Goal: Task Accomplishment & Management: Use online tool/utility

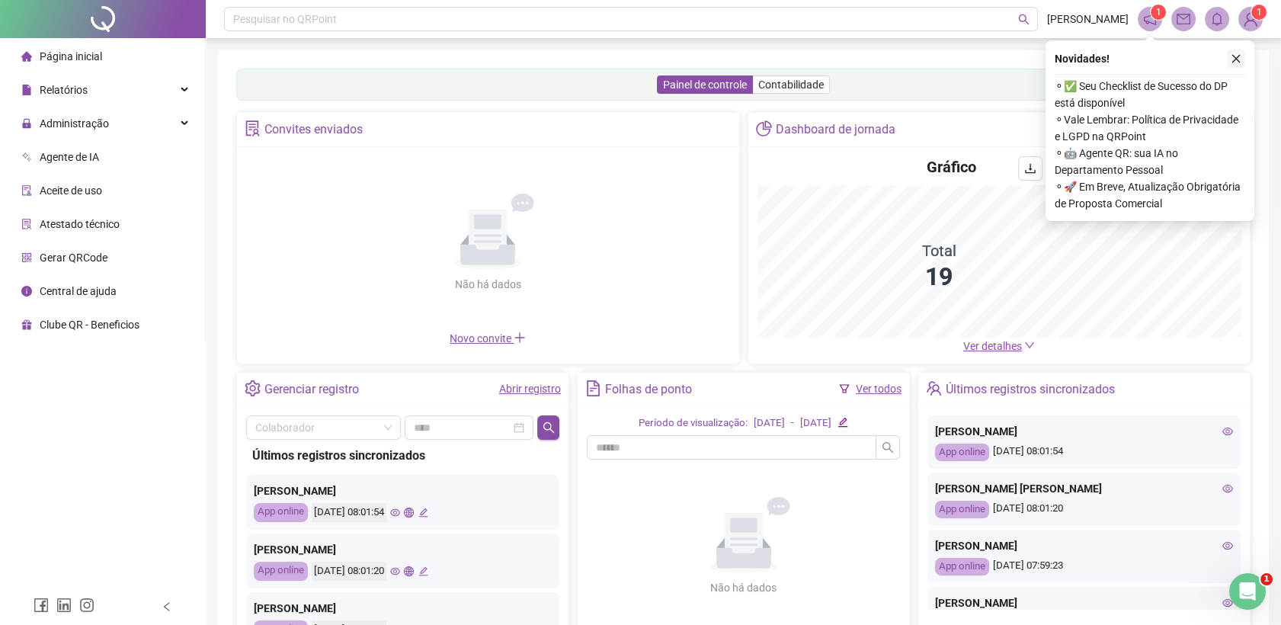
click at [1233, 56] on icon "close" at bounding box center [1236, 59] width 8 height 8
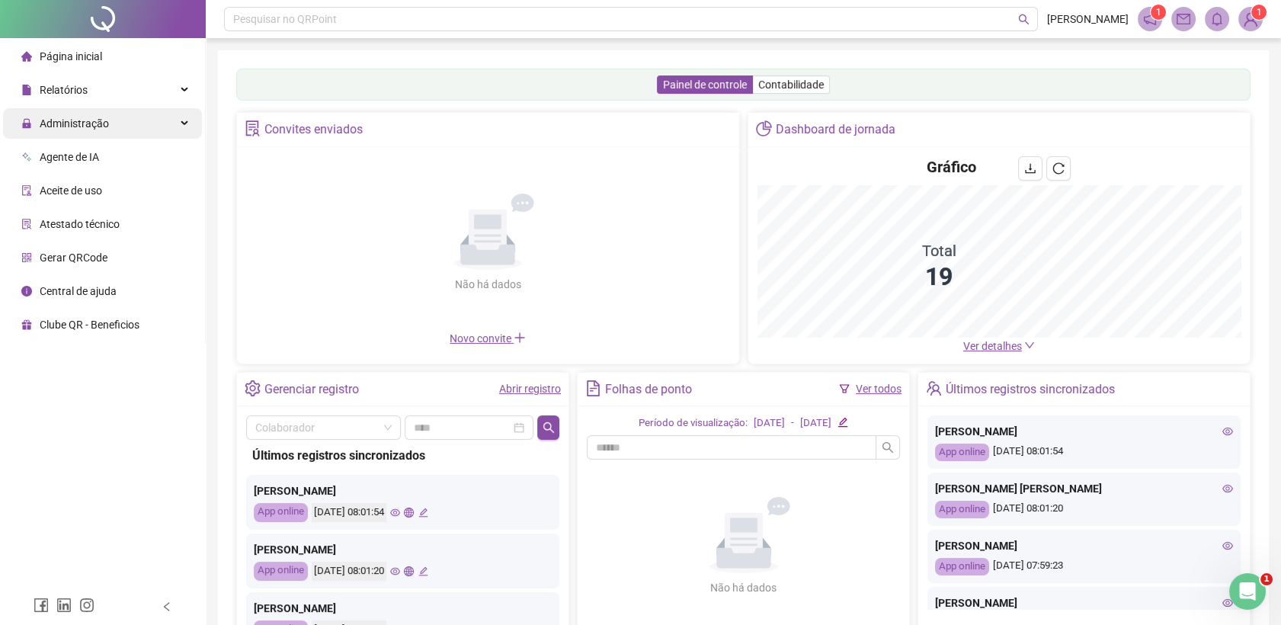
click at [74, 130] on span "Administração" at bounding box center [74, 123] width 69 height 12
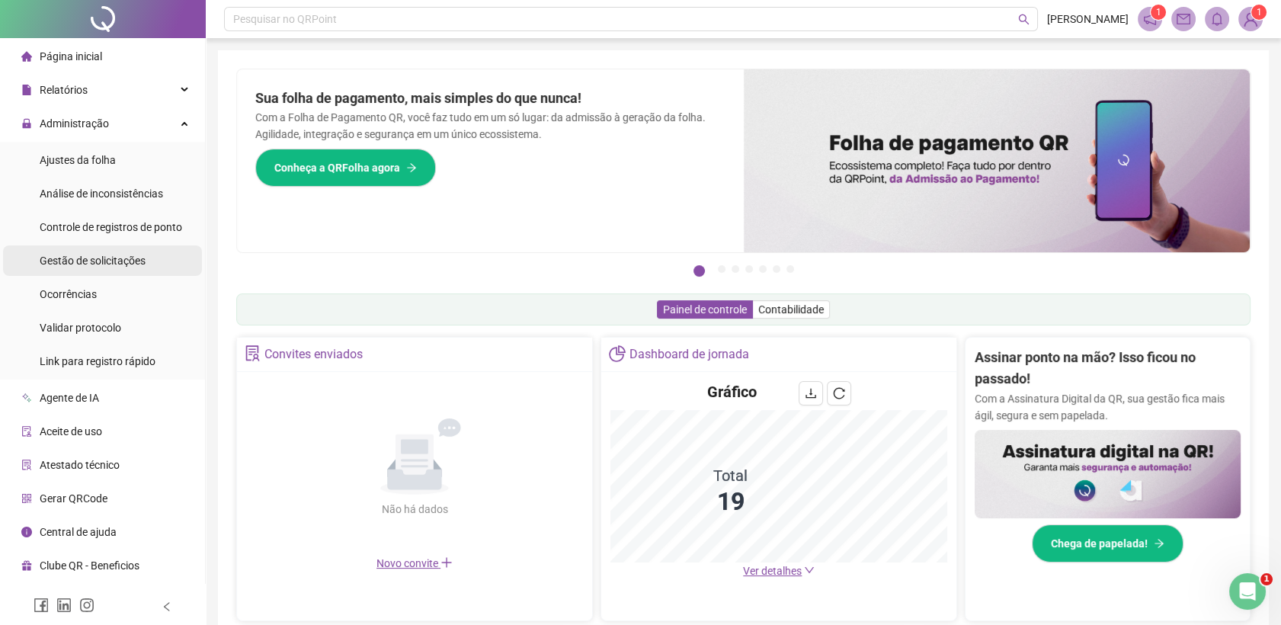
click at [118, 265] on span "Gestão de solicitações" at bounding box center [93, 261] width 106 height 12
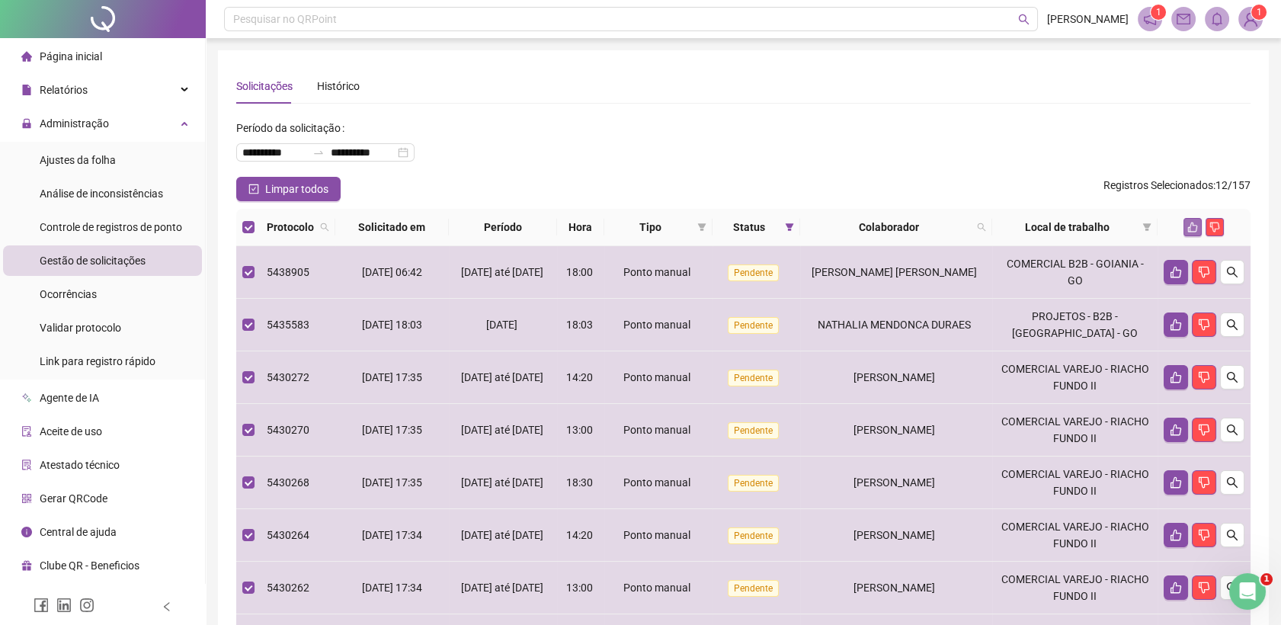
click at [1196, 229] on icon "like" at bounding box center [1193, 228] width 10 height 10
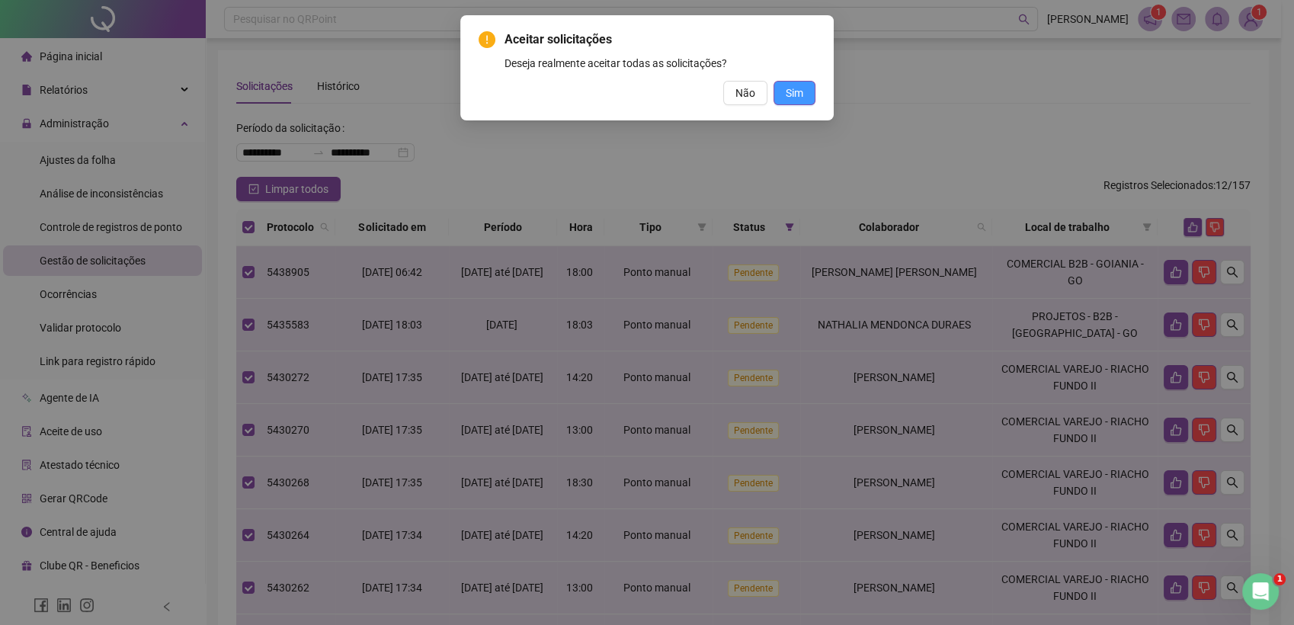
click at [784, 93] on button "Sim" at bounding box center [795, 93] width 42 height 24
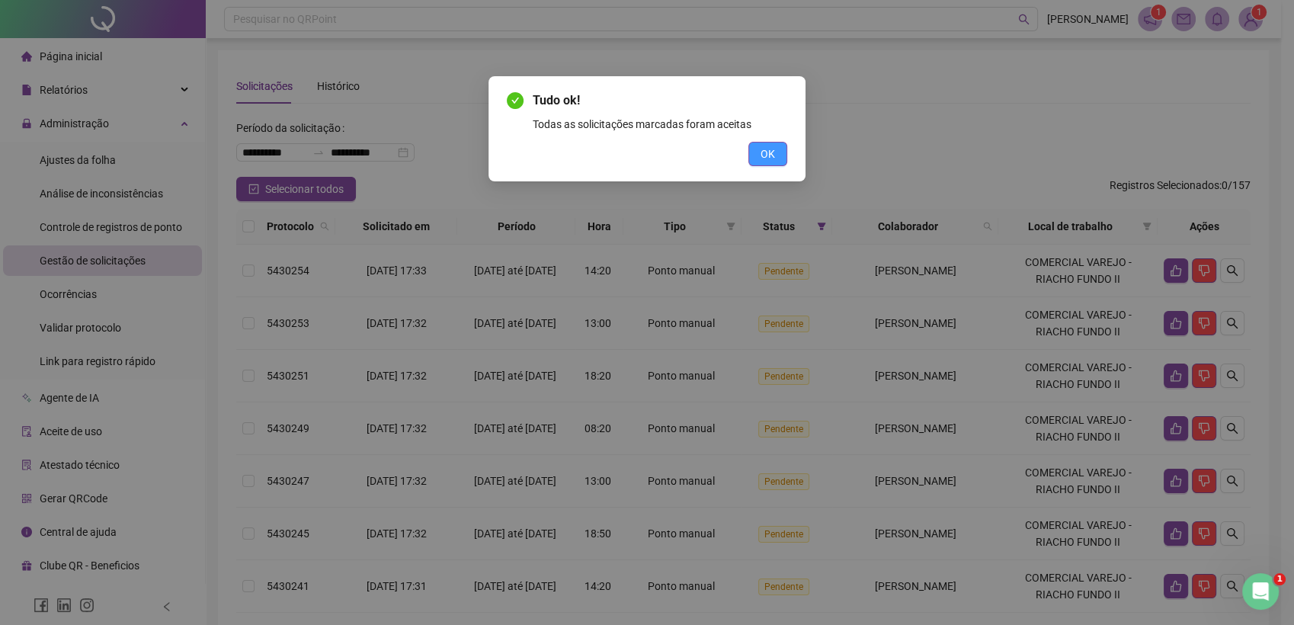
click at [780, 156] on button "OK" at bounding box center [767, 154] width 39 height 24
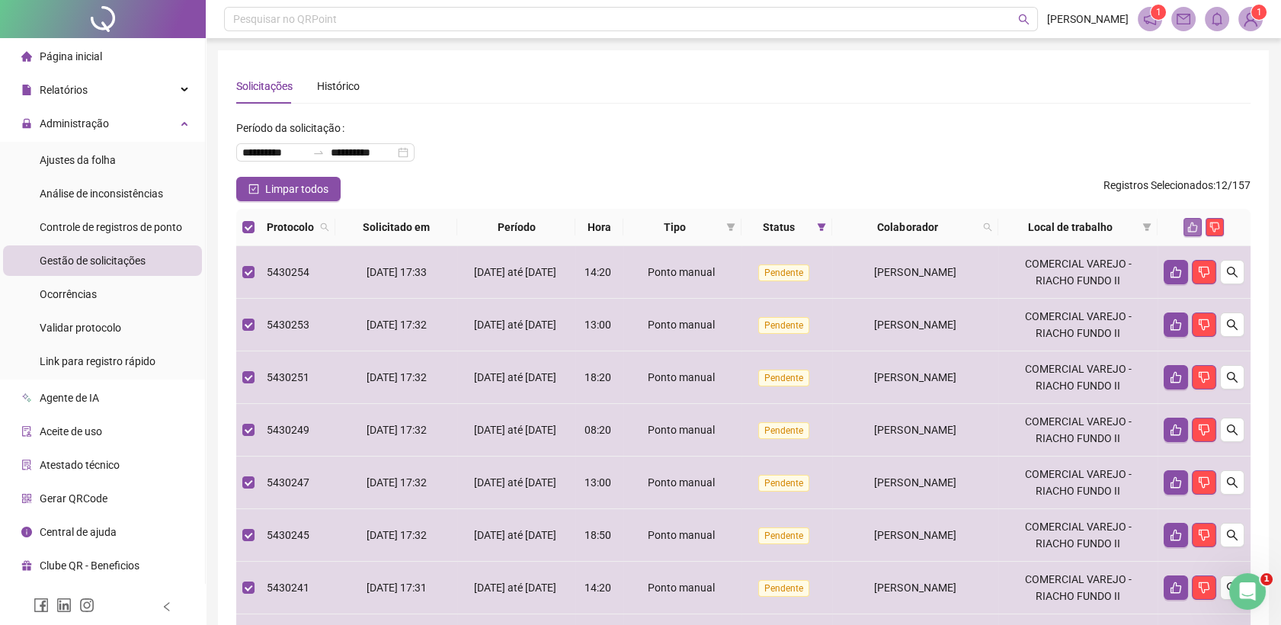
click at [1191, 228] on icon "like" at bounding box center [1193, 227] width 11 height 11
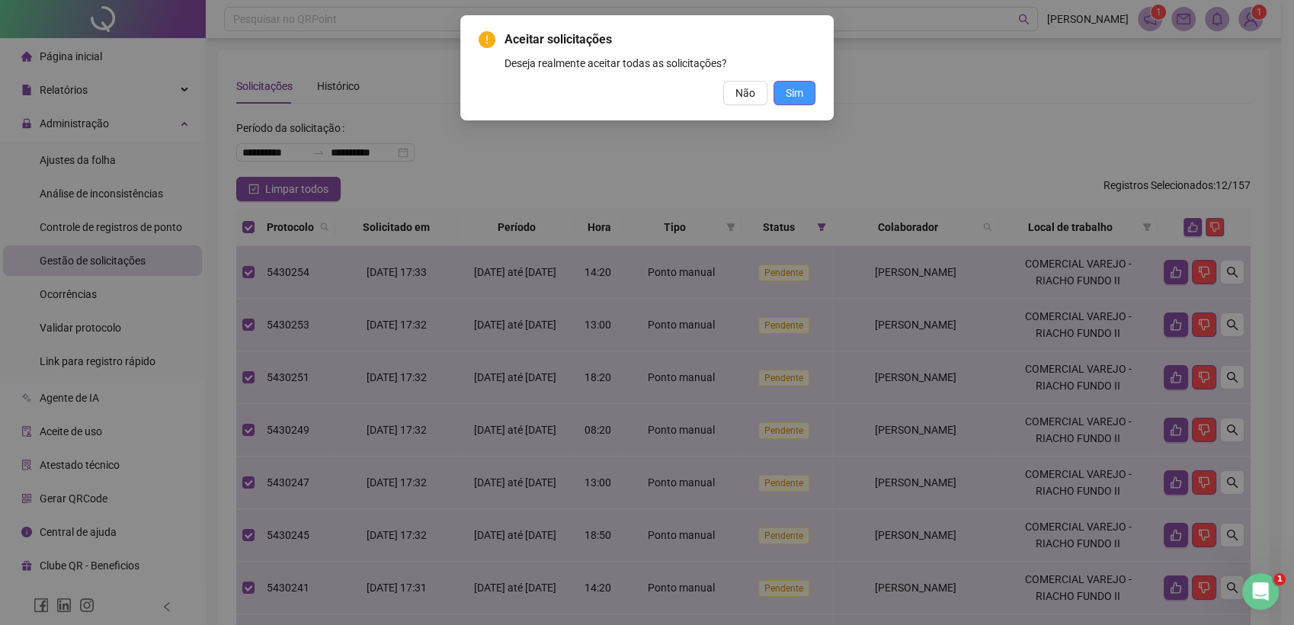
click at [789, 99] on span "Sim" at bounding box center [795, 93] width 18 height 17
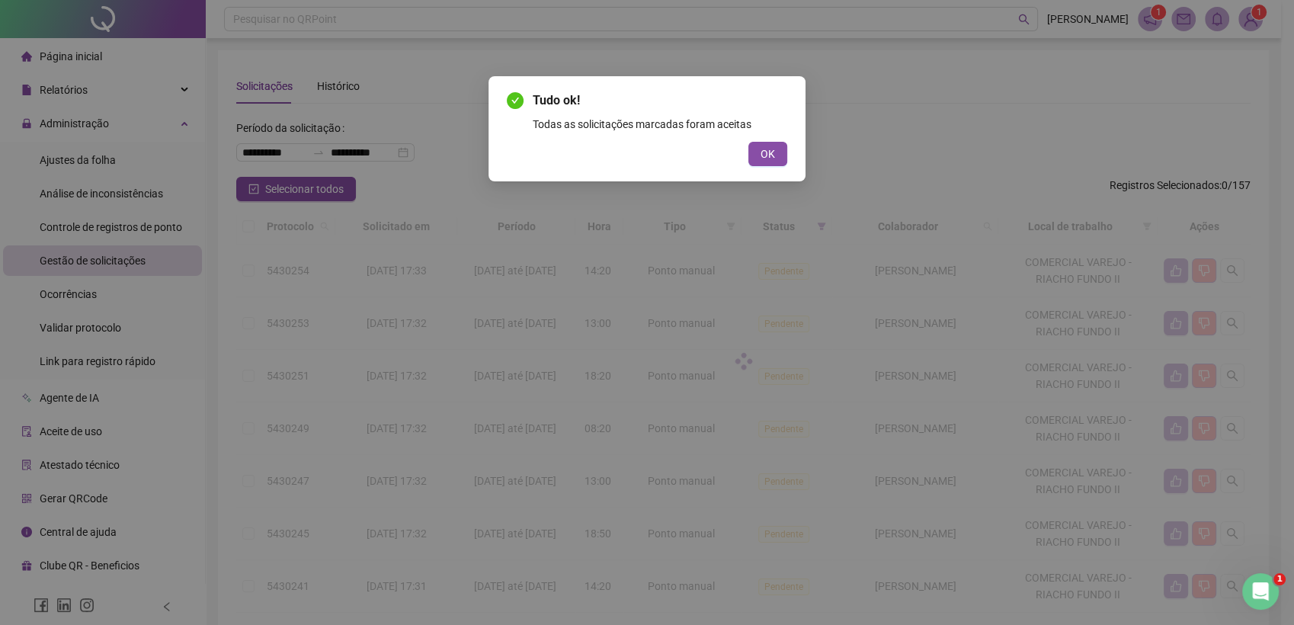
click at [780, 168] on div "Tudo ok! Todas as solicitações marcadas foram aceitas OK" at bounding box center [647, 128] width 317 height 105
click at [779, 153] on button "OK" at bounding box center [767, 154] width 39 height 24
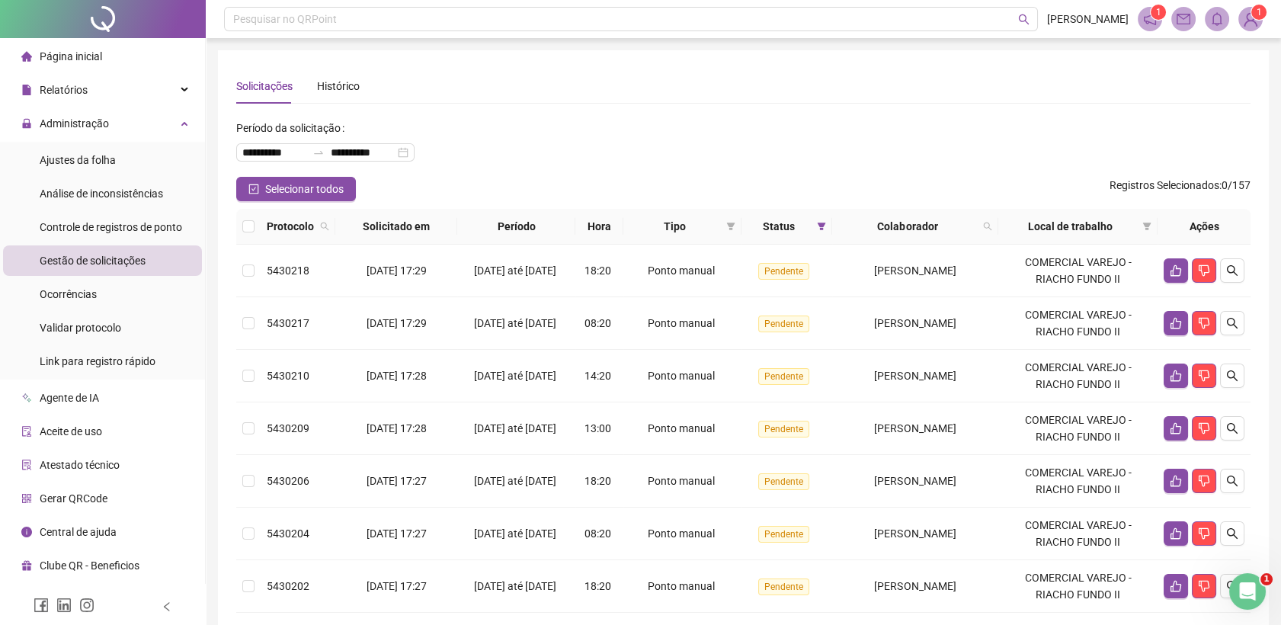
click at [247, 232] on label at bounding box center [248, 226] width 12 height 17
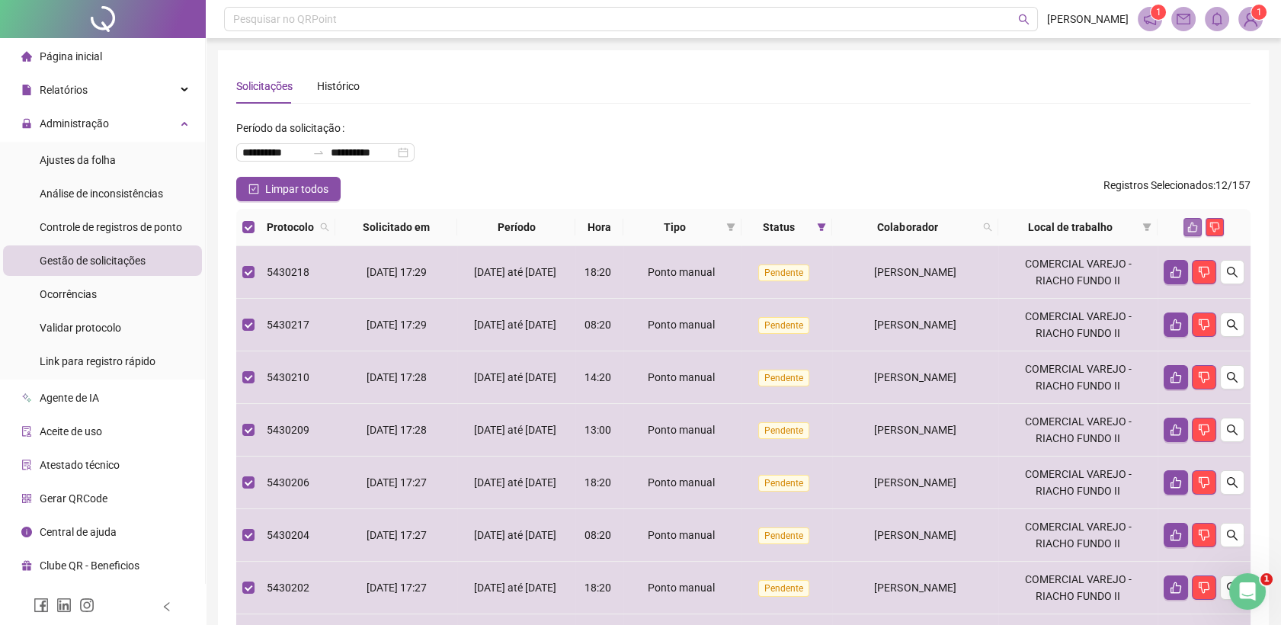
click at [1186, 228] on button "button" at bounding box center [1193, 227] width 18 height 18
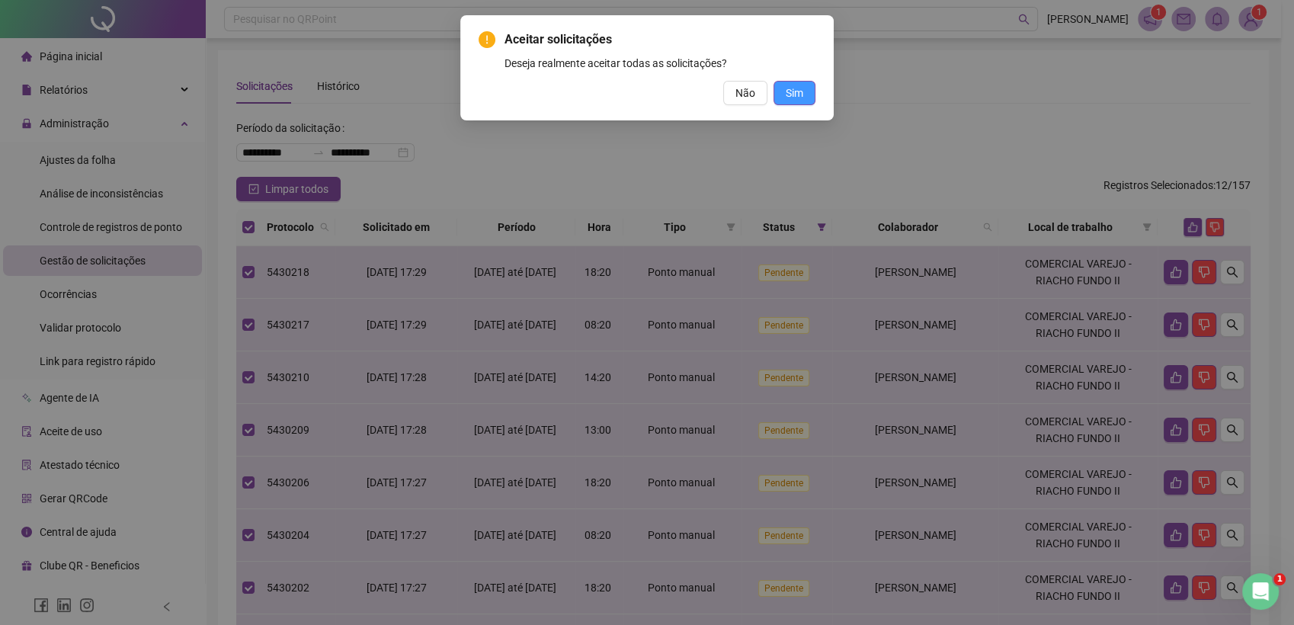
click at [797, 92] on span "Sim" at bounding box center [795, 93] width 18 height 17
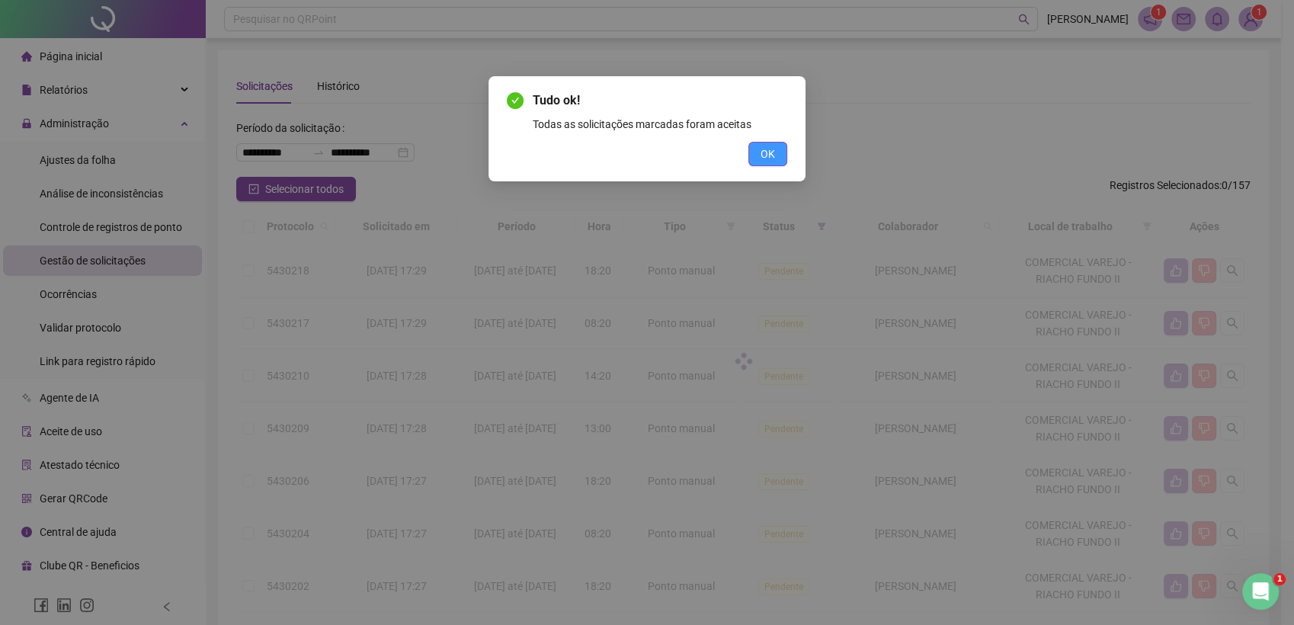
click at [769, 162] on span "OK" at bounding box center [768, 154] width 14 height 17
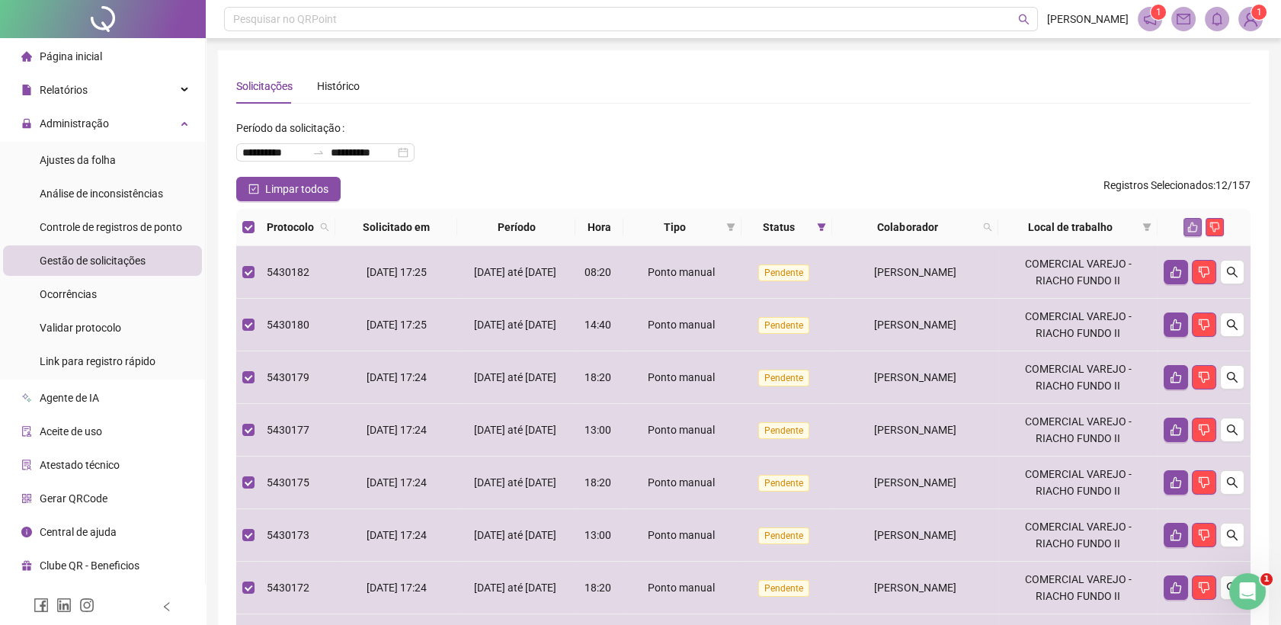
click at [1184, 229] on button "button" at bounding box center [1193, 227] width 18 height 18
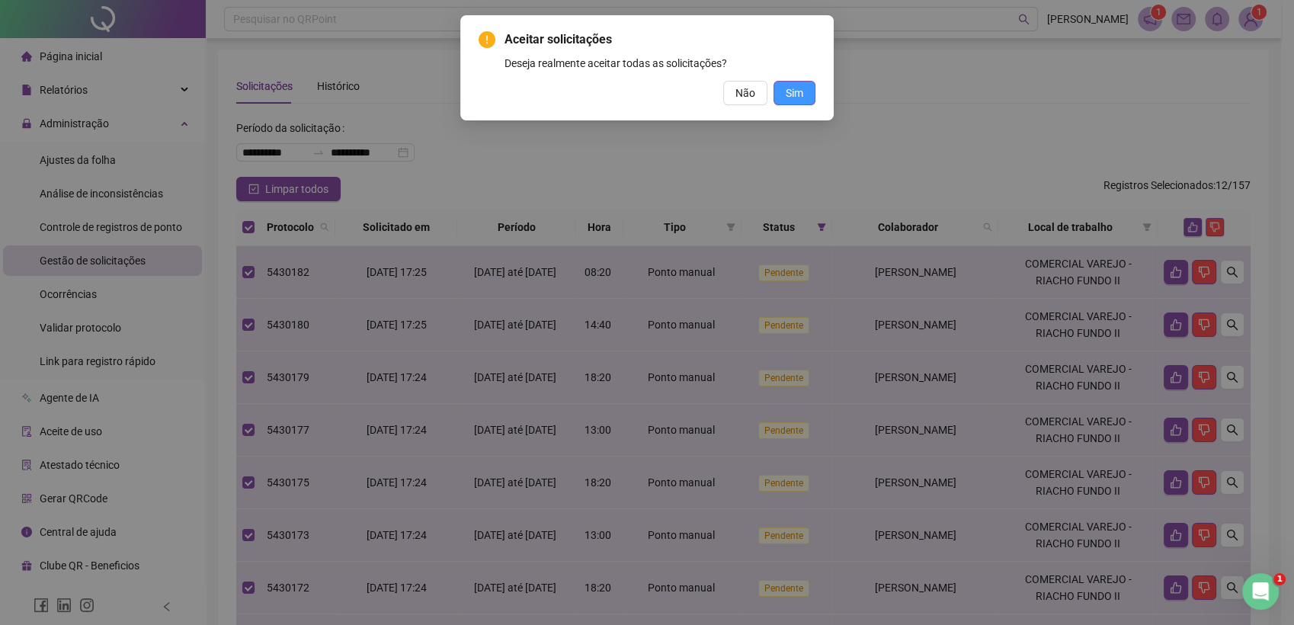
click at [804, 87] on button "Sim" at bounding box center [795, 93] width 42 height 24
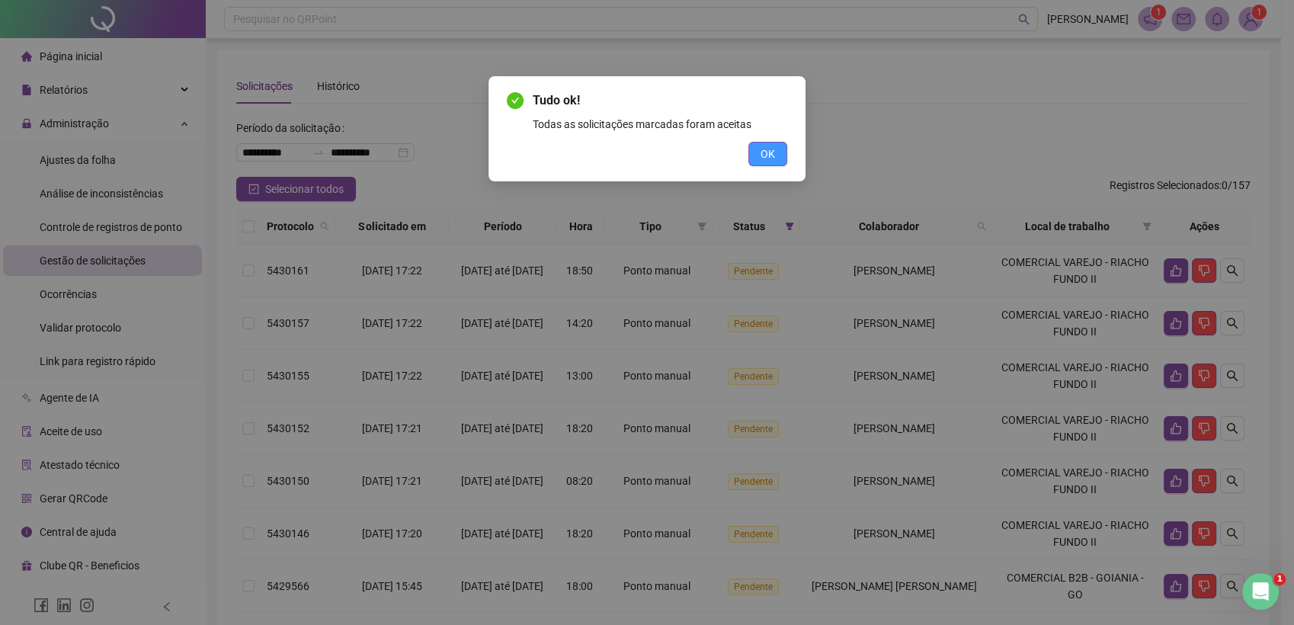
click at [771, 152] on span "OK" at bounding box center [768, 154] width 14 height 17
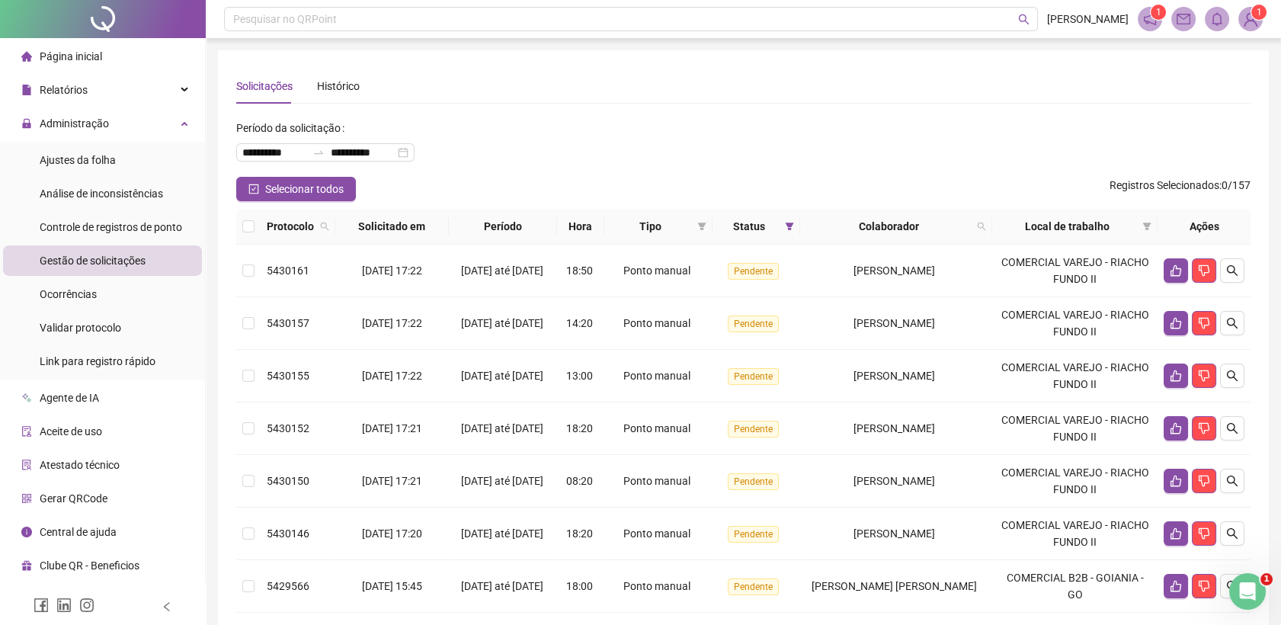
click at [256, 230] on th at bounding box center [248, 227] width 24 height 36
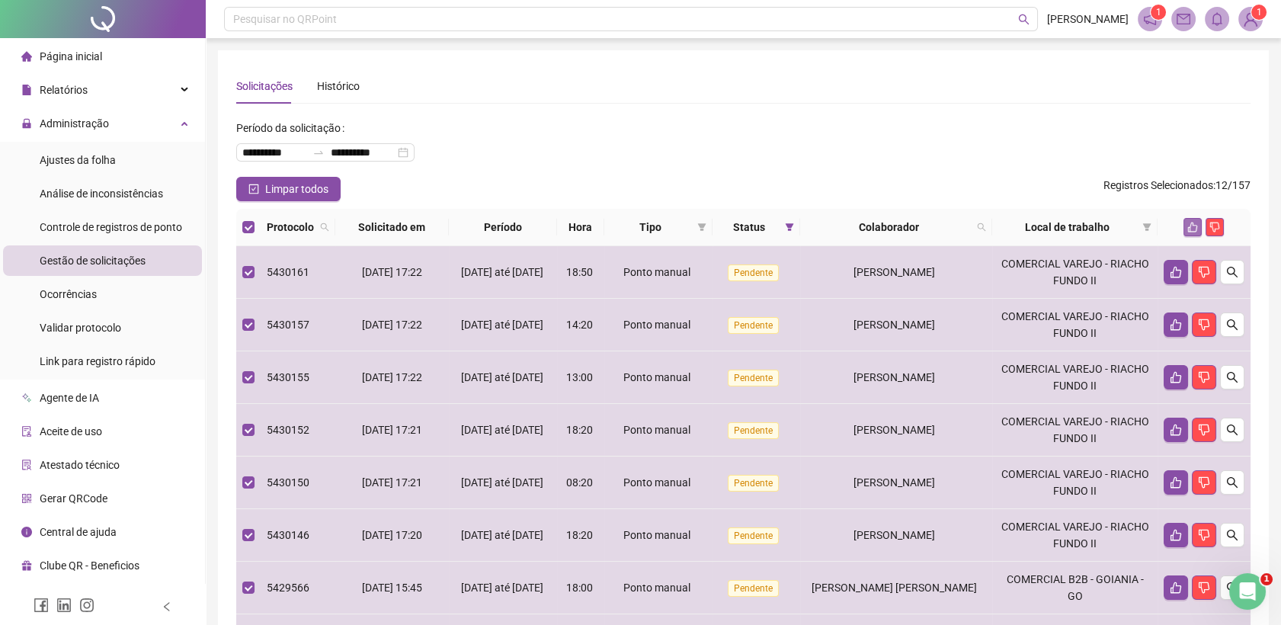
click at [1188, 223] on button "button" at bounding box center [1193, 227] width 18 height 18
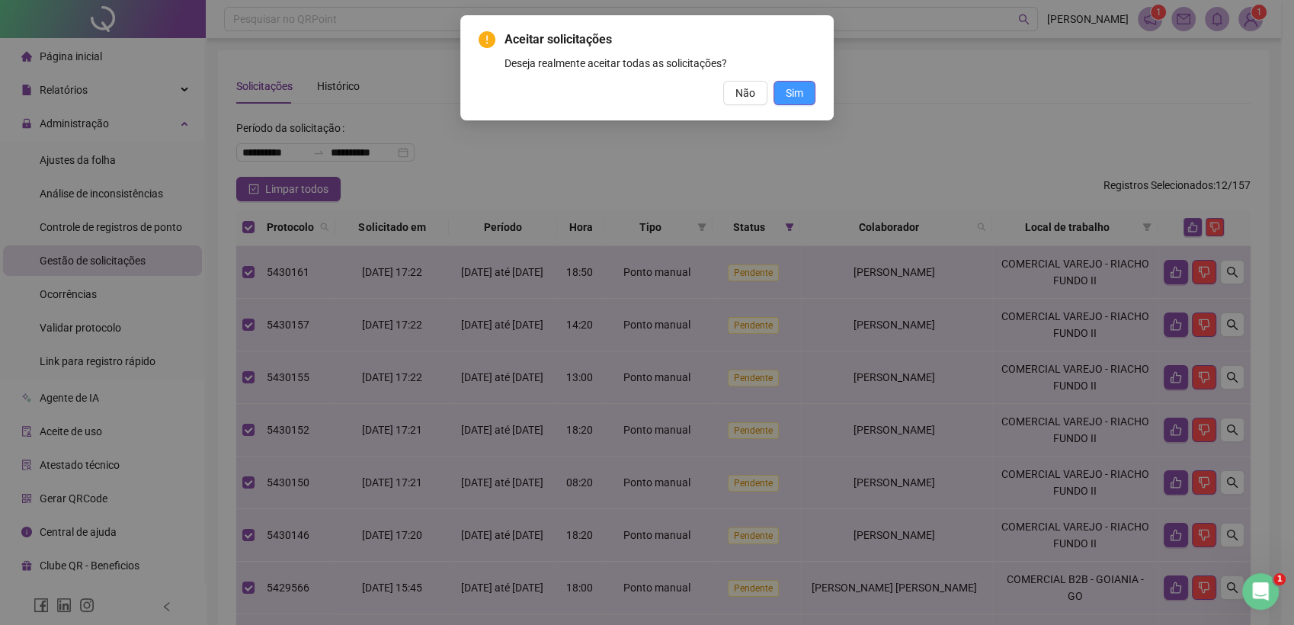
click at [799, 91] on span "Sim" at bounding box center [795, 93] width 18 height 17
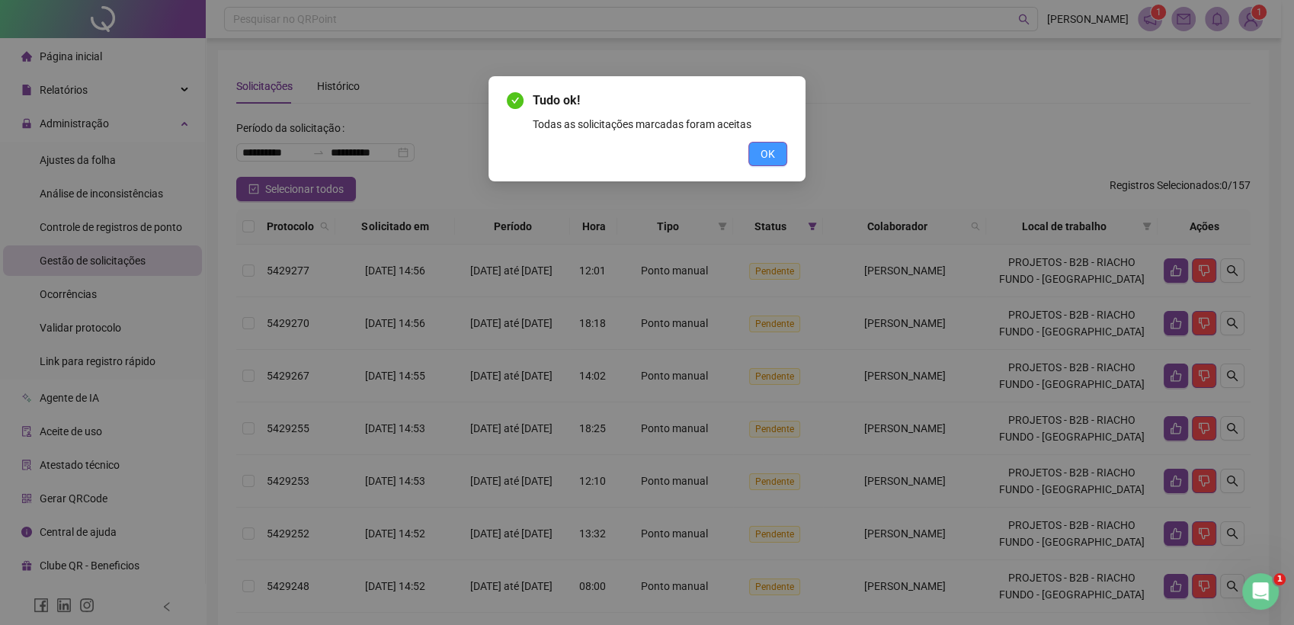
click at [766, 147] on span "OK" at bounding box center [768, 154] width 14 height 17
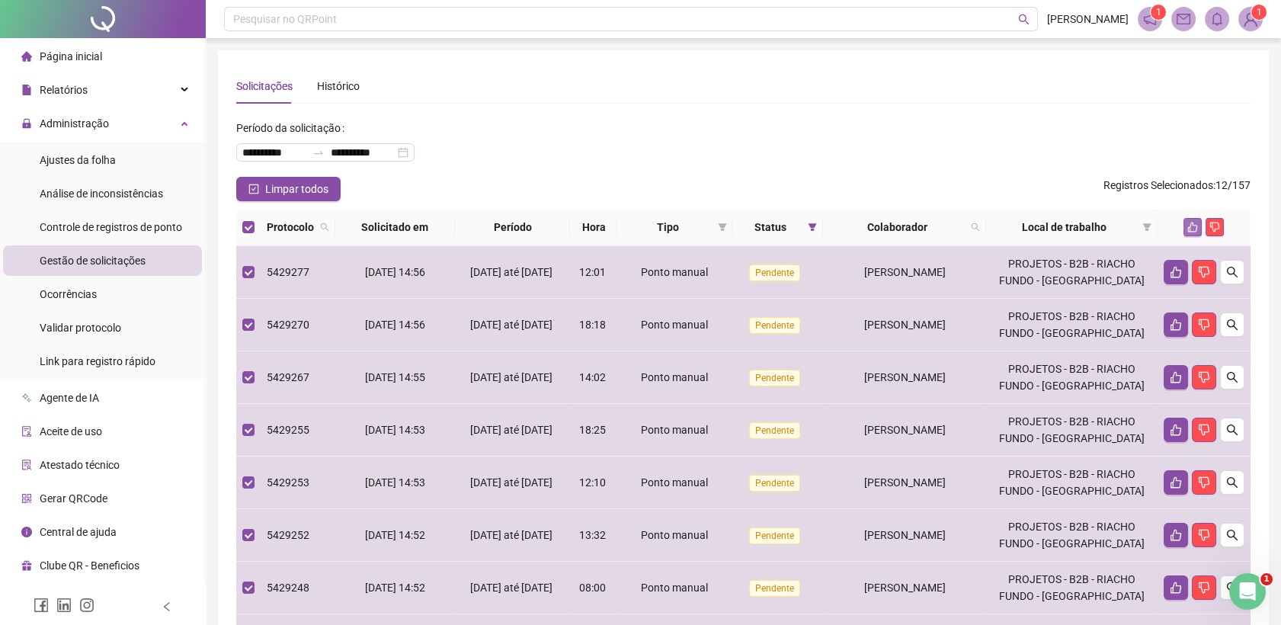
click at [1189, 229] on icon "like" at bounding box center [1193, 227] width 11 height 11
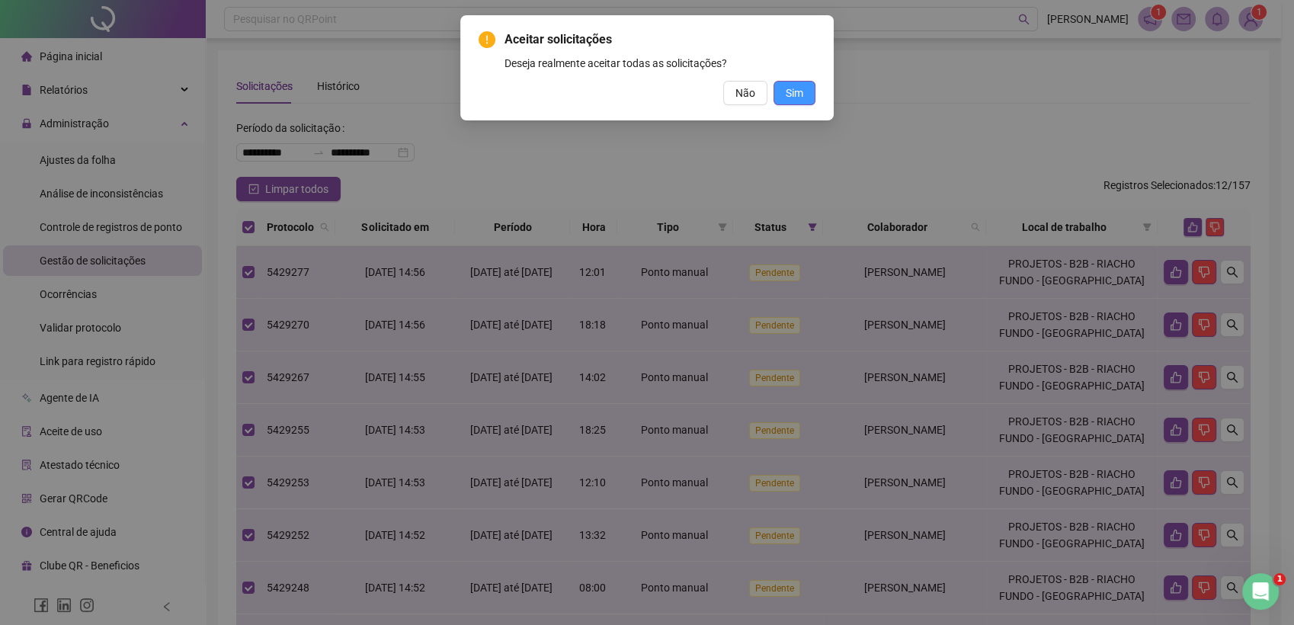
click at [811, 94] on button "Sim" at bounding box center [795, 93] width 42 height 24
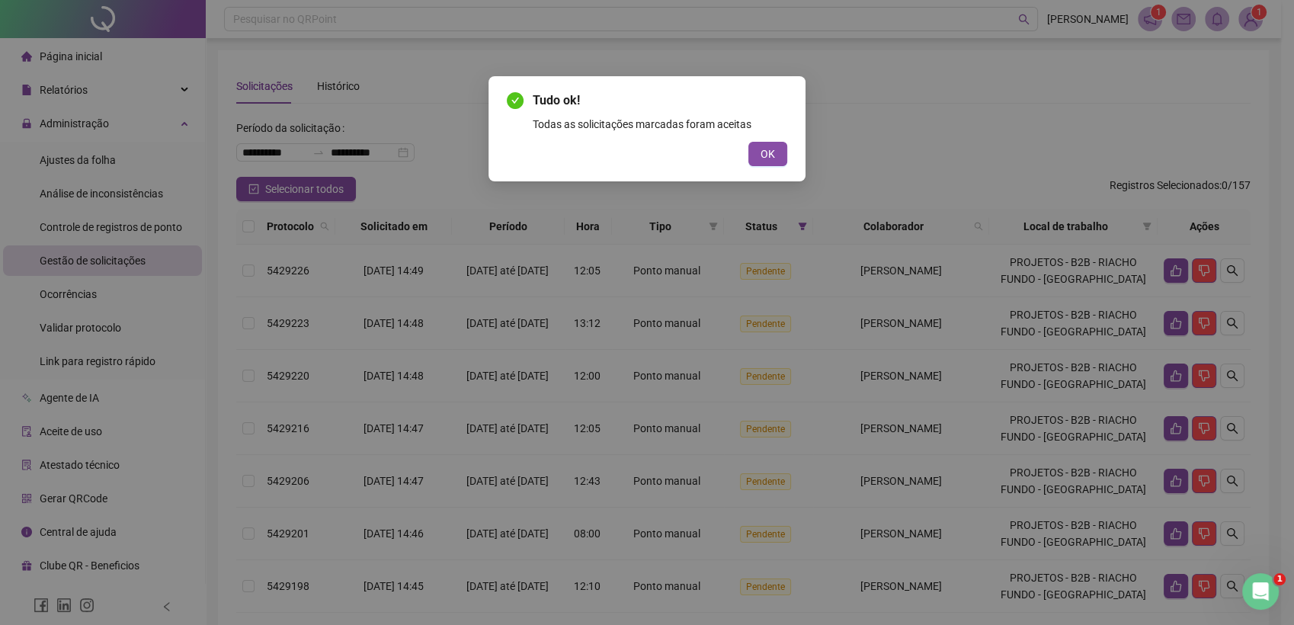
click at [788, 149] on div "Tudo ok! Todas as solicitações marcadas foram aceitas OK" at bounding box center [647, 128] width 317 height 105
click at [787, 154] on button "OK" at bounding box center [767, 154] width 39 height 24
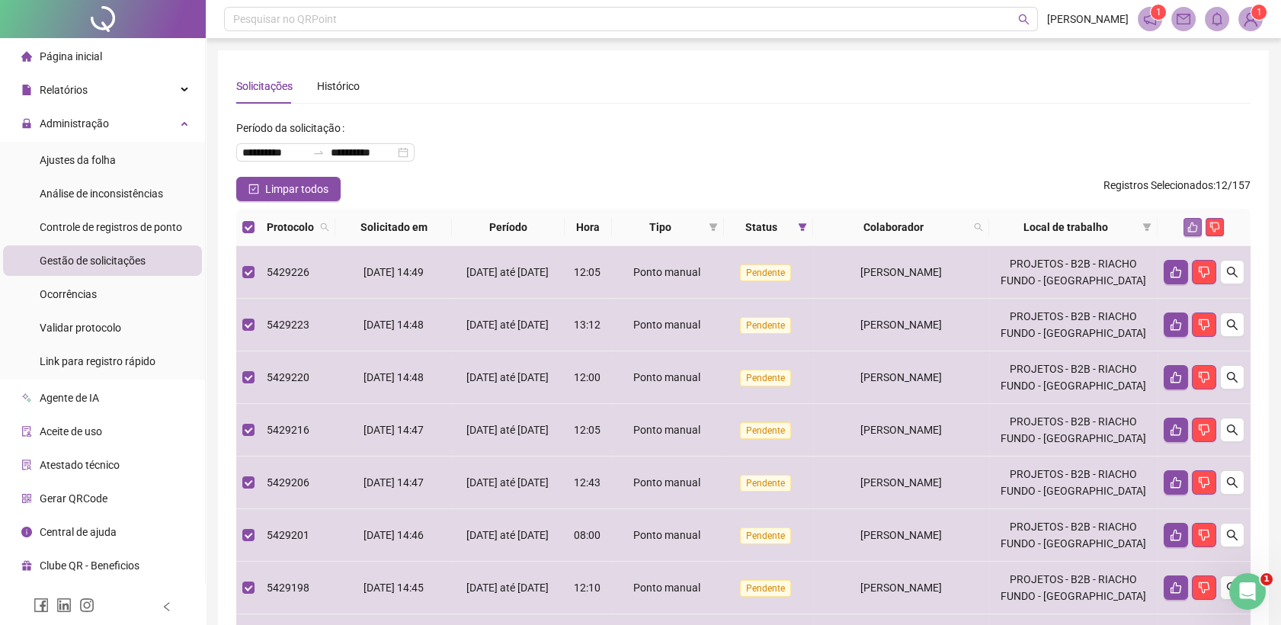
click at [1191, 226] on icon "like" at bounding box center [1193, 227] width 11 height 11
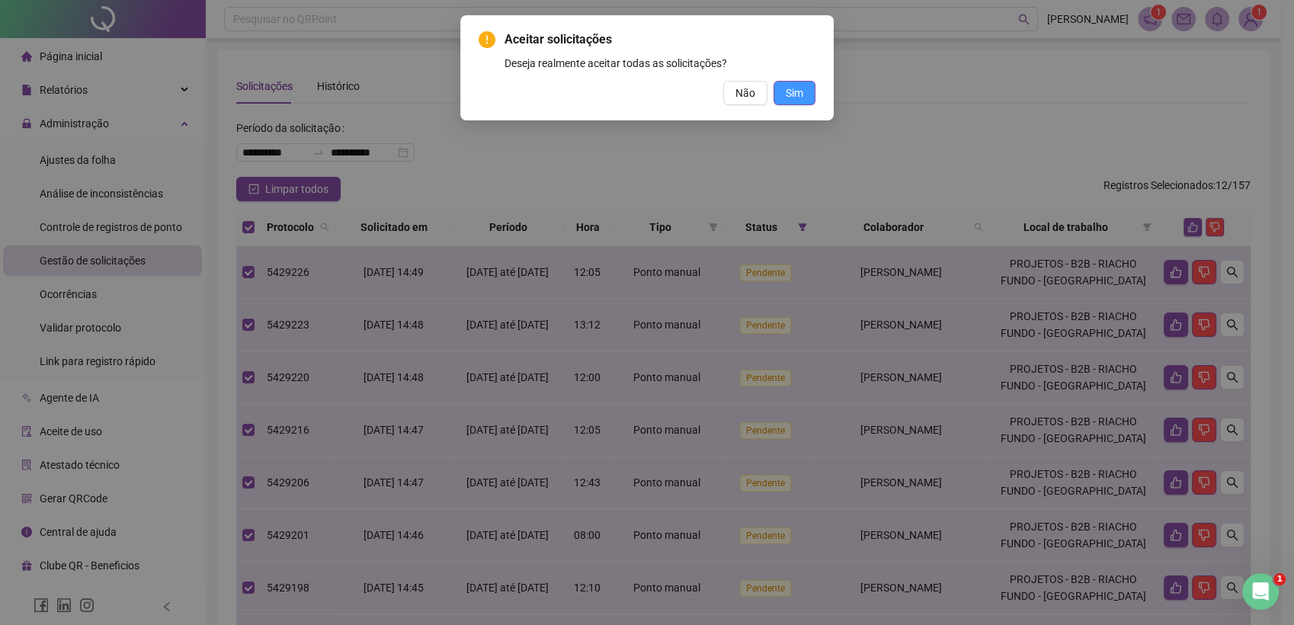
click at [809, 88] on button "Sim" at bounding box center [795, 93] width 42 height 24
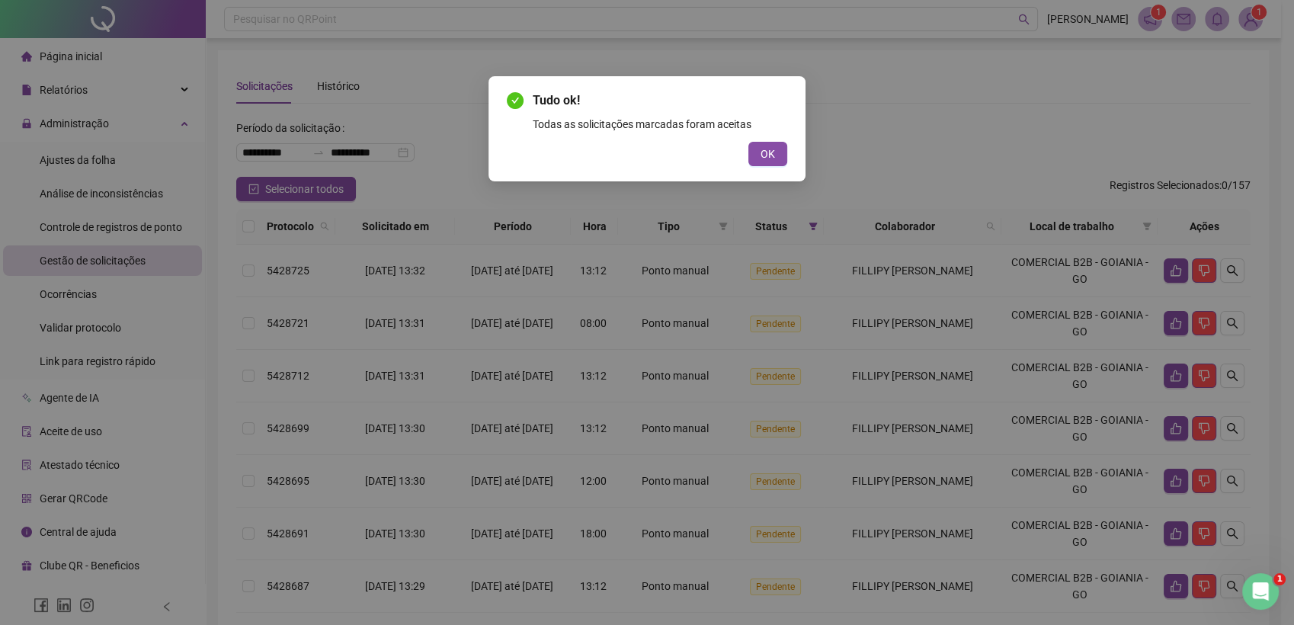
click at [771, 152] on span "OK" at bounding box center [768, 154] width 14 height 17
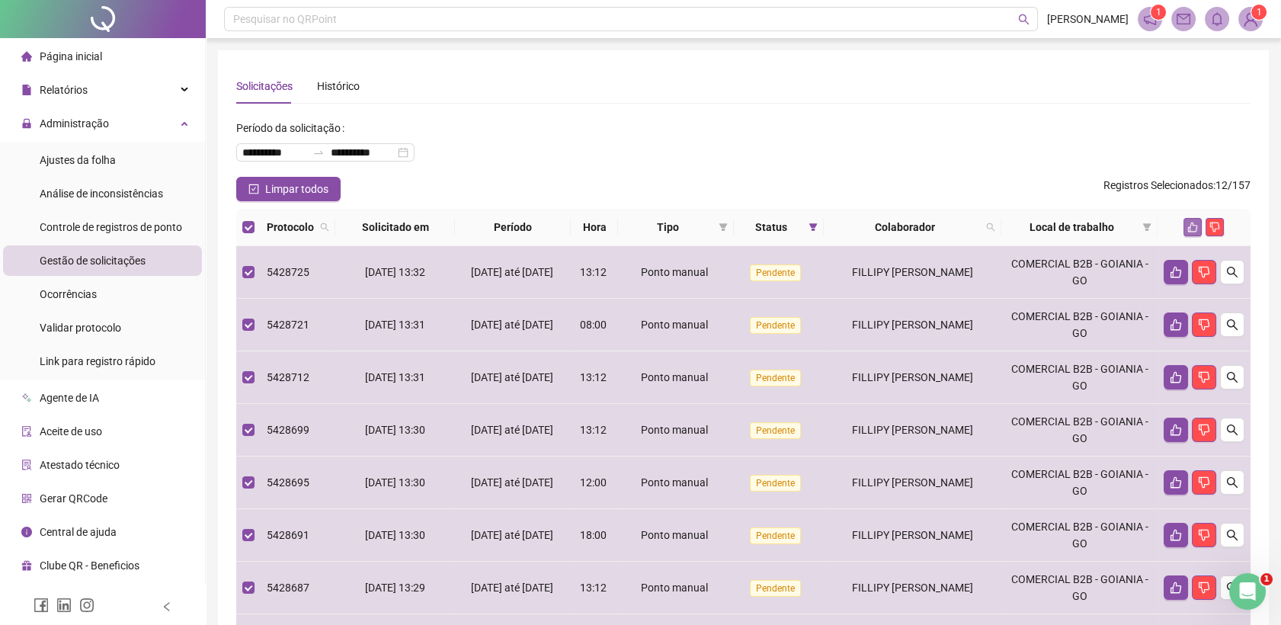
click at [1193, 226] on icon "like" at bounding box center [1193, 227] width 11 height 11
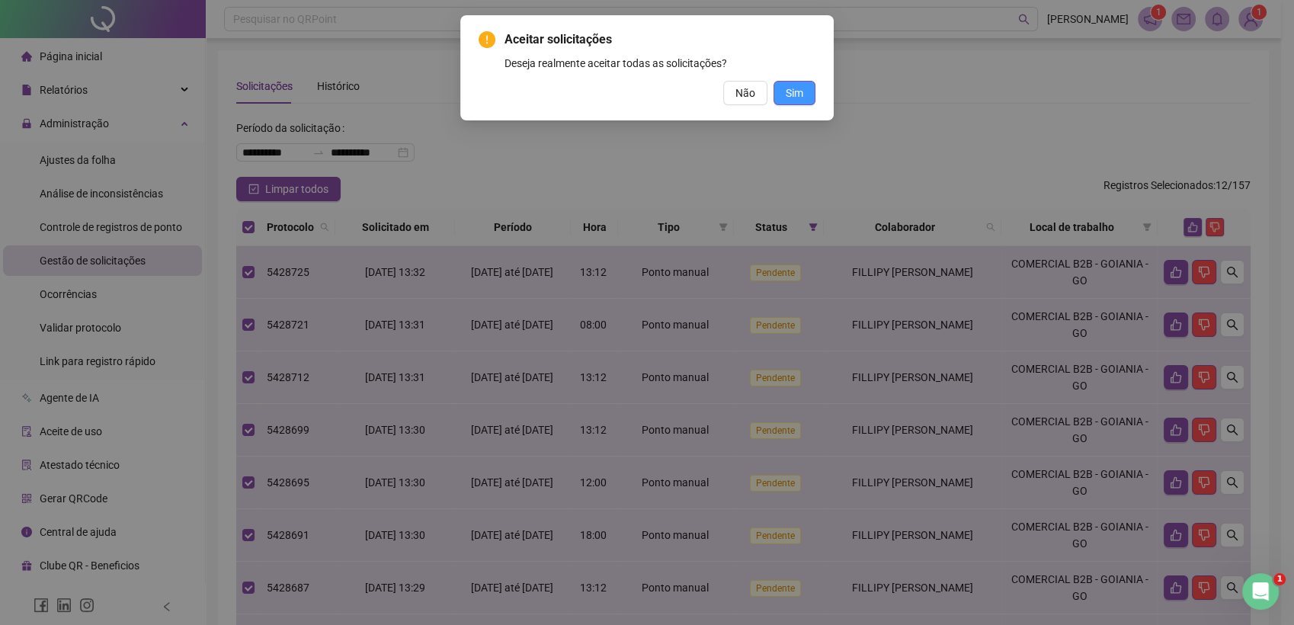
click at [794, 95] on span "Sim" at bounding box center [795, 93] width 18 height 17
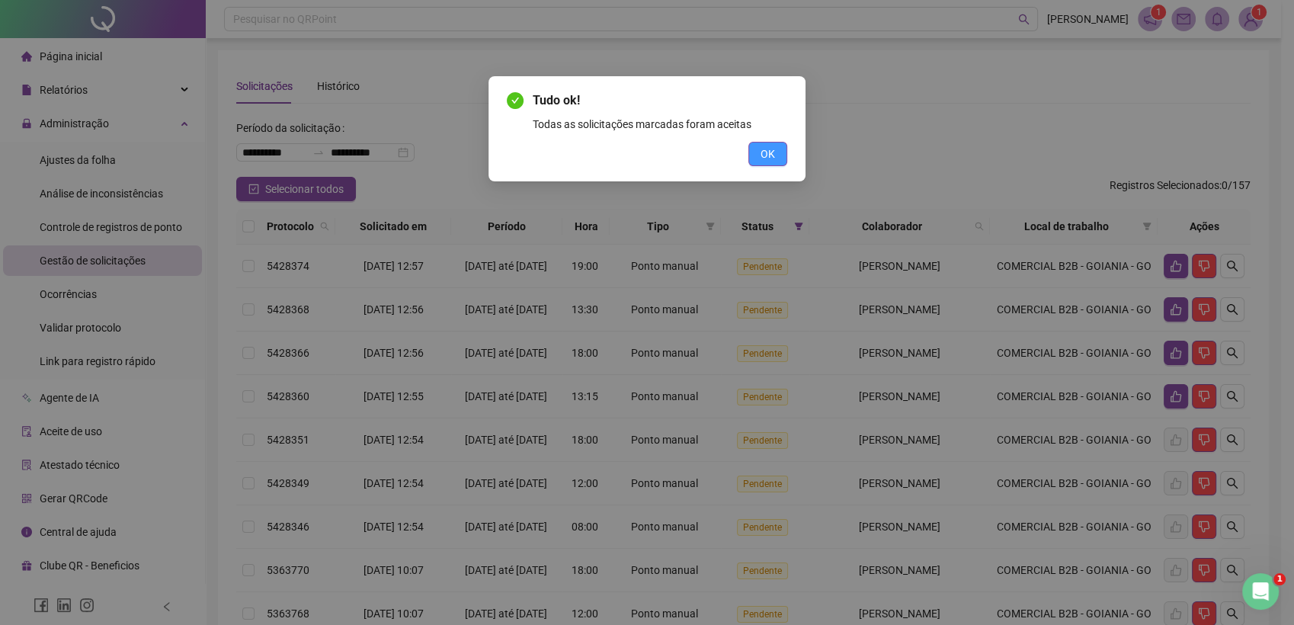
click at [776, 149] on button "OK" at bounding box center [767, 154] width 39 height 24
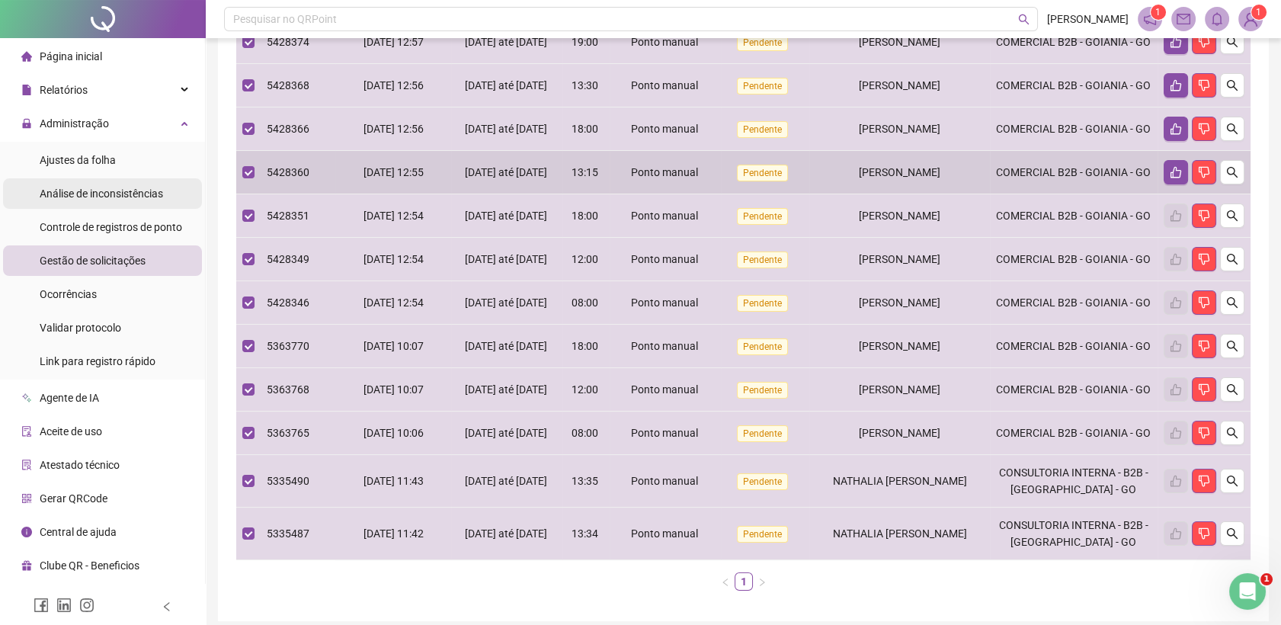
scroll to position [123, 0]
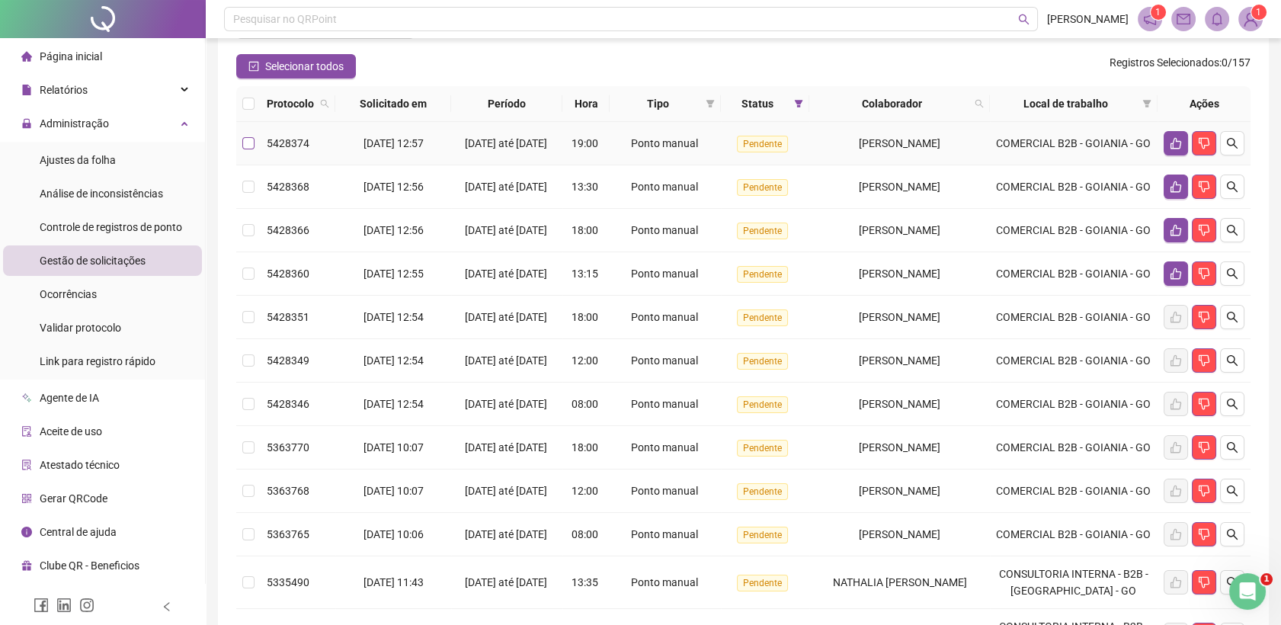
click at [248, 152] on label at bounding box center [248, 143] width 12 height 17
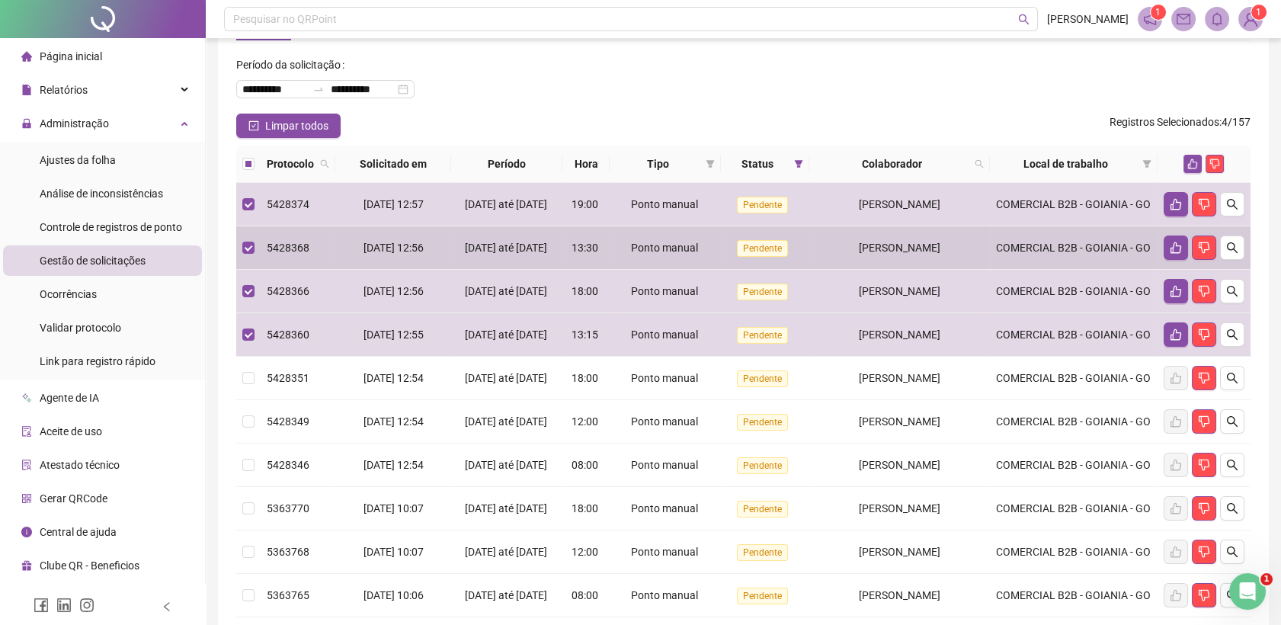
scroll to position [0, 0]
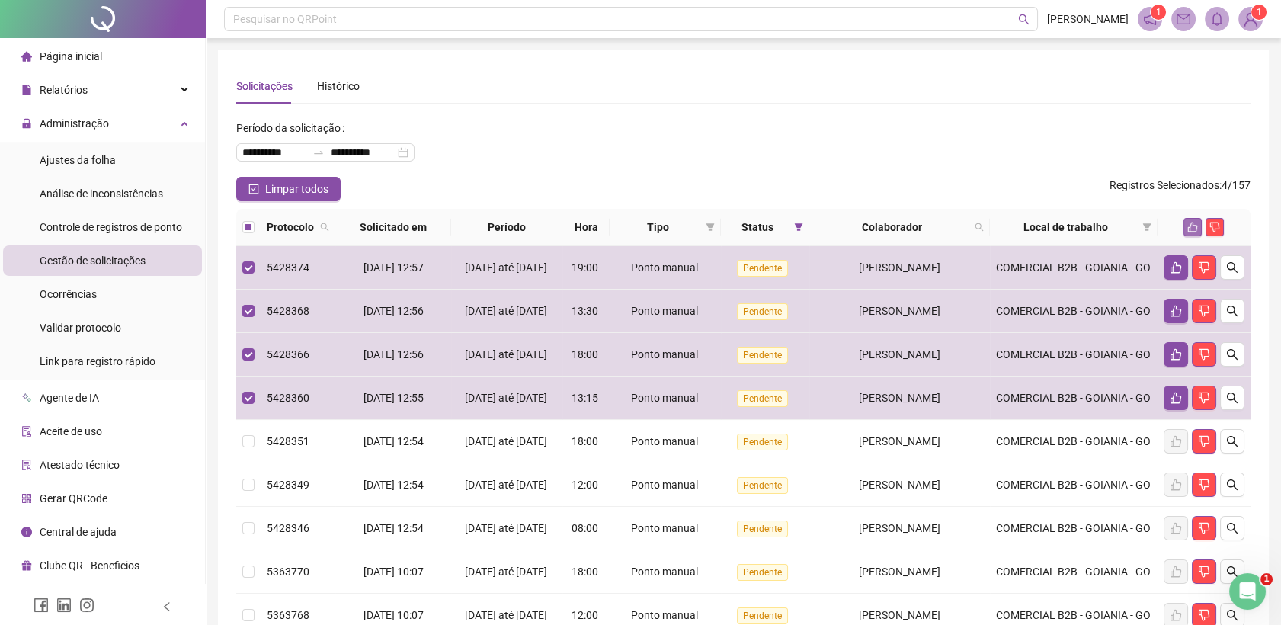
click at [1184, 229] on button "button" at bounding box center [1193, 227] width 18 height 18
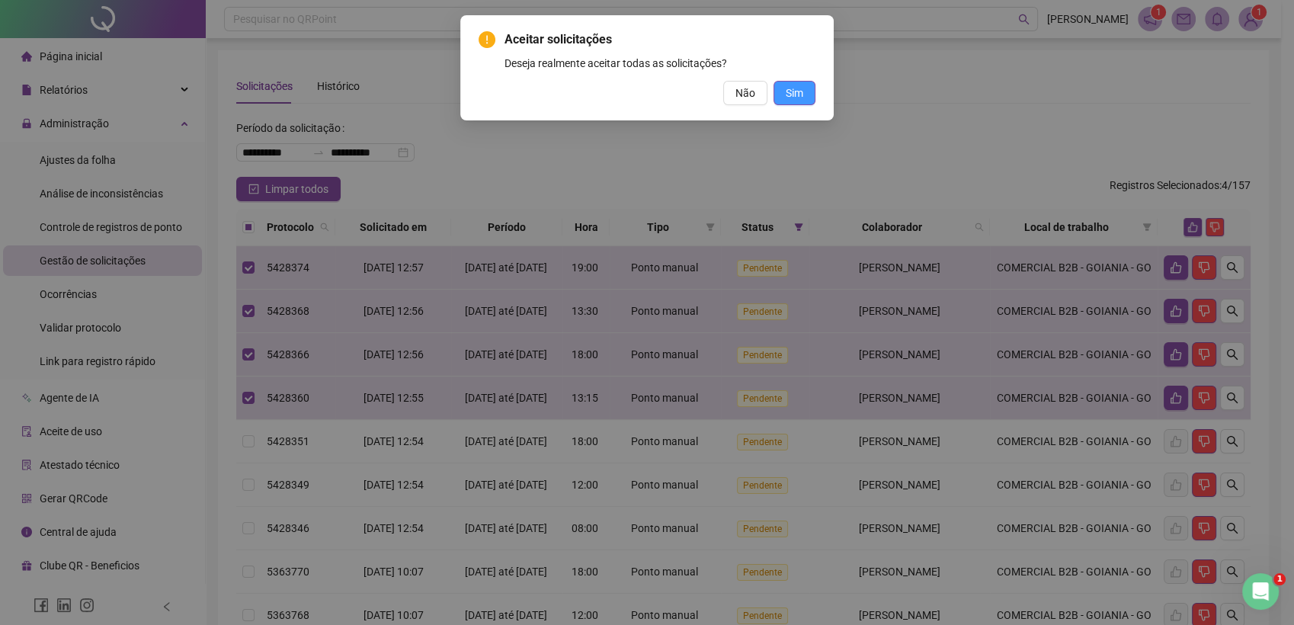
click at [790, 96] on span "Sim" at bounding box center [795, 93] width 18 height 17
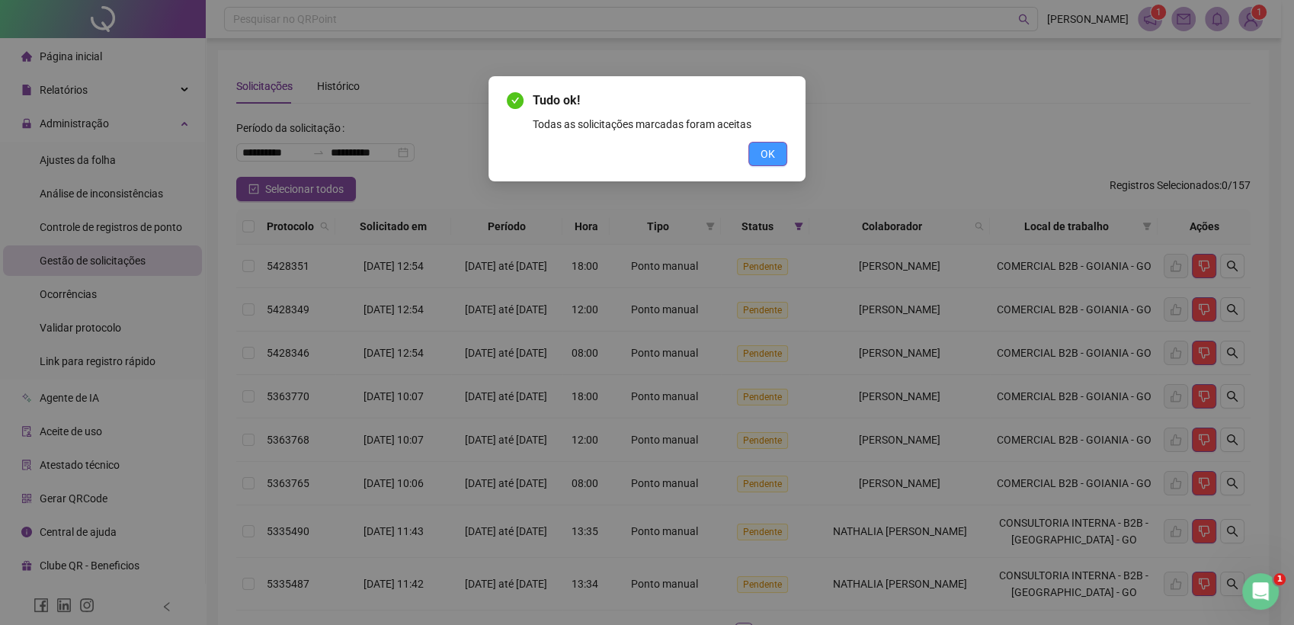
click at [768, 153] on span "OK" at bounding box center [768, 154] width 14 height 17
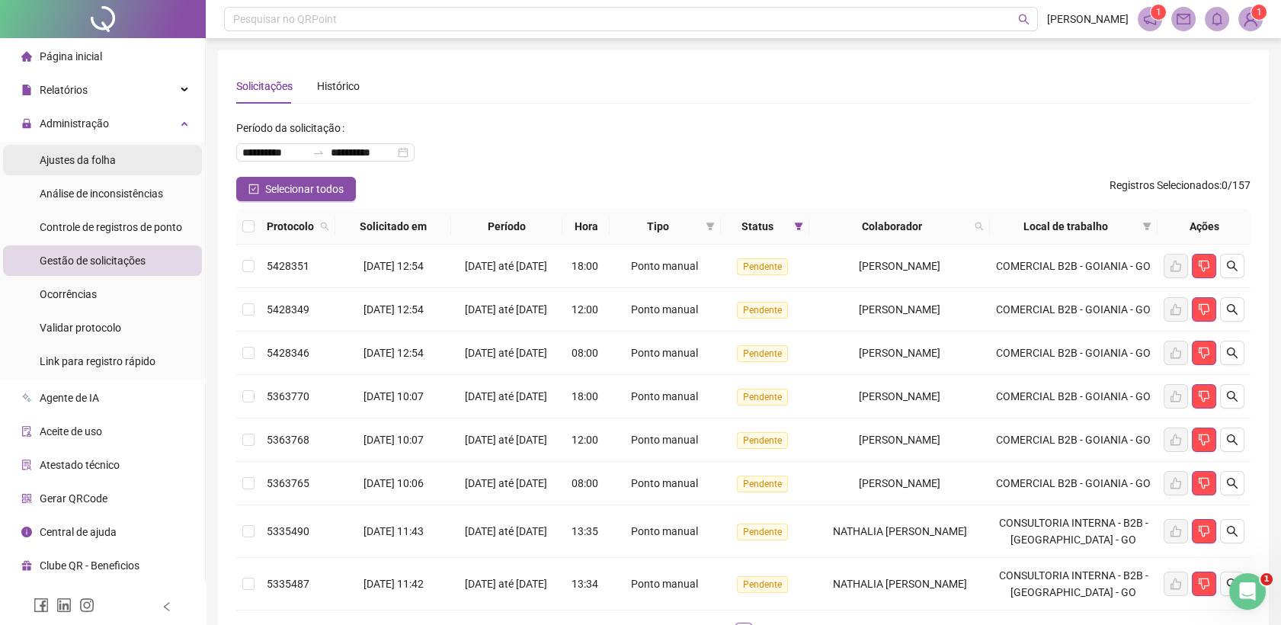
click at [129, 152] on li "Ajustes da folha" at bounding box center [102, 160] width 199 height 30
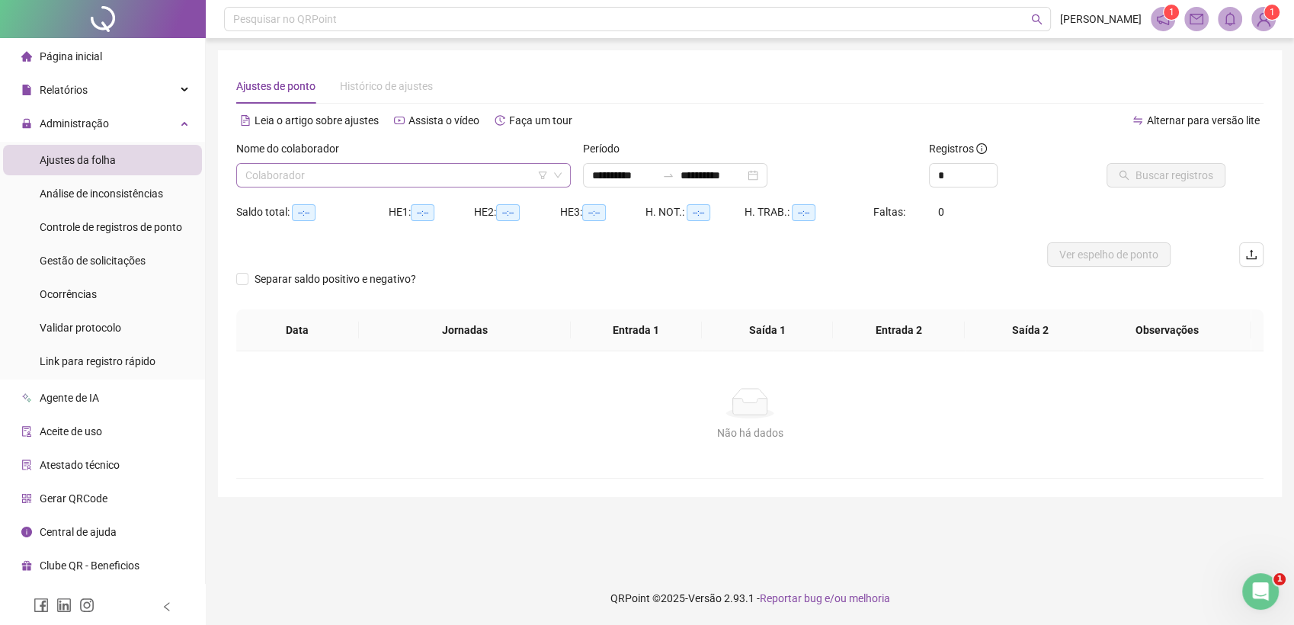
type input "**********"
click at [426, 171] on input "search" at bounding box center [396, 175] width 303 height 23
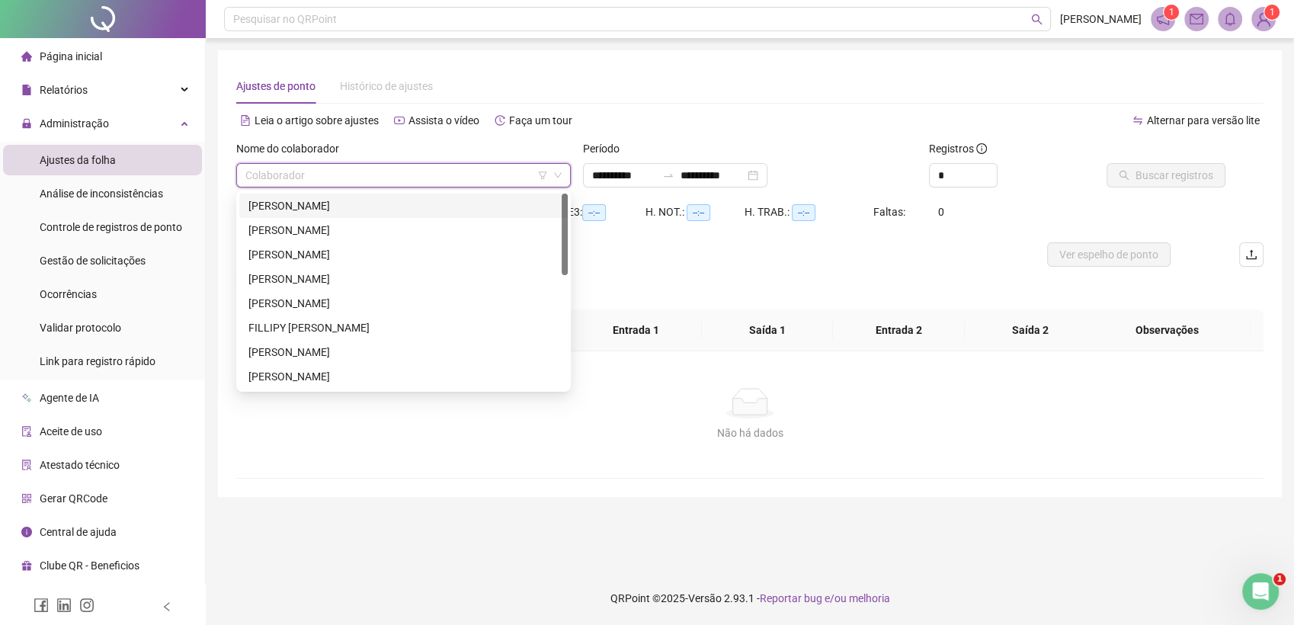
click at [379, 213] on div "[PERSON_NAME]" at bounding box center [403, 205] width 310 height 17
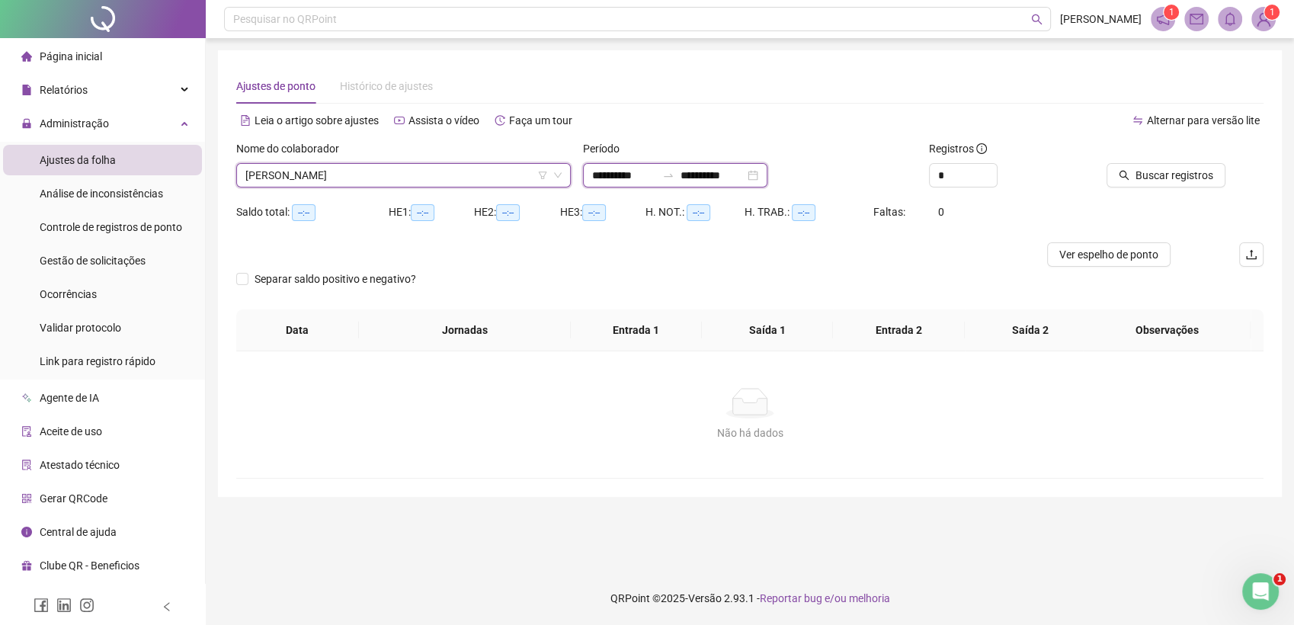
click at [603, 178] on input "**********" at bounding box center [624, 175] width 64 height 17
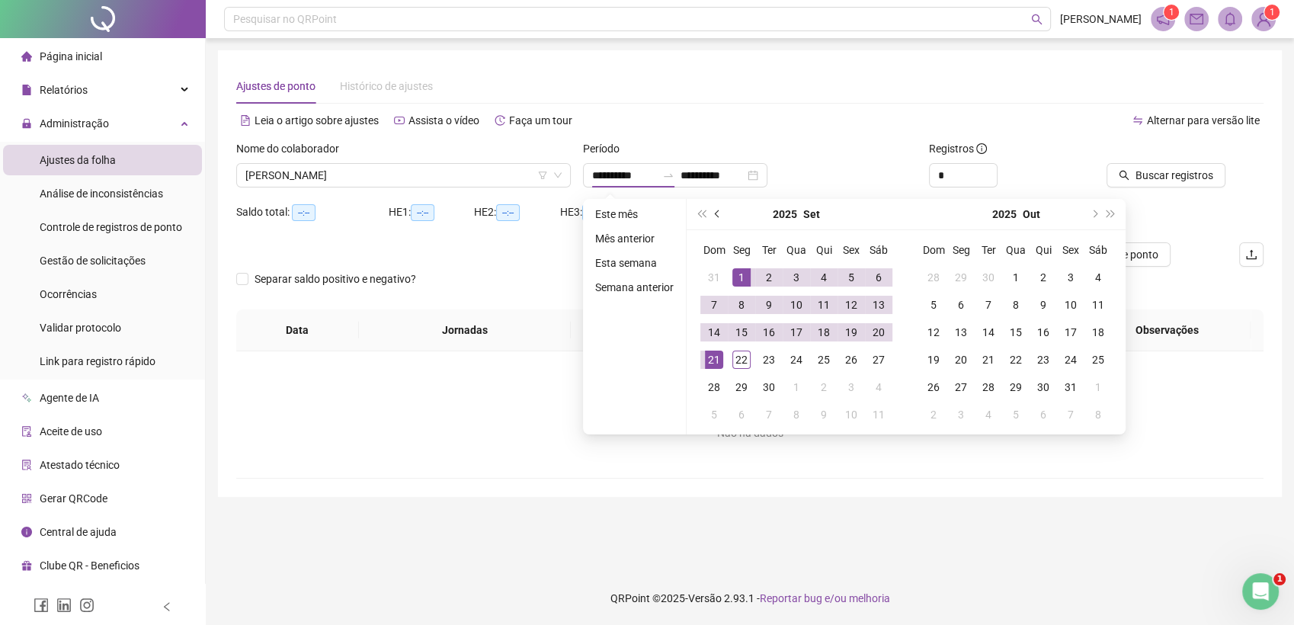
click at [718, 216] on button "prev-year" at bounding box center [718, 214] width 17 height 30
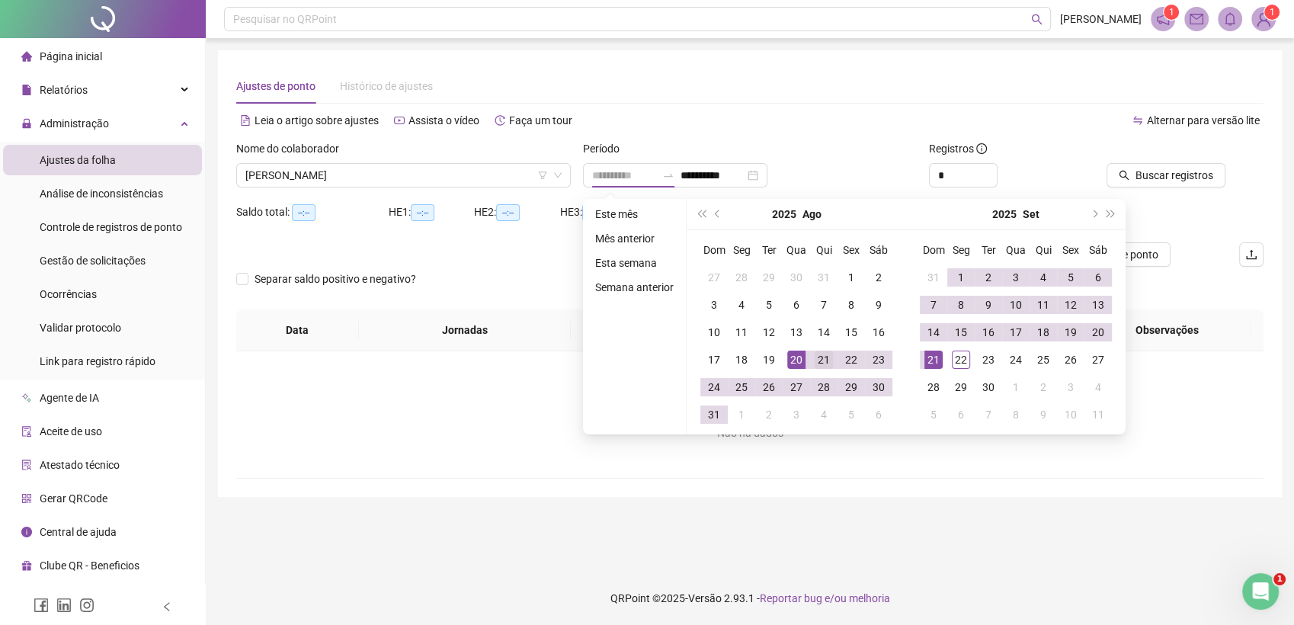
type input "**********"
click at [816, 357] on div "21" at bounding box center [824, 360] width 18 height 18
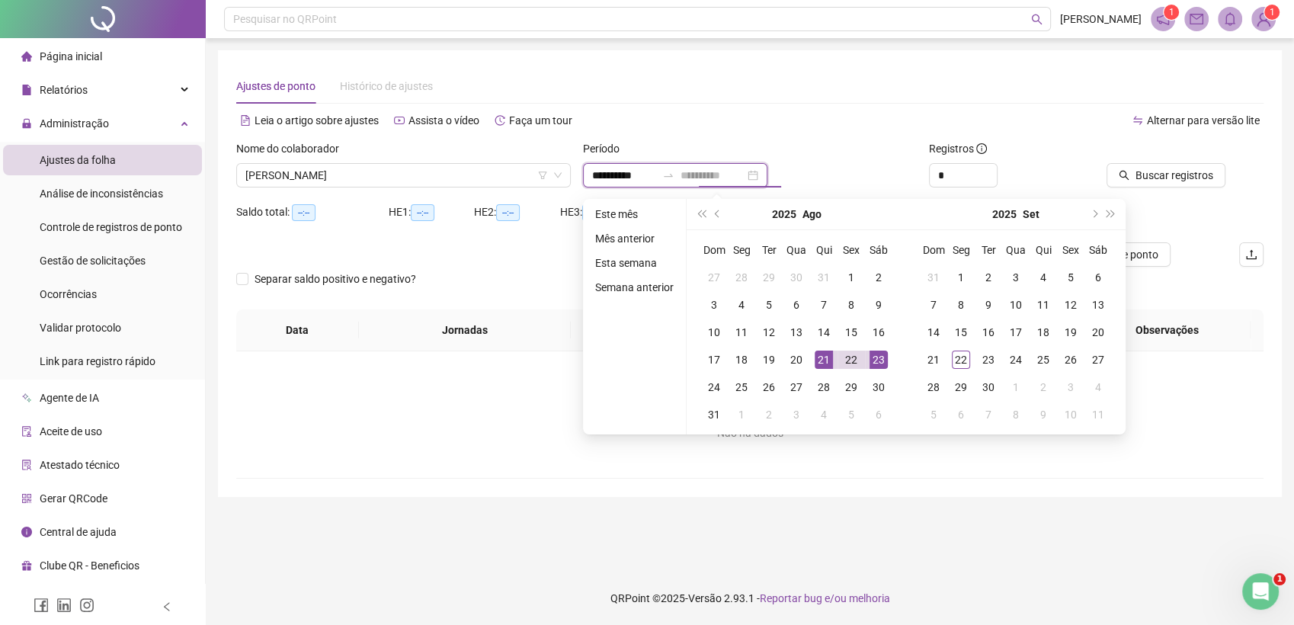
type input "**********"
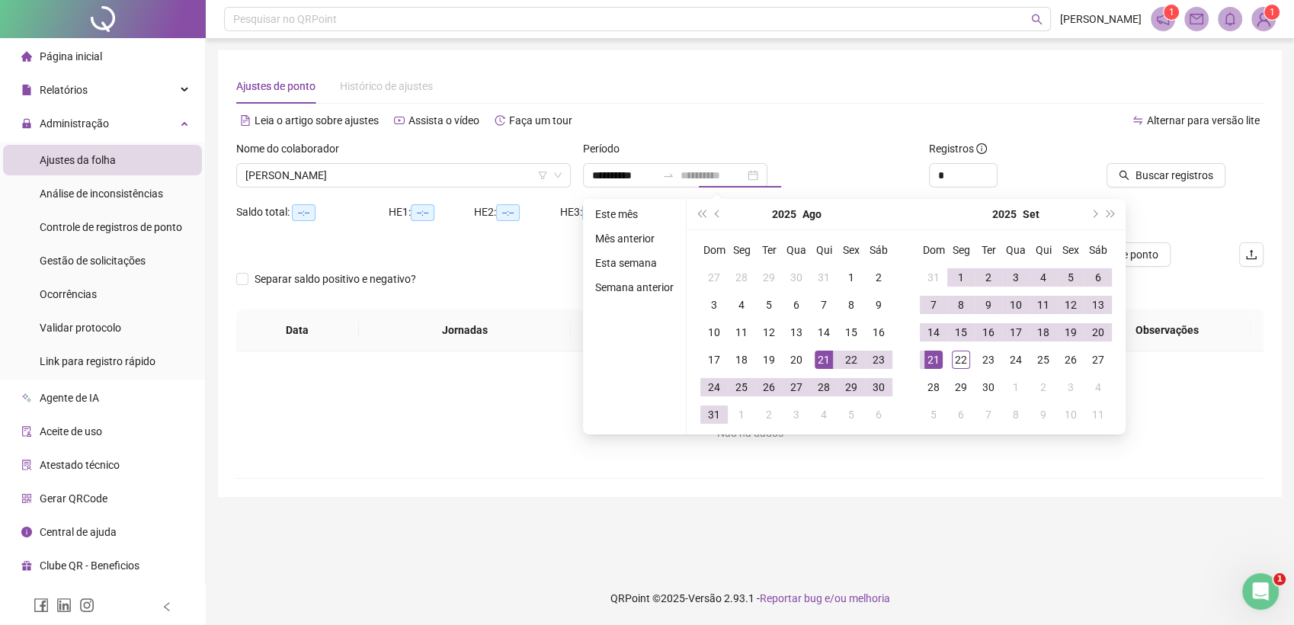
click at [931, 357] on div "21" at bounding box center [934, 360] width 18 height 18
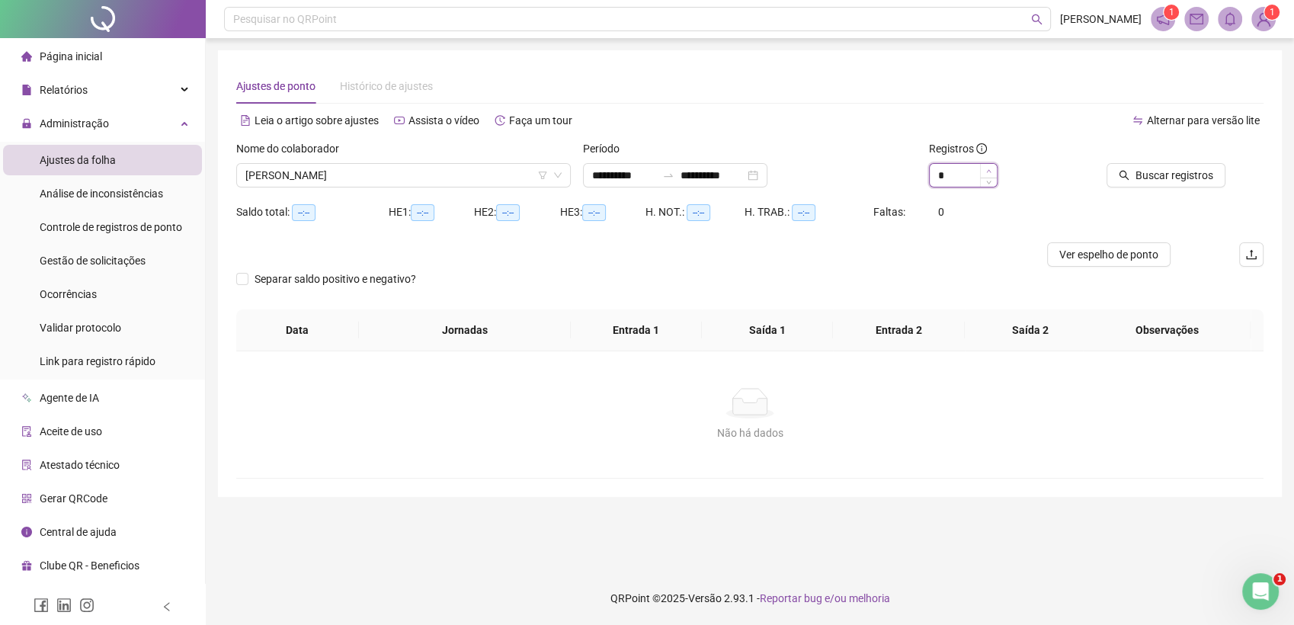
type input "*"
click at [988, 168] on icon "up" at bounding box center [988, 170] width 5 height 5
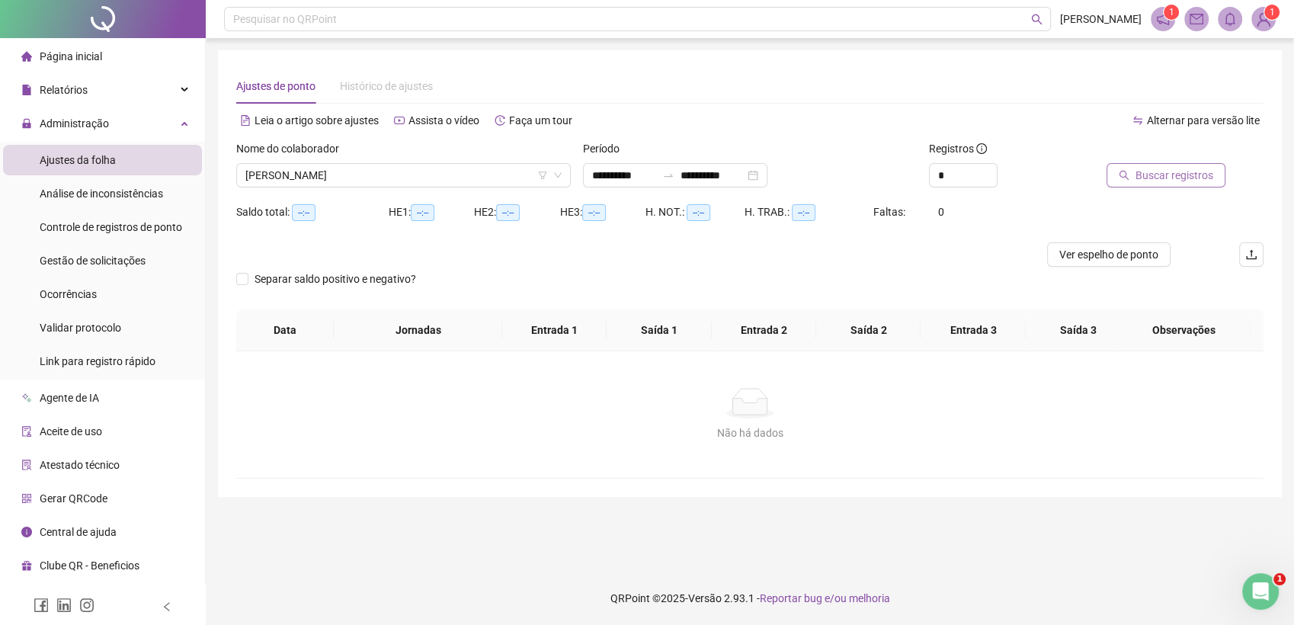
click at [1146, 173] on span "Buscar registros" at bounding box center [1175, 175] width 78 height 17
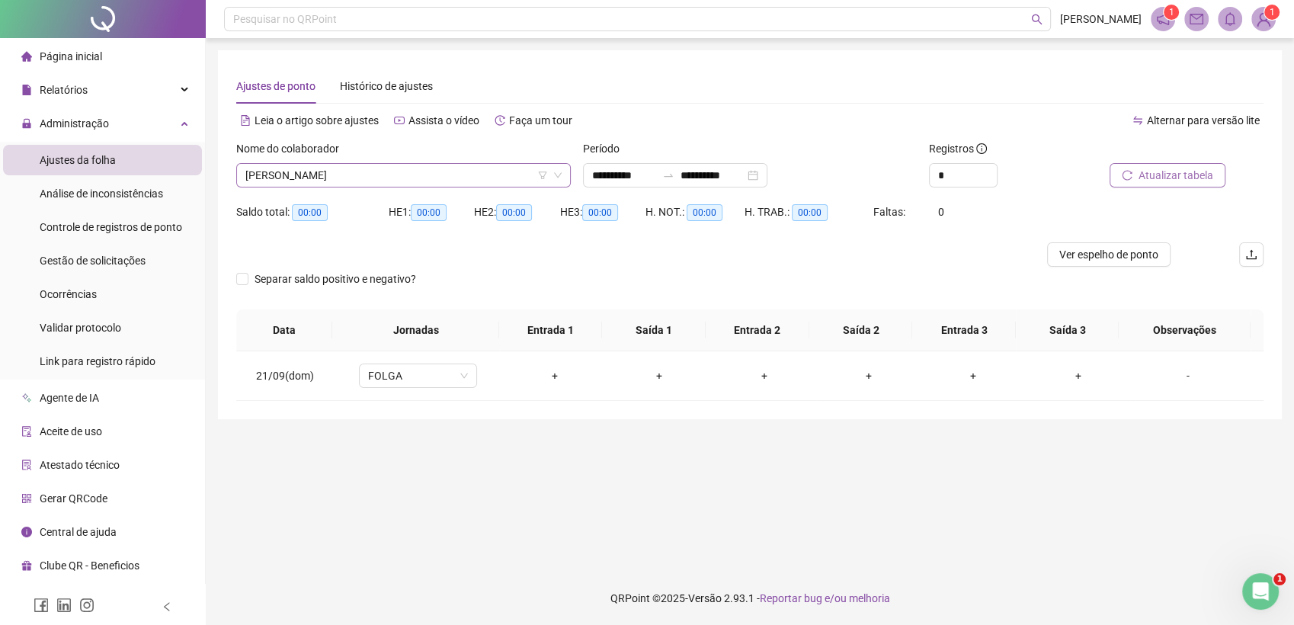
click at [487, 178] on span "[PERSON_NAME]" at bounding box center [403, 175] width 316 height 23
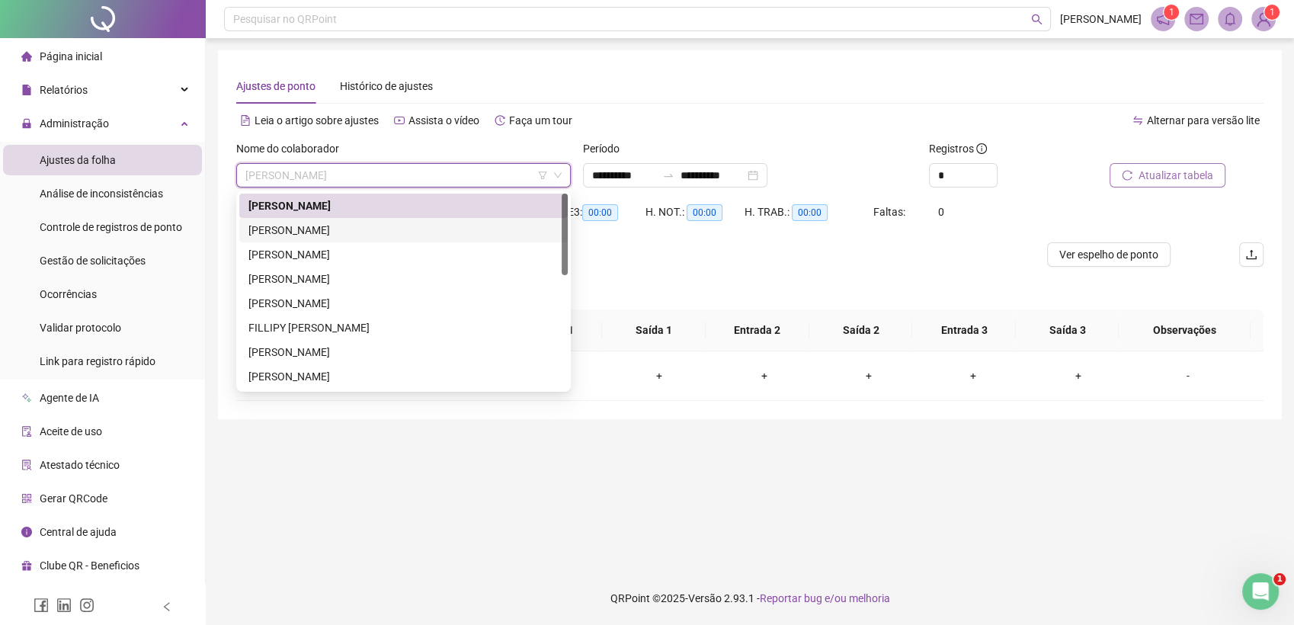
click at [328, 225] on div "[PERSON_NAME]" at bounding box center [403, 230] width 310 height 17
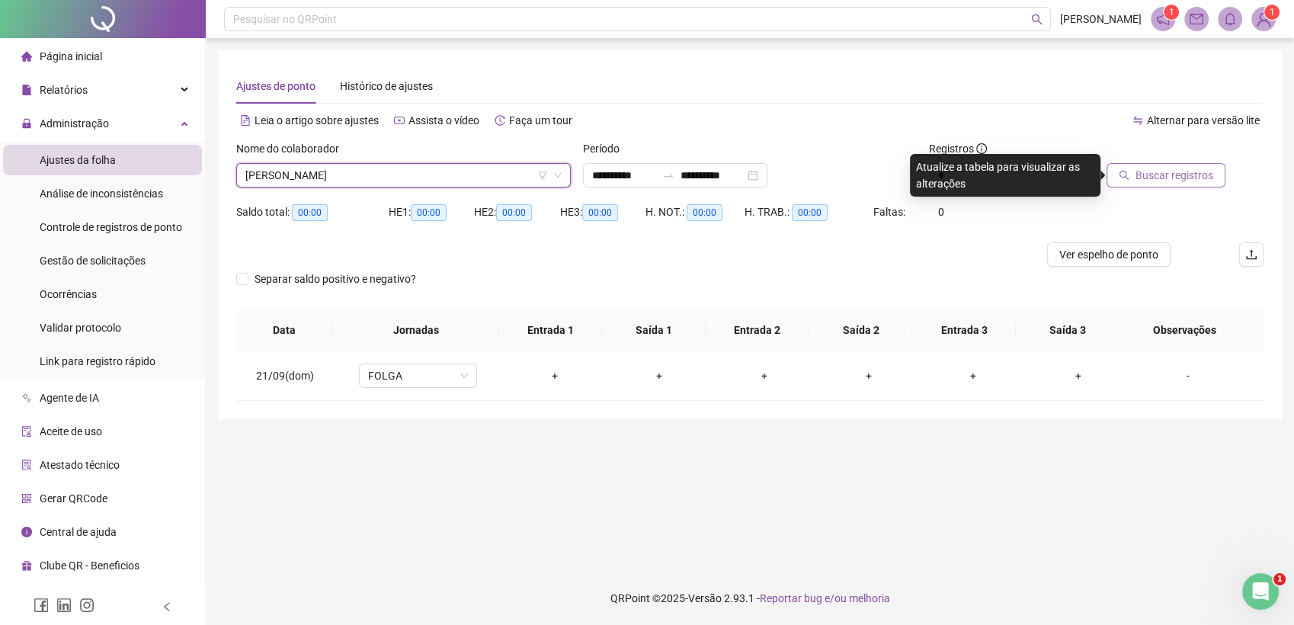
click at [1195, 179] on span "Buscar registros" at bounding box center [1175, 175] width 78 height 17
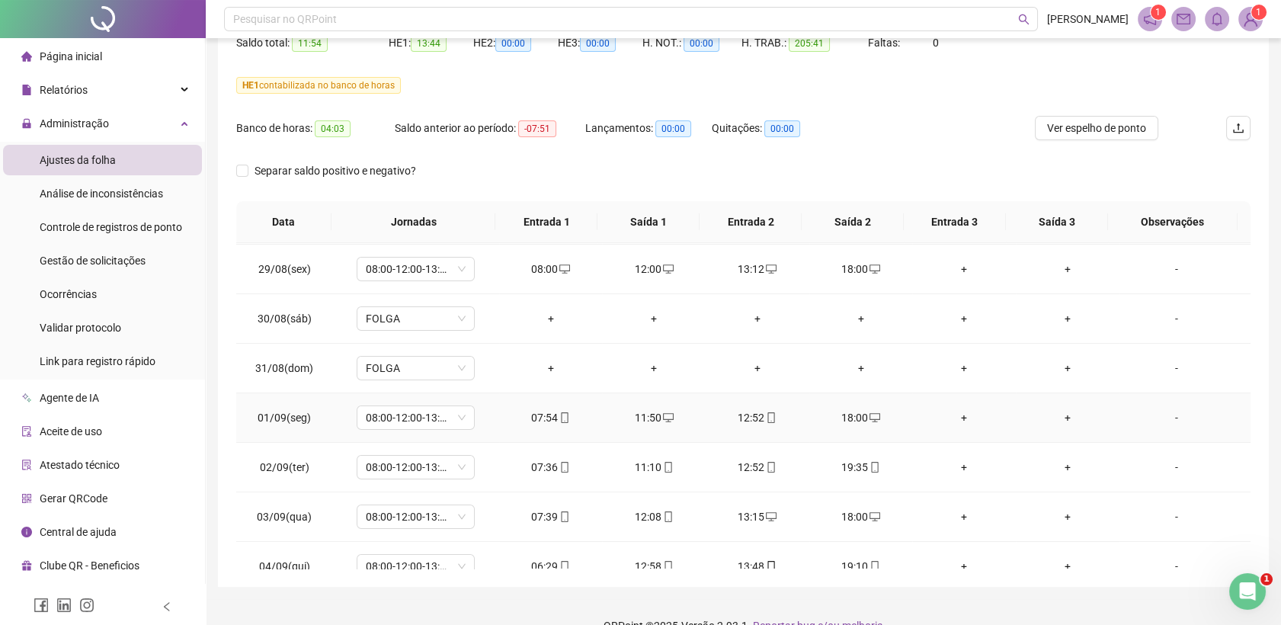
scroll to position [423, 0]
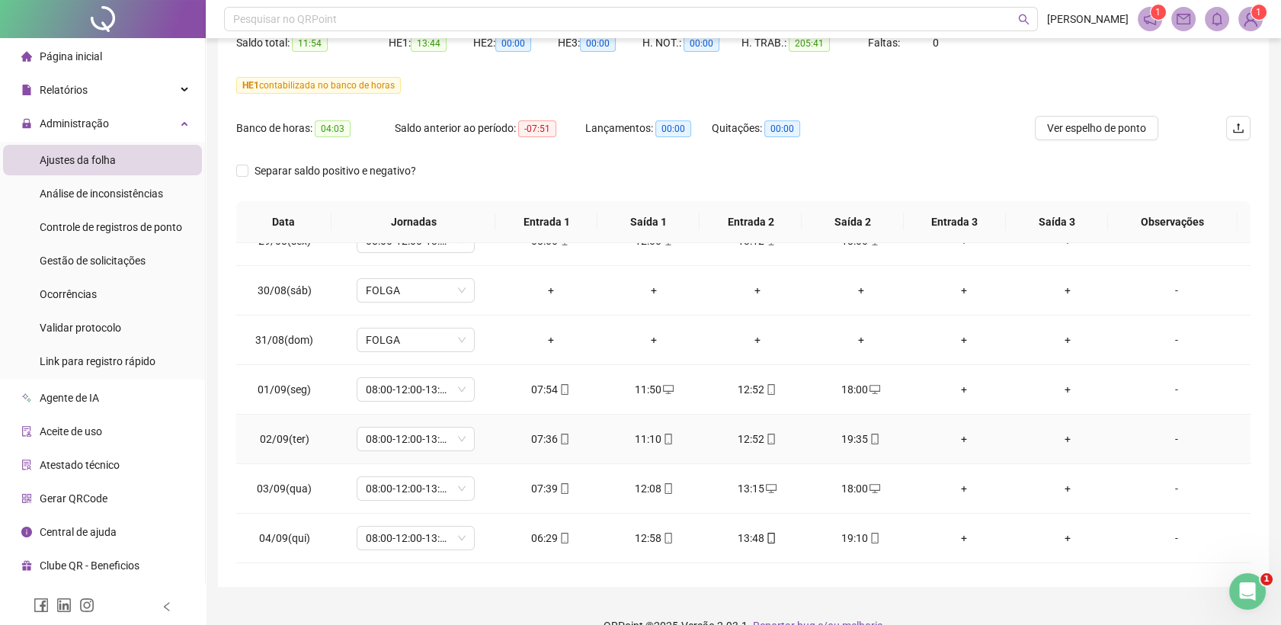
click at [870, 436] on icon "mobile" at bounding box center [875, 439] width 11 height 11
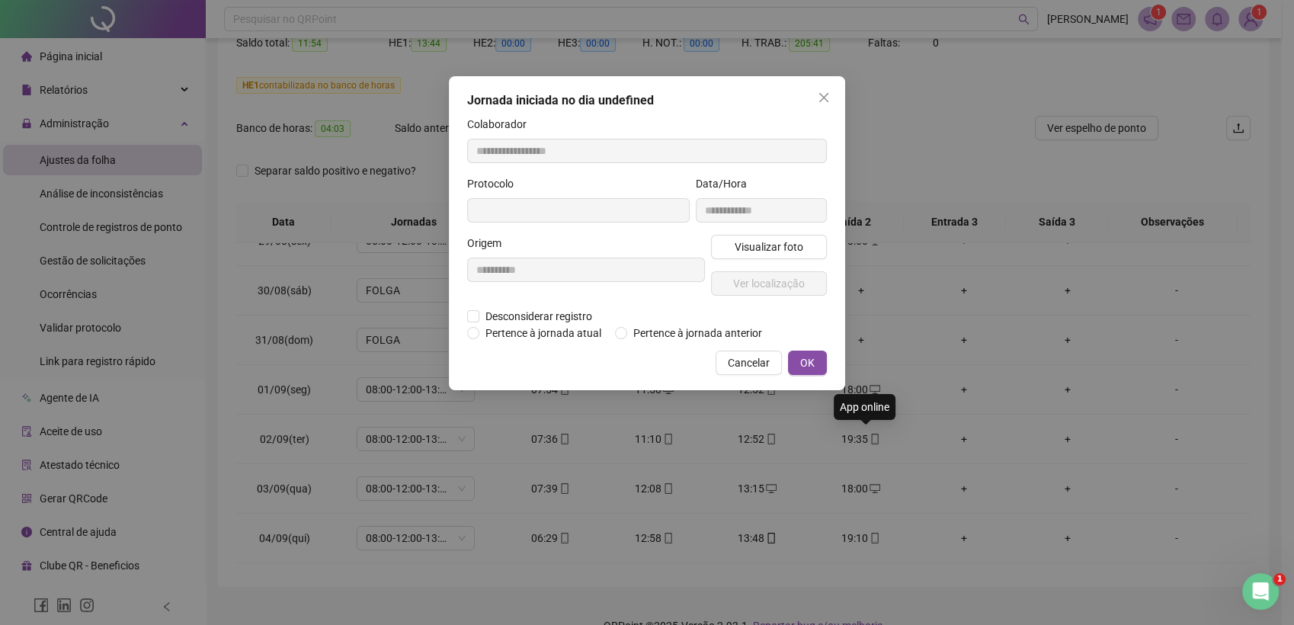
type input "**********"
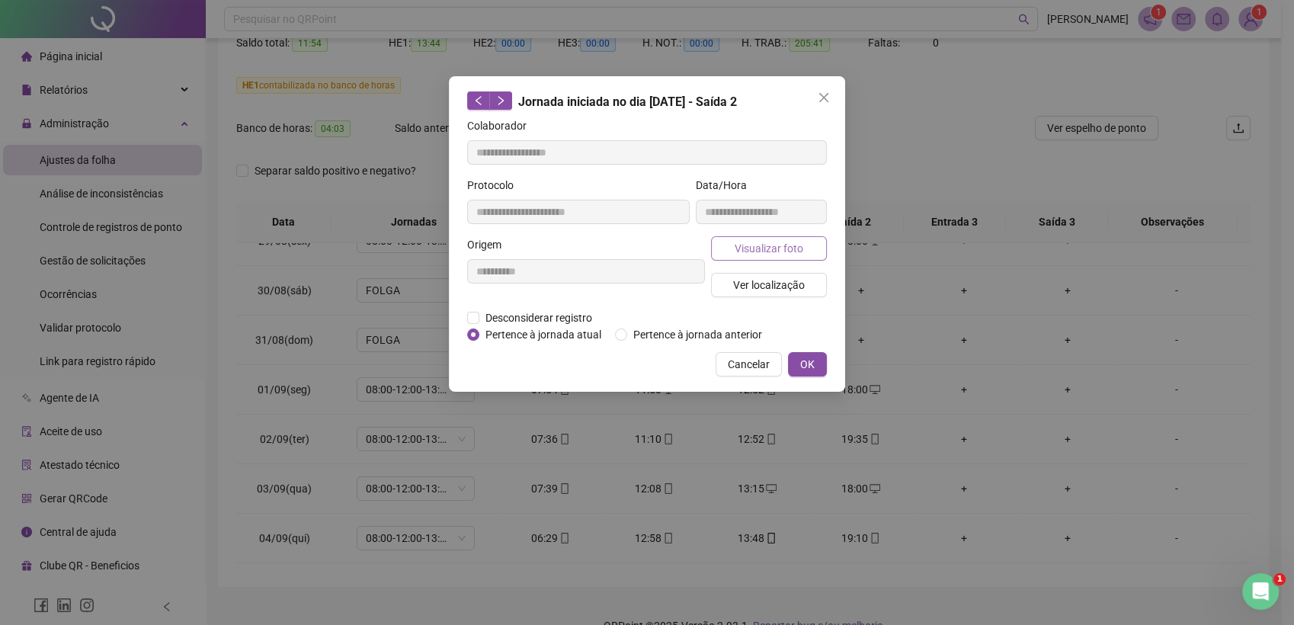
click at [745, 246] on span "Visualizar foto" at bounding box center [769, 248] width 69 height 17
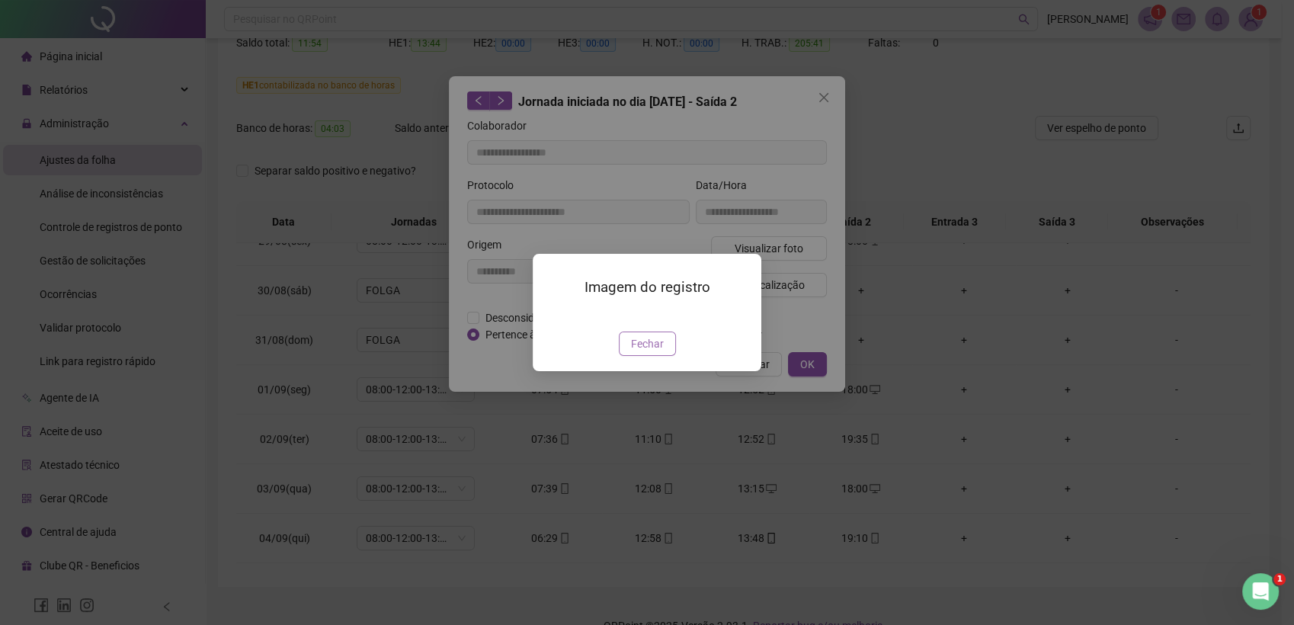
click at [650, 352] on span "Fechar" at bounding box center [647, 343] width 33 height 17
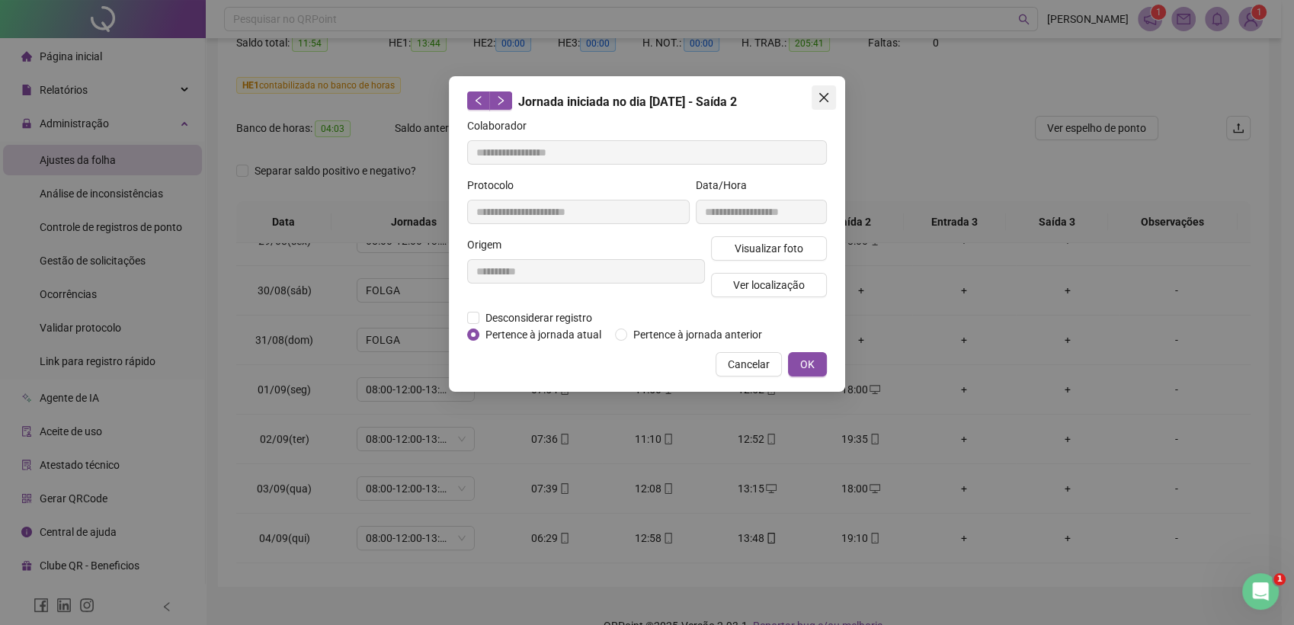
click at [823, 95] on icon "close" at bounding box center [824, 97] width 12 height 12
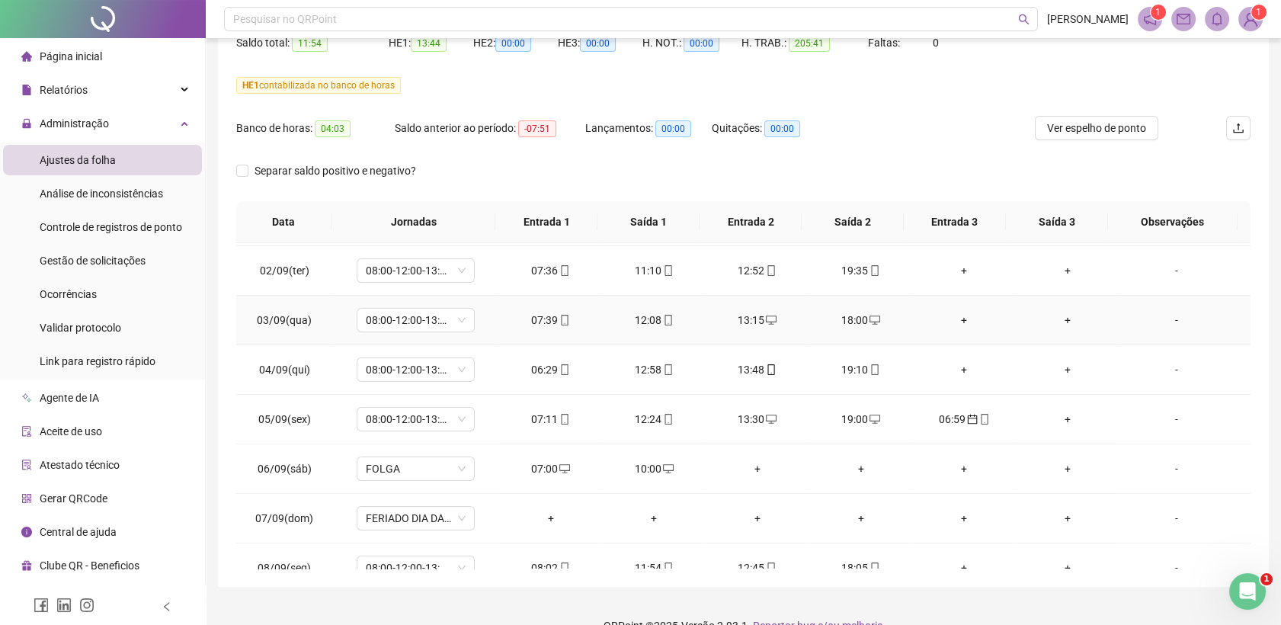
scroll to position [592, 0]
click at [561, 363] on span at bounding box center [564, 369] width 12 height 12
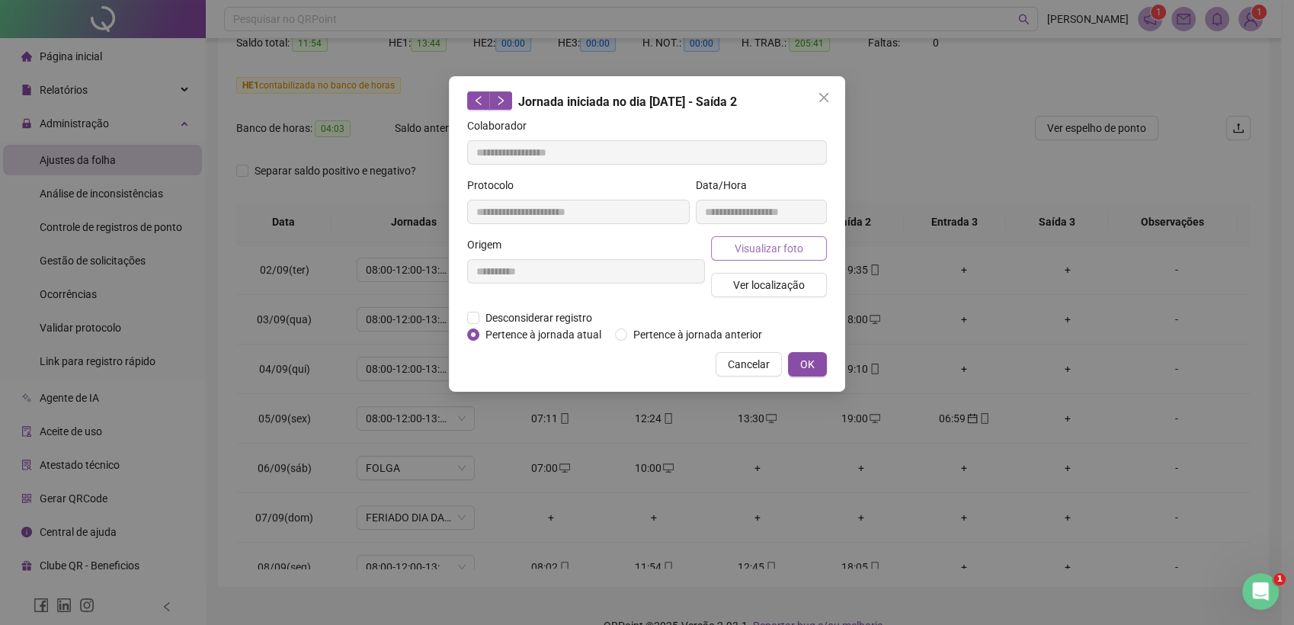
click at [755, 252] on span "Visualizar foto" at bounding box center [769, 248] width 69 height 17
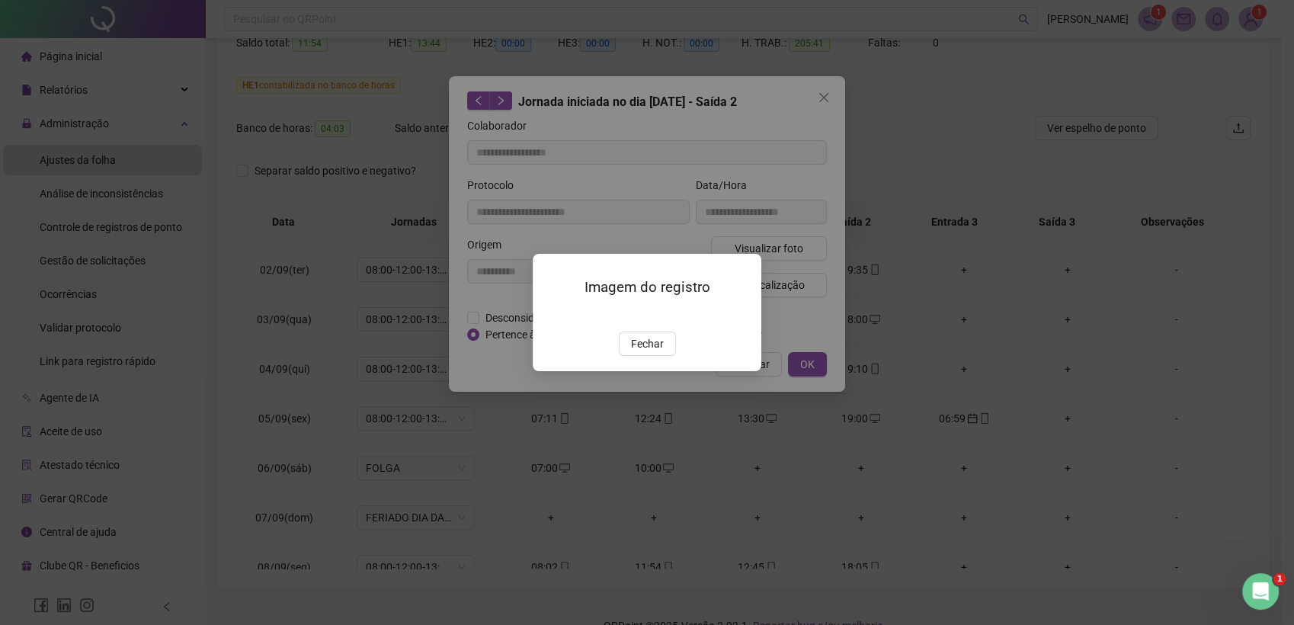
type input "**********"
click at [643, 370] on div "Imagem do registro Fechar" at bounding box center [647, 312] width 229 height 117
click at [642, 352] on span "Fechar" at bounding box center [647, 343] width 33 height 17
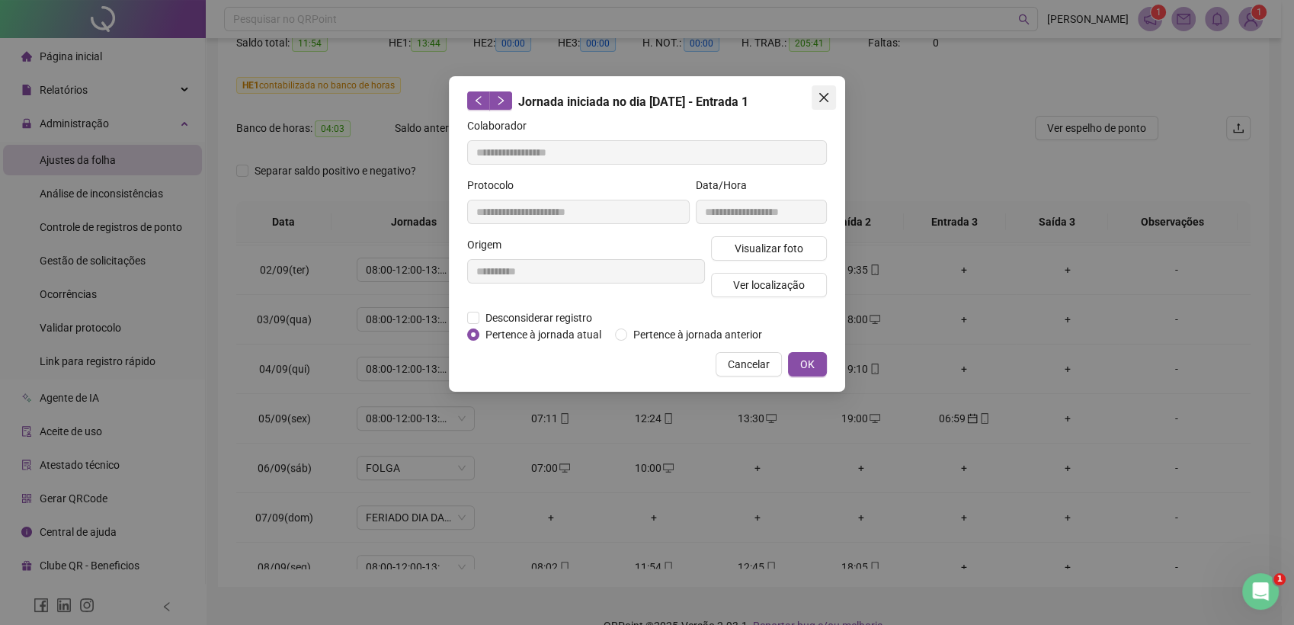
click at [828, 96] on icon "close" at bounding box center [824, 97] width 12 height 12
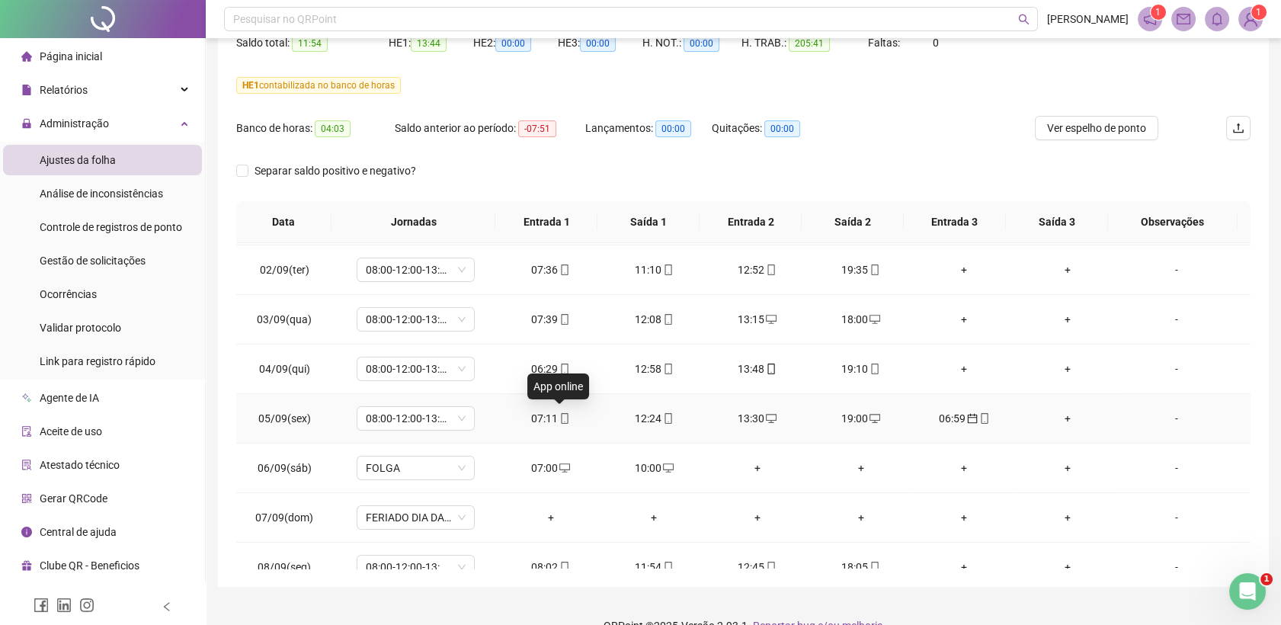
click at [559, 416] on icon "mobile" at bounding box center [564, 418] width 11 height 11
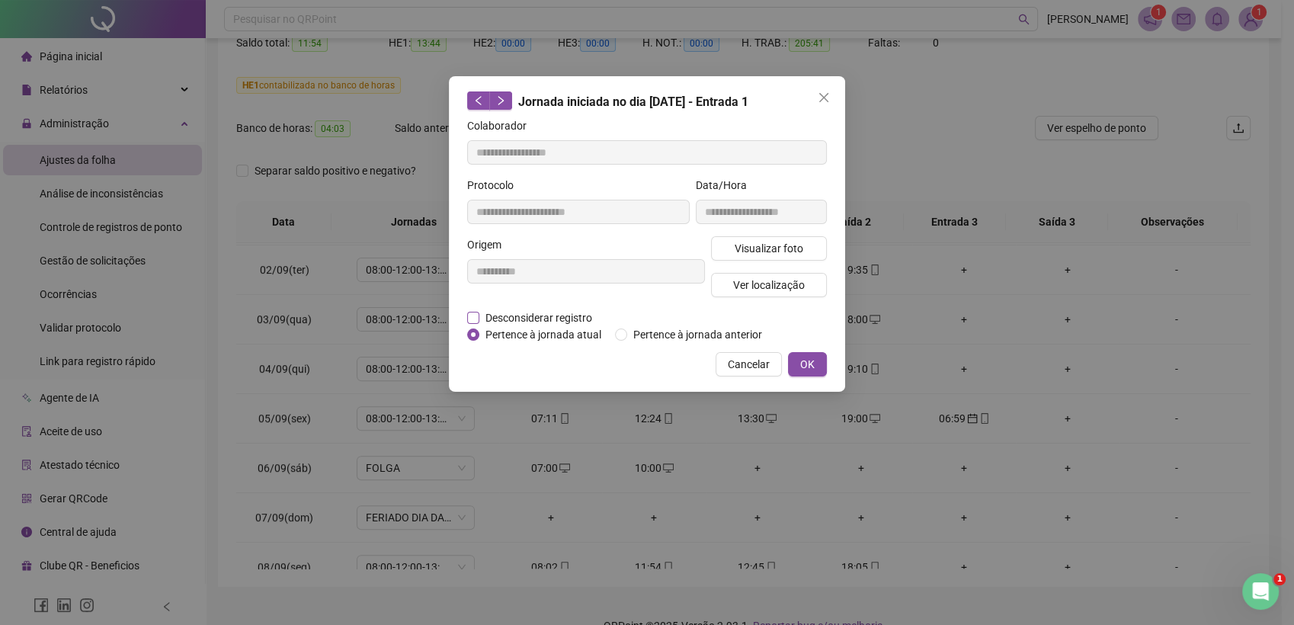
click at [529, 318] on span "Desconsiderar registro" at bounding box center [538, 317] width 119 height 17
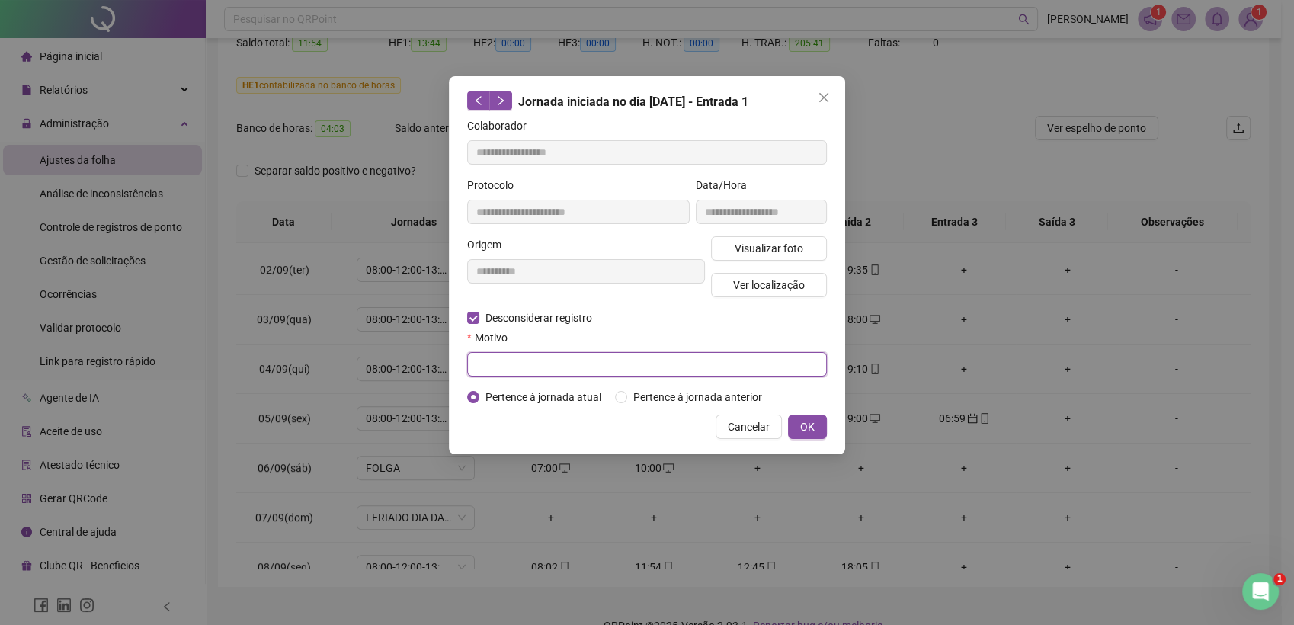
click at [524, 363] on input "text" at bounding box center [647, 364] width 360 height 24
type input "**********"
click at [522, 357] on input "text" at bounding box center [647, 364] width 360 height 24
type input "**********"
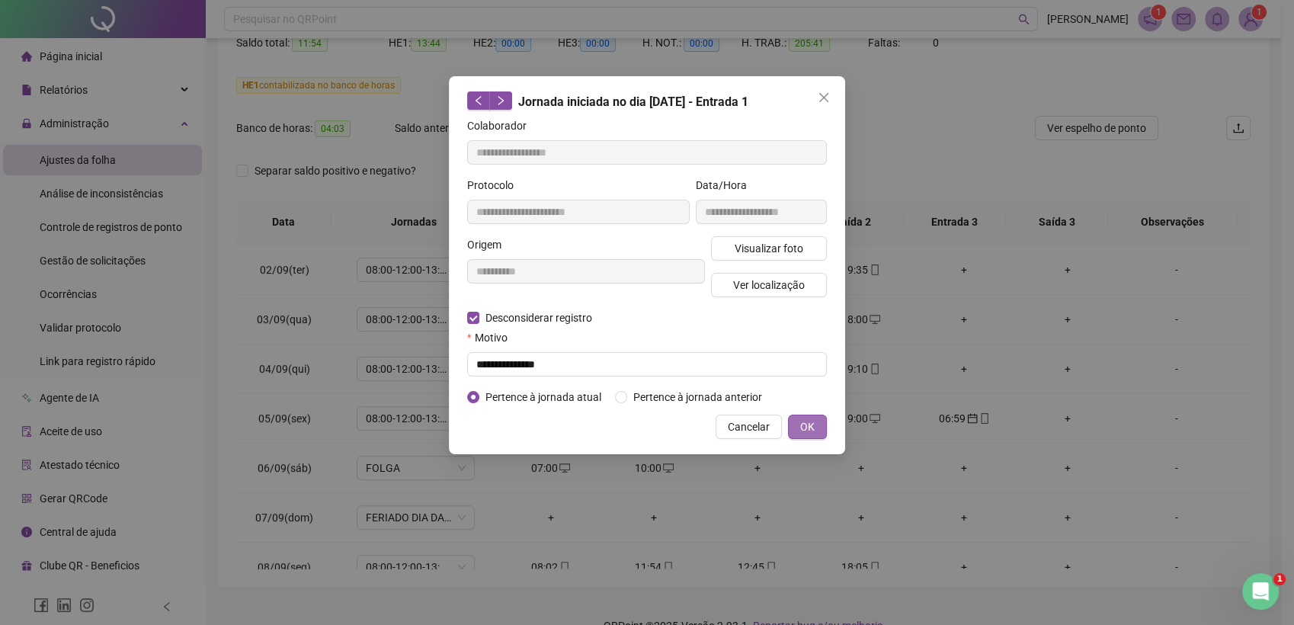
click at [818, 430] on button "OK" at bounding box center [807, 427] width 39 height 24
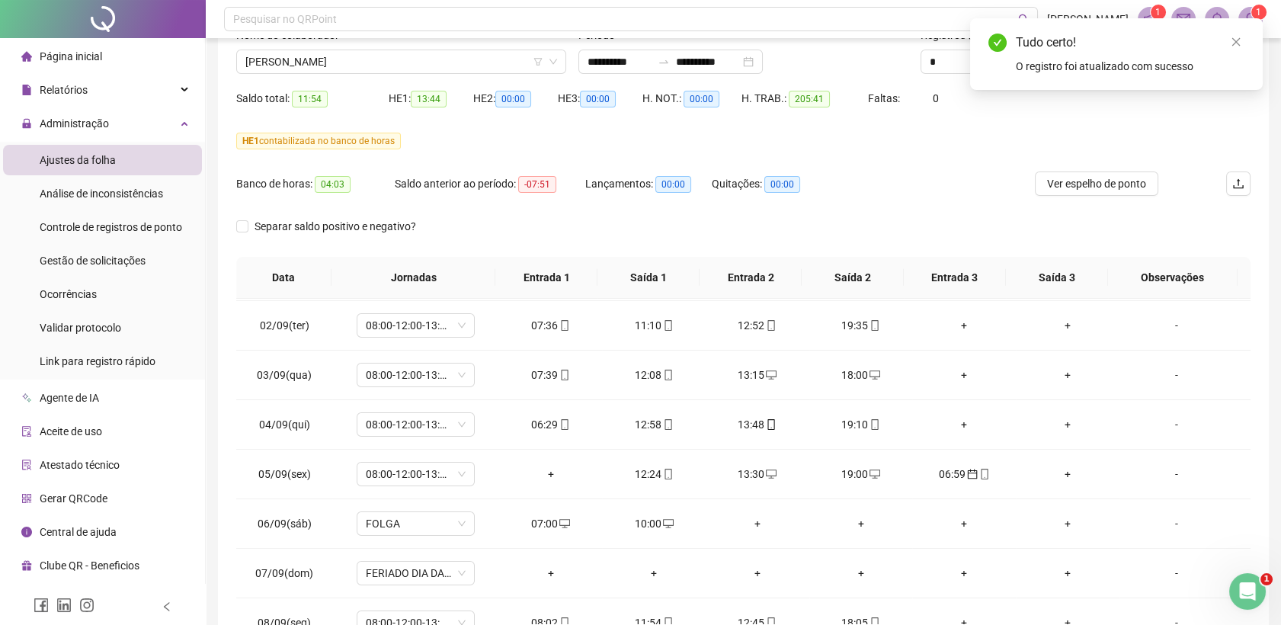
scroll to position [85, 0]
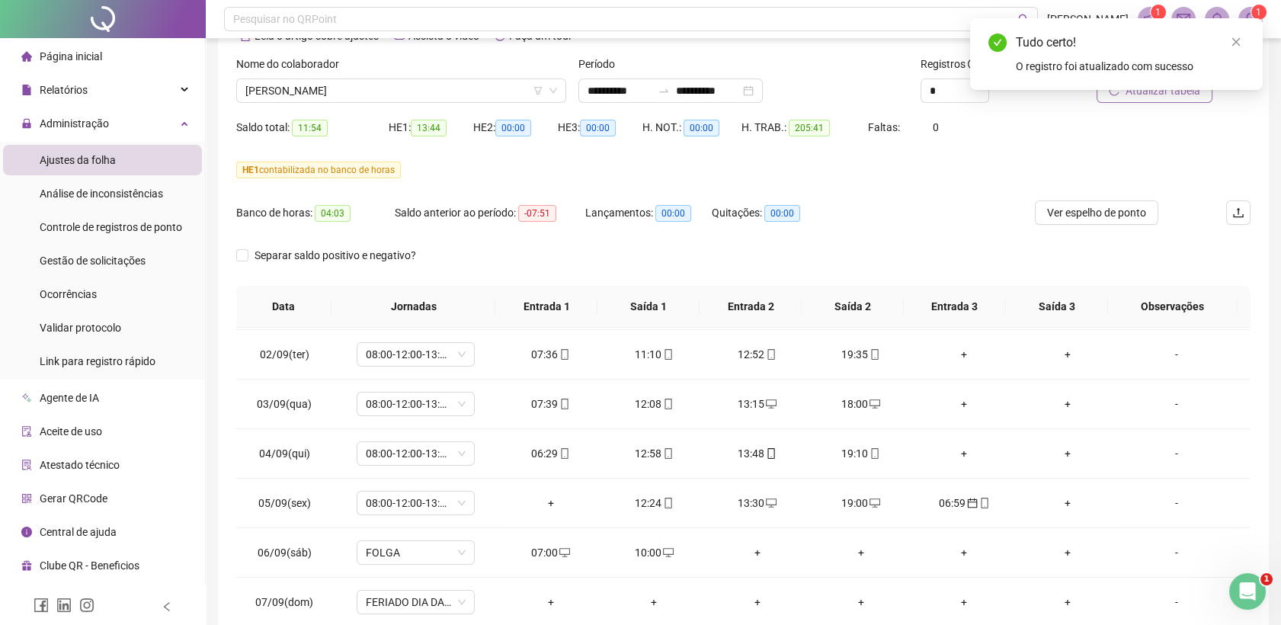
click at [1191, 90] on div "Tudo certo! O registro foi atualizado com sucesso" at bounding box center [1116, 54] width 293 height 72
click at [1231, 39] on icon "close" at bounding box center [1236, 42] width 11 height 11
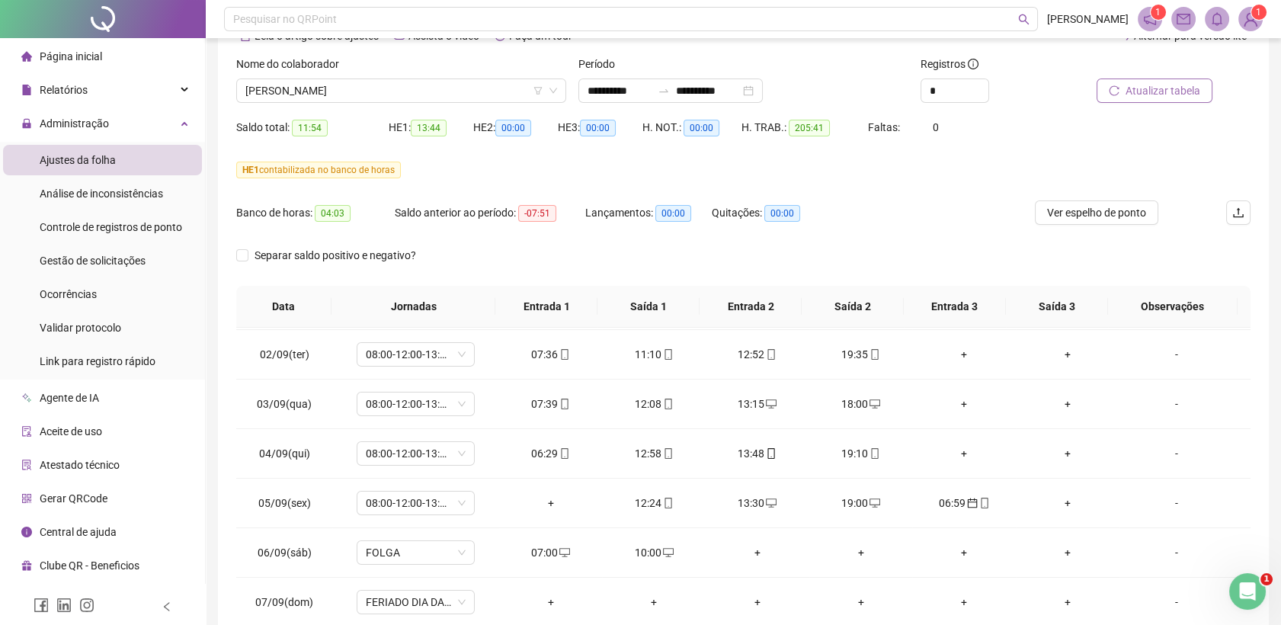
click at [1159, 87] on span "Atualizar tabela" at bounding box center [1163, 90] width 75 height 17
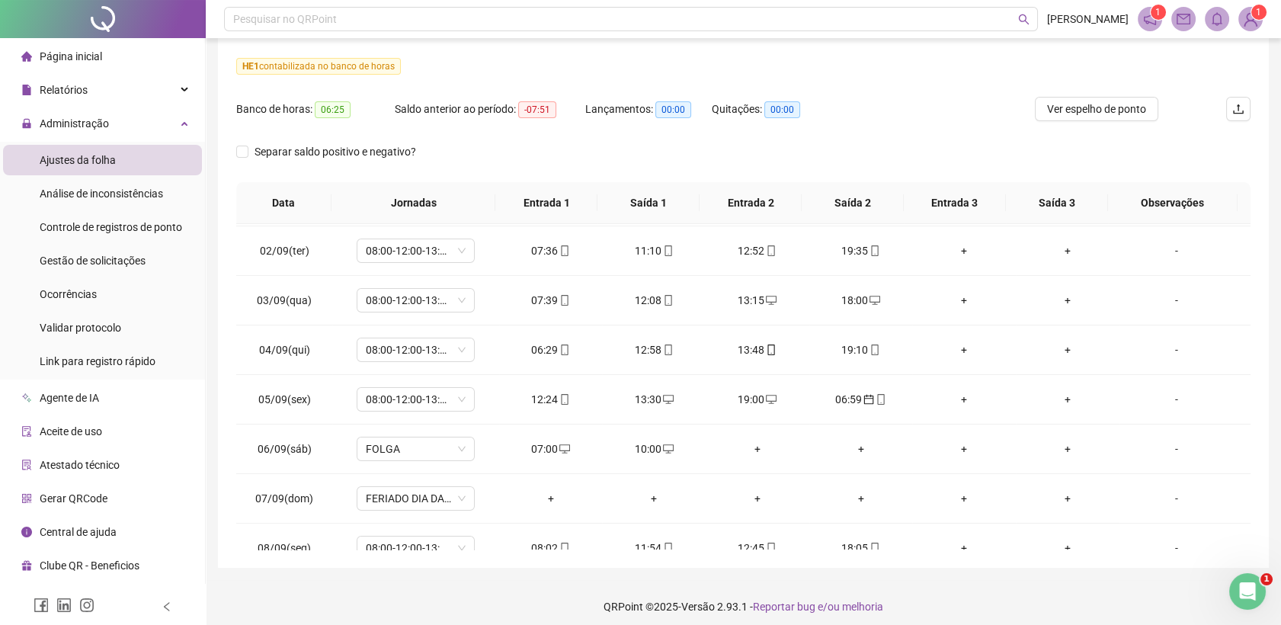
scroll to position [196, 0]
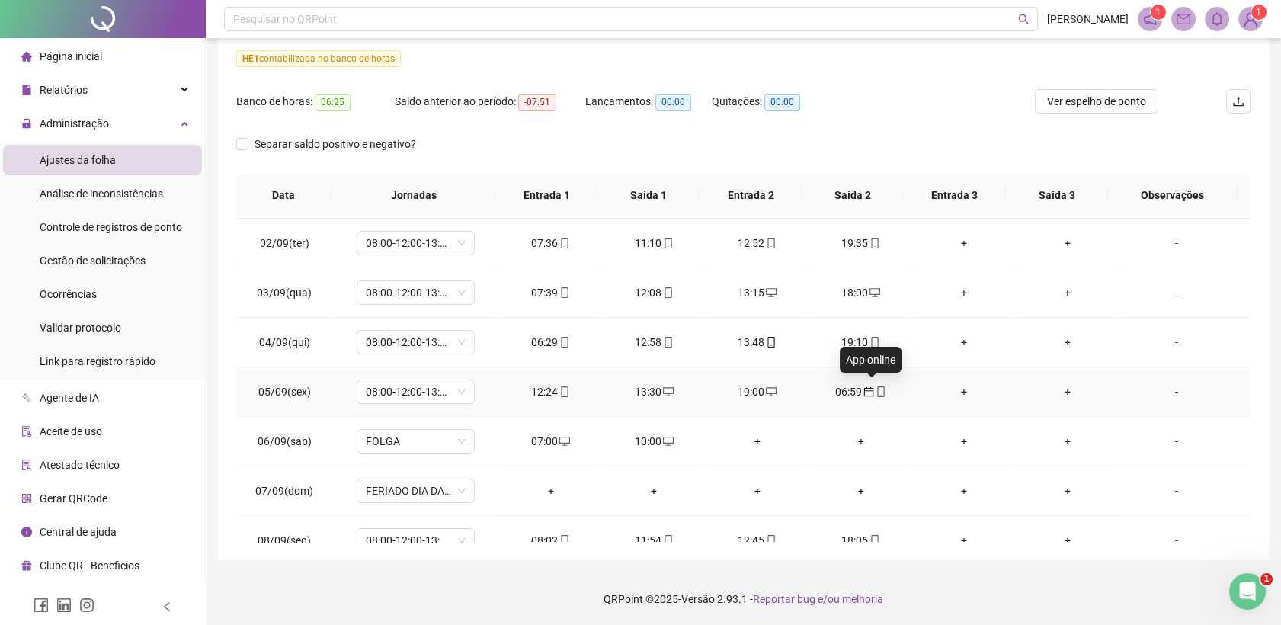
click at [876, 389] on icon "mobile" at bounding box center [881, 391] width 11 height 11
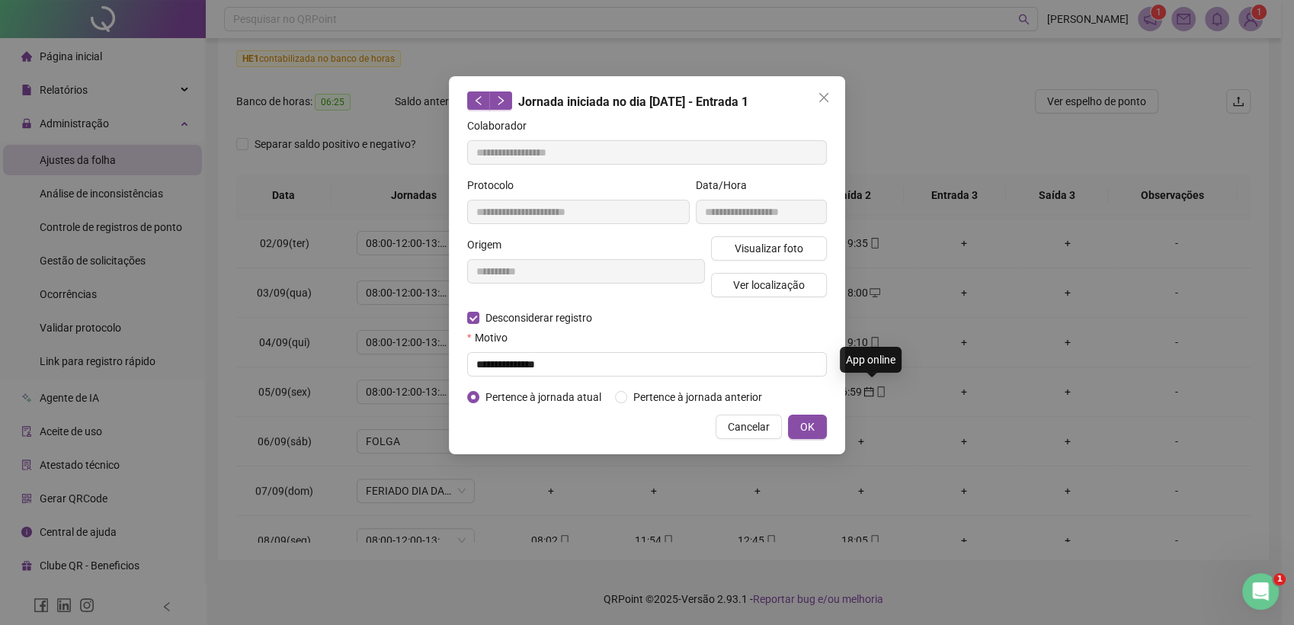
type input "**********"
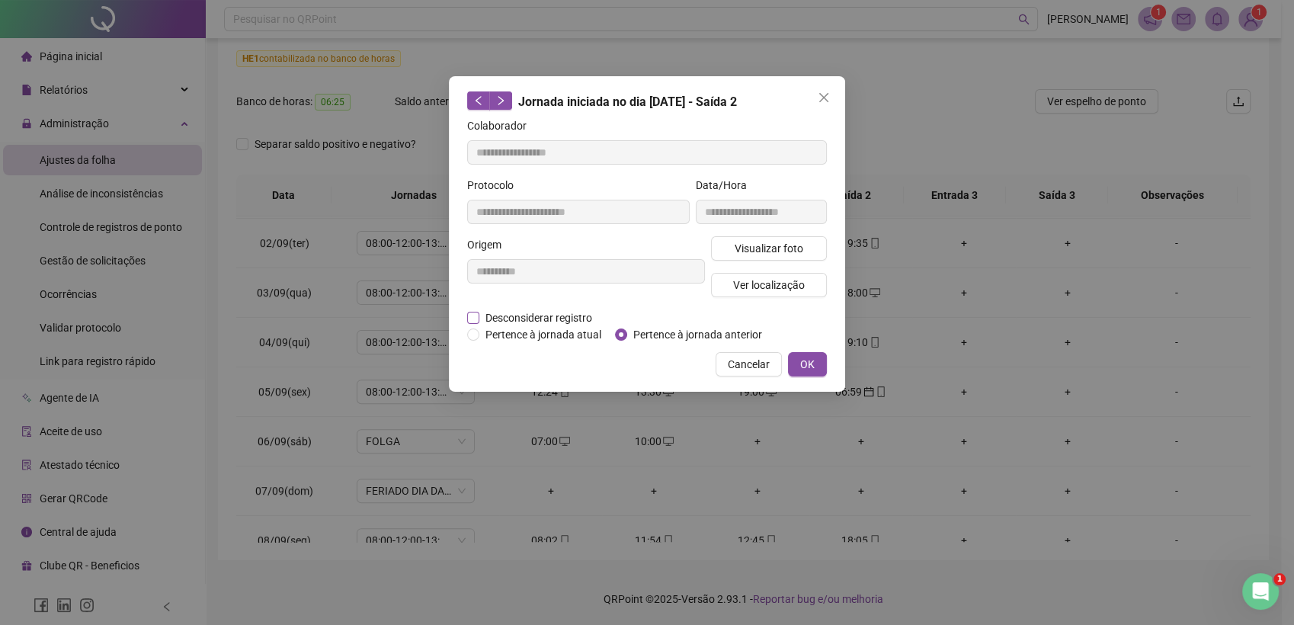
click at [518, 314] on span "Desconsiderar registro" at bounding box center [538, 317] width 119 height 17
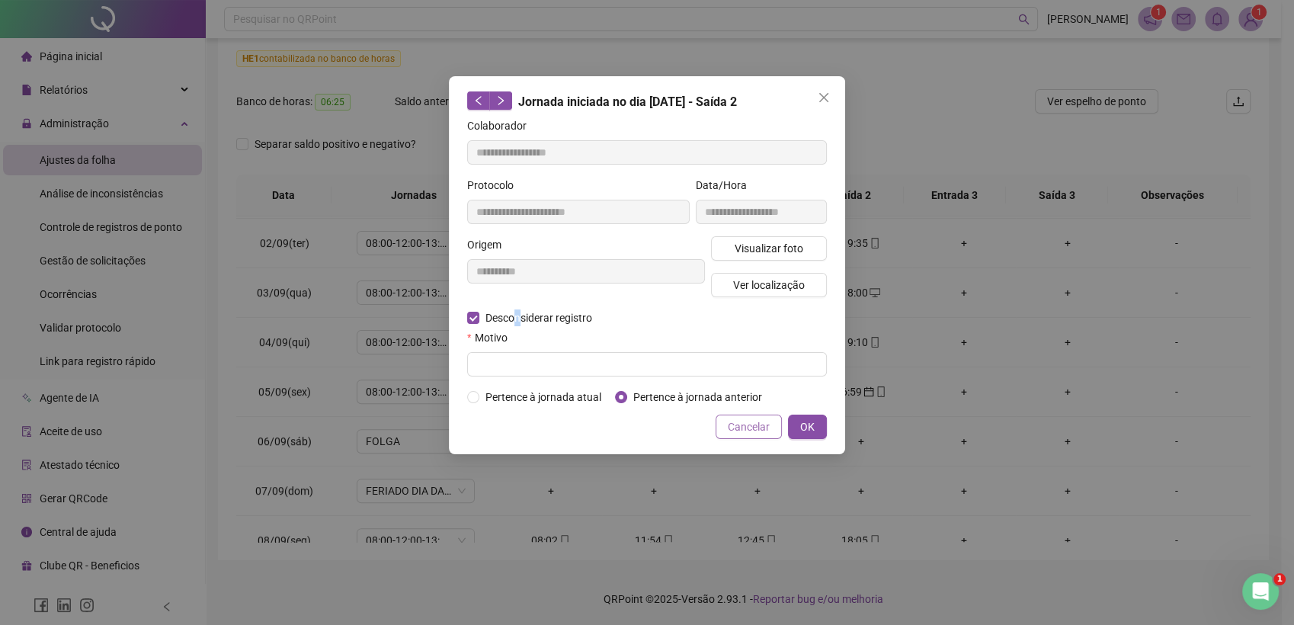
click at [735, 429] on span "Cancelar" at bounding box center [749, 426] width 42 height 17
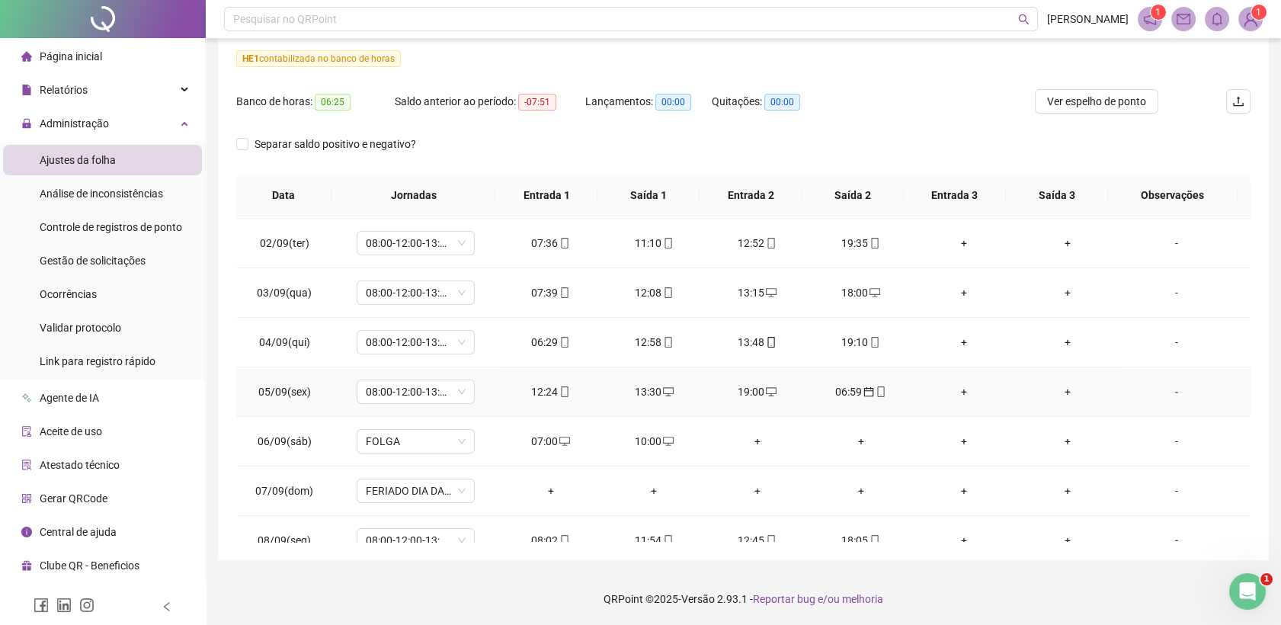
click at [878, 393] on div "06:59" at bounding box center [861, 391] width 79 height 17
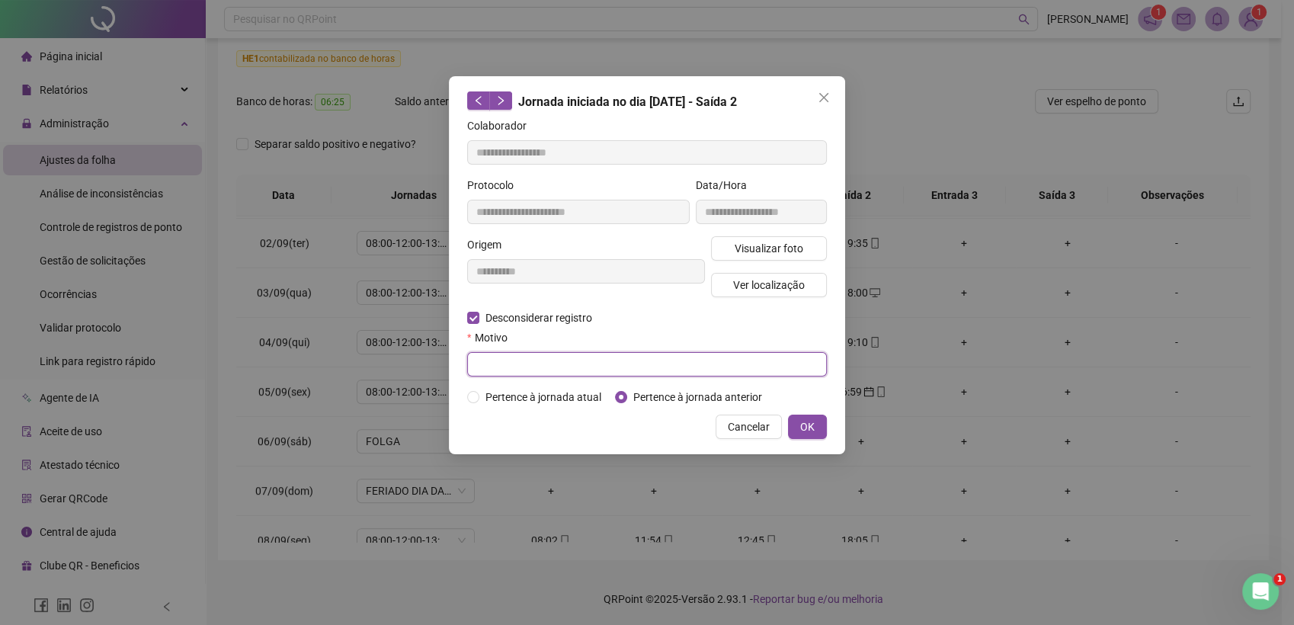
click at [488, 364] on input "text" at bounding box center [647, 364] width 360 height 24
type input "****"
click at [814, 425] on span "OK" at bounding box center [807, 426] width 14 height 17
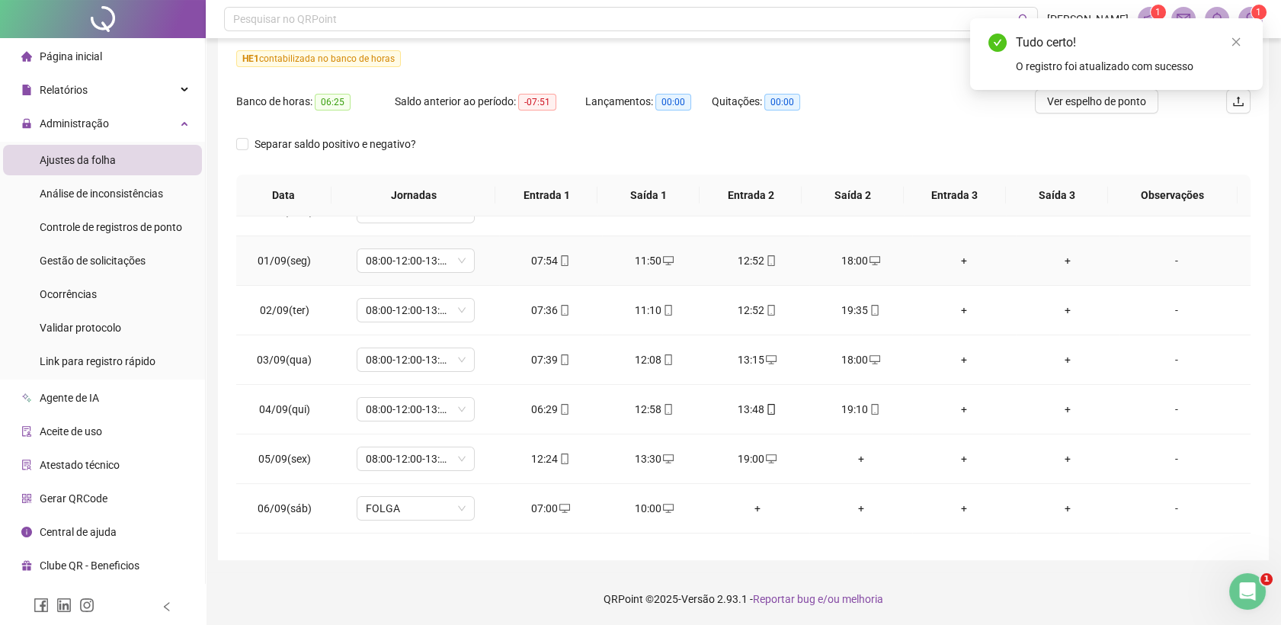
scroll to position [423, 0]
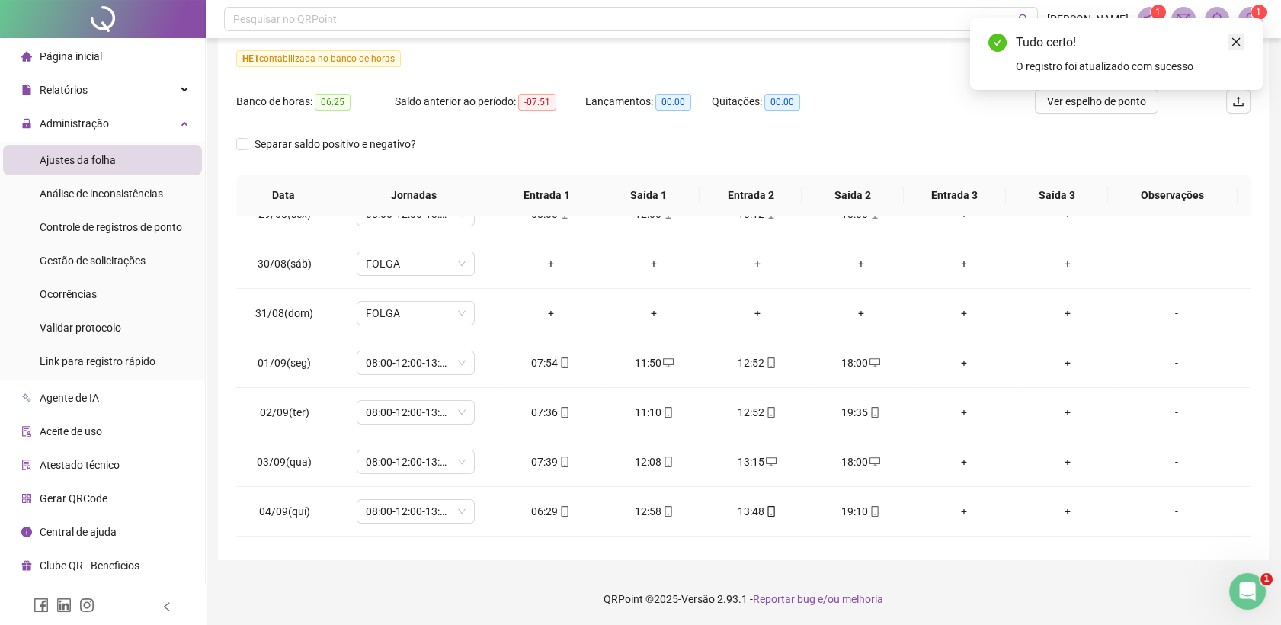
click at [1238, 37] on icon "close" at bounding box center [1236, 42] width 11 height 11
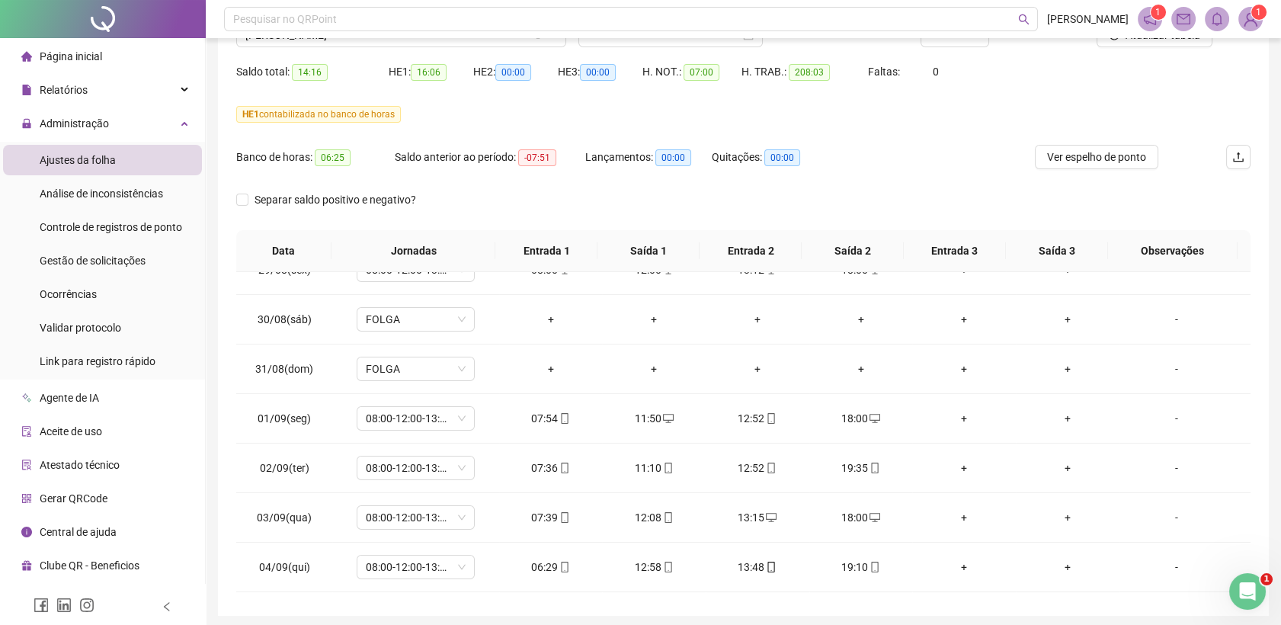
scroll to position [111, 0]
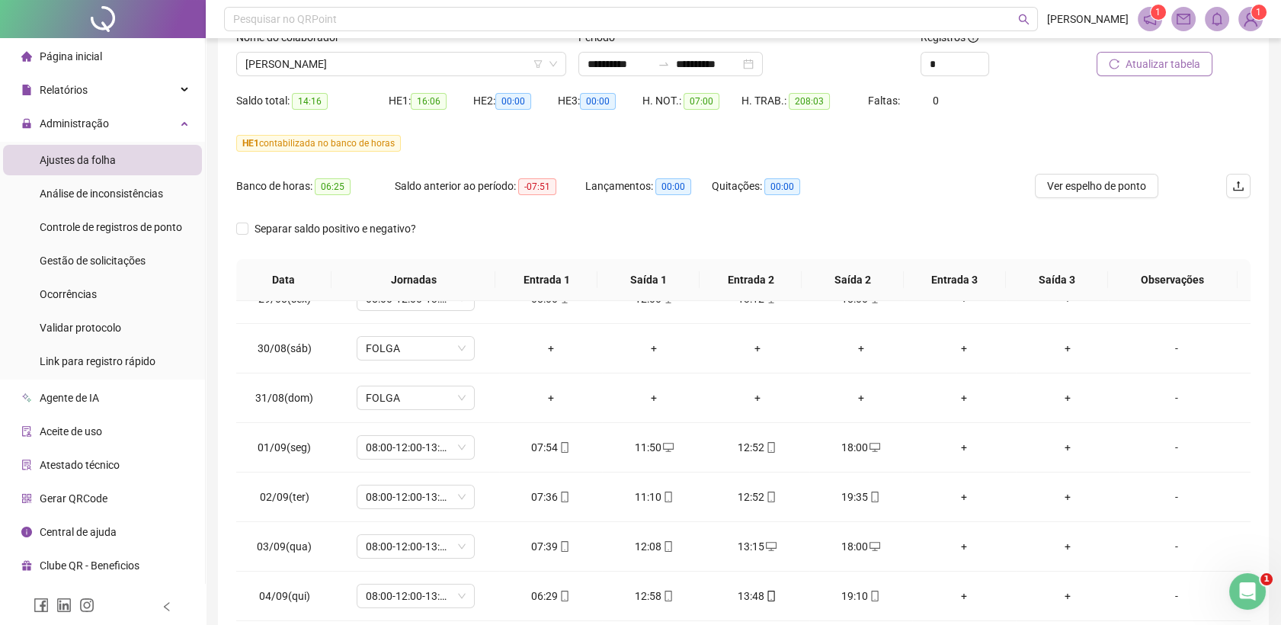
click at [1155, 60] on span "Atualizar tabela" at bounding box center [1163, 64] width 75 height 17
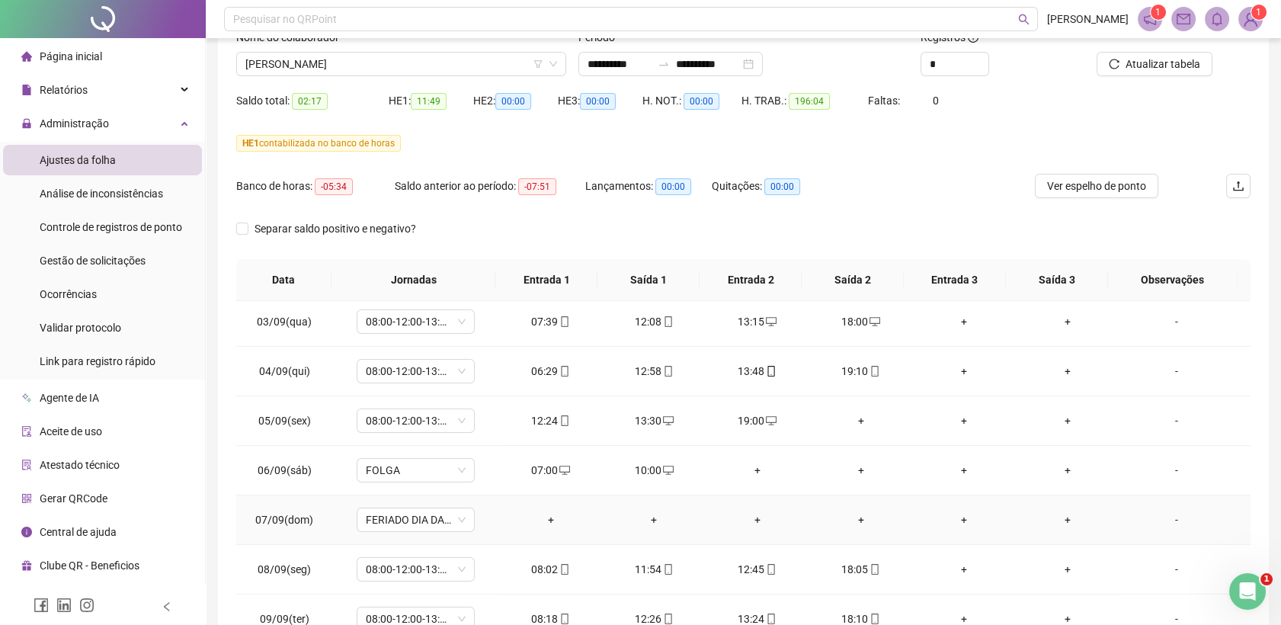
scroll to position [677, 0]
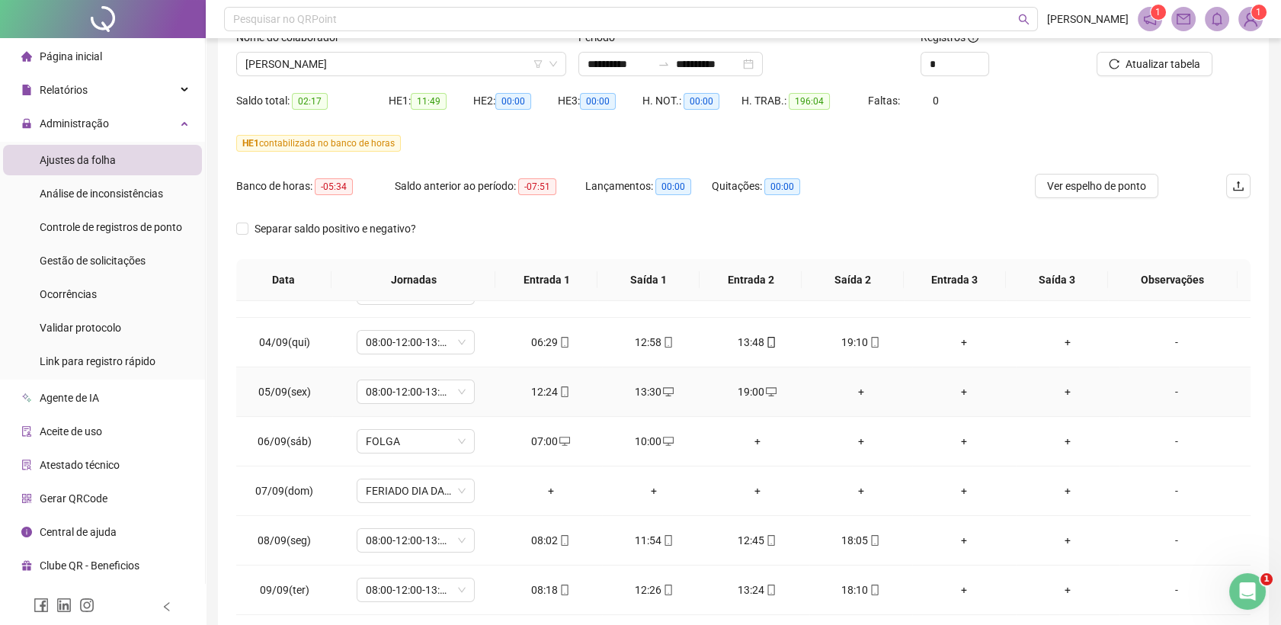
click at [850, 388] on div "+" at bounding box center [861, 391] width 79 height 17
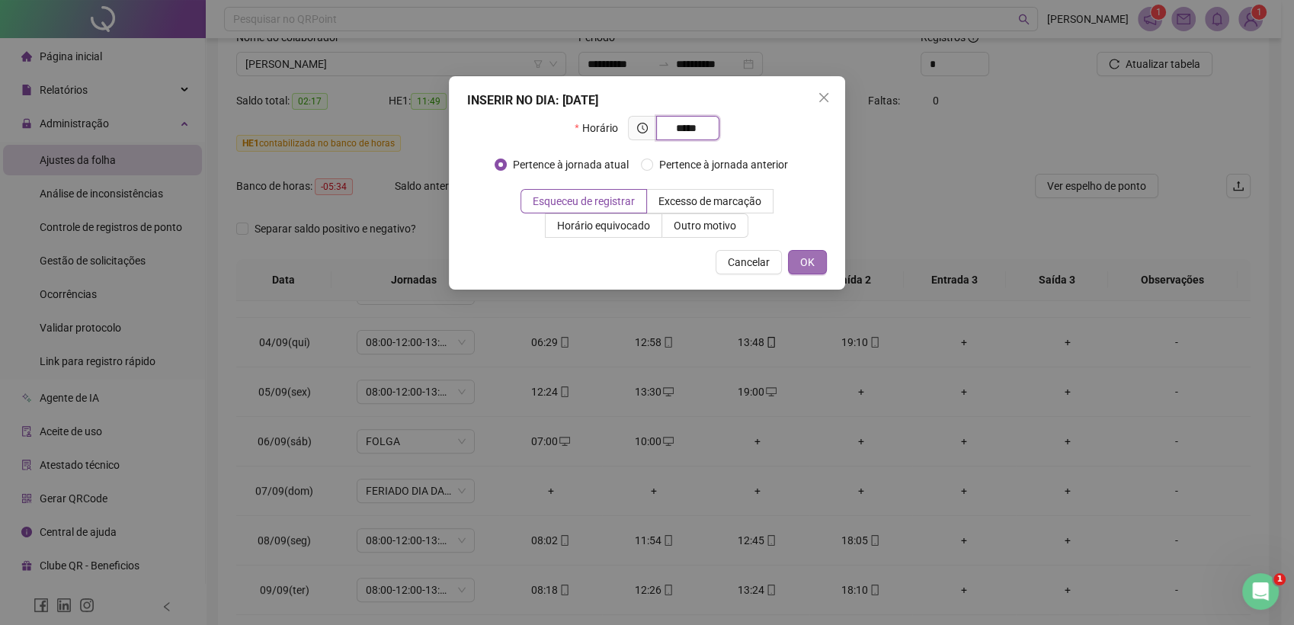
type input "*****"
click at [813, 261] on span "OK" at bounding box center [807, 262] width 14 height 17
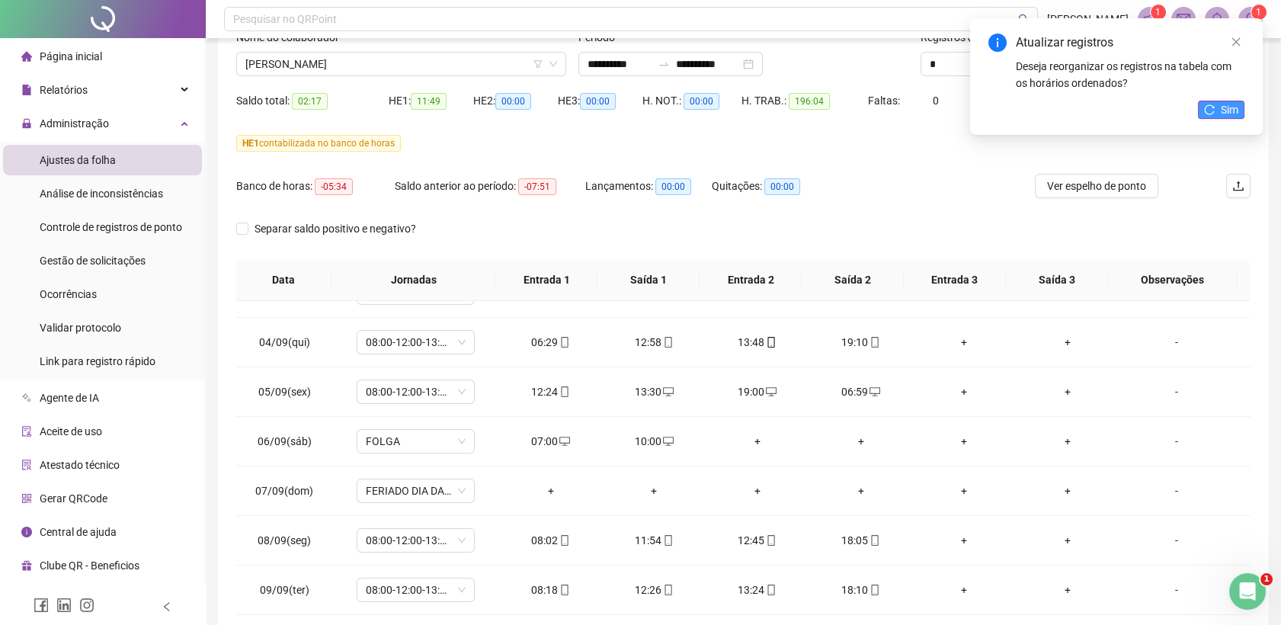
click at [1209, 104] on icon "reload" at bounding box center [1209, 109] width 11 height 11
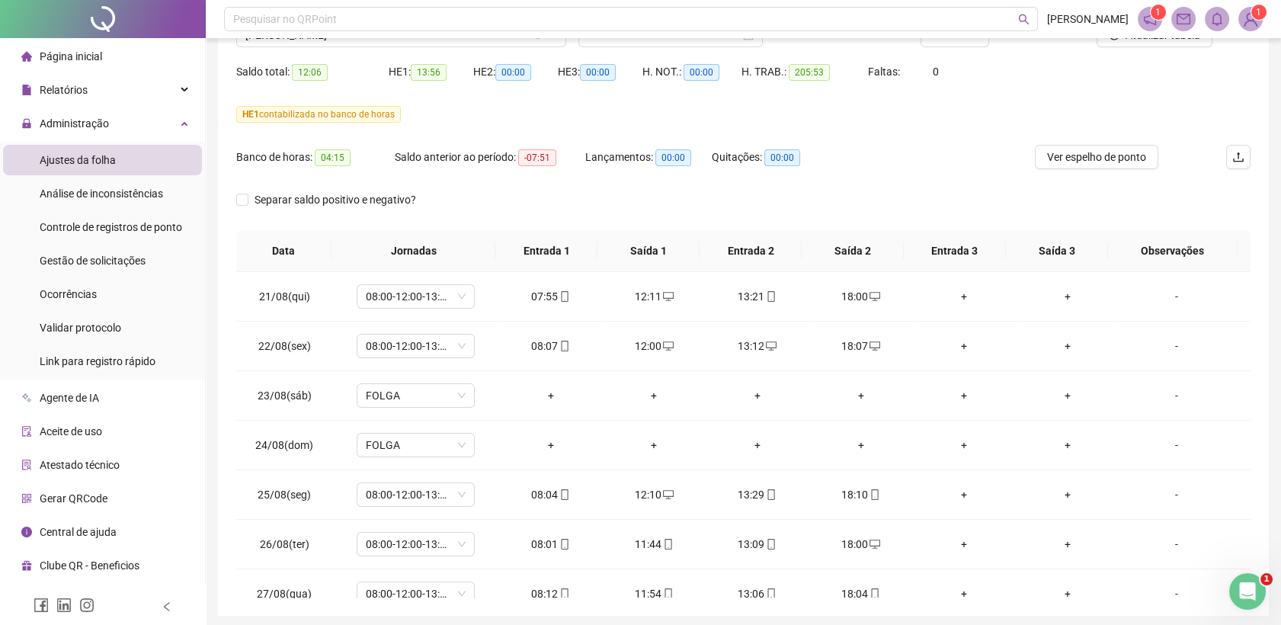
scroll to position [27, 0]
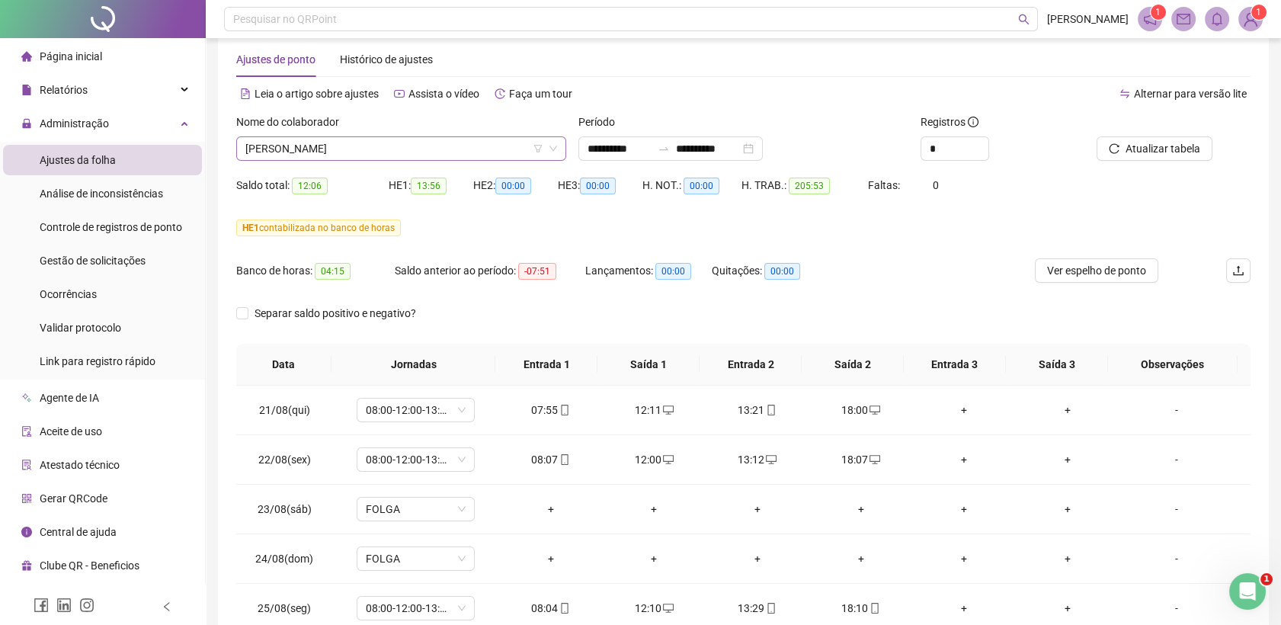
click at [367, 143] on span "[PERSON_NAME]" at bounding box center [401, 148] width 312 height 23
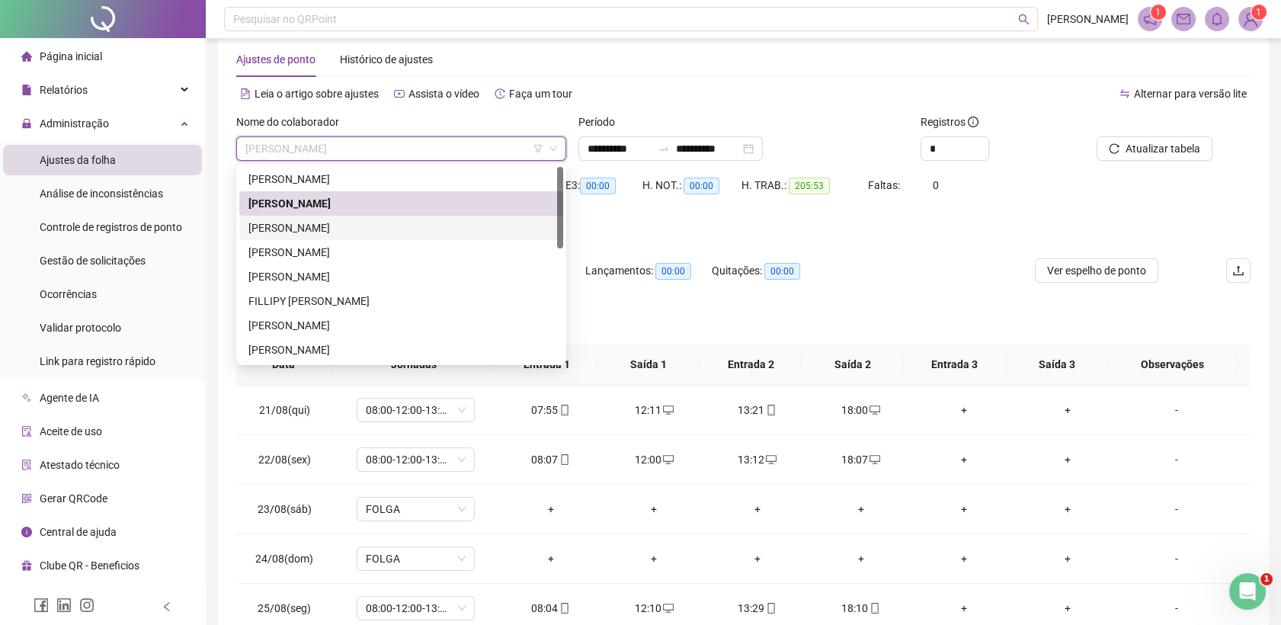
click at [323, 227] on div "[PERSON_NAME]" at bounding box center [401, 228] width 306 height 17
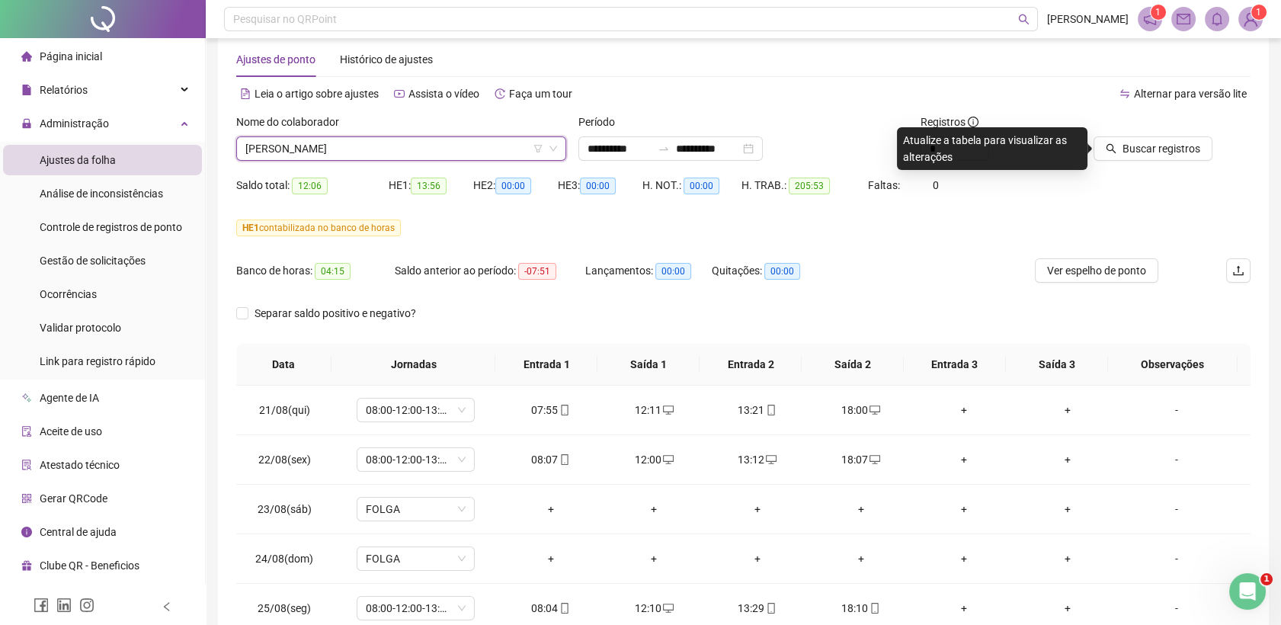
click at [345, 153] on span "[PERSON_NAME]" at bounding box center [401, 148] width 312 height 23
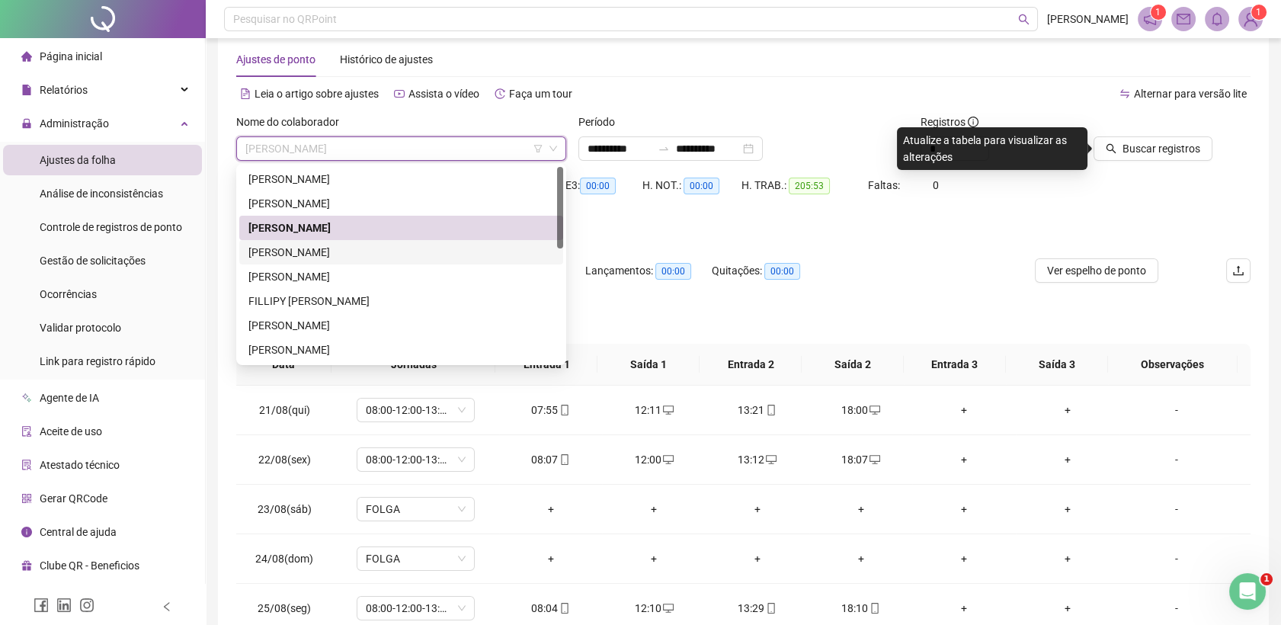
click at [310, 247] on div "[PERSON_NAME]" at bounding box center [401, 252] width 306 height 17
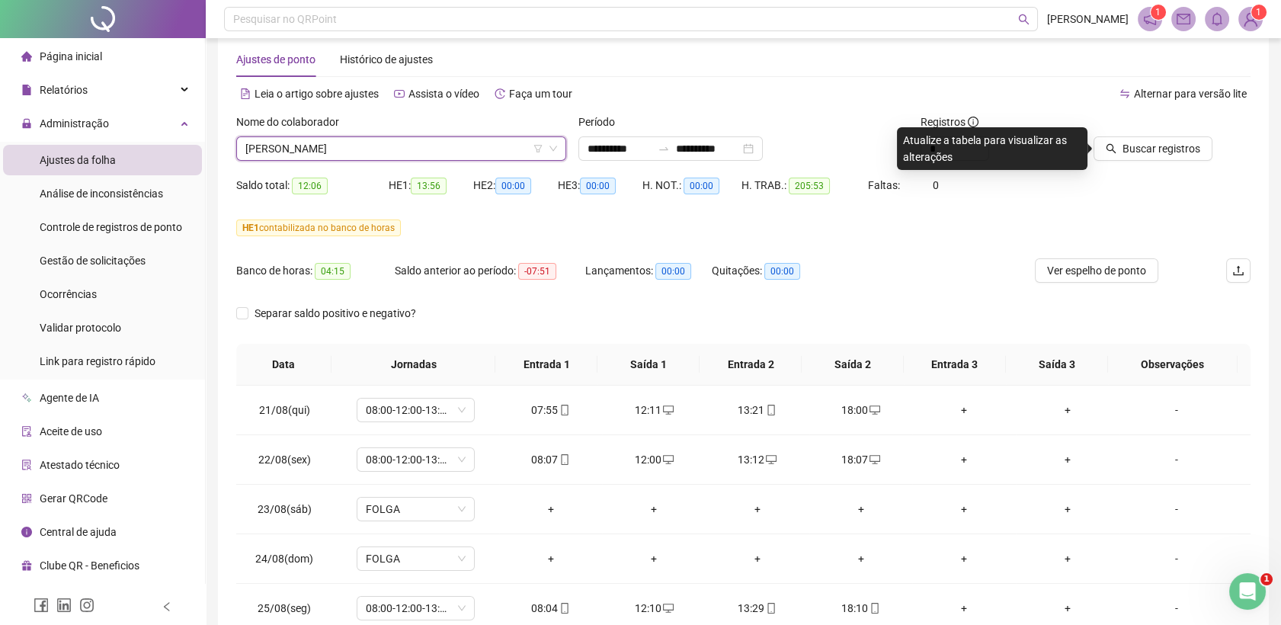
click at [398, 147] on span "[PERSON_NAME]" at bounding box center [401, 148] width 312 height 23
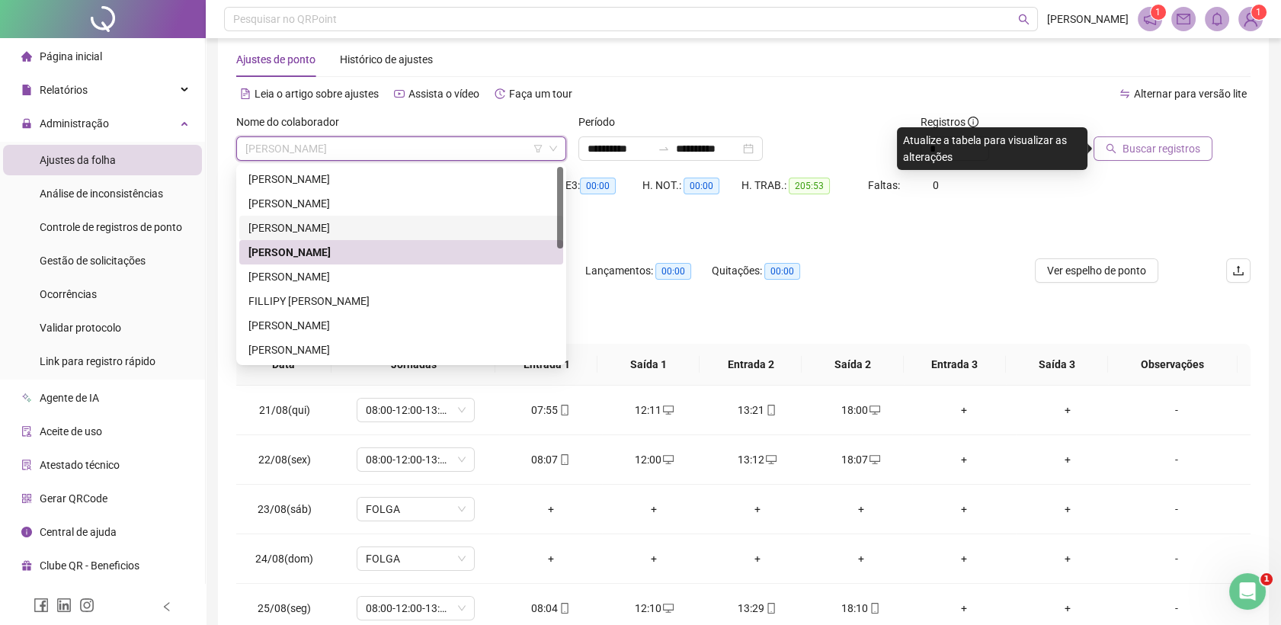
click at [1148, 146] on span "Buscar registros" at bounding box center [1162, 148] width 78 height 17
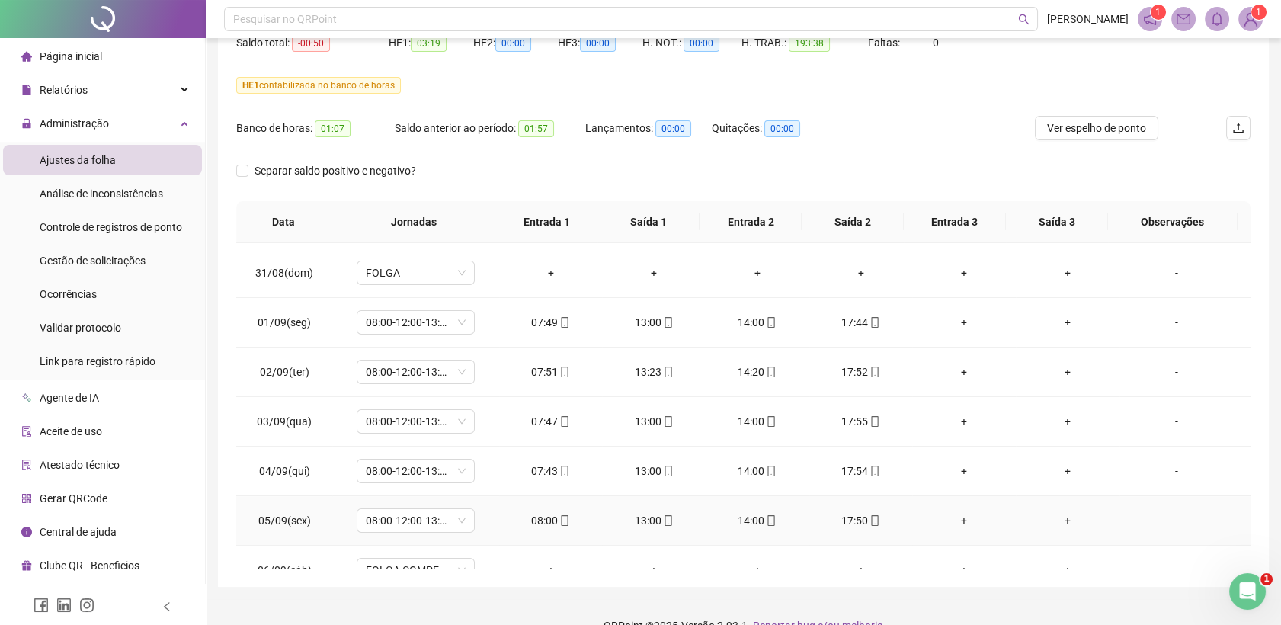
scroll to position [592, 0]
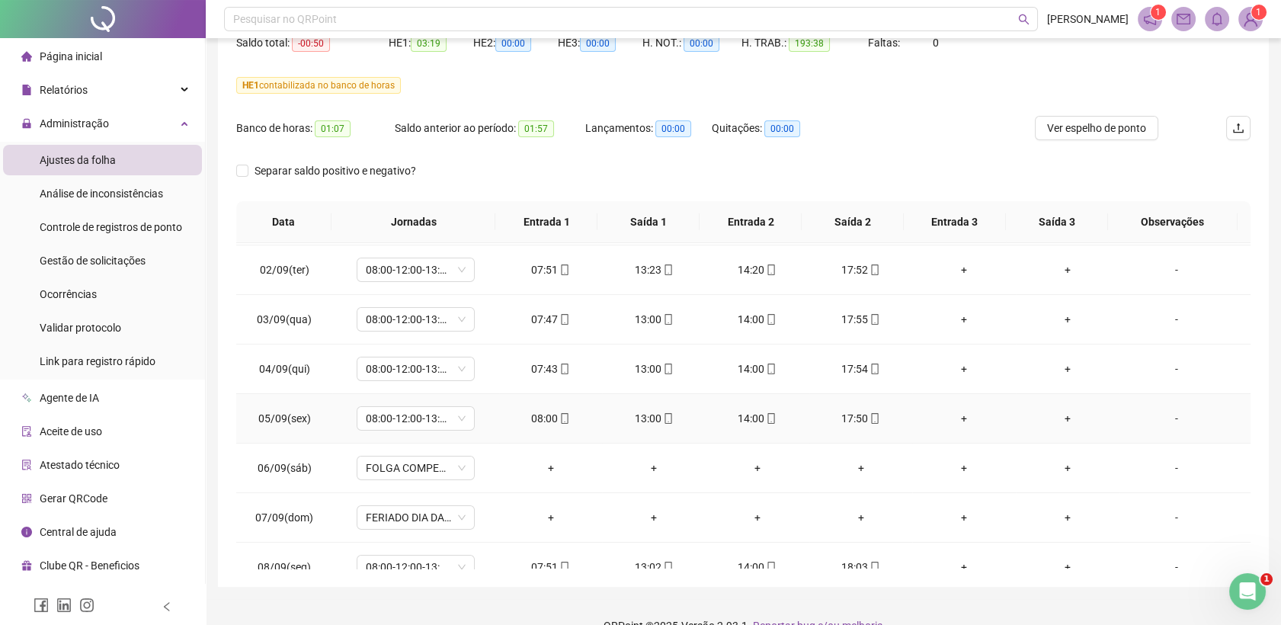
click at [870, 416] on icon "mobile" at bounding box center [875, 418] width 11 height 11
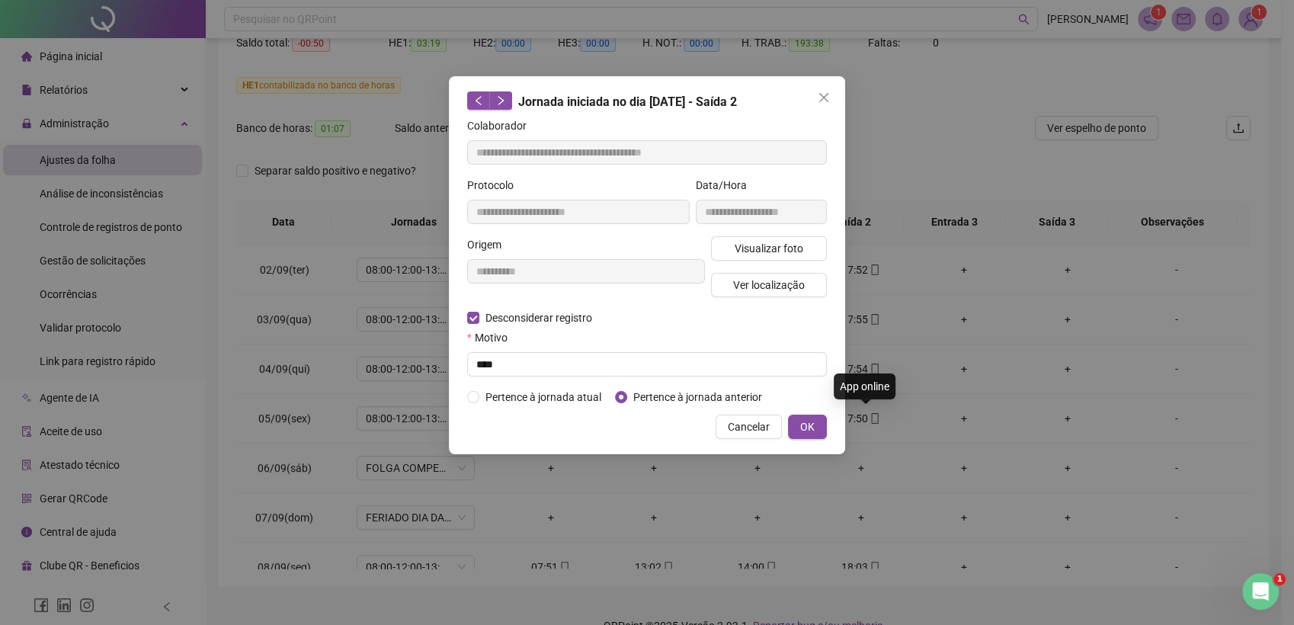
type input "**********"
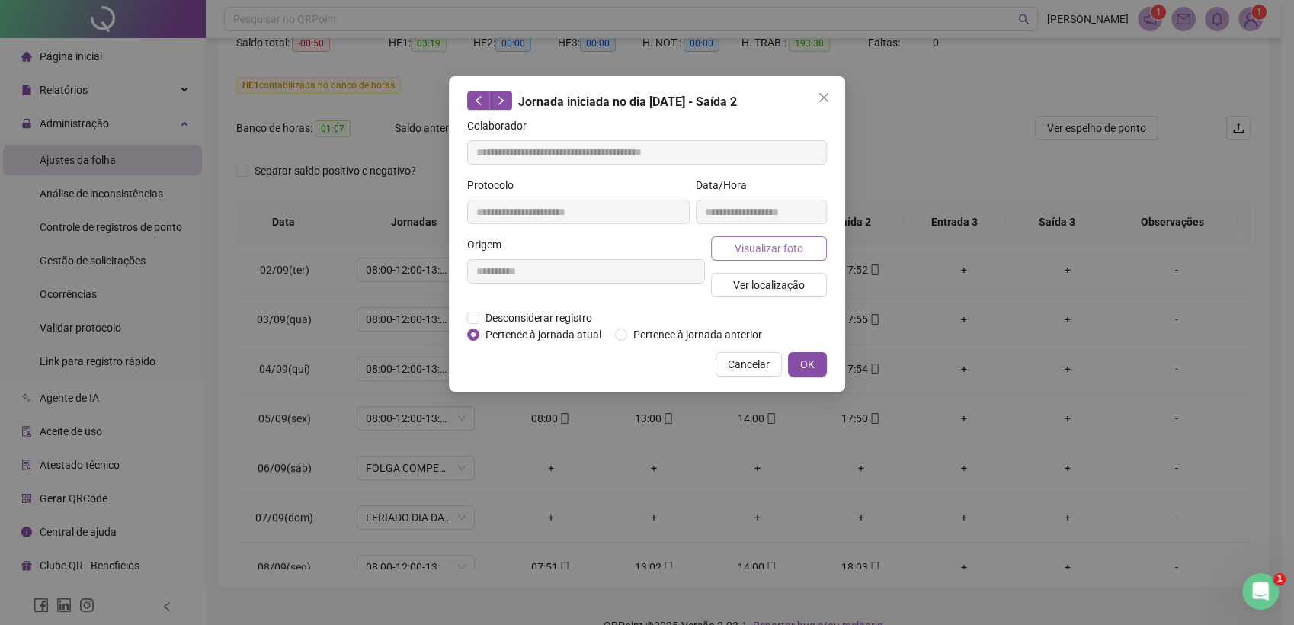
click at [787, 243] on span "Visualizar foto" at bounding box center [769, 248] width 69 height 17
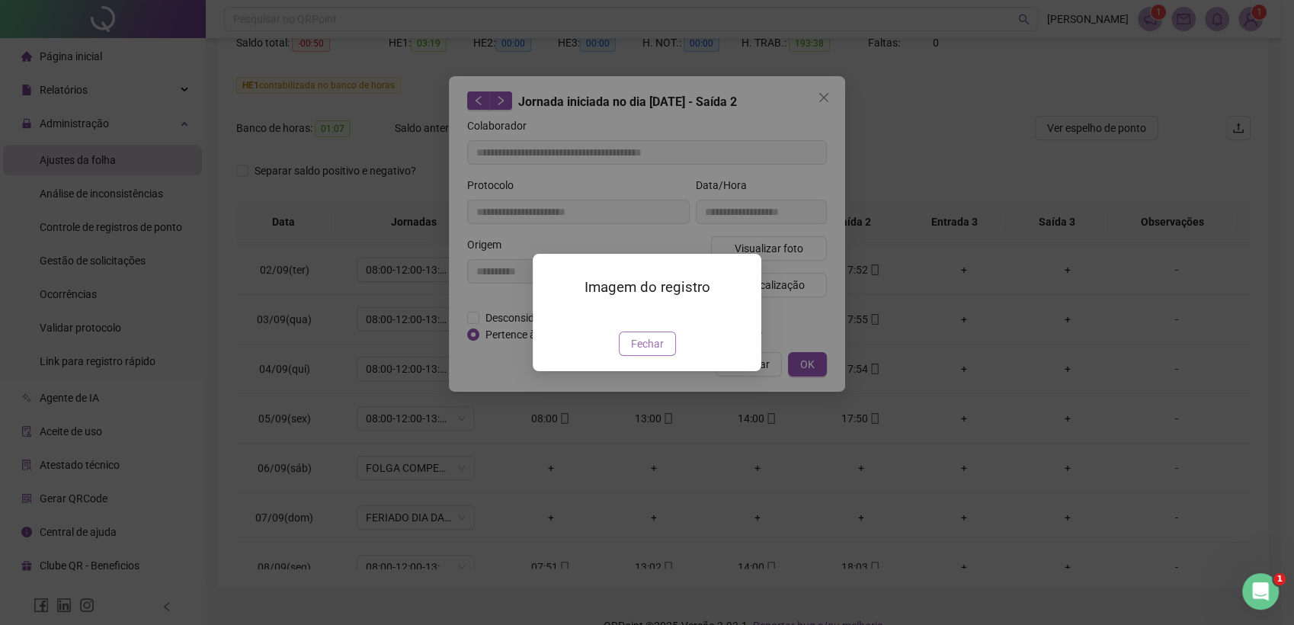
click at [634, 352] on span "Fechar" at bounding box center [647, 343] width 33 height 17
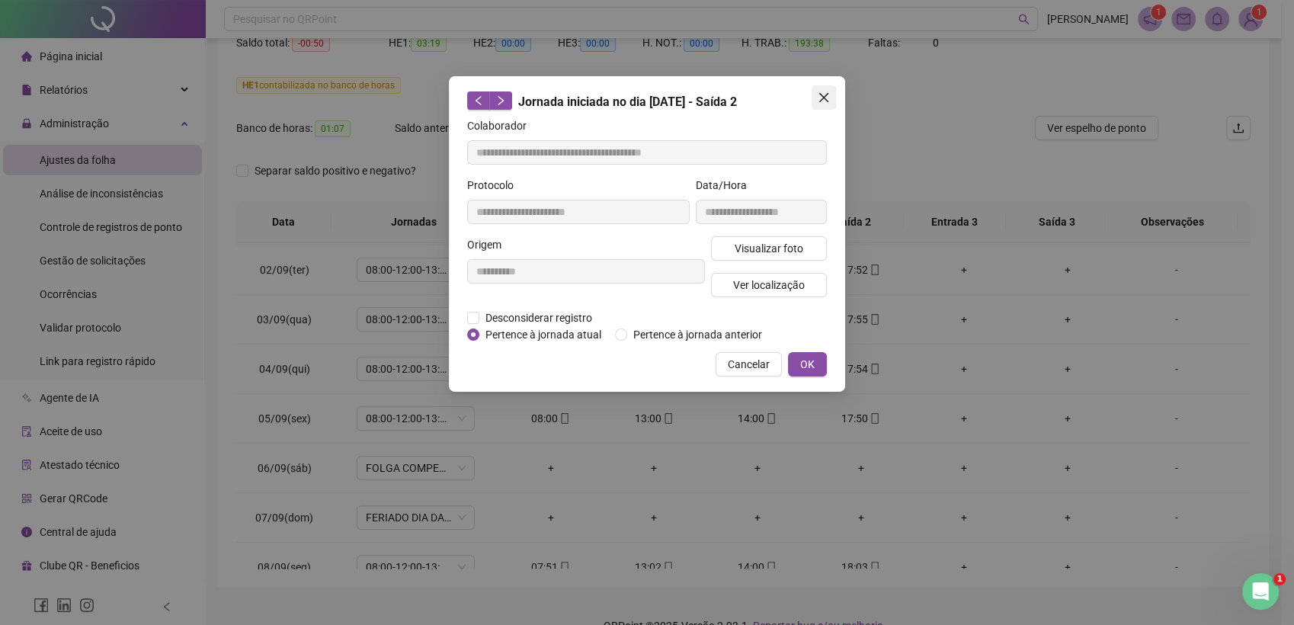
click at [822, 95] on icon "close" at bounding box center [823, 97] width 9 height 9
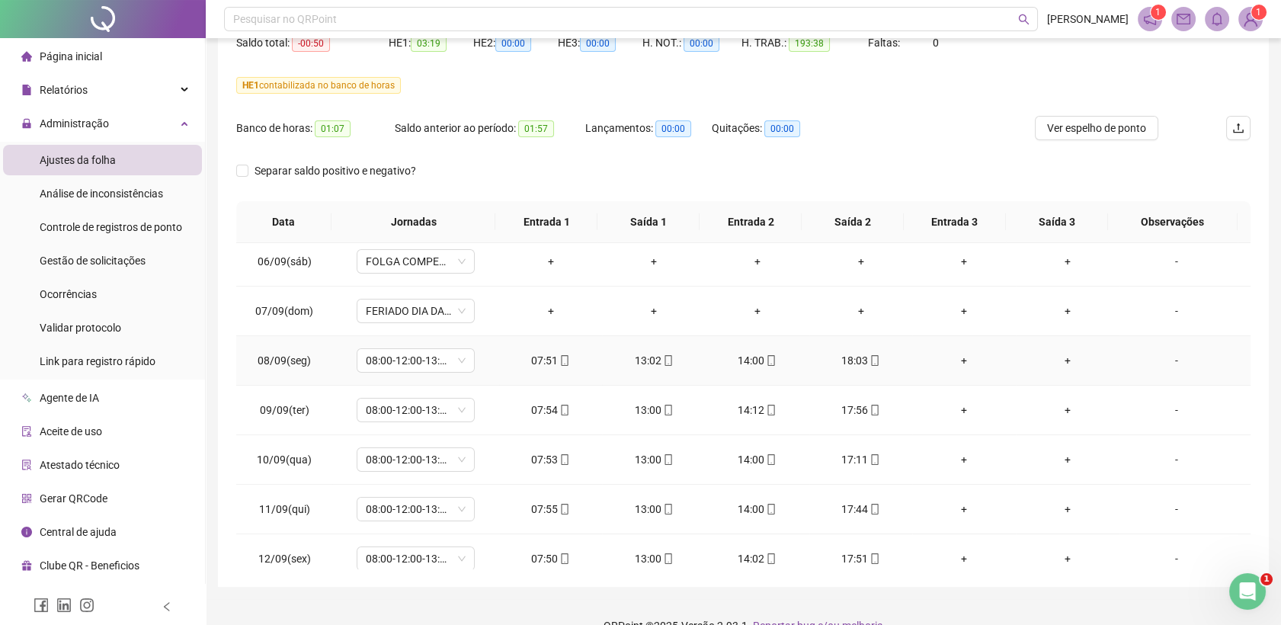
scroll to position [762, 0]
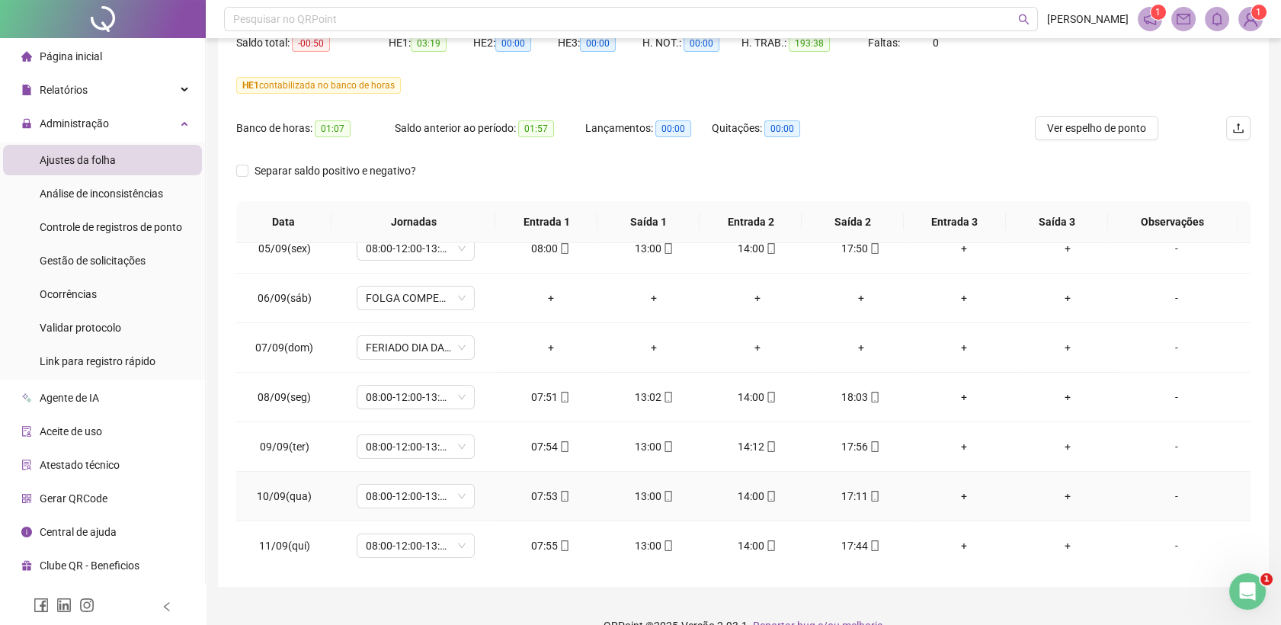
click at [870, 496] on icon "mobile" at bounding box center [875, 496] width 11 height 11
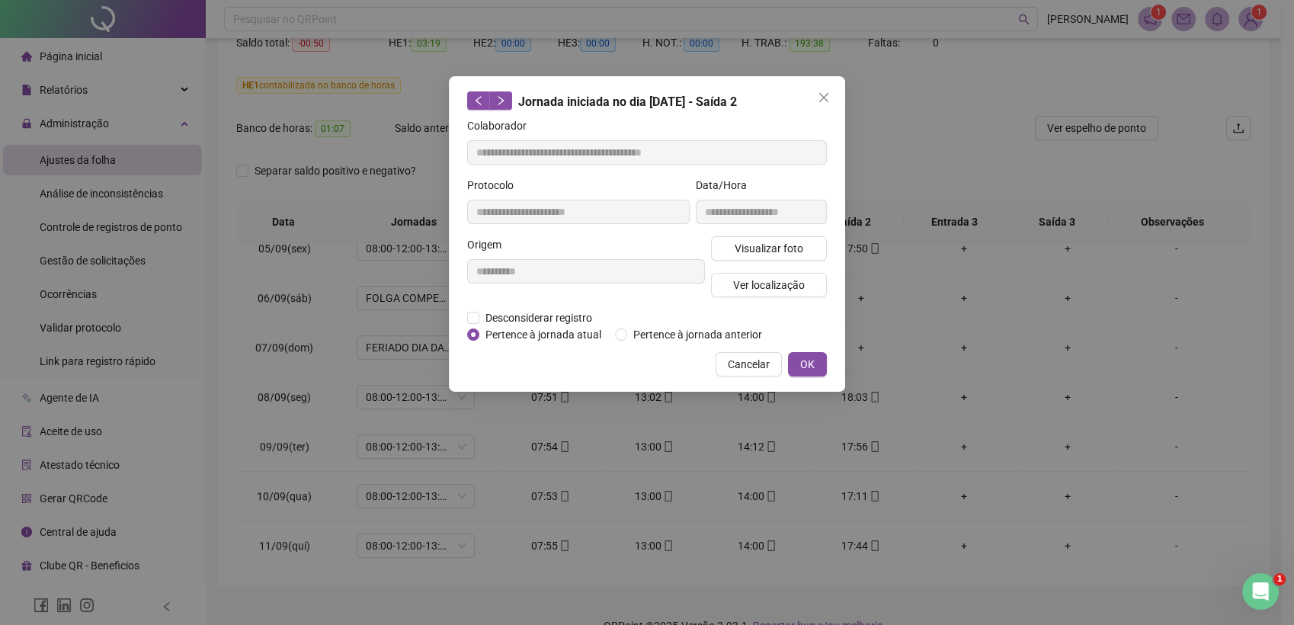
type input "**********"
click at [782, 247] on span "Visualizar foto" at bounding box center [769, 248] width 69 height 17
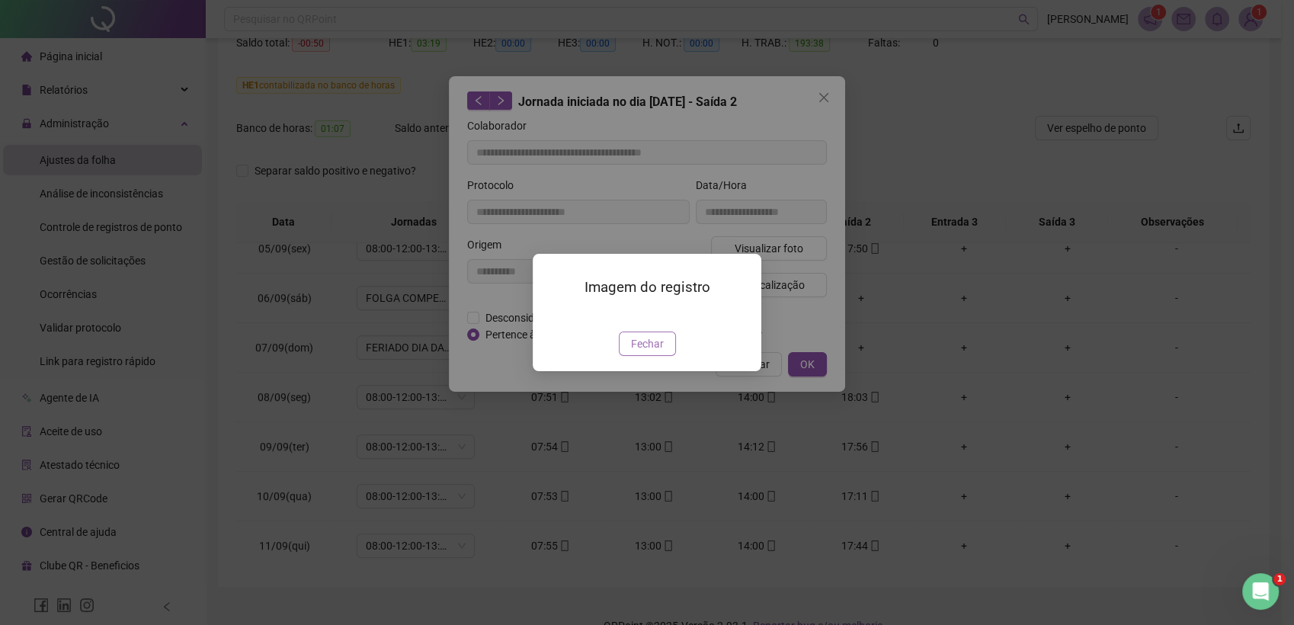
click at [644, 352] on span "Fechar" at bounding box center [647, 343] width 33 height 17
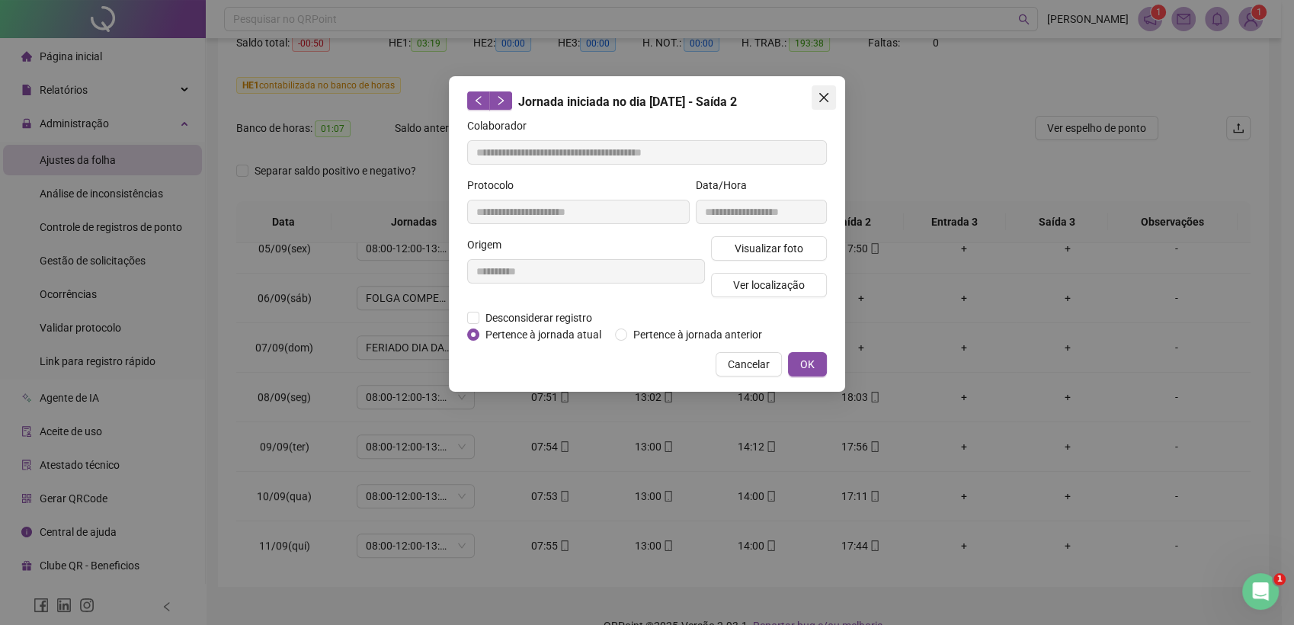
click at [829, 97] on icon "close" at bounding box center [824, 97] width 12 height 12
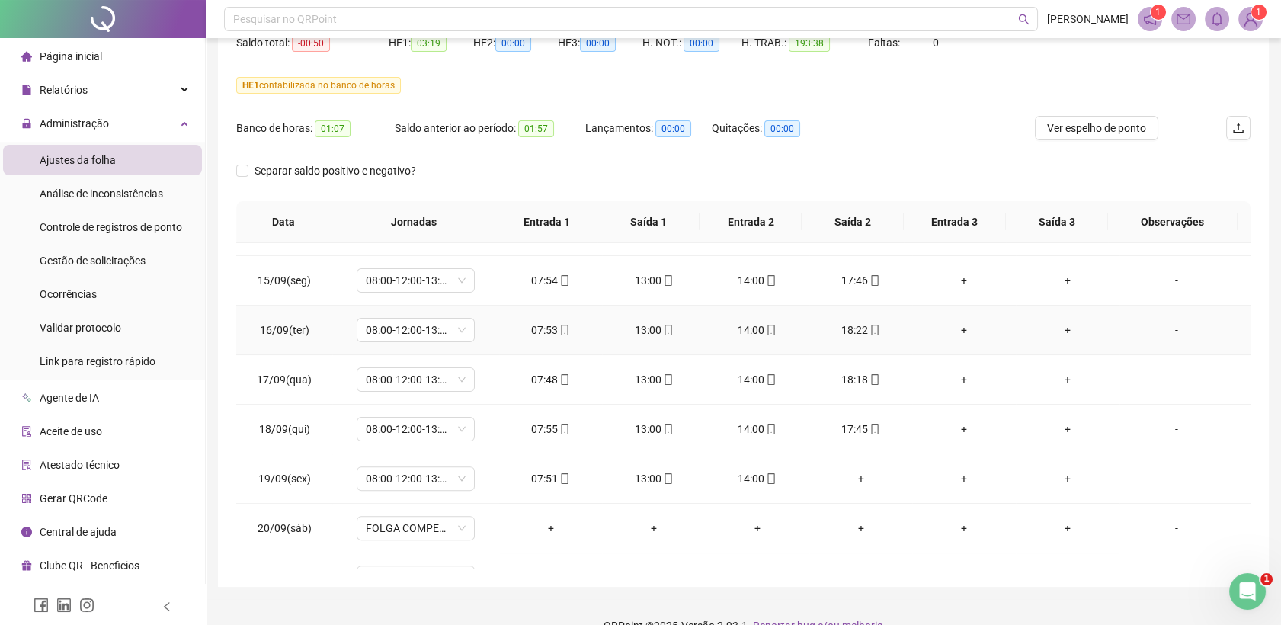
scroll to position [1257, 0]
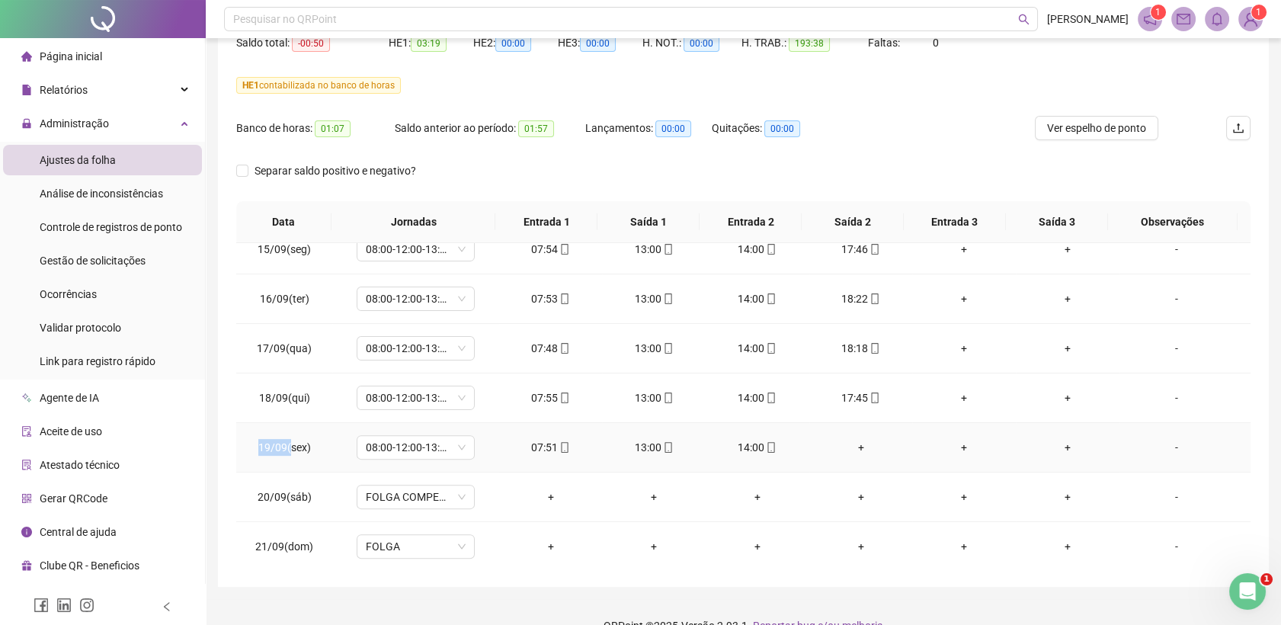
drag, startPoint x: 255, startPoint y: 442, endPoint x: 291, endPoint y: 438, distance: 36.0
click at [291, 438] on td "19/09(sex)" at bounding box center [284, 448] width 96 height 50
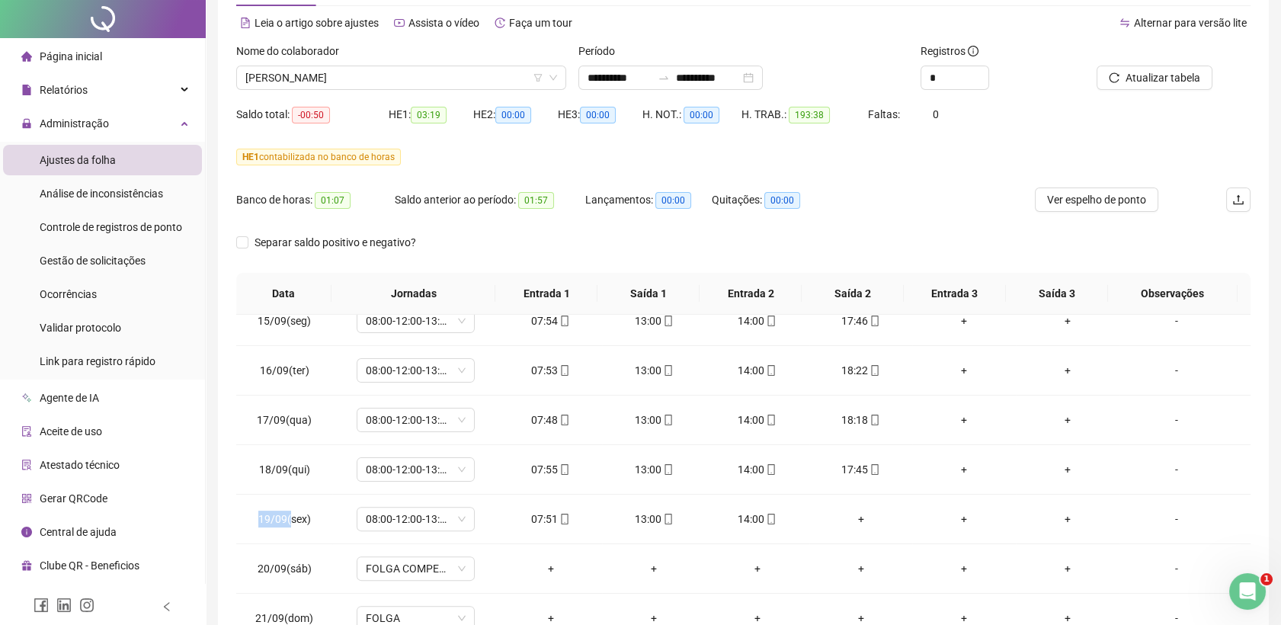
scroll to position [0, 0]
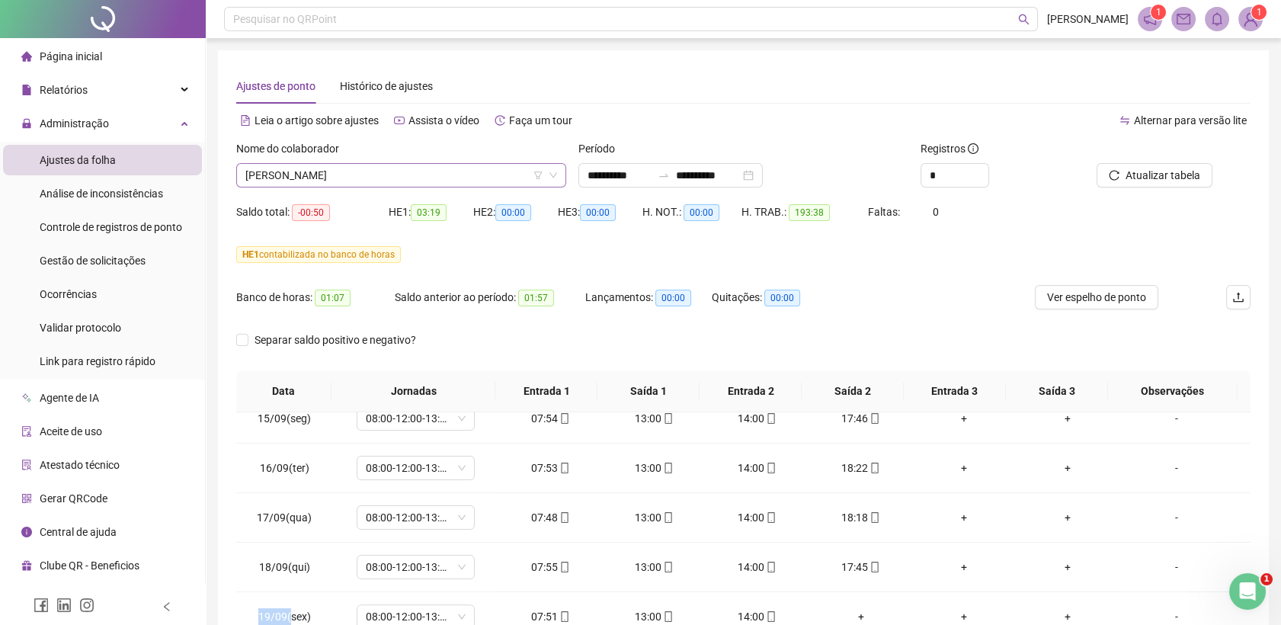
click at [393, 180] on span "[PERSON_NAME]" at bounding box center [401, 175] width 312 height 23
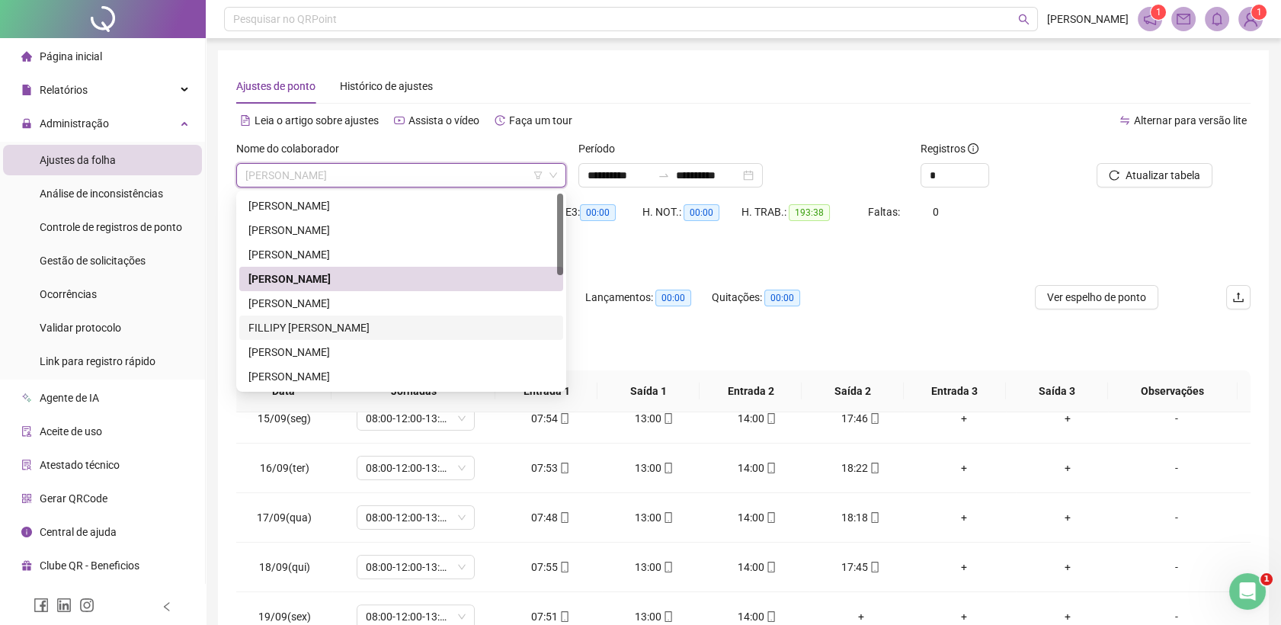
click at [302, 329] on div "FILLIPY [PERSON_NAME]" at bounding box center [401, 327] width 306 height 17
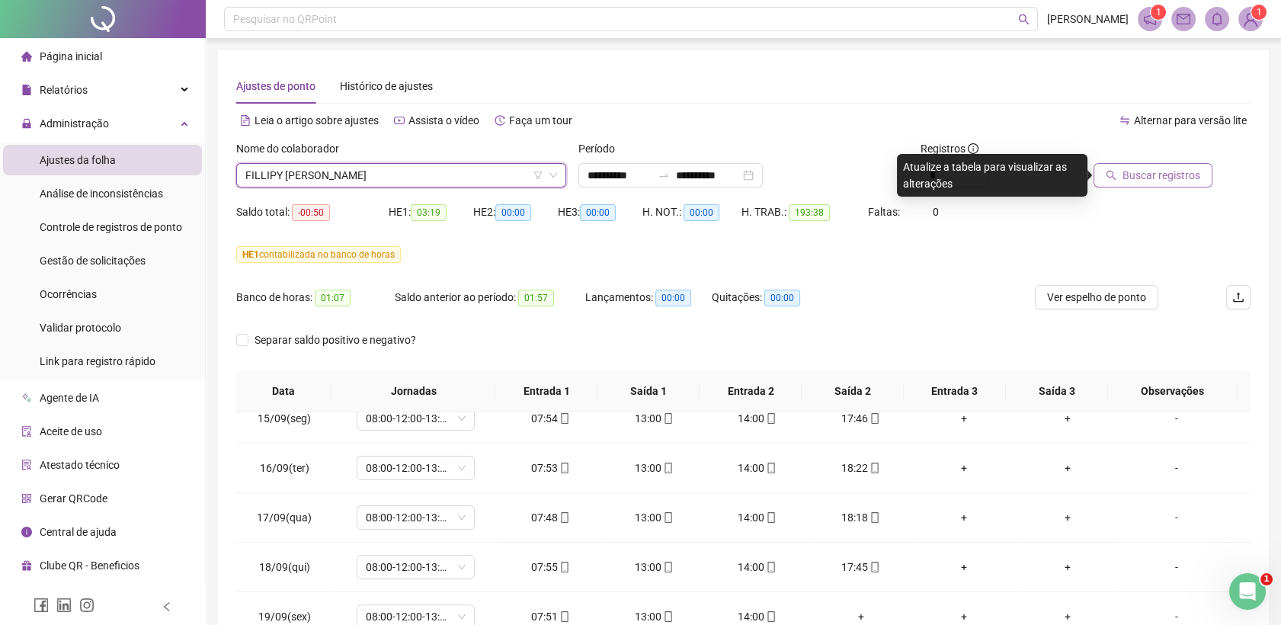
click at [1148, 165] on button "Buscar registros" at bounding box center [1153, 175] width 119 height 24
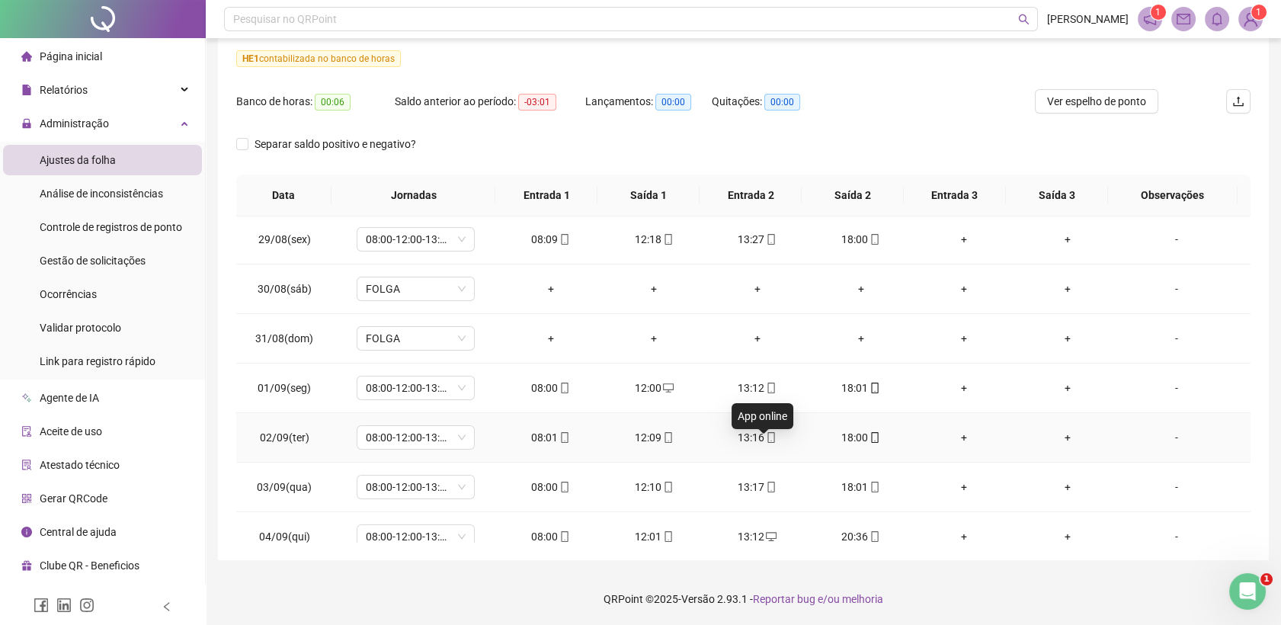
scroll to position [423, 0]
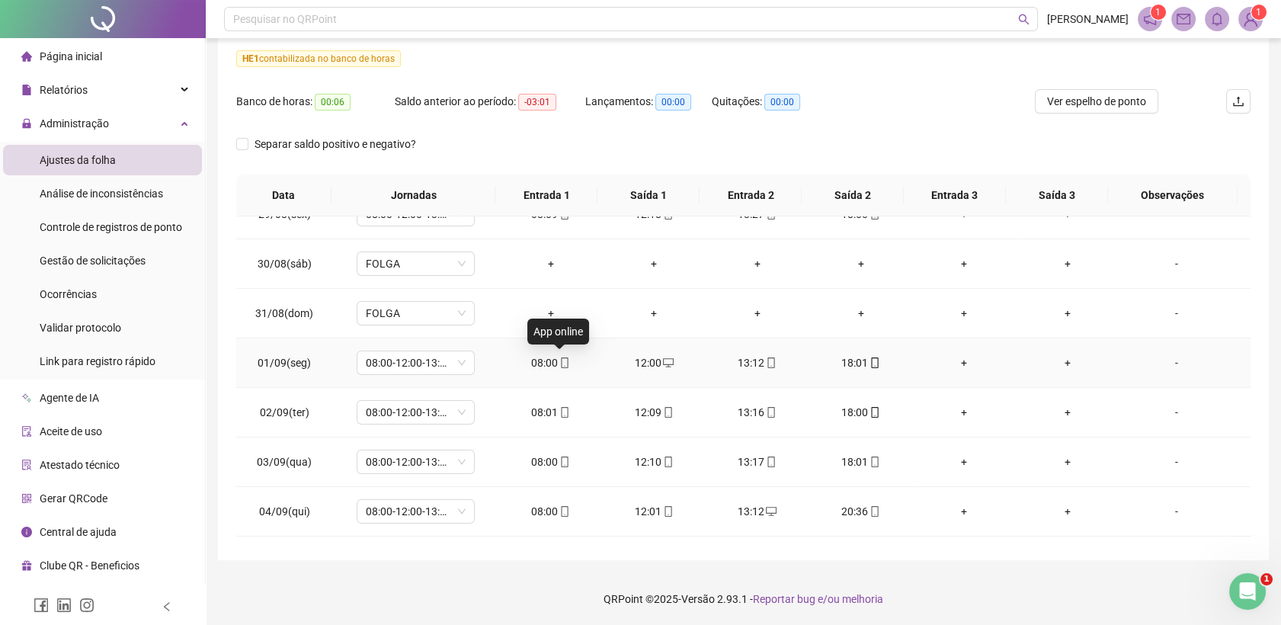
click at [562, 362] on icon "mobile" at bounding box center [564, 362] width 11 height 11
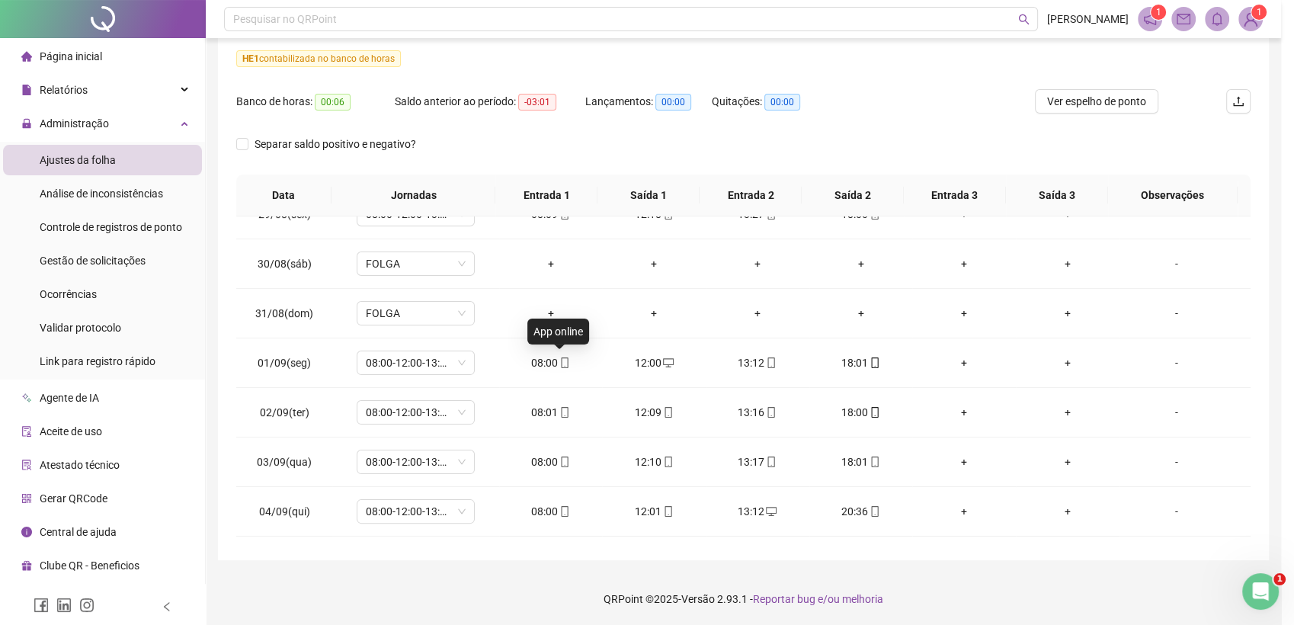
type input "**********"
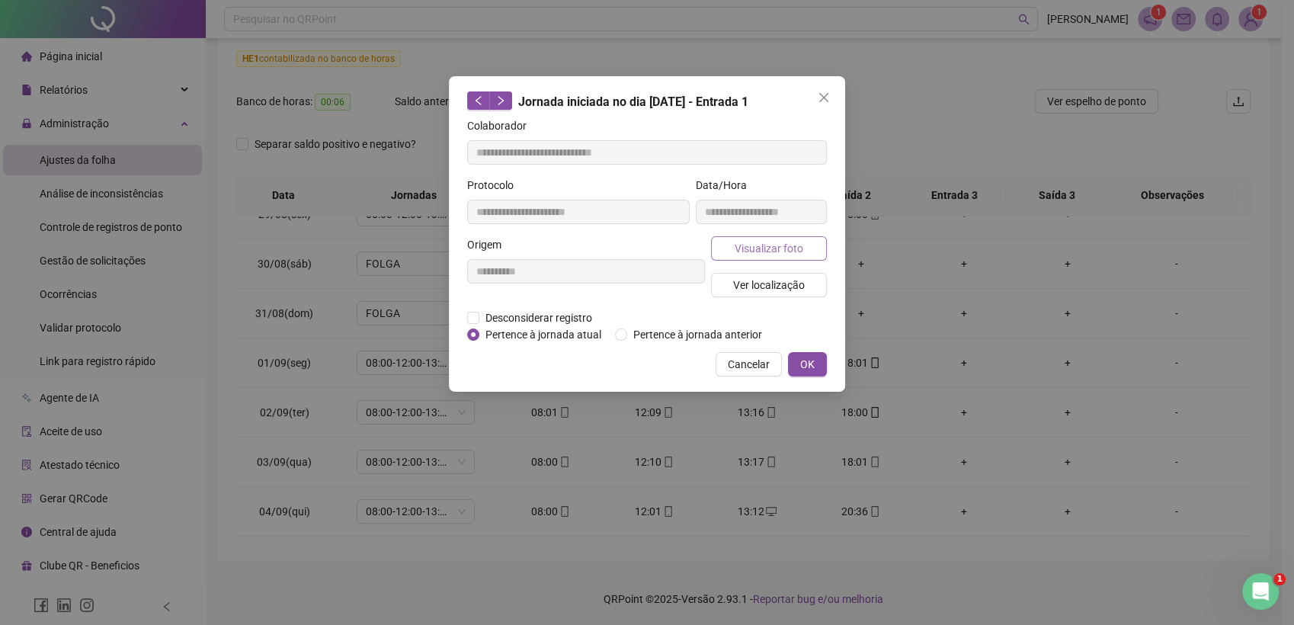
click at [777, 253] on span "Visualizar foto" at bounding box center [769, 248] width 69 height 17
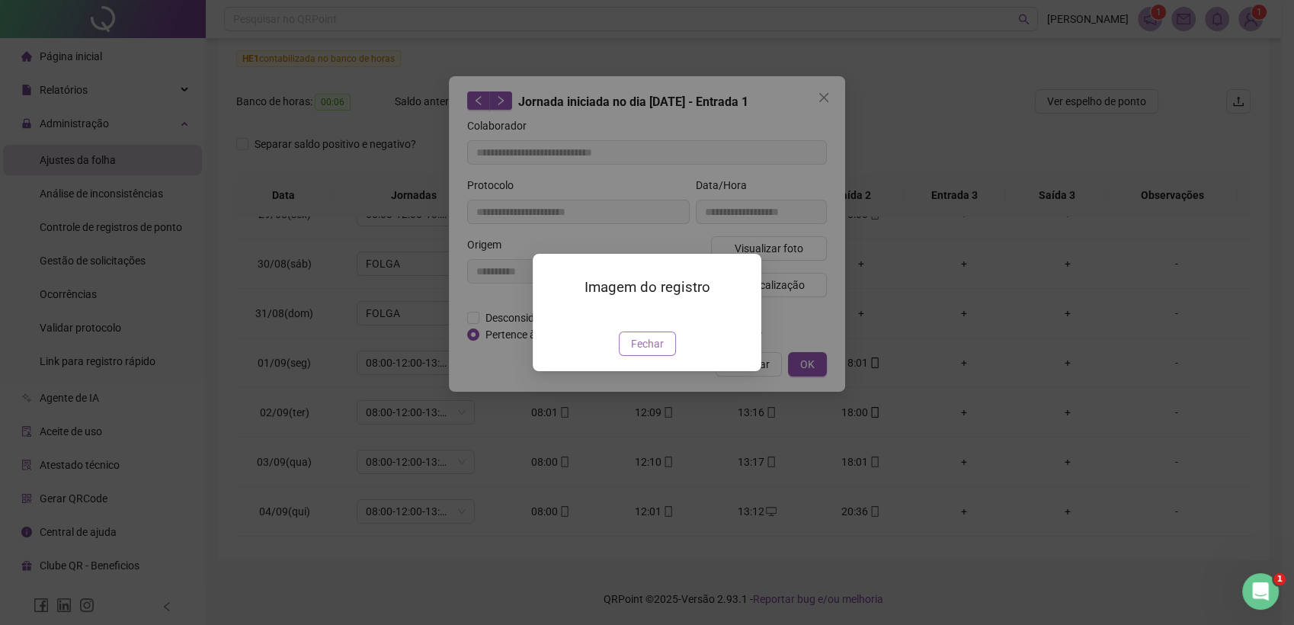
click at [639, 352] on span "Fechar" at bounding box center [647, 343] width 33 height 17
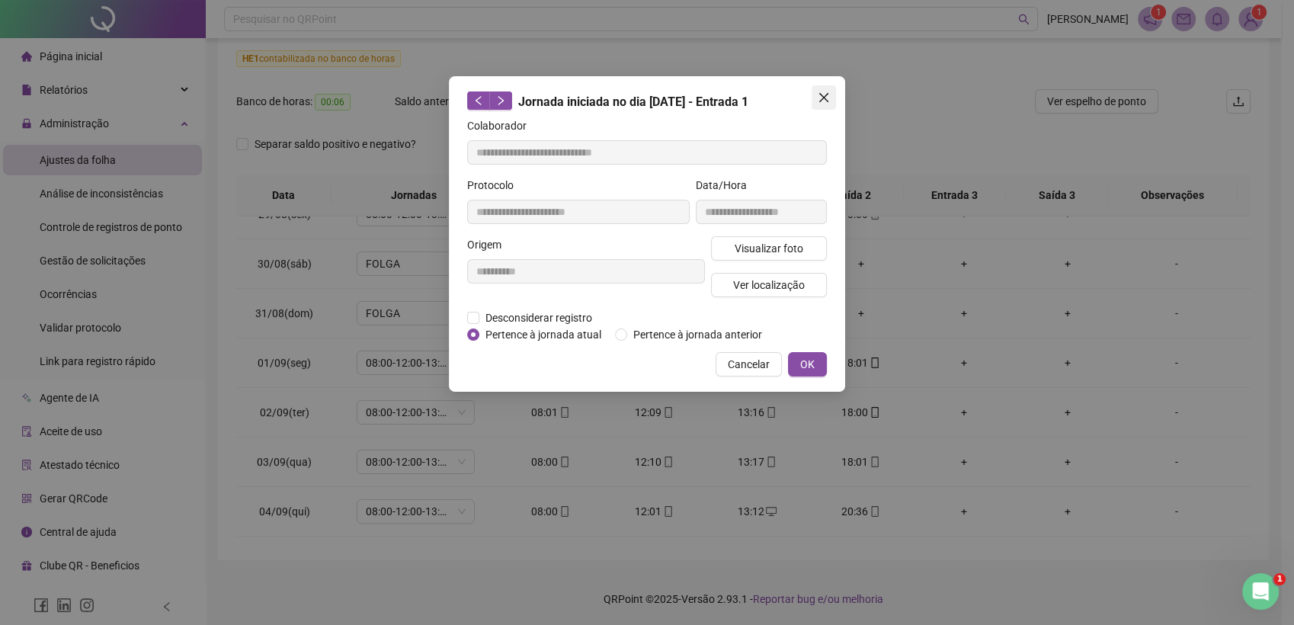
click at [825, 96] on icon "close" at bounding box center [823, 97] width 9 height 9
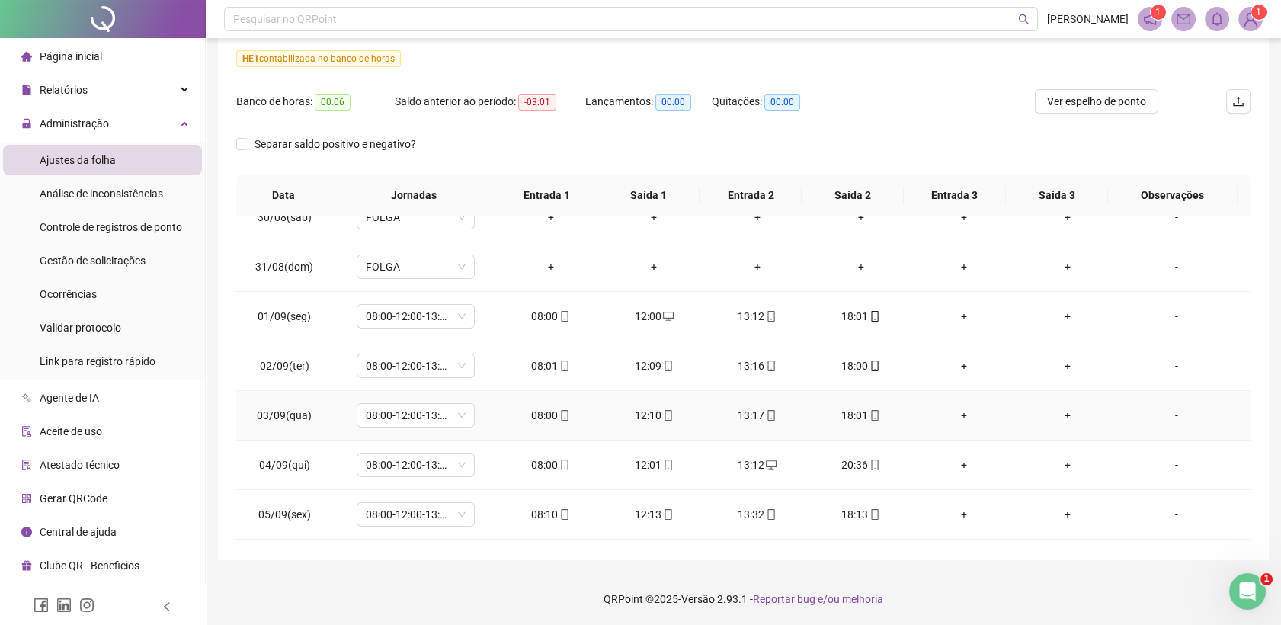
scroll to position [508, 0]
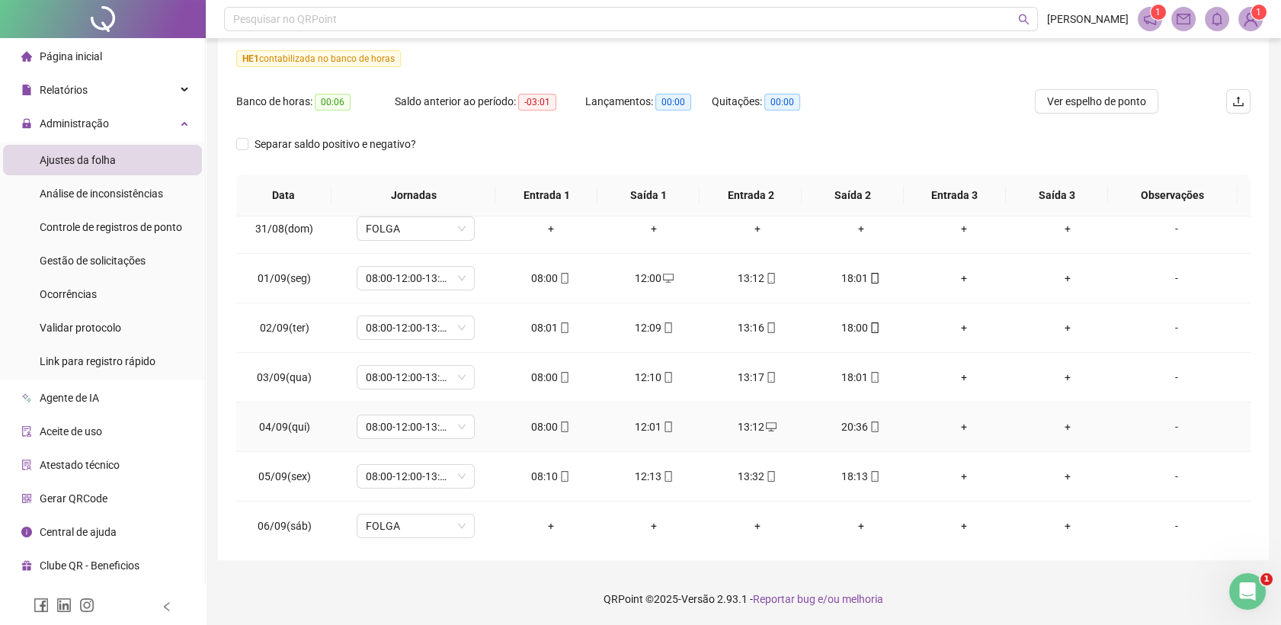
click at [870, 424] on icon "mobile" at bounding box center [875, 426] width 11 height 11
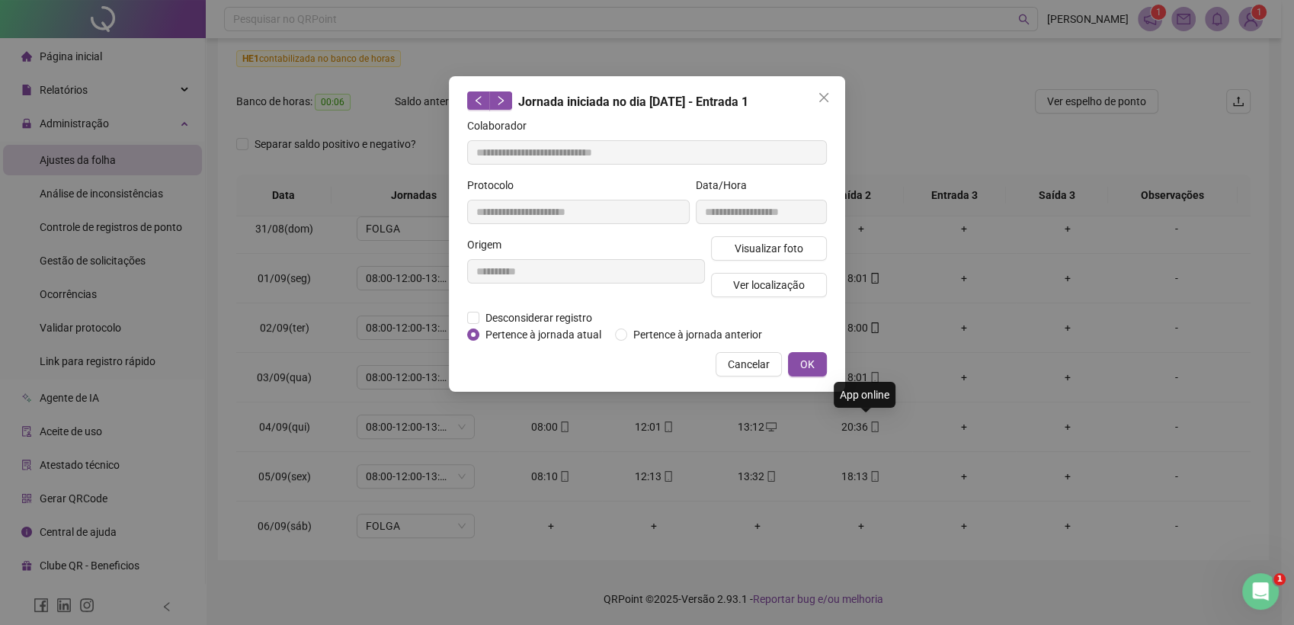
type input "**********"
click at [761, 245] on span "Visualizar foto" at bounding box center [769, 248] width 69 height 17
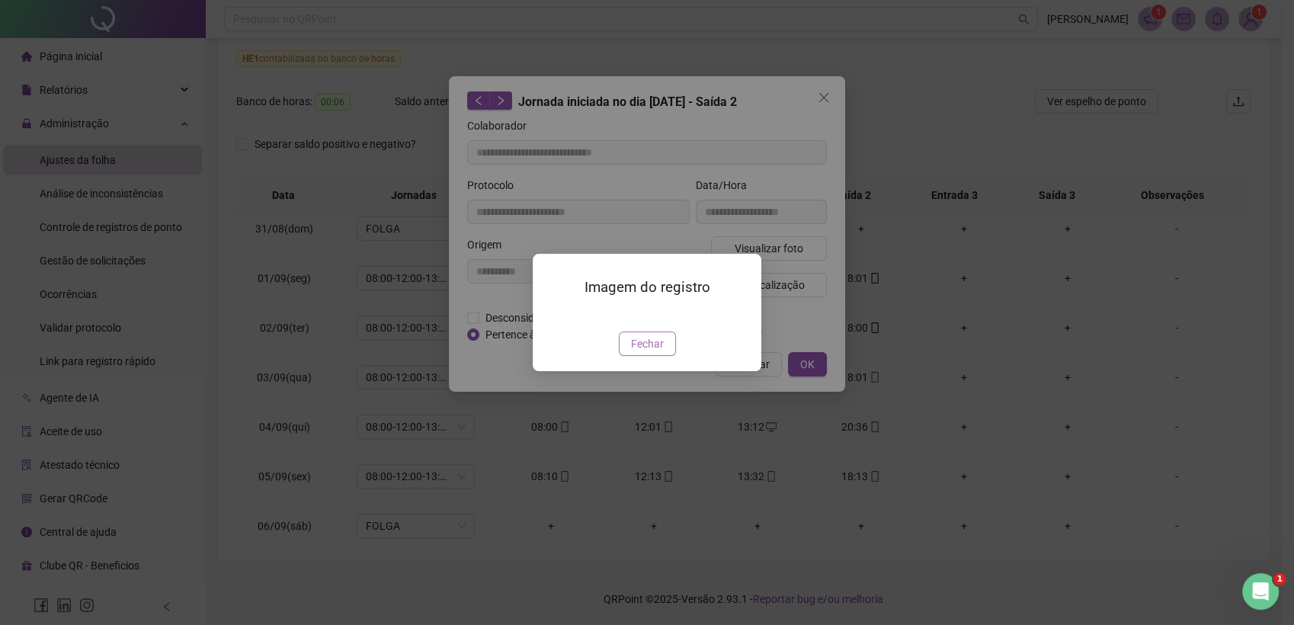
click at [651, 352] on span "Fechar" at bounding box center [647, 343] width 33 height 17
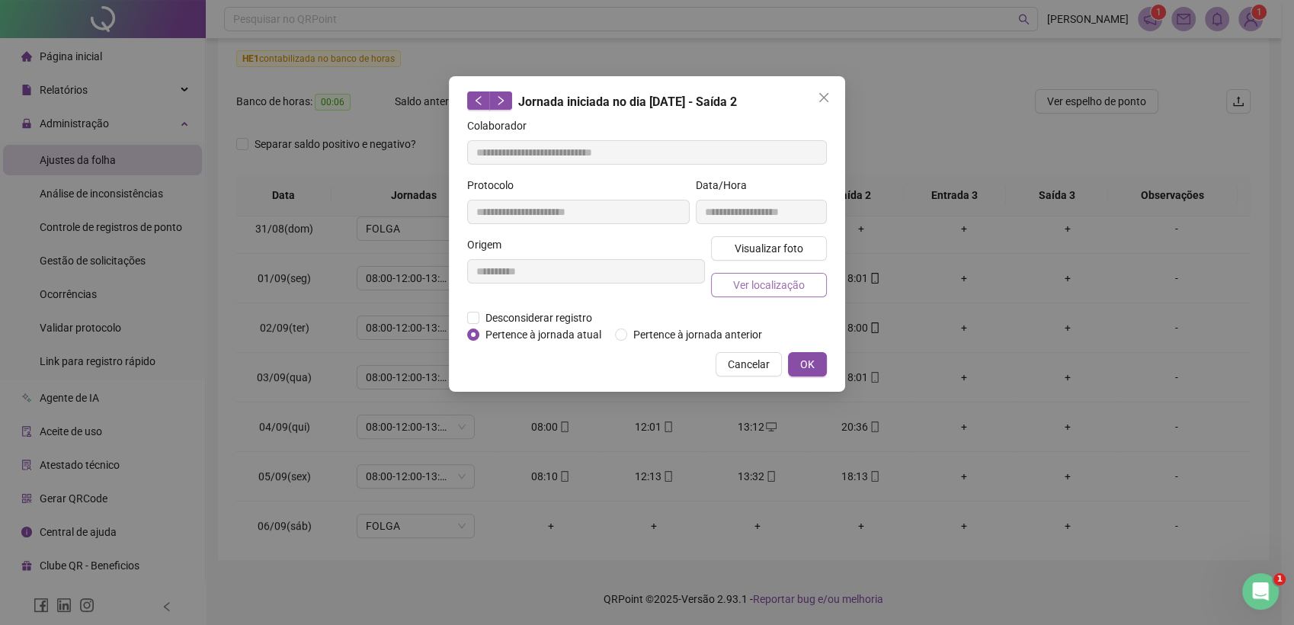
click at [740, 287] on span "Ver localização" at bounding box center [769, 285] width 72 height 17
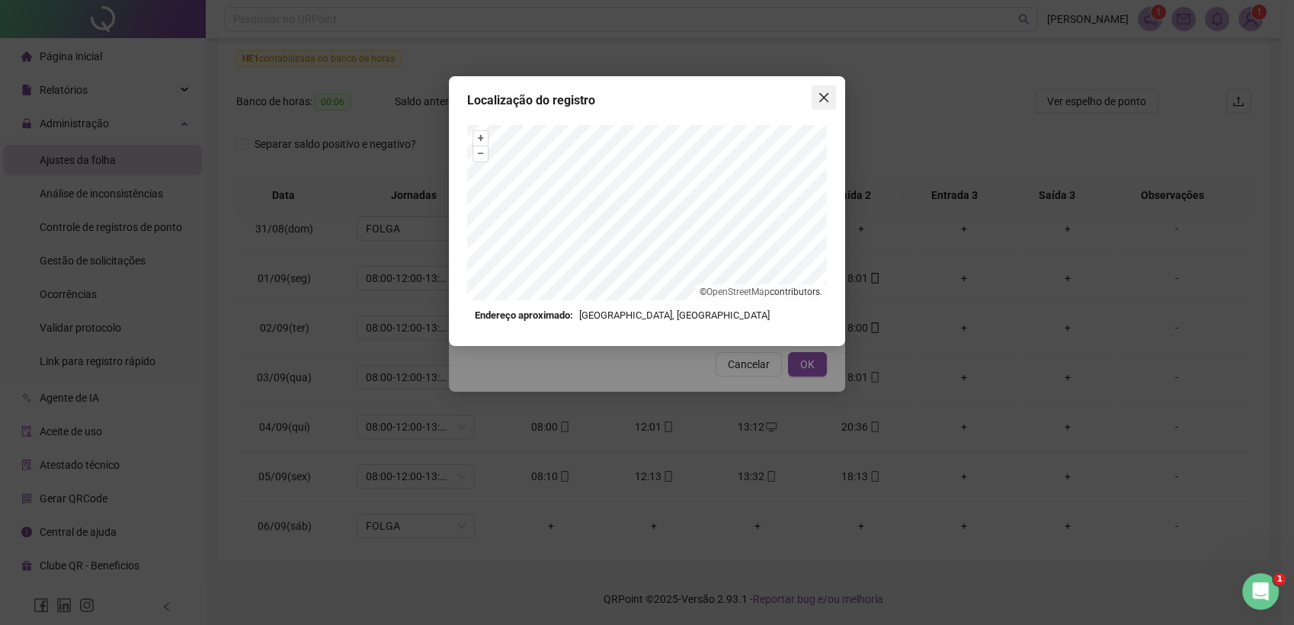
click at [825, 98] on icon "close" at bounding box center [824, 97] width 12 height 12
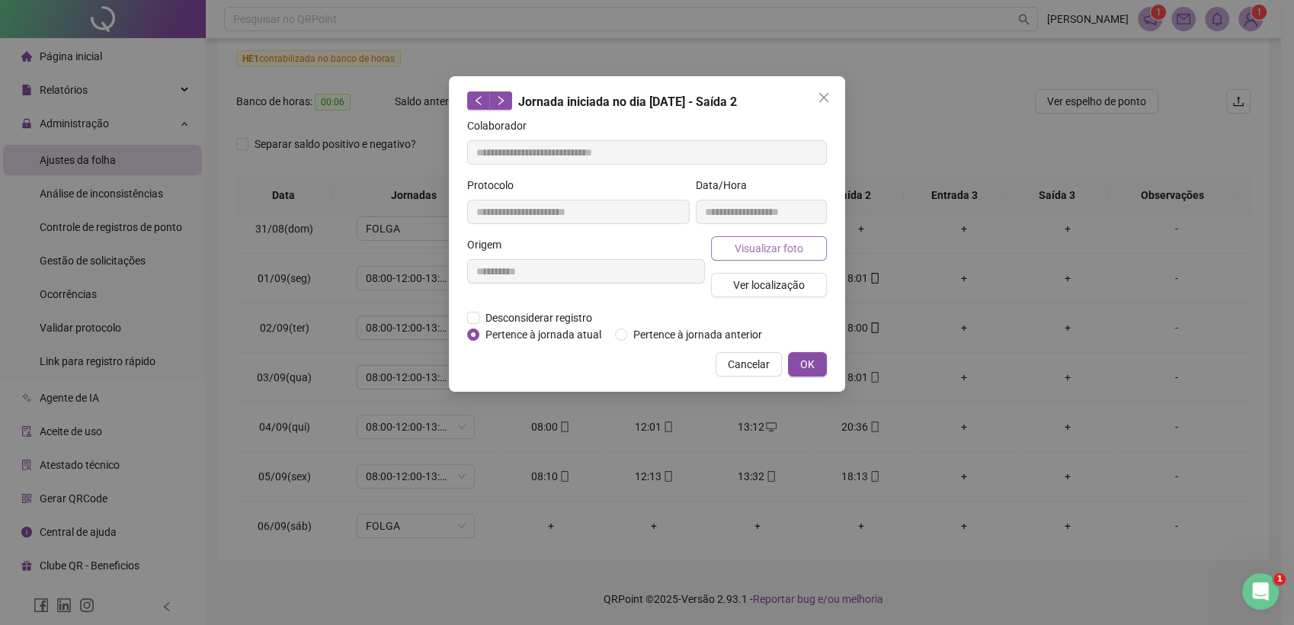
click at [768, 252] on span "Visualizar foto" at bounding box center [769, 248] width 69 height 17
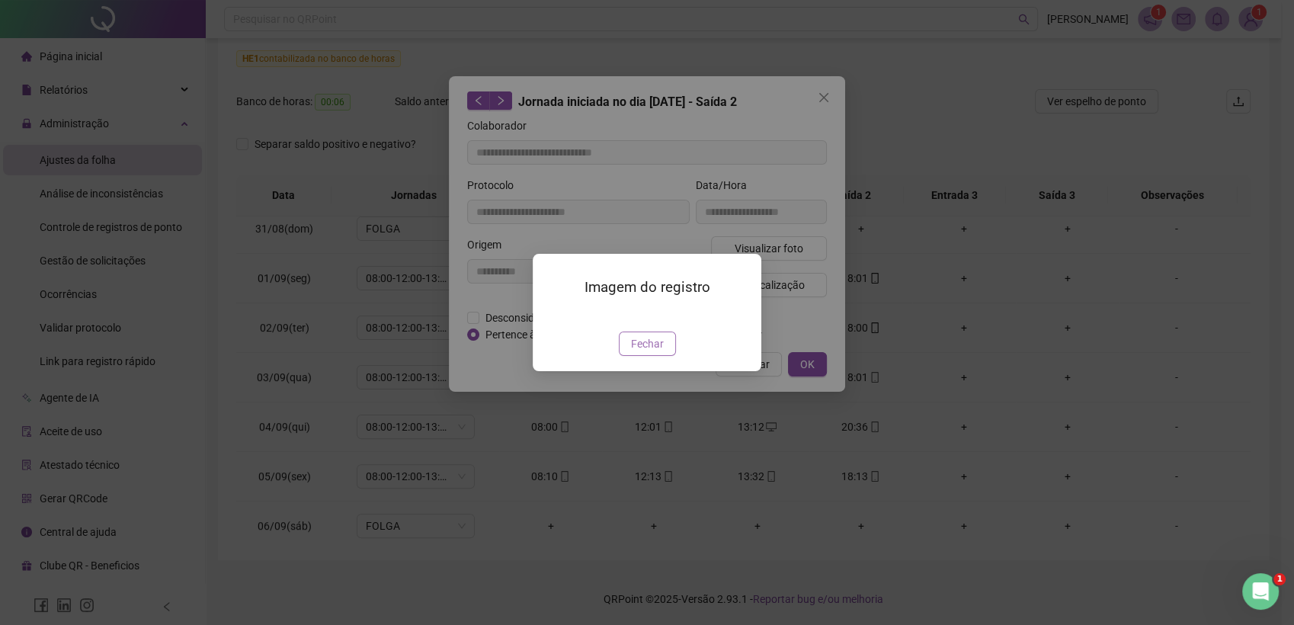
click at [640, 352] on span "Fechar" at bounding box center [647, 343] width 33 height 17
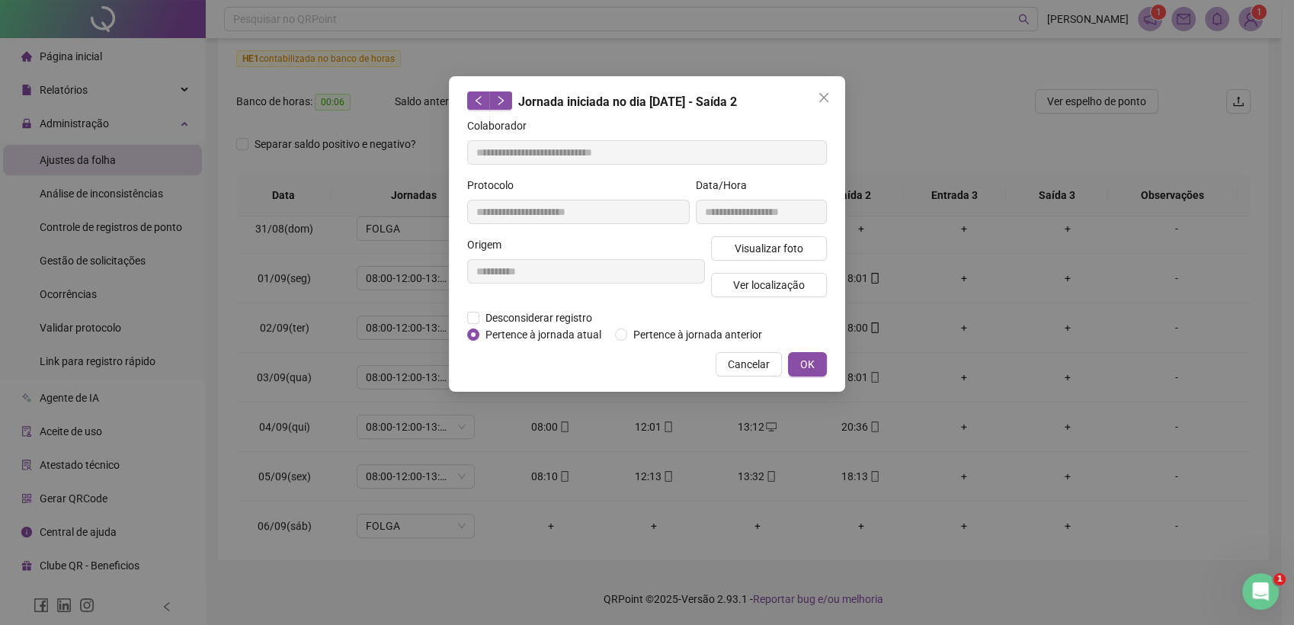
click at [833, 98] on span "Close" at bounding box center [824, 97] width 24 height 12
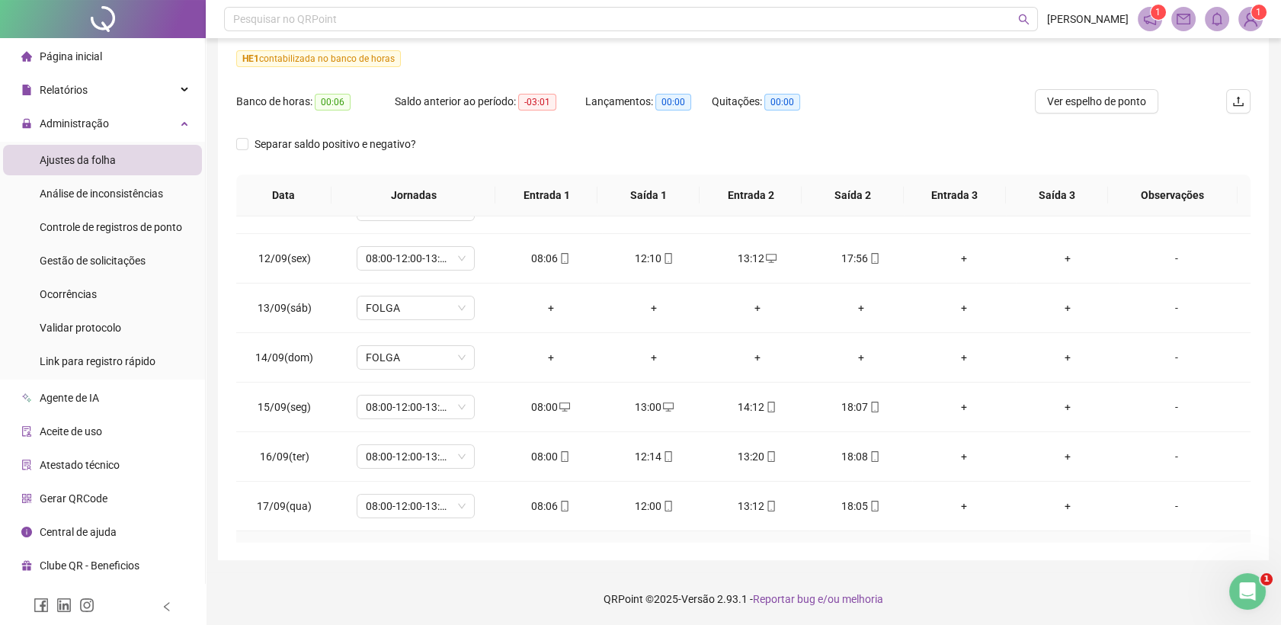
scroll to position [1185, 0]
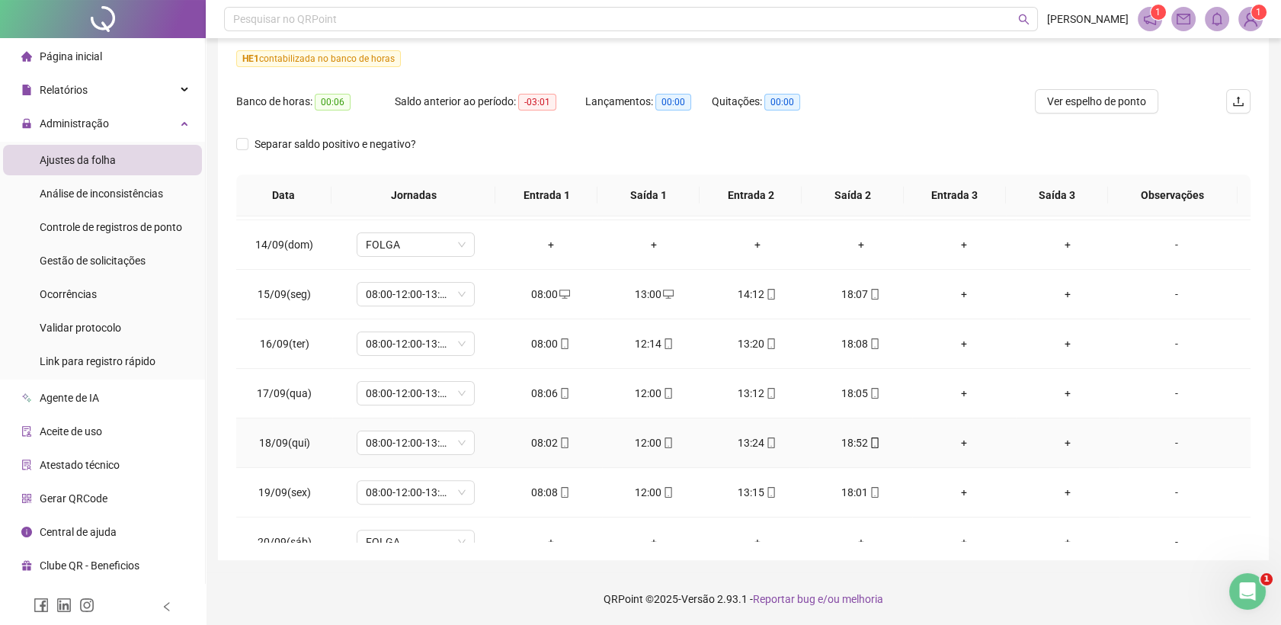
click at [868, 440] on span "mobile" at bounding box center [874, 443] width 12 height 11
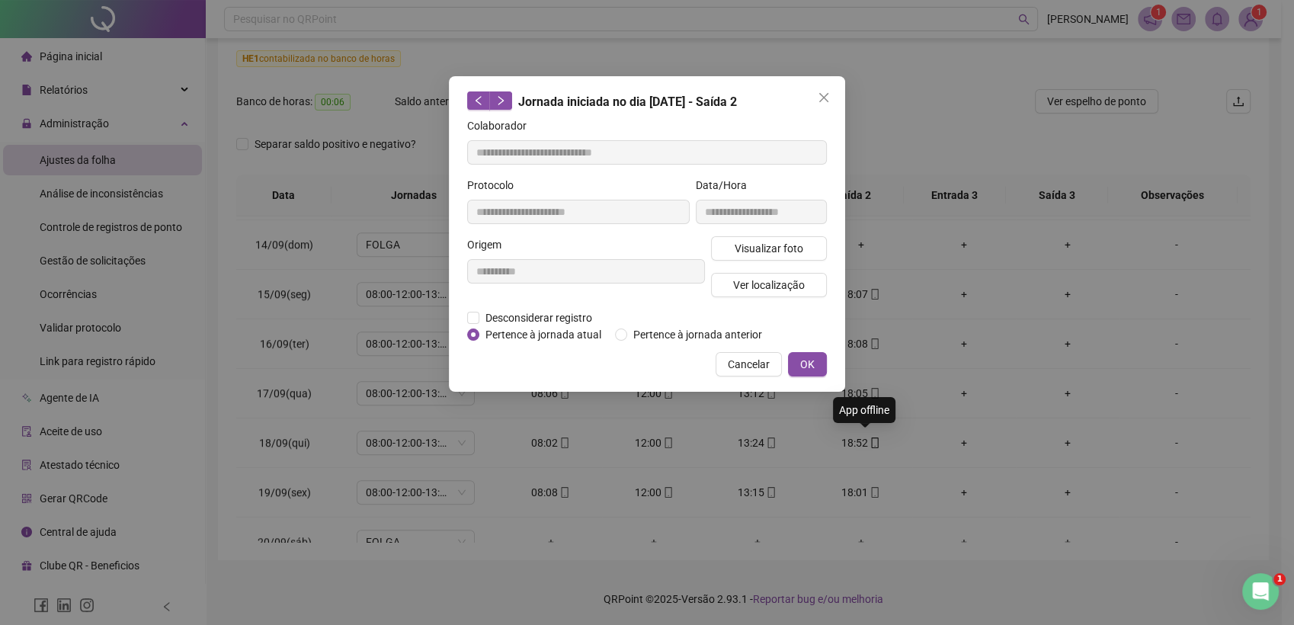
type input "**********"
click at [804, 252] on button "Visualizar foto" at bounding box center [769, 248] width 116 height 24
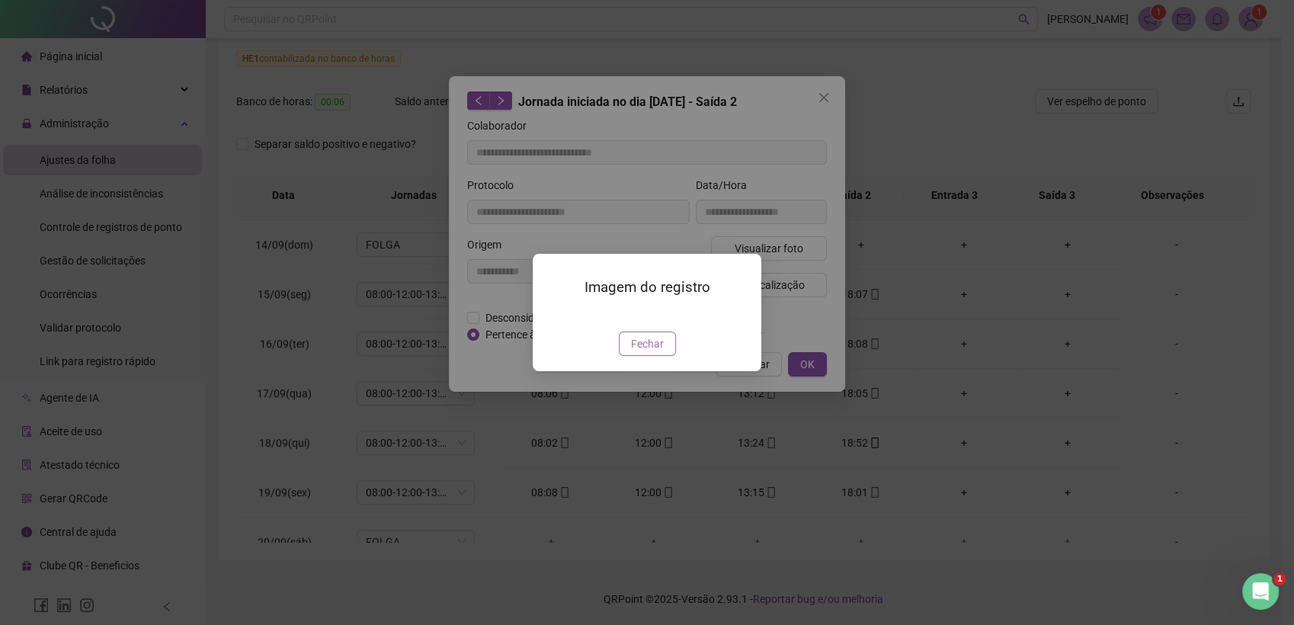
click at [647, 352] on span "Fechar" at bounding box center [647, 343] width 33 height 17
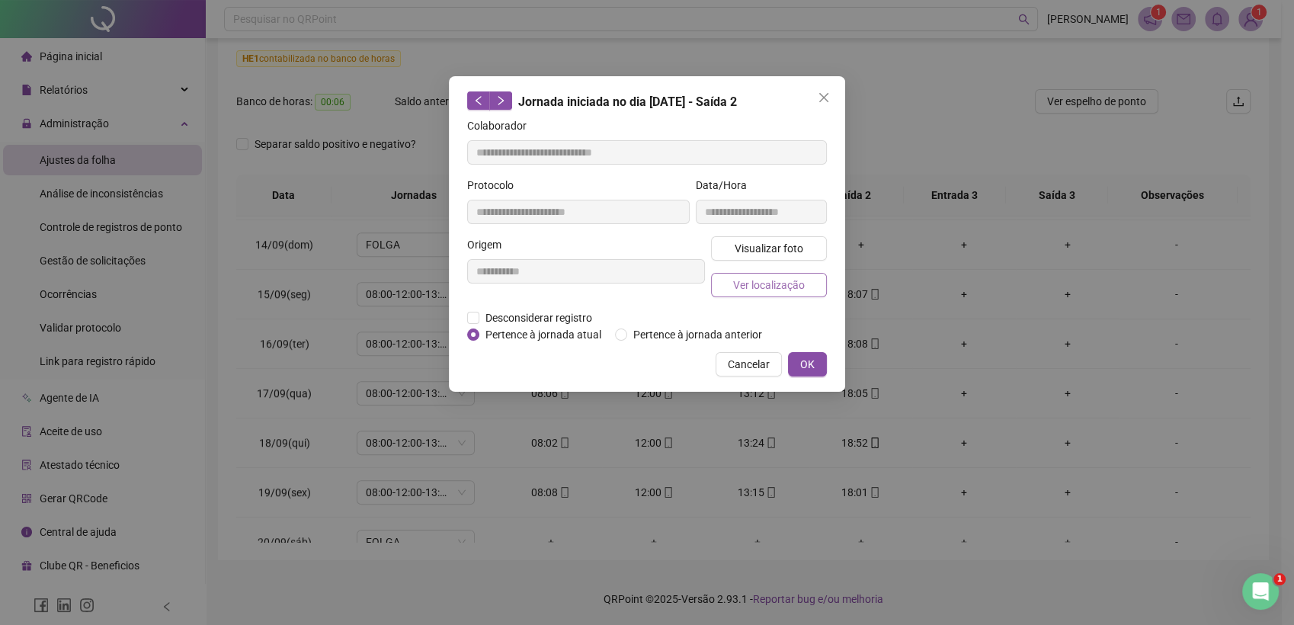
click at [758, 290] on span "Ver localização" at bounding box center [769, 285] width 72 height 17
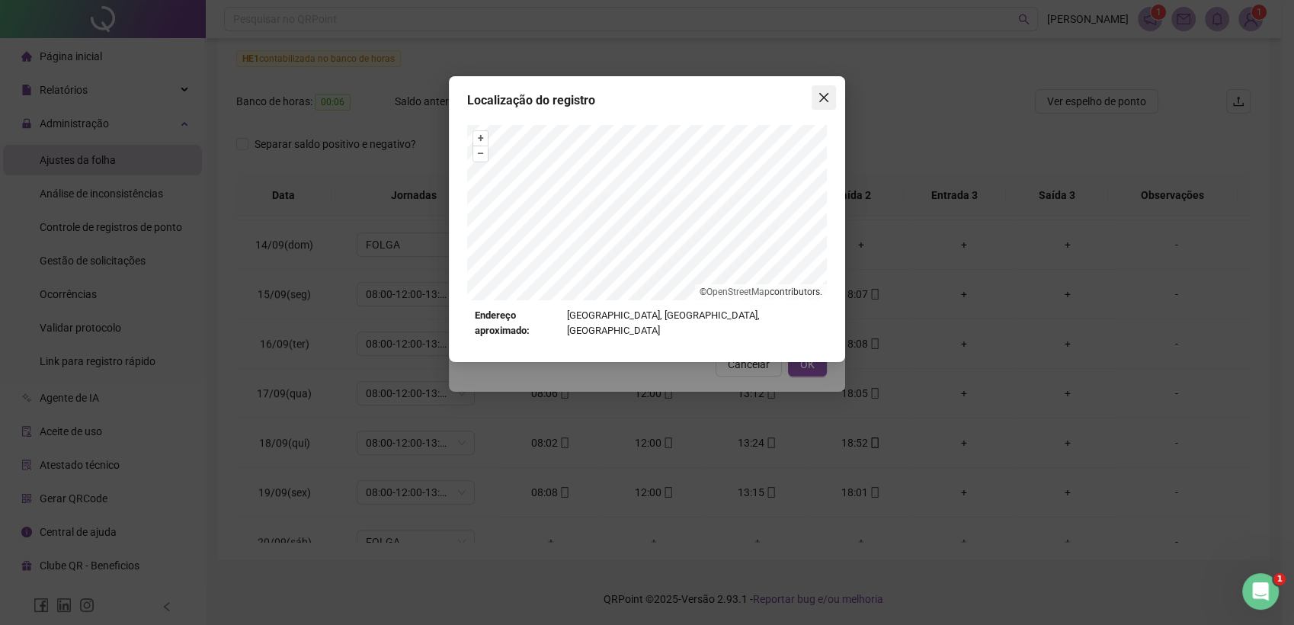
click at [827, 98] on icon "close" at bounding box center [824, 97] width 12 height 12
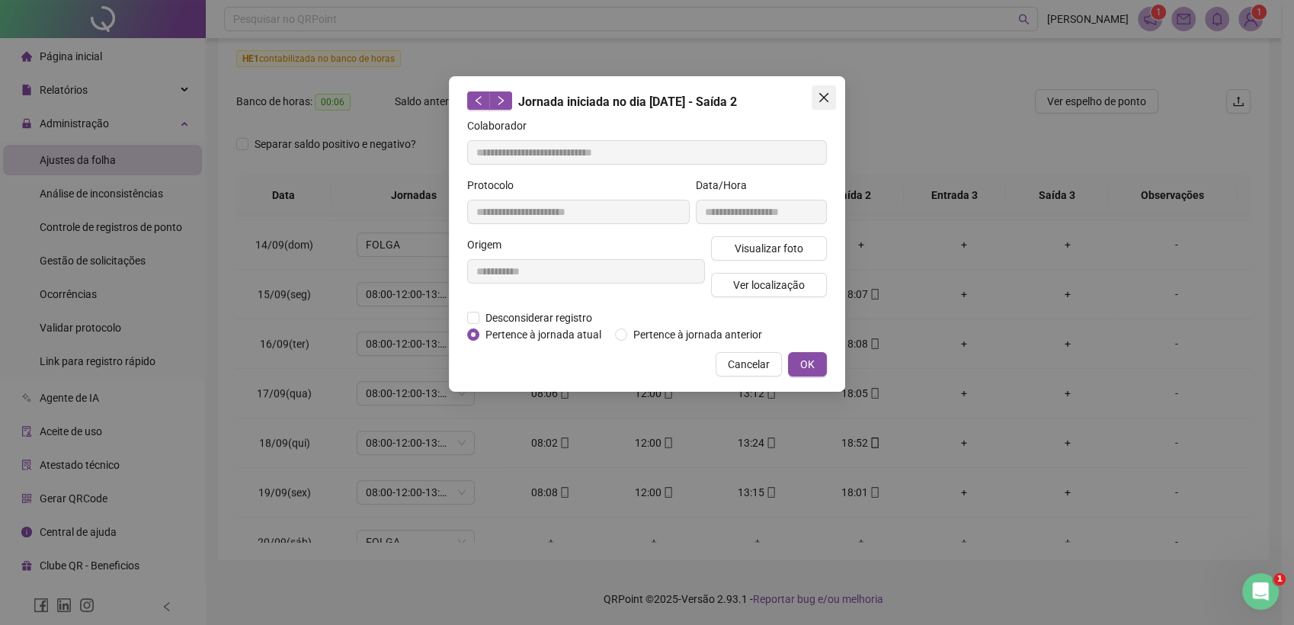
click at [824, 100] on icon "close" at bounding box center [824, 97] width 12 height 12
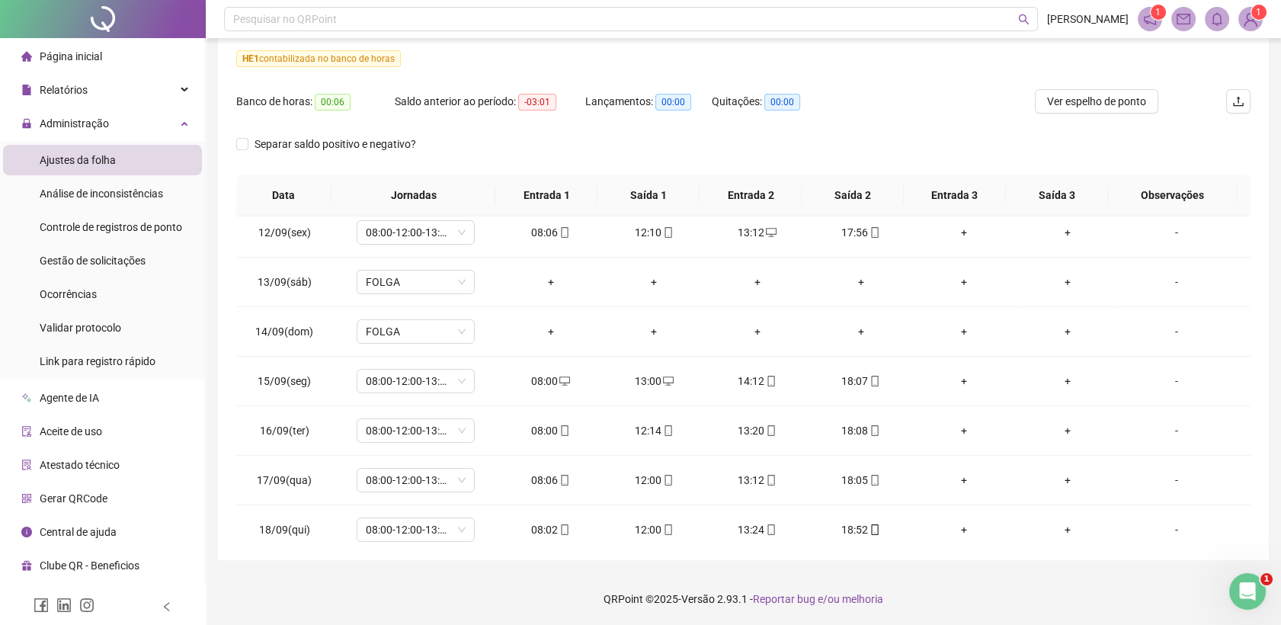
scroll to position [1088, 0]
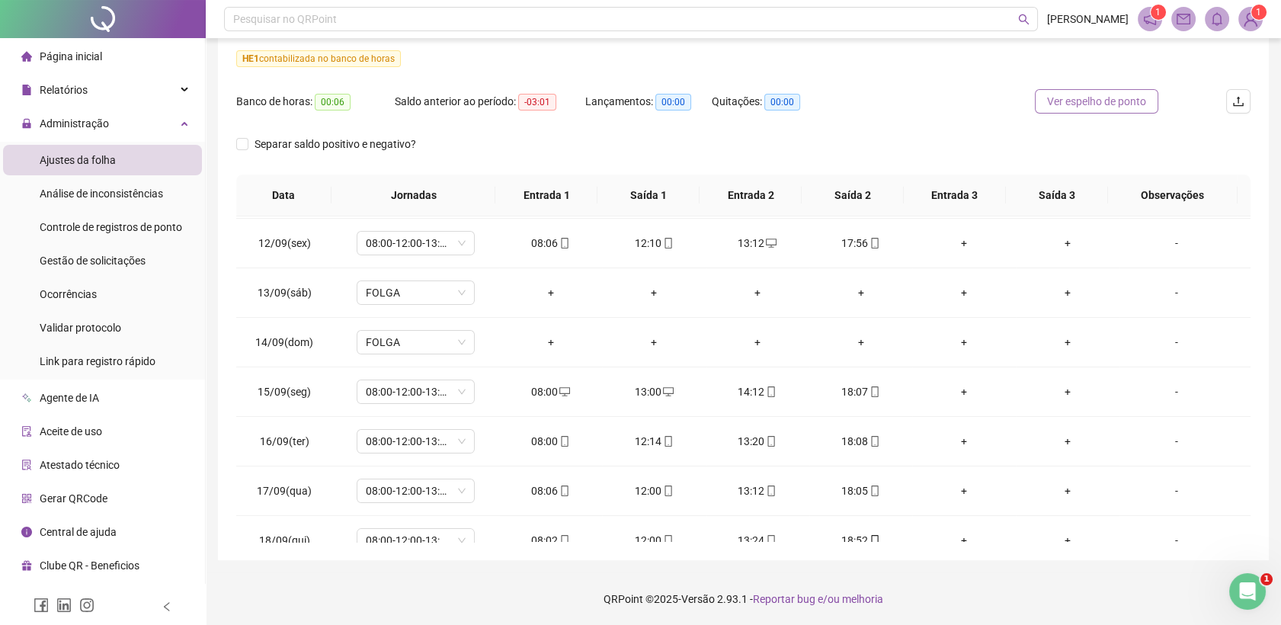
click at [1083, 101] on span "Ver espelho de ponto" at bounding box center [1096, 101] width 99 height 17
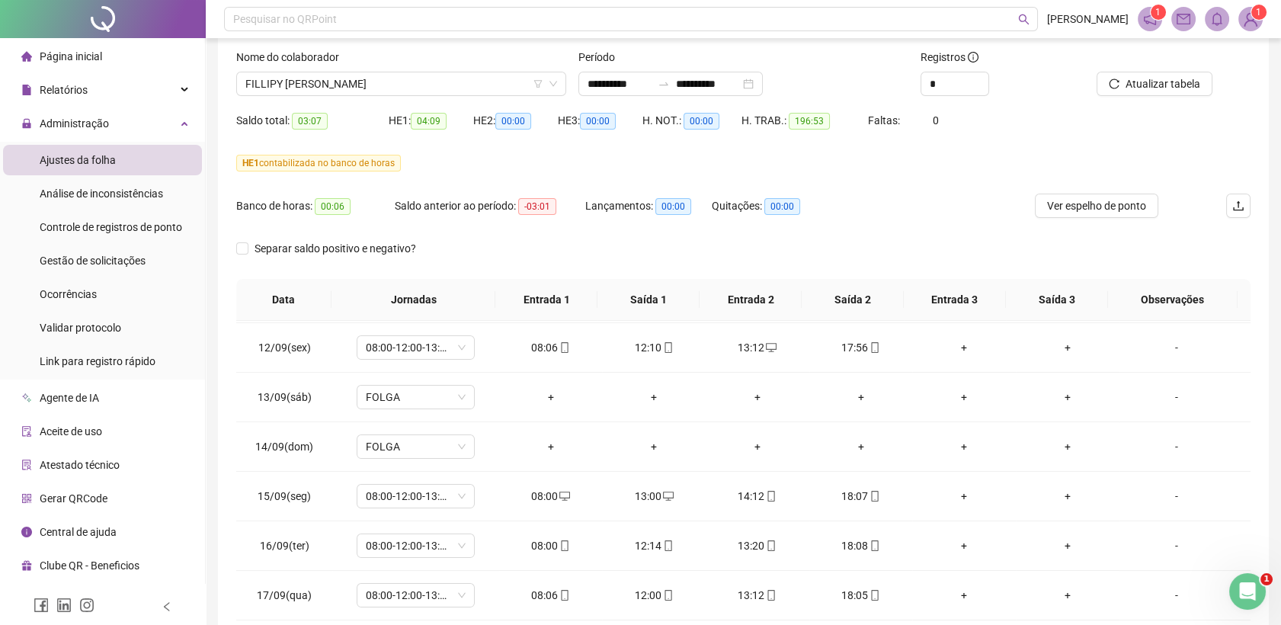
scroll to position [0, 0]
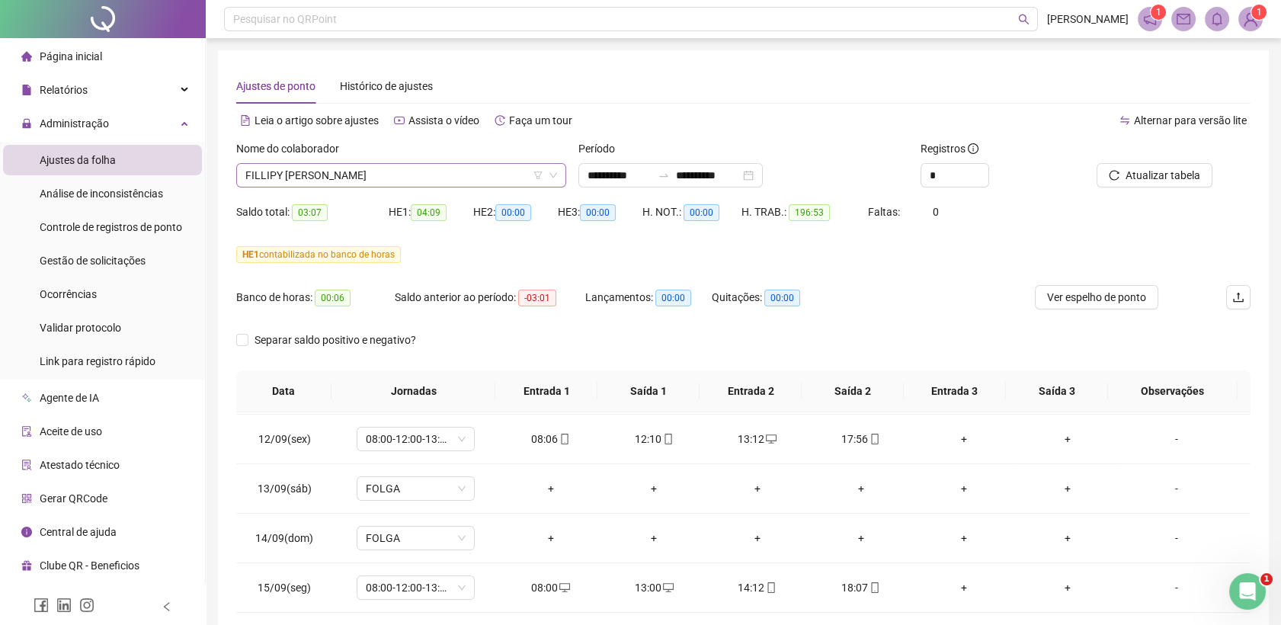
click at [486, 164] on span "FILLIPY [PERSON_NAME]" at bounding box center [401, 175] width 312 height 23
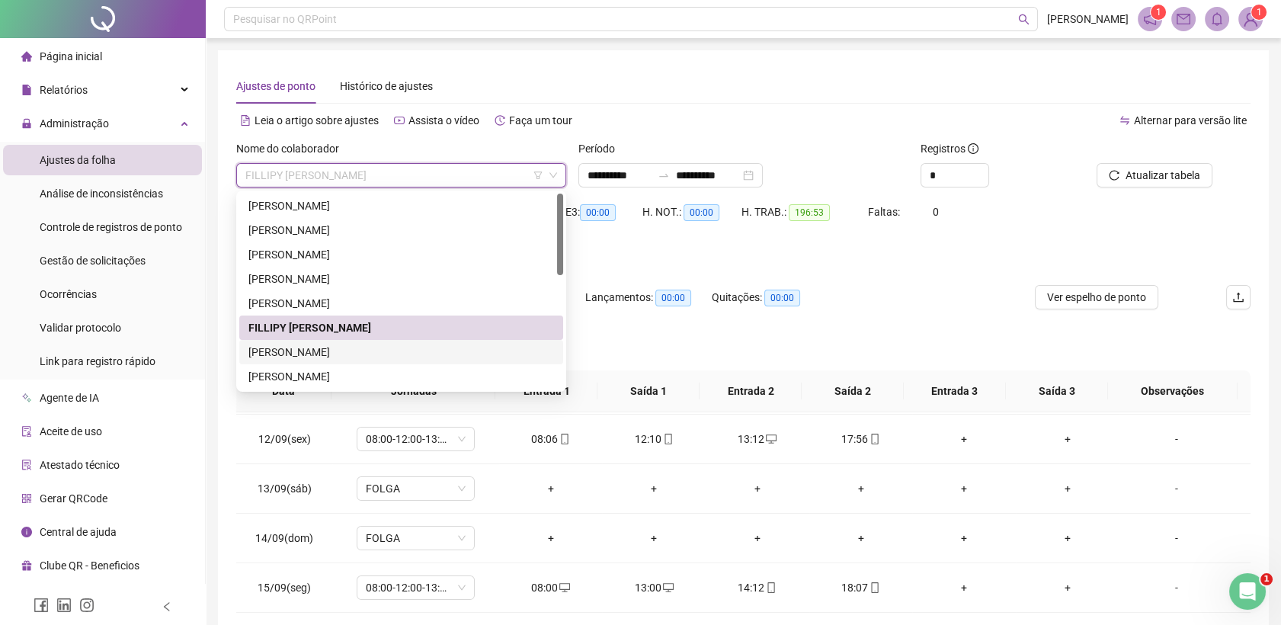
click at [319, 356] on div "[PERSON_NAME]" at bounding box center [401, 352] width 306 height 17
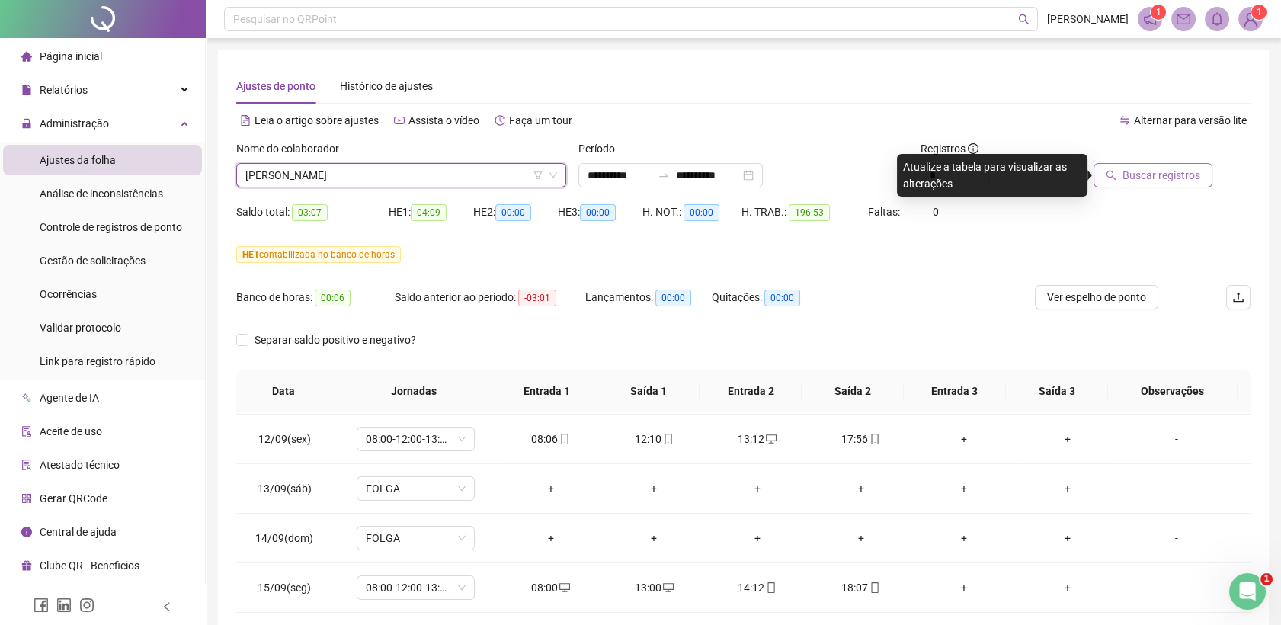
click at [1136, 180] on span "Buscar registros" at bounding box center [1162, 175] width 78 height 17
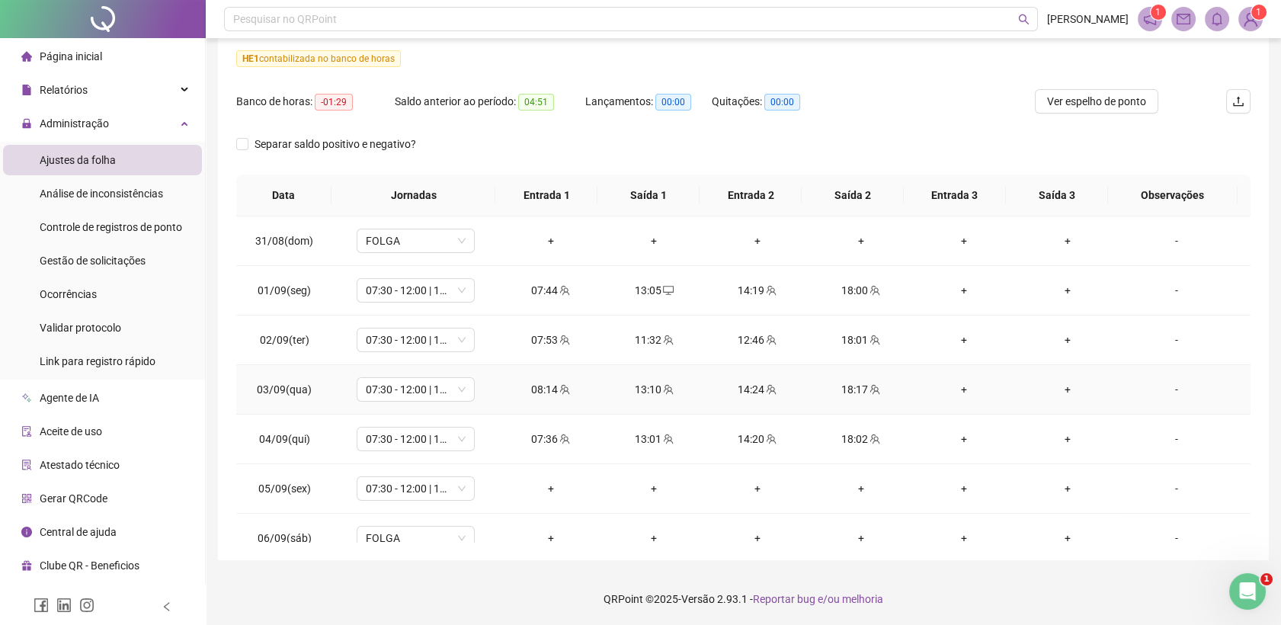
scroll to position [592, 0]
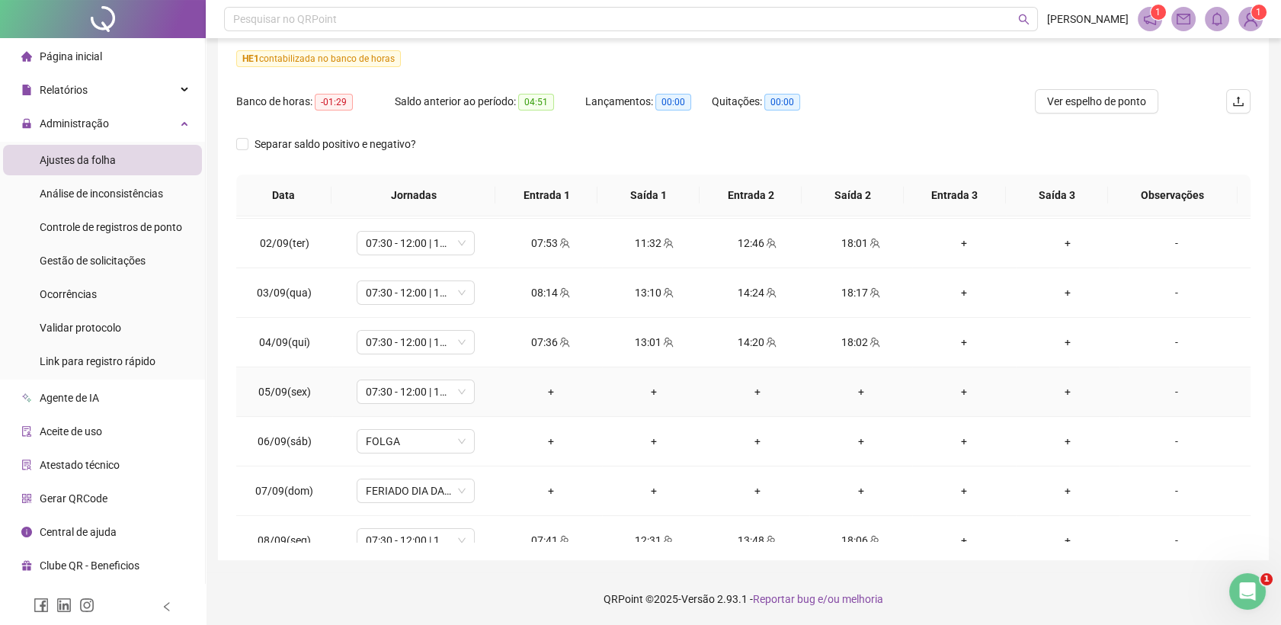
click at [1165, 391] on div "-" at bounding box center [1177, 391] width 90 height 17
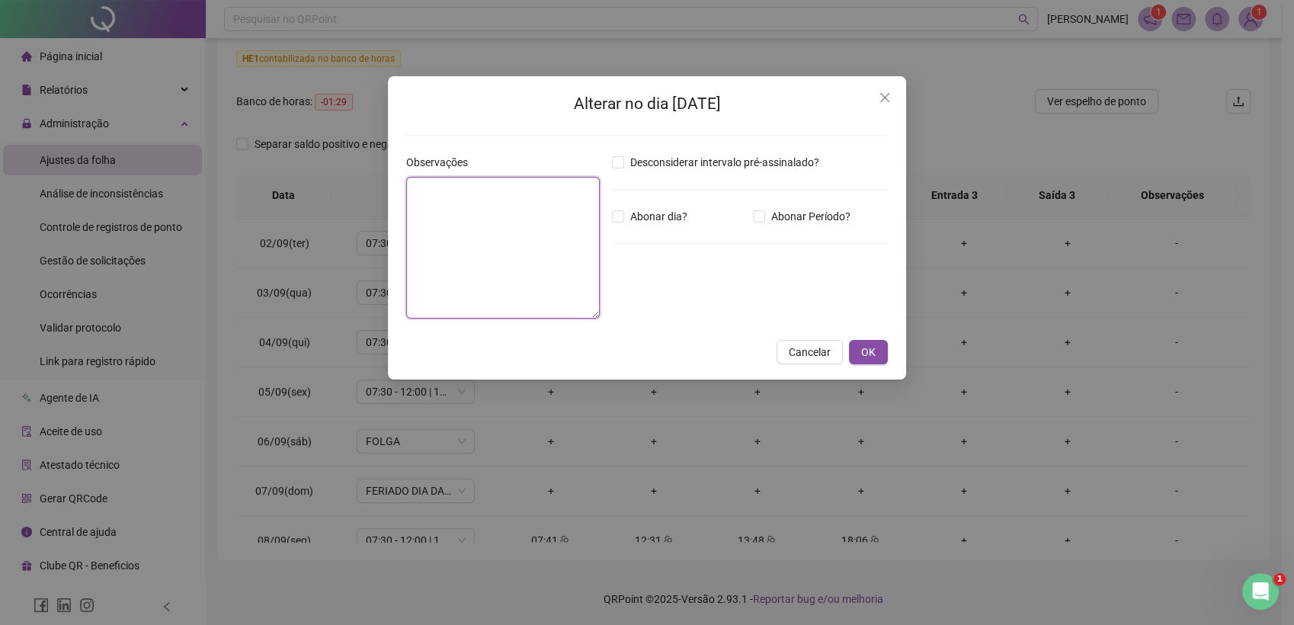
click at [506, 250] on textarea at bounding box center [503, 248] width 194 height 142
type textarea "**********"
type textarea "*"
type textarea "**********"
click at [865, 351] on span "OK" at bounding box center [868, 352] width 14 height 17
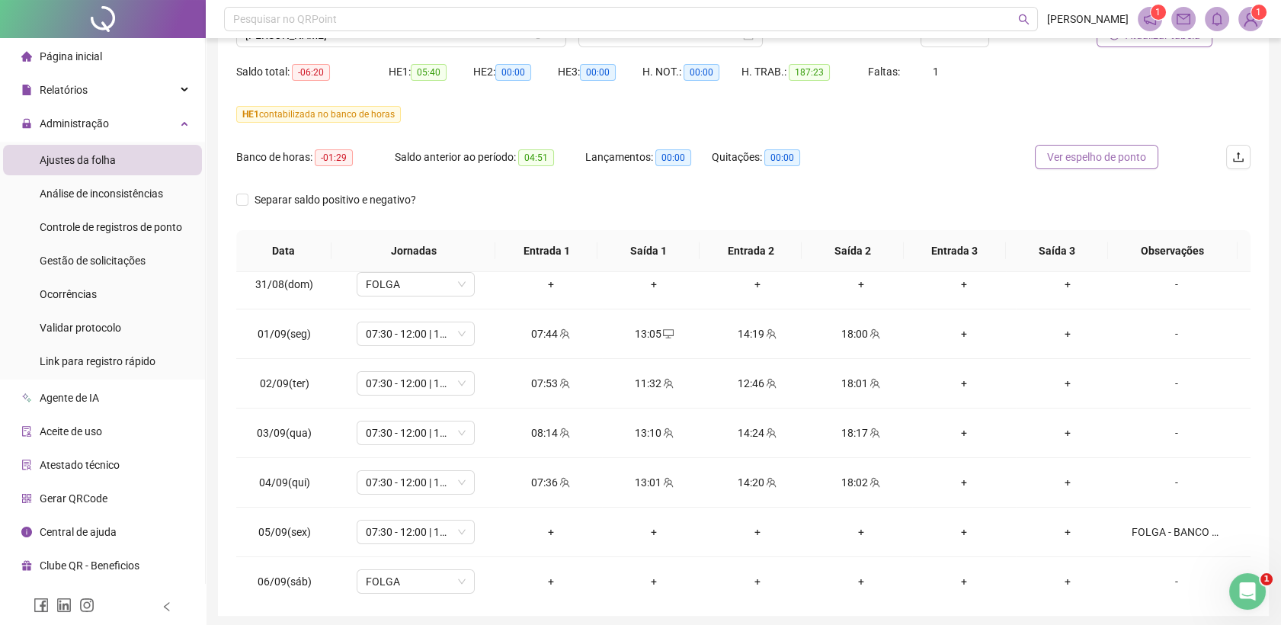
scroll to position [111, 0]
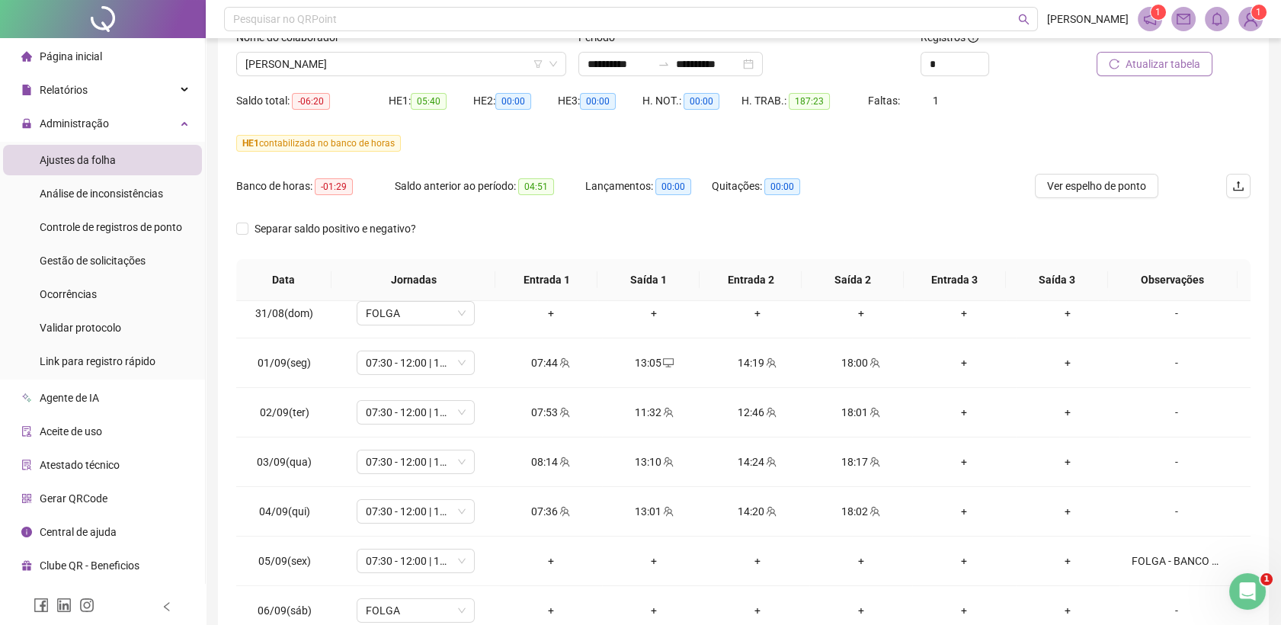
click at [1175, 57] on span "Atualizar tabela" at bounding box center [1163, 64] width 75 height 17
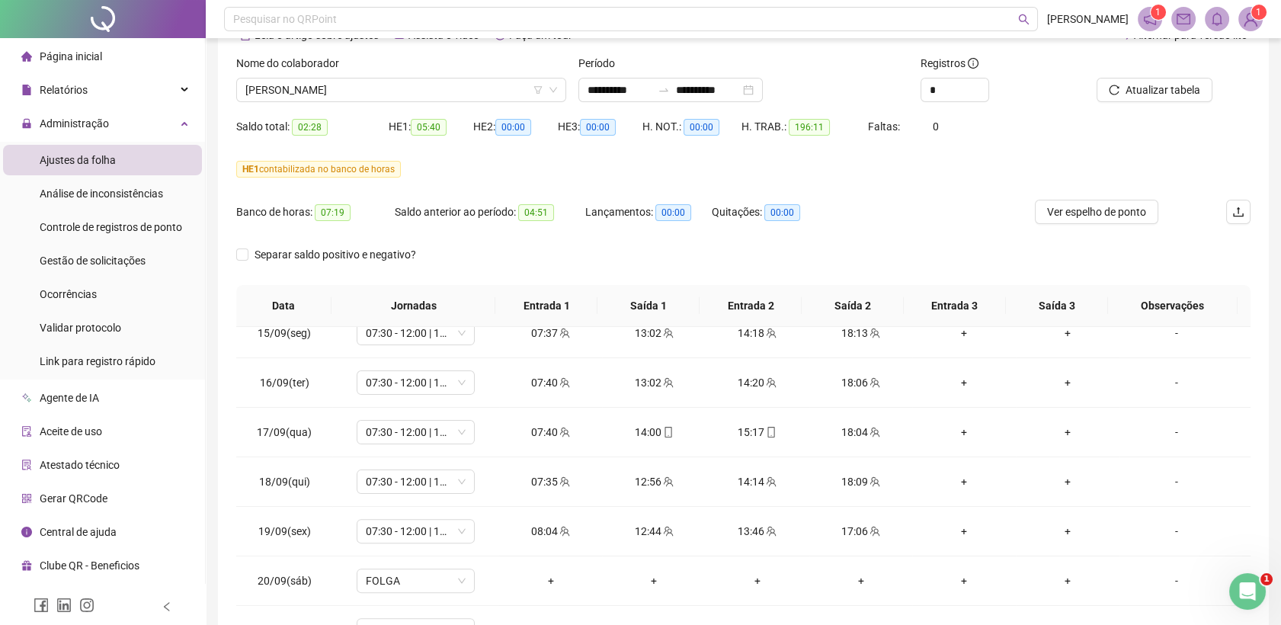
scroll to position [0, 0]
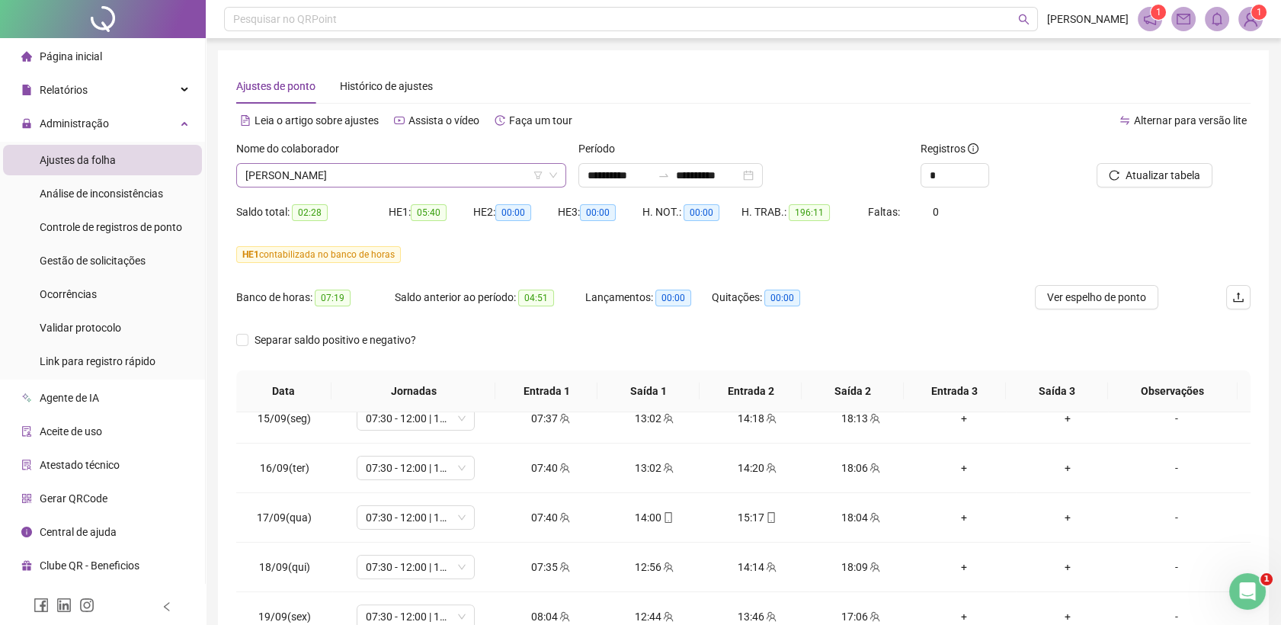
click at [388, 171] on span "[PERSON_NAME]" at bounding box center [401, 175] width 312 height 23
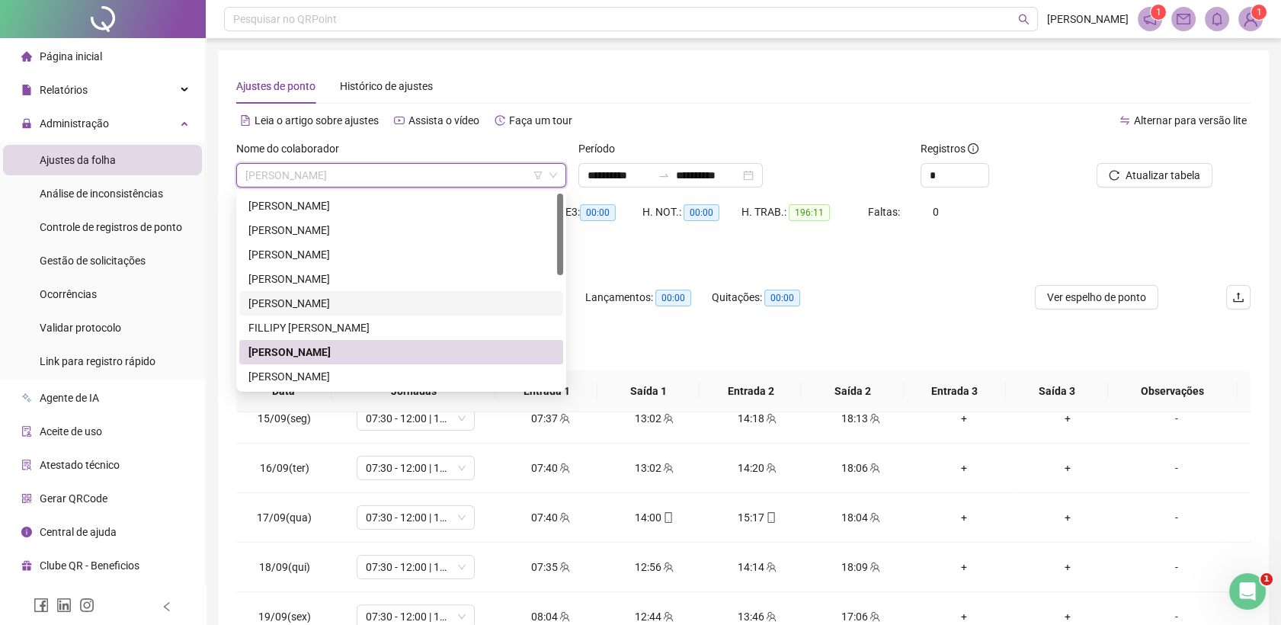
scroll to position [169, 0]
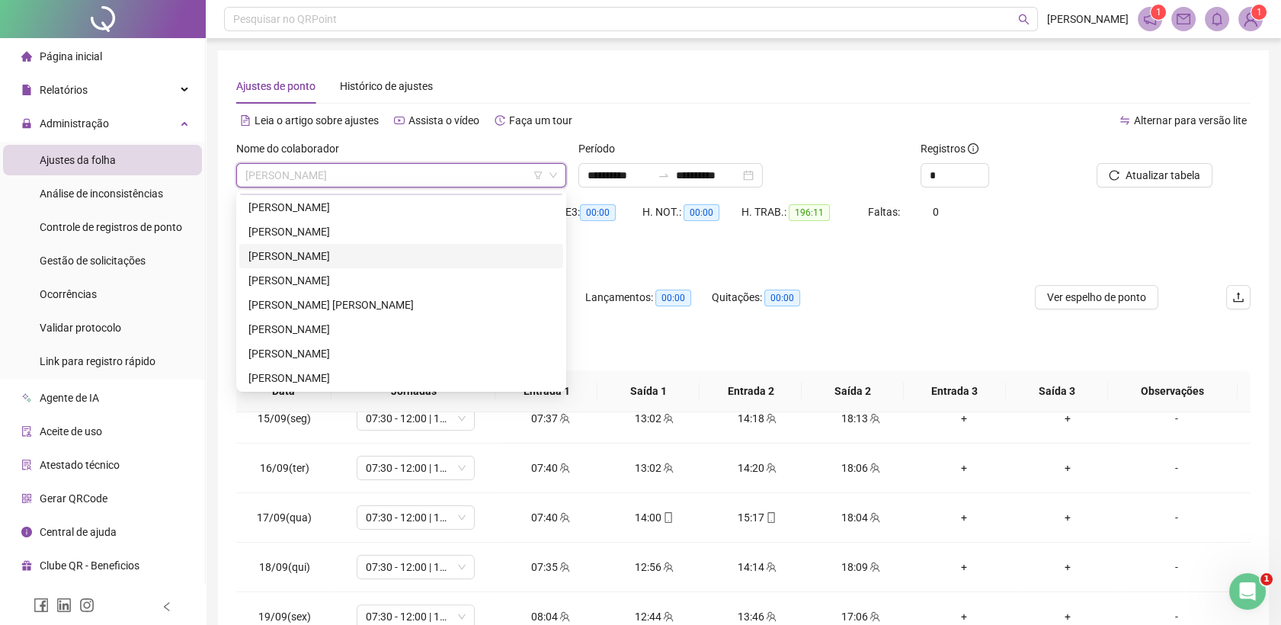
click at [327, 258] on div "[PERSON_NAME]" at bounding box center [401, 256] width 306 height 17
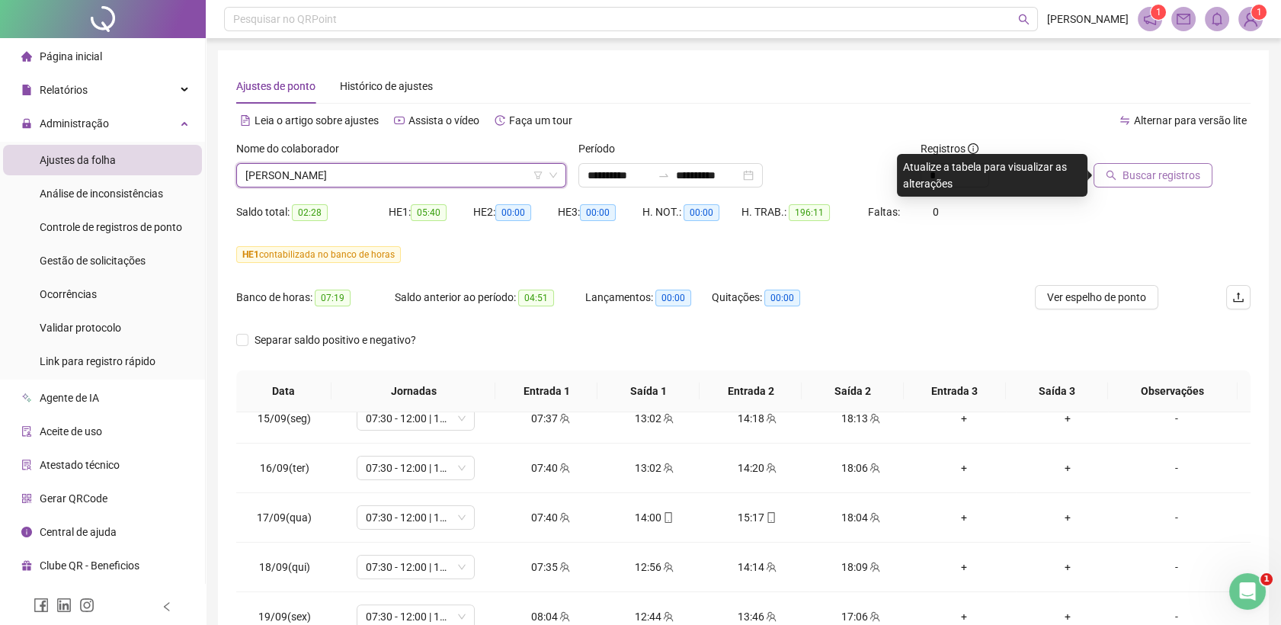
click at [1168, 174] on span "Buscar registros" at bounding box center [1162, 175] width 78 height 17
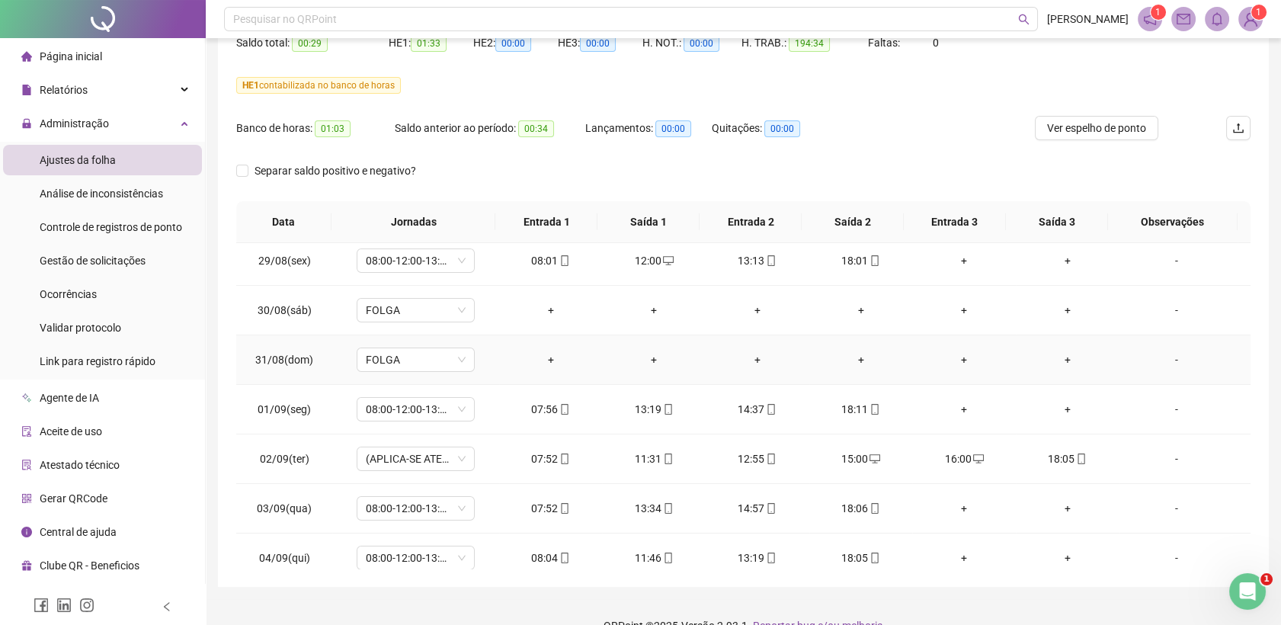
scroll to position [423, 0]
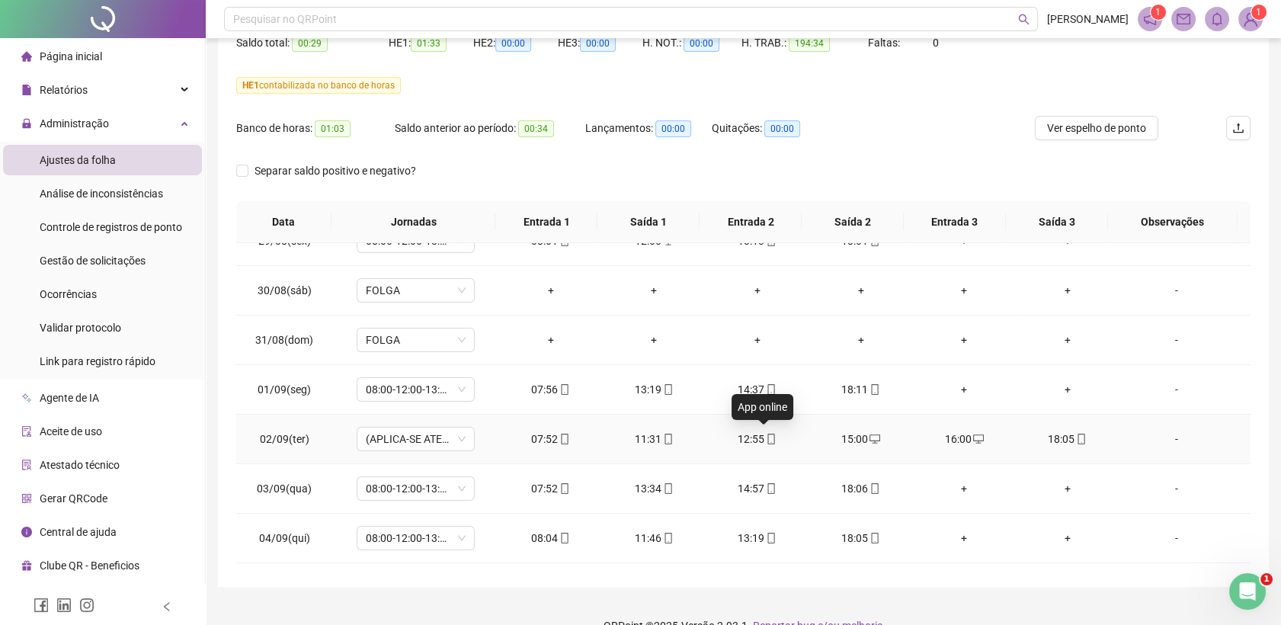
click at [768, 441] on icon "mobile" at bounding box center [771, 439] width 7 height 11
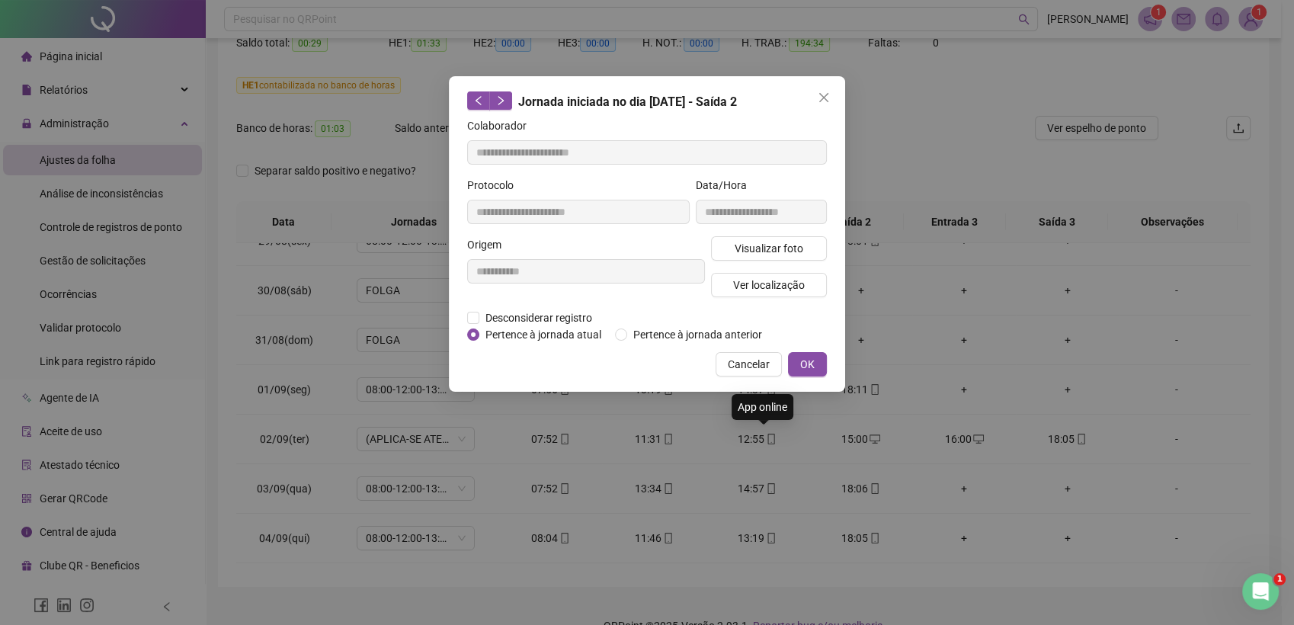
type input "**********"
click at [778, 242] on span "Visualizar foto" at bounding box center [769, 248] width 69 height 17
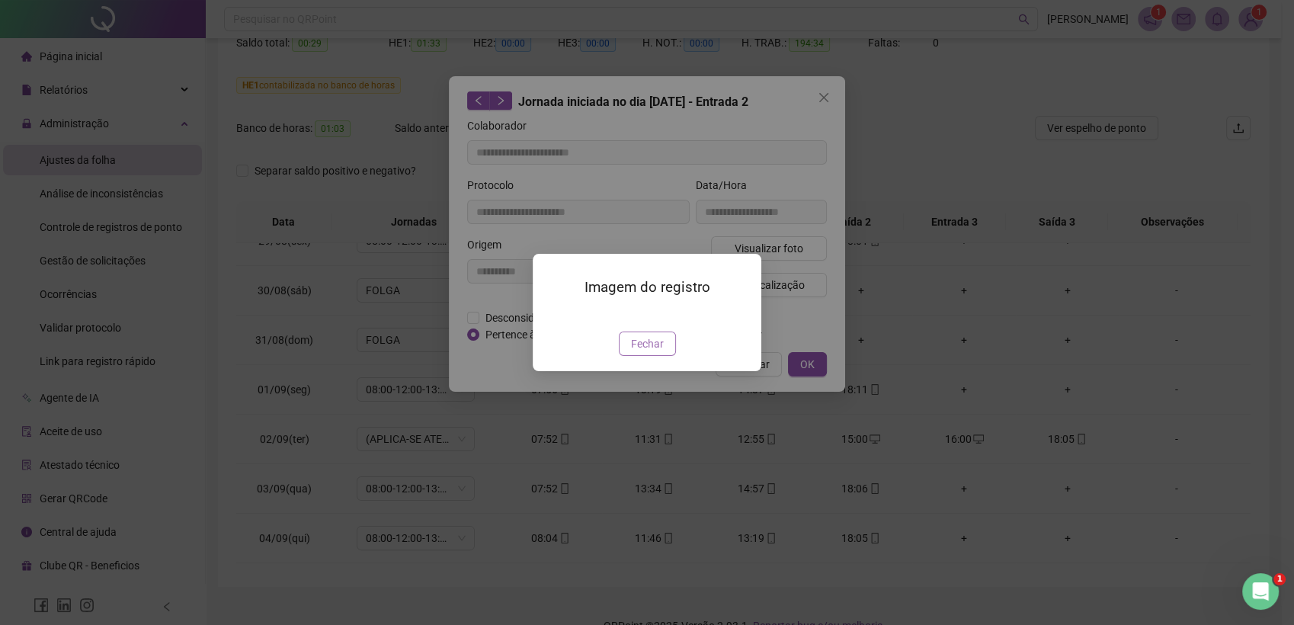
click at [646, 352] on span "Fechar" at bounding box center [647, 343] width 33 height 17
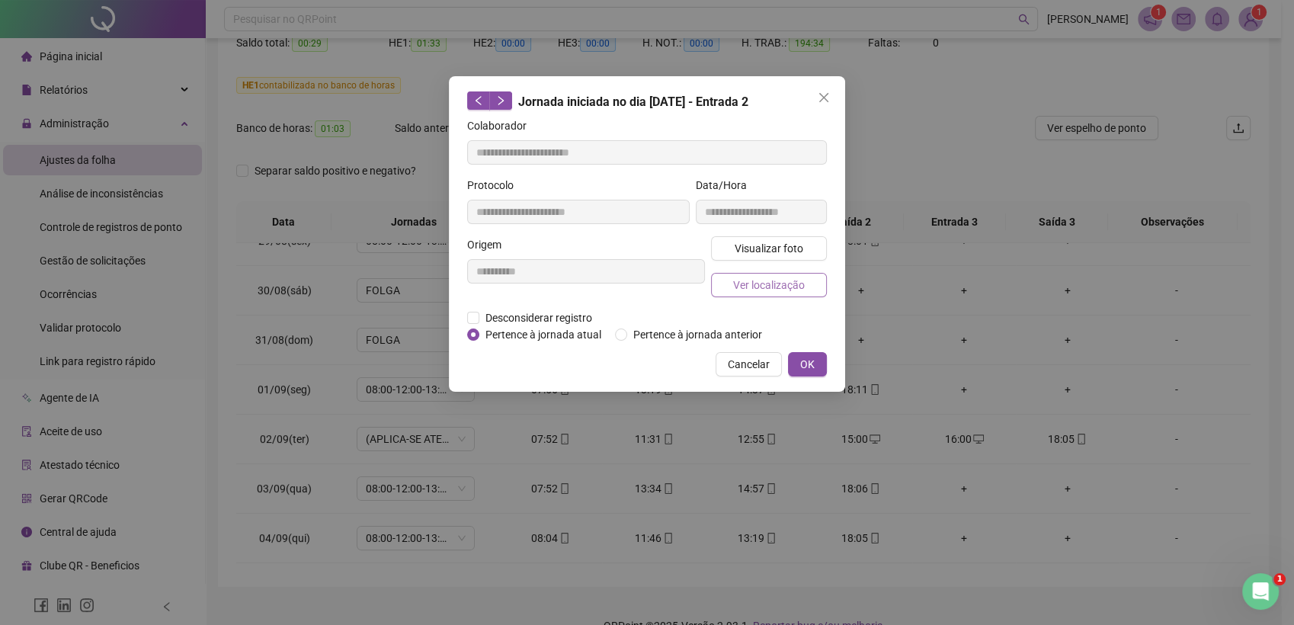
click at [749, 289] on span "Ver localização" at bounding box center [769, 285] width 72 height 17
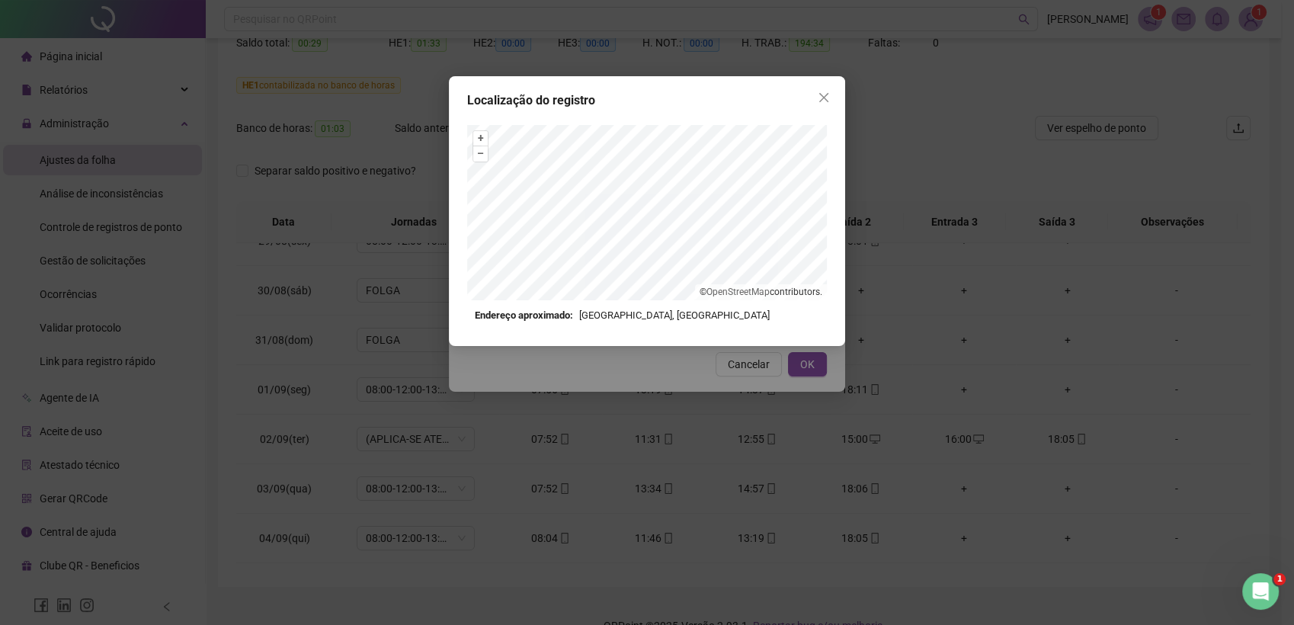
click at [831, 98] on span "Close" at bounding box center [824, 97] width 24 height 12
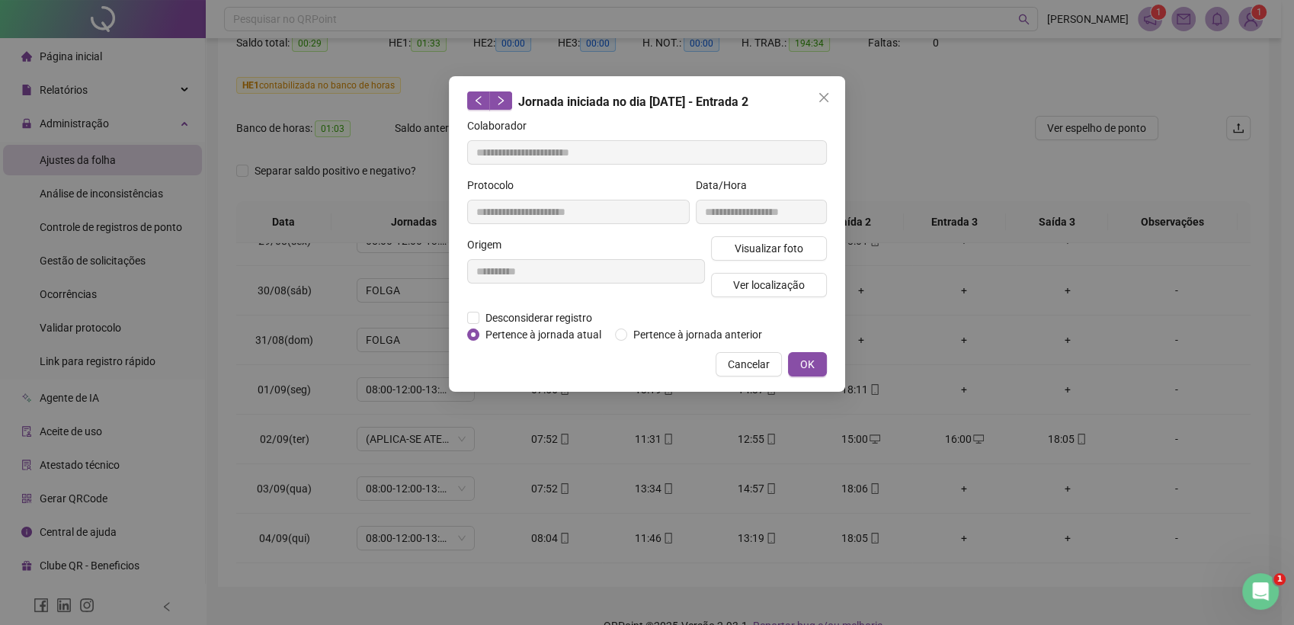
click at [825, 102] on icon "close" at bounding box center [824, 97] width 12 height 12
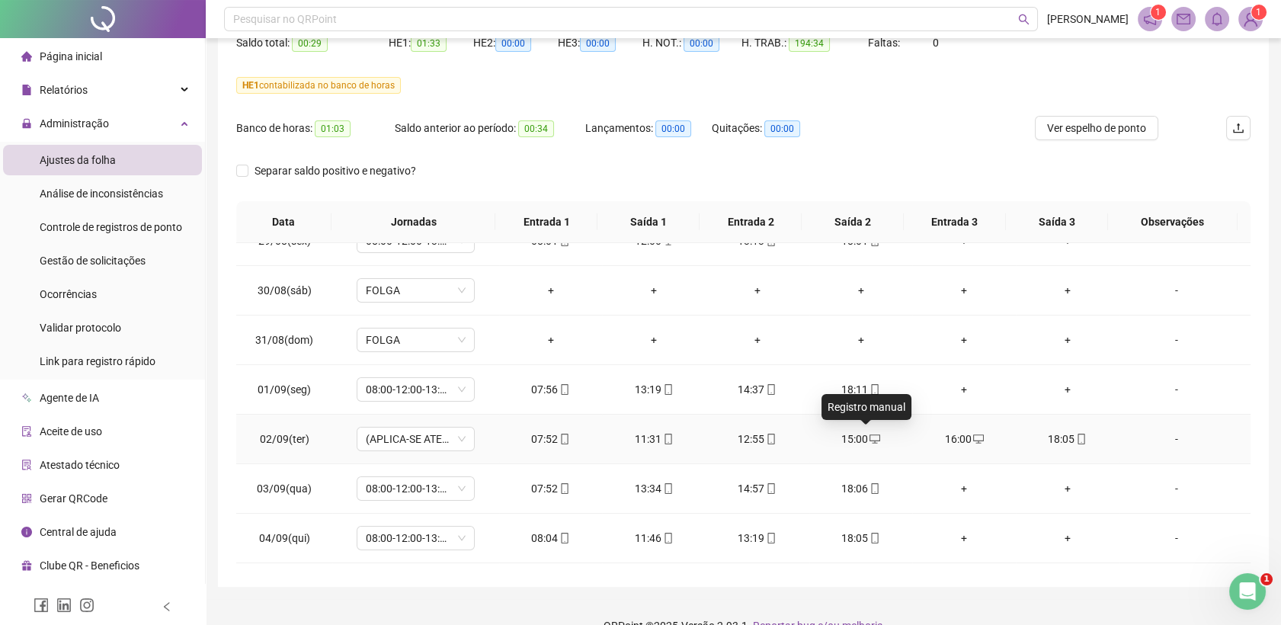
click at [870, 436] on icon "desktop" at bounding box center [875, 439] width 11 height 11
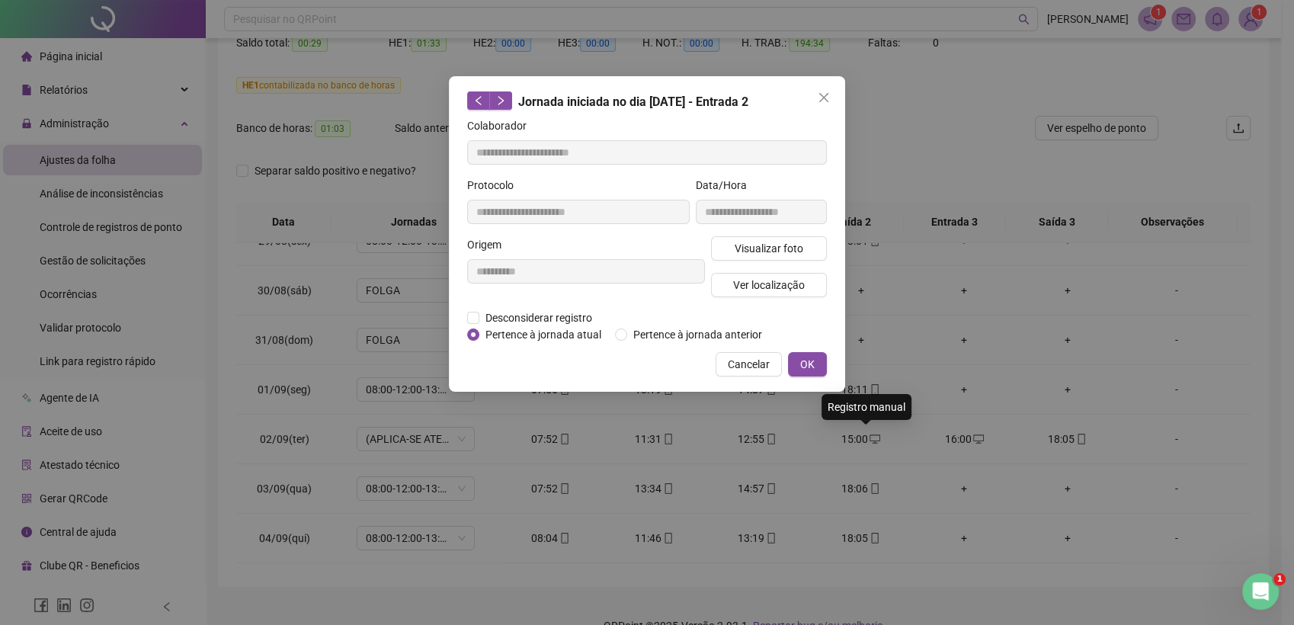
type input "**********"
click at [534, 319] on span "Desconsiderar registro" at bounding box center [538, 317] width 119 height 17
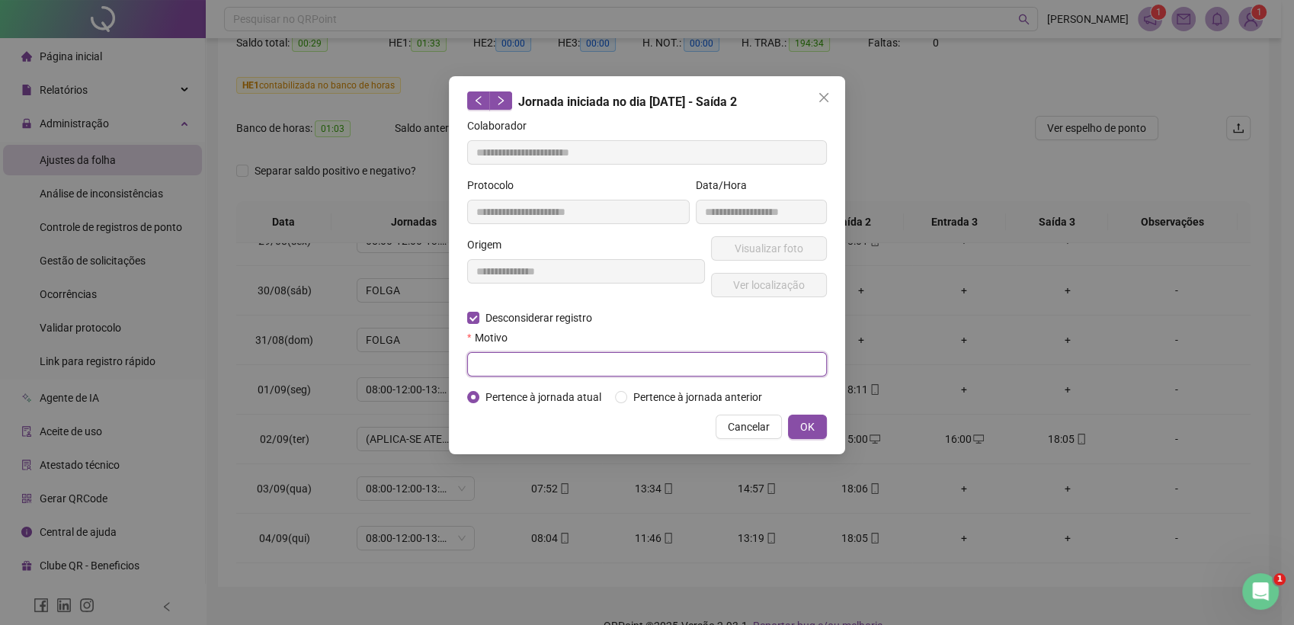
click at [524, 369] on input "text" at bounding box center [647, 364] width 360 height 24
drag, startPoint x: 491, startPoint y: 369, endPoint x: 465, endPoint y: 373, distance: 26.3
click at [465, 373] on div "**********" at bounding box center [647, 265] width 396 height 378
click at [543, 367] on input "****" at bounding box center [647, 364] width 360 height 24
drag, startPoint x: 625, startPoint y: 364, endPoint x: 459, endPoint y: 373, distance: 166.4
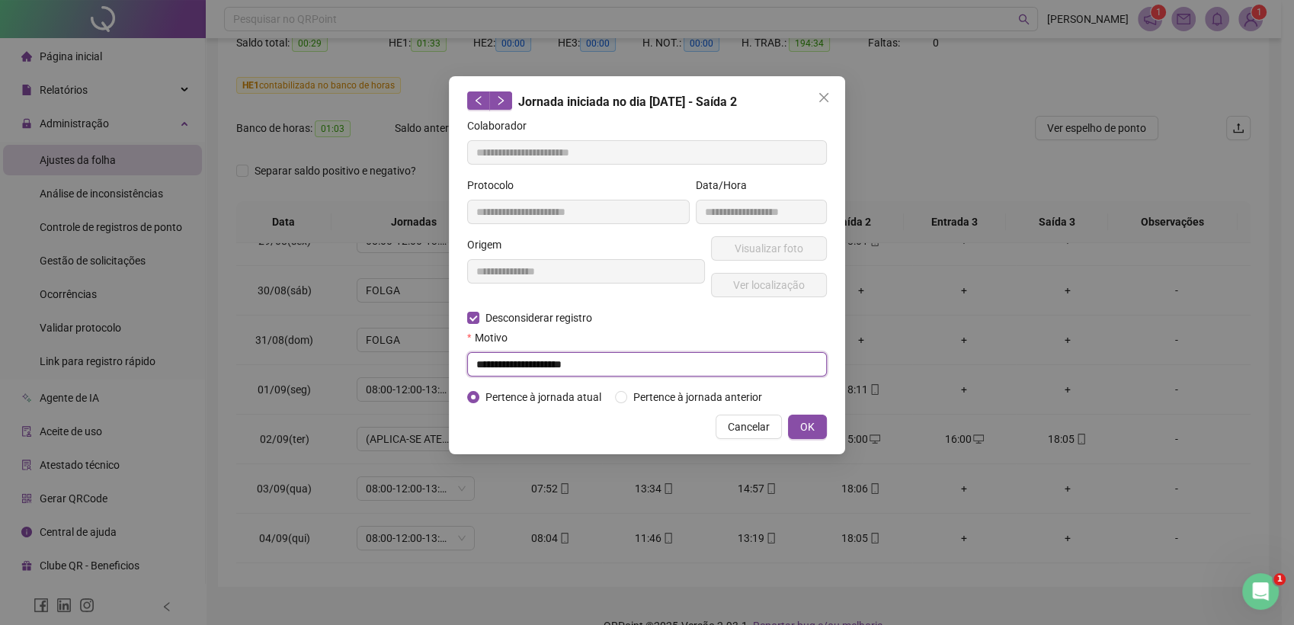
click at [459, 373] on div "**********" at bounding box center [647, 265] width 396 height 378
type input "**********"
click at [816, 415] on button "OK" at bounding box center [807, 427] width 39 height 24
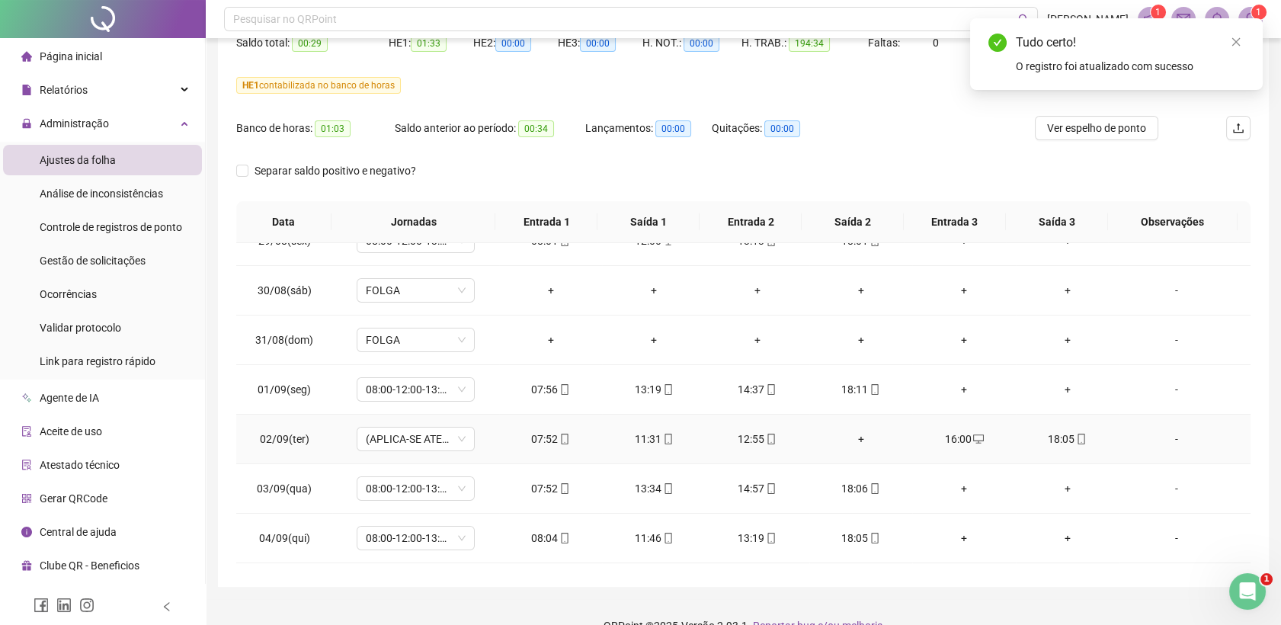
click at [976, 440] on div "16:00" at bounding box center [964, 439] width 79 height 17
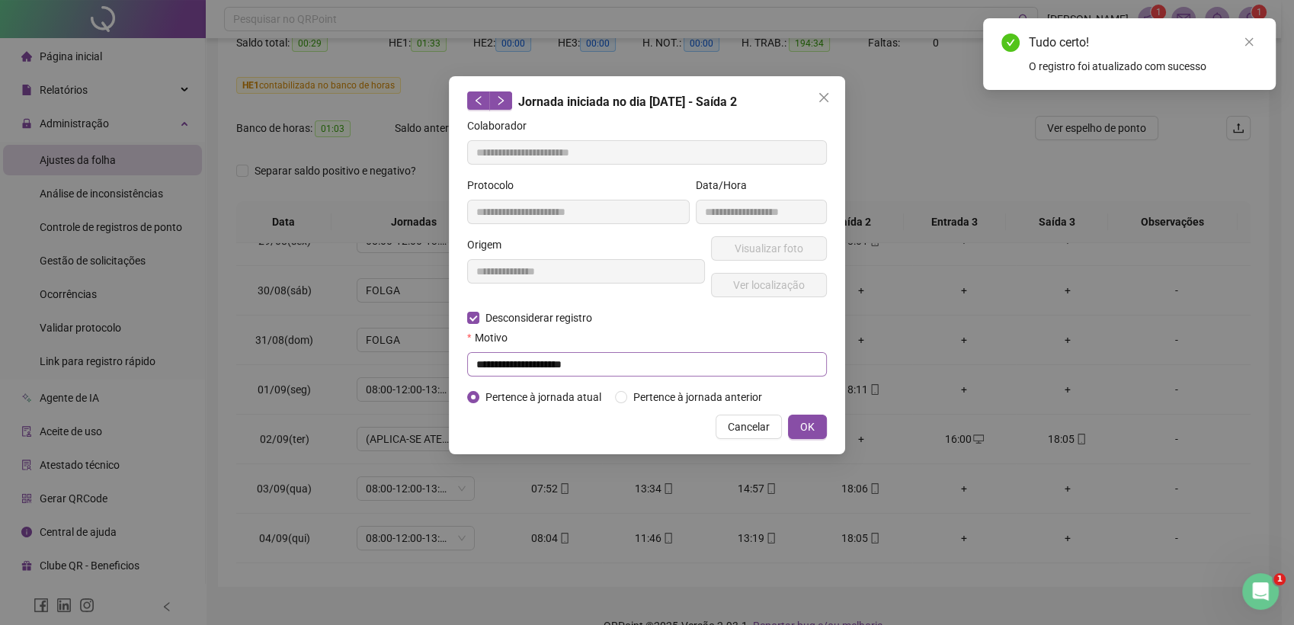
type input "**********"
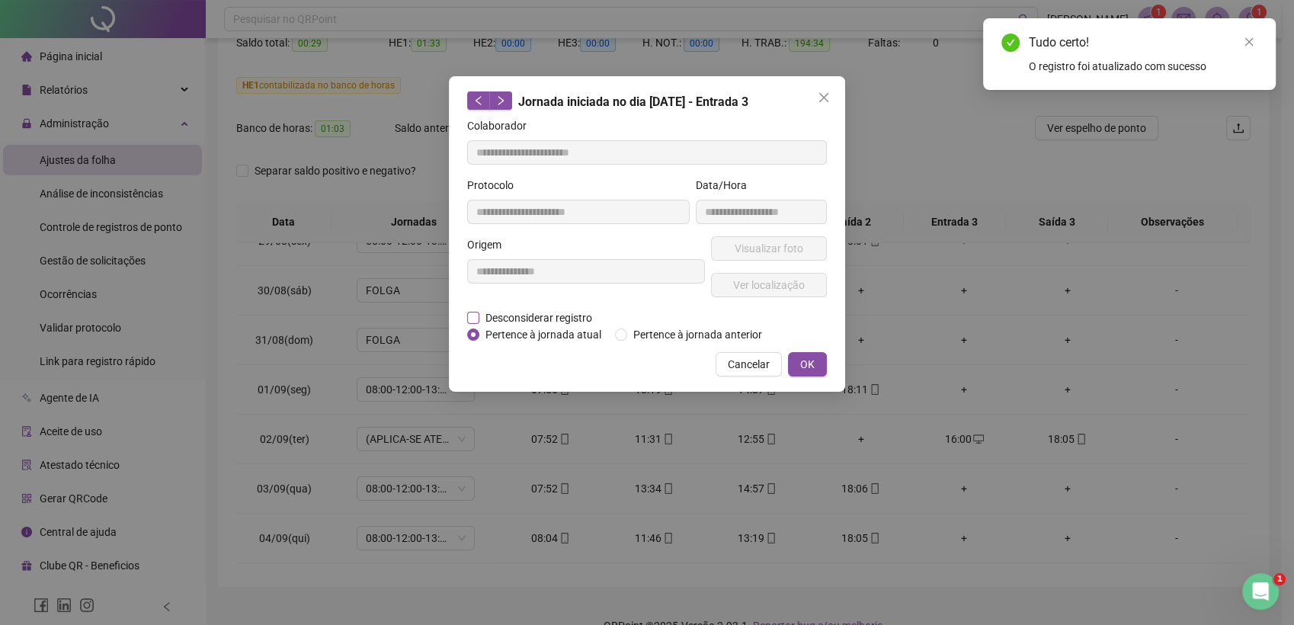
click at [565, 316] on span "Desconsiderar registro" at bounding box center [538, 317] width 119 height 17
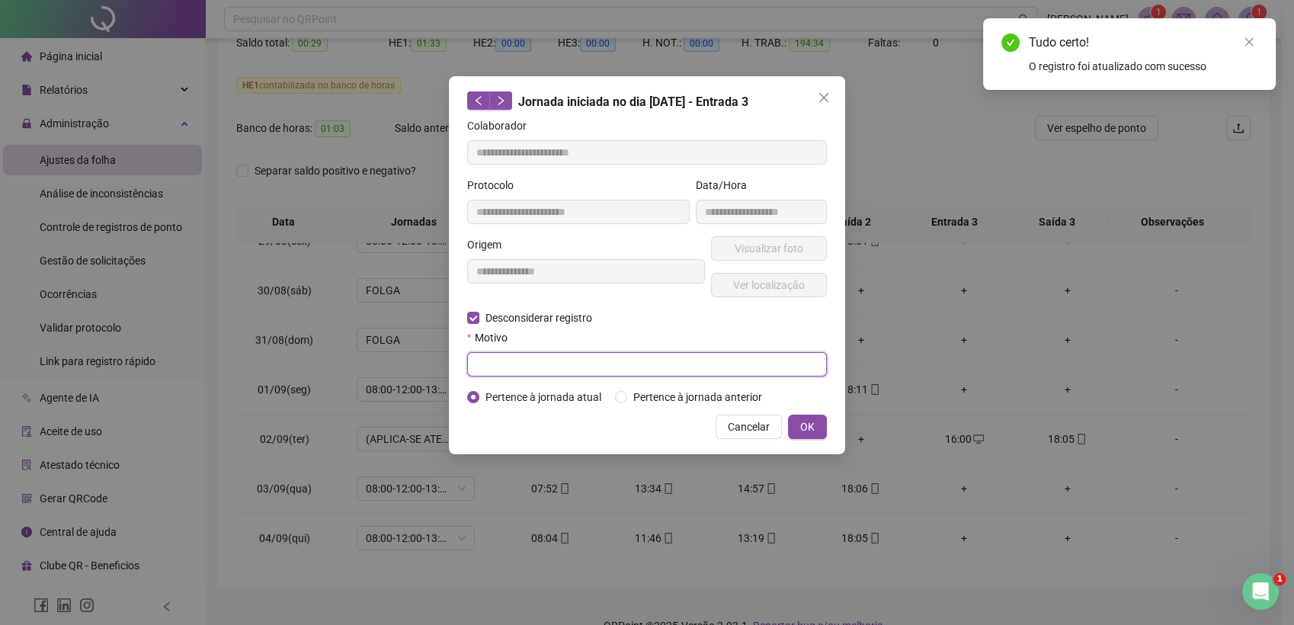
click at [542, 353] on input "text" at bounding box center [647, 364] width 360 height 24
paste input "**********"
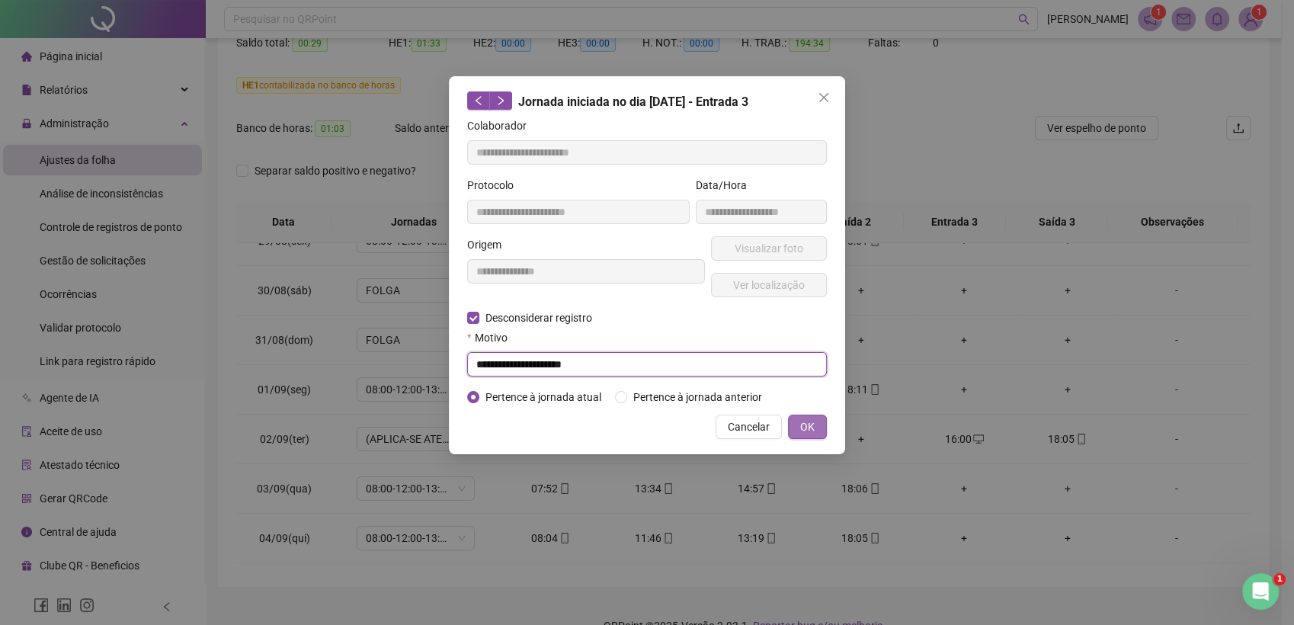
type input "**********"
click at [806, 431] on span "OK" at bounding box center [807, 426] width 14 height 17
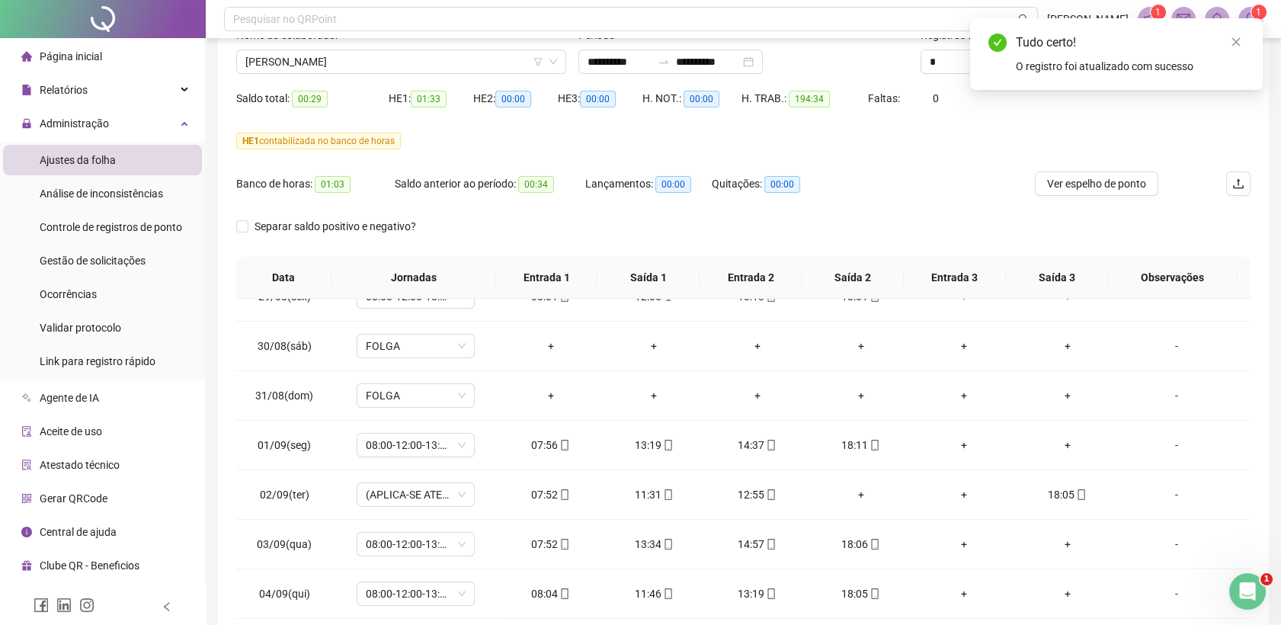
scroll to position [85, 0]
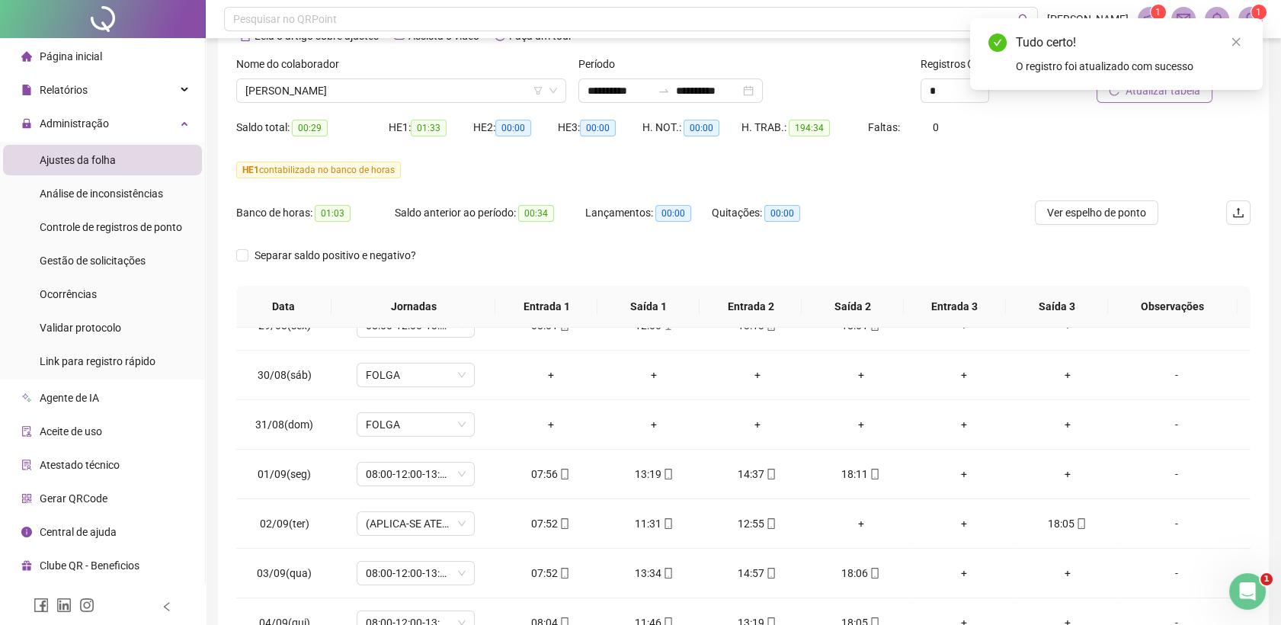
click at [1159, 90] on div "Tudo certo! O registro foi atualizado com sucesso" at bounding box center [1116, 54] width 293 height 72
click at [1239, 40] on icon "close" at bounding box center [1236, 42] width 11 height 11
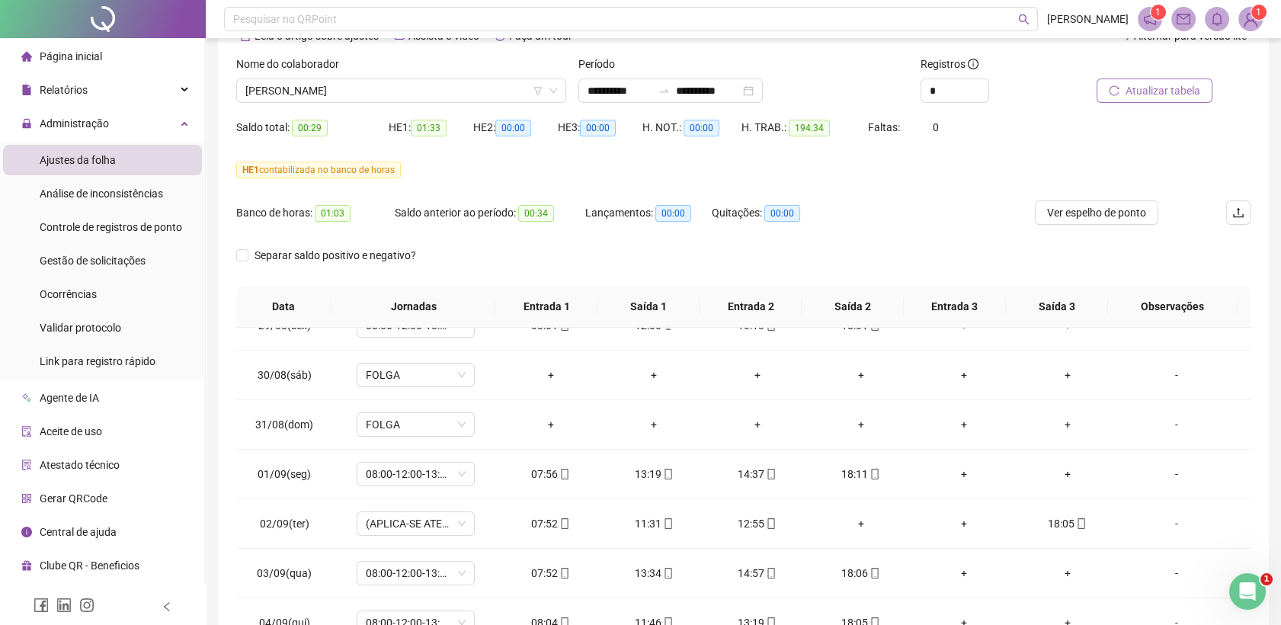
click at [1168, 87] on span "Atualizar tabela" at bounding box center [1163, 90] width 75 height 17
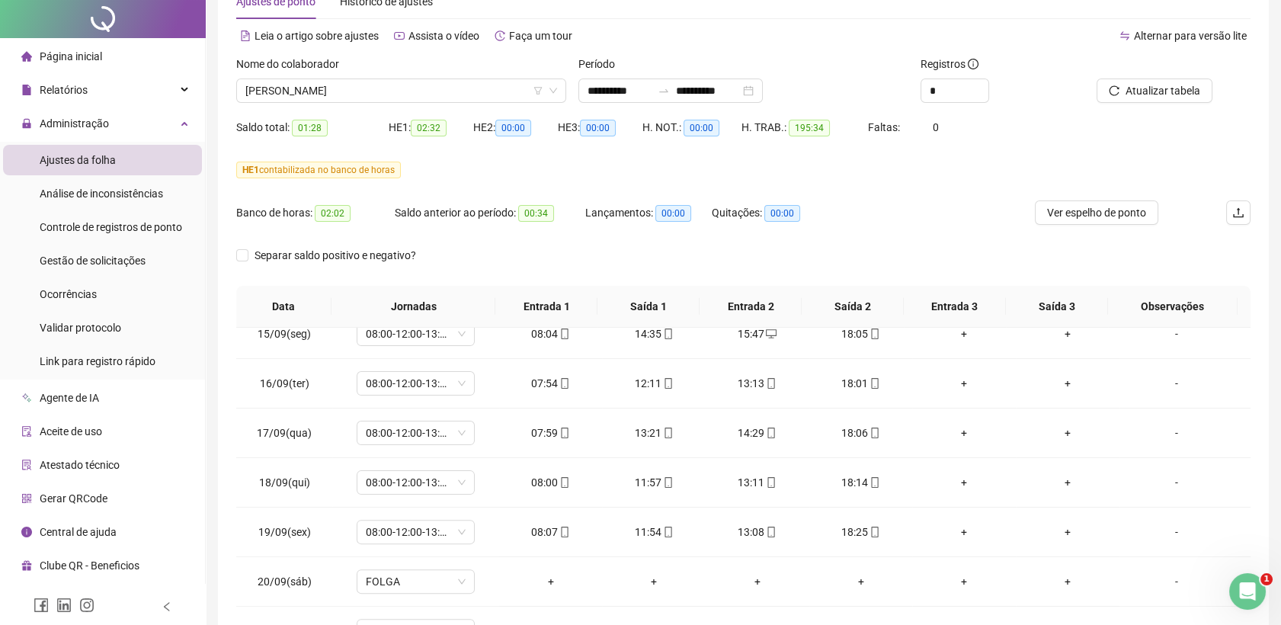
scroll to position [0, 0]
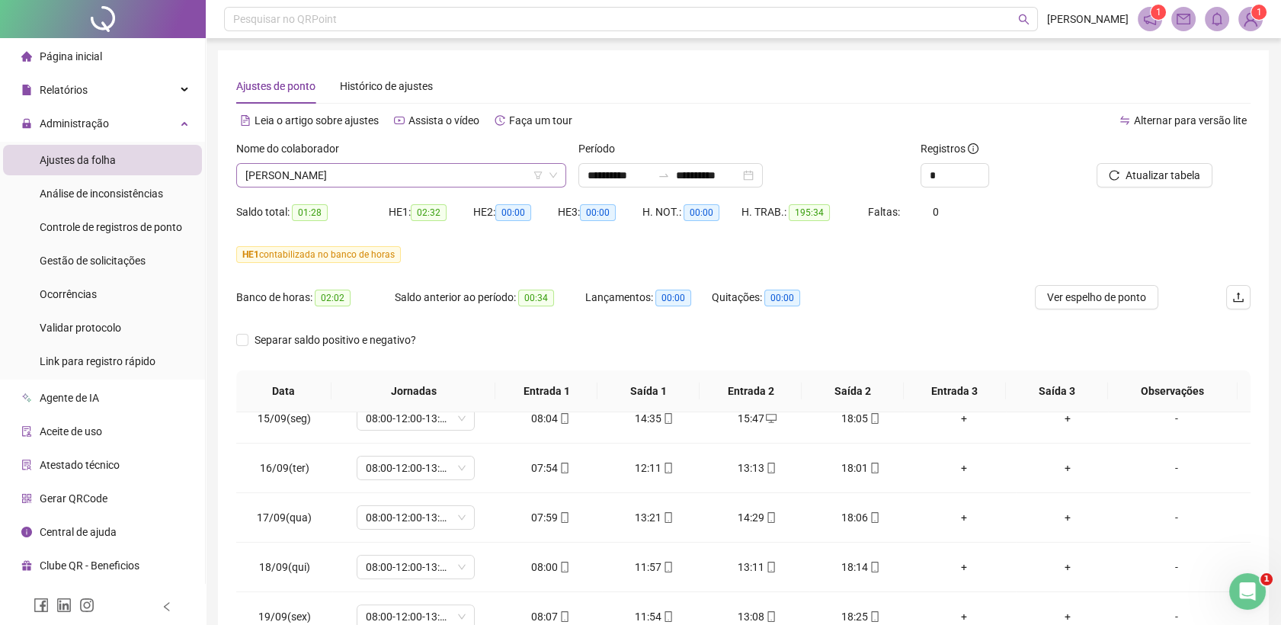
click at [390, 178] on span "[PERSON_NAME]" at bounding box center [401, 175] width 312 height 23
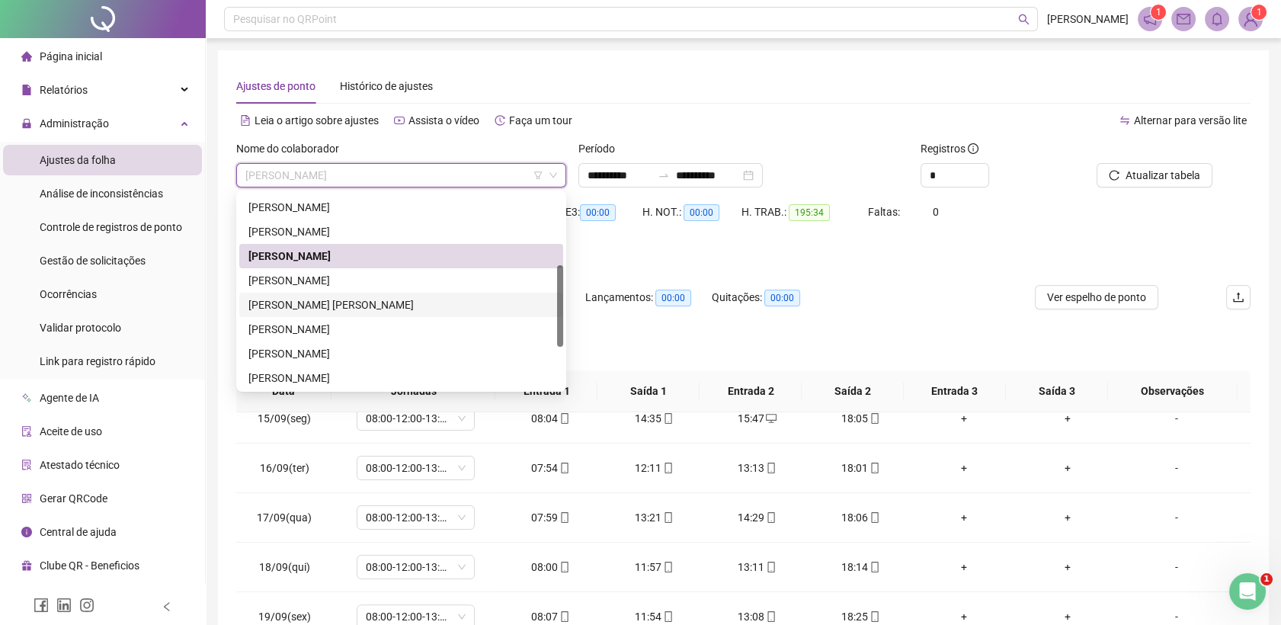
drag, startPoint x: 337, startPoint y: 308, endPoint x: 344, endPoint y: 303, distance: 8.7
click at [337, 308] on div "[PERSON_NAME] [PERSON_NAME]" at bounding box center [401, 304] width 306 height 17
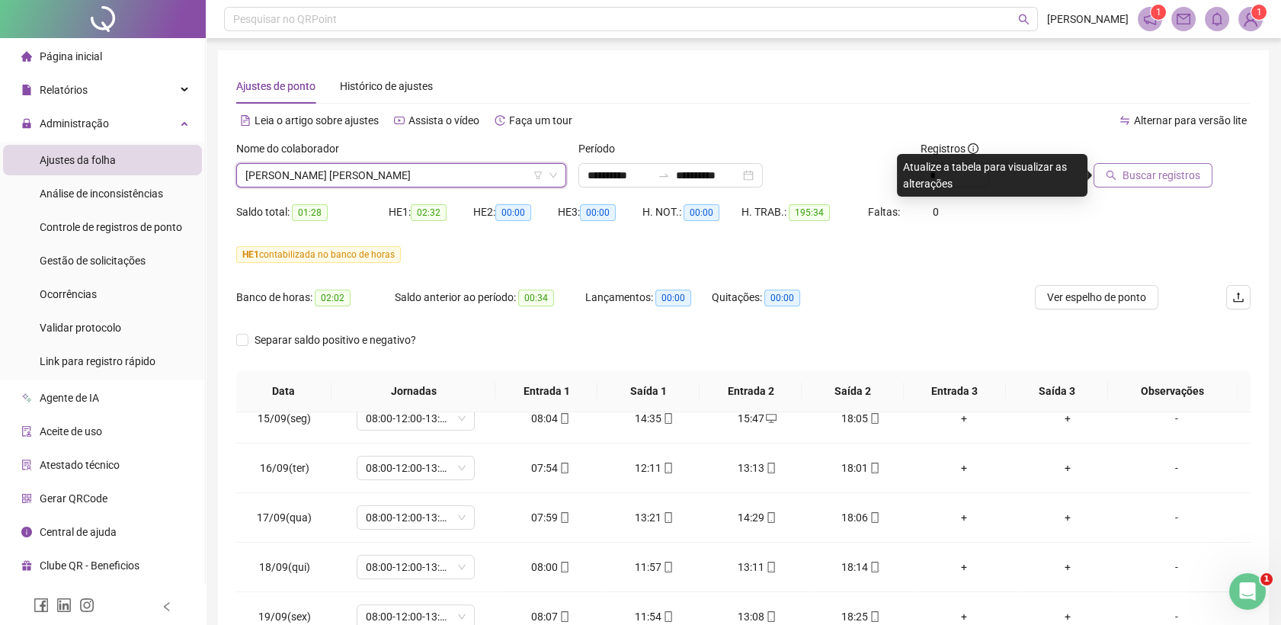
click at [1160, 173] on span "Buscar registros" at bounding box center [1162, 175] width 78 height 17
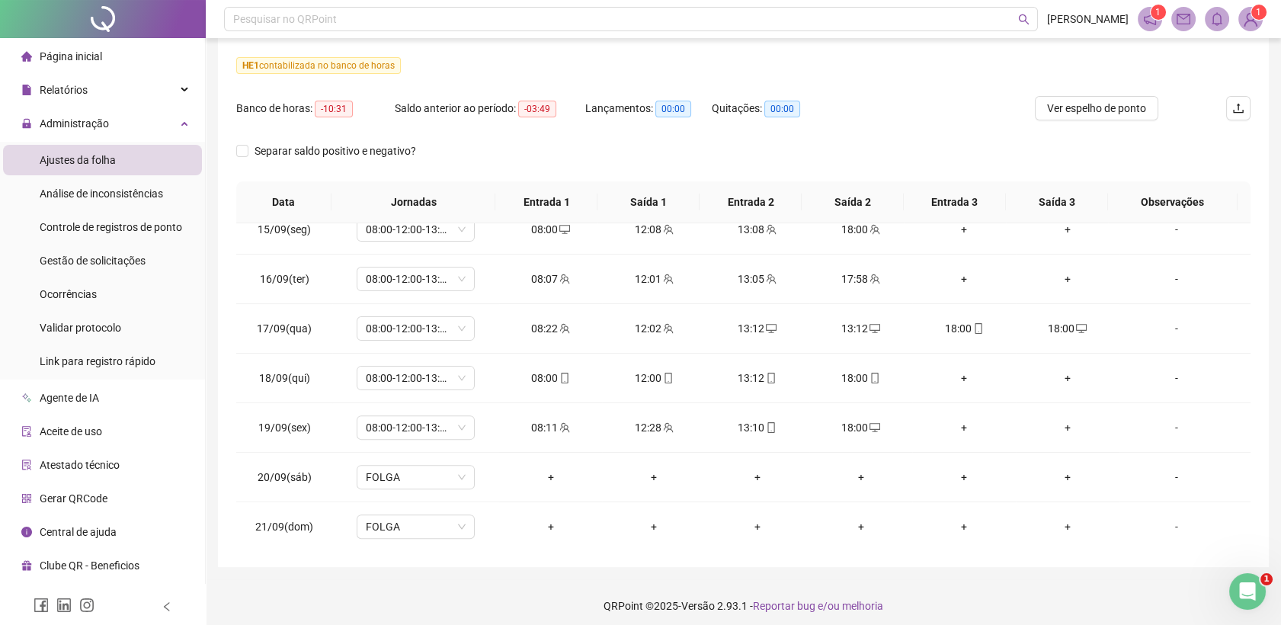
scroll to position [196, 0]
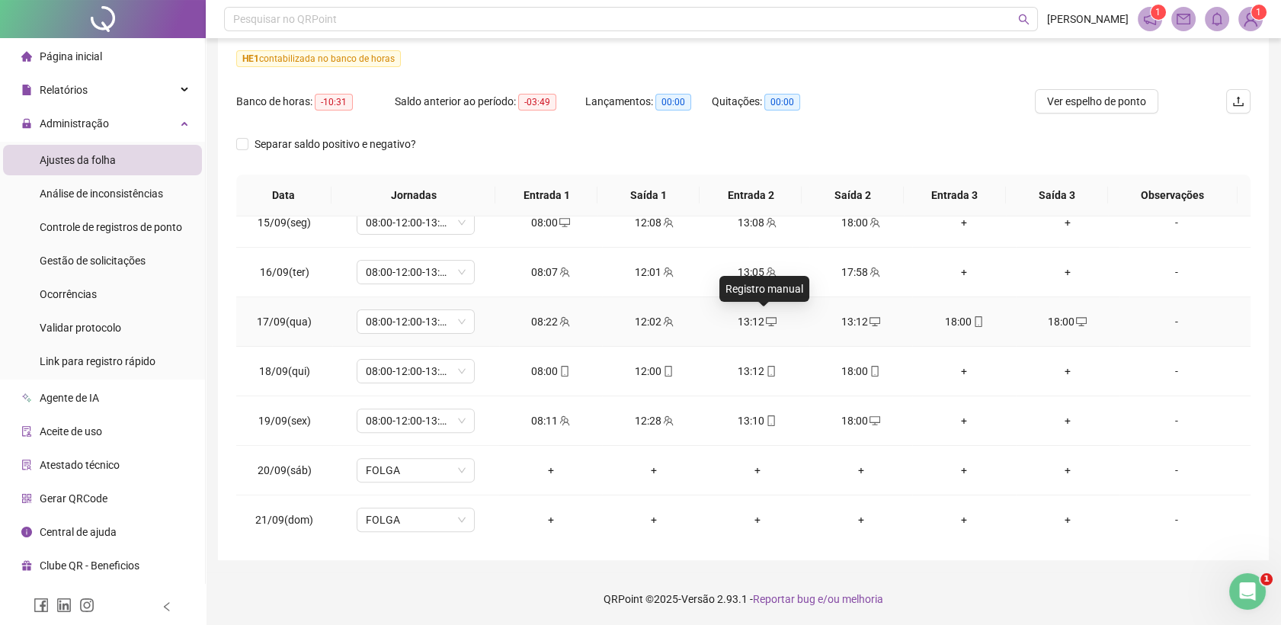
click at [766, 320] on icon "desktop" at bounding box center [771, 321] width 11 height 9
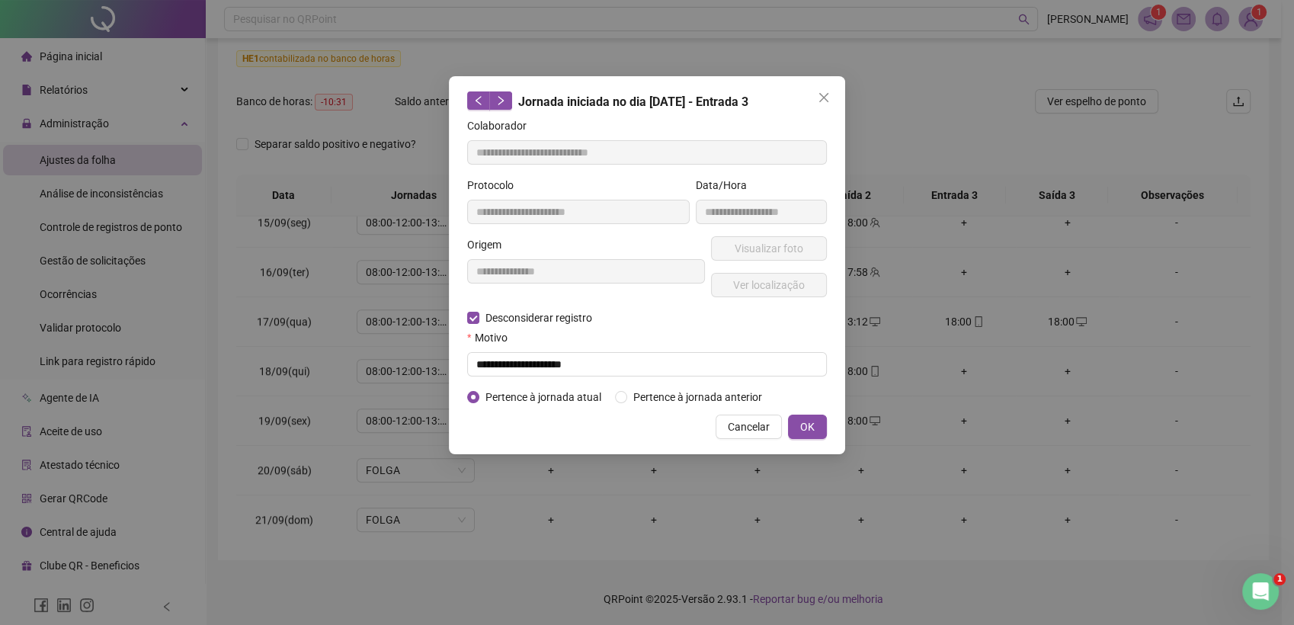
type input "**********"
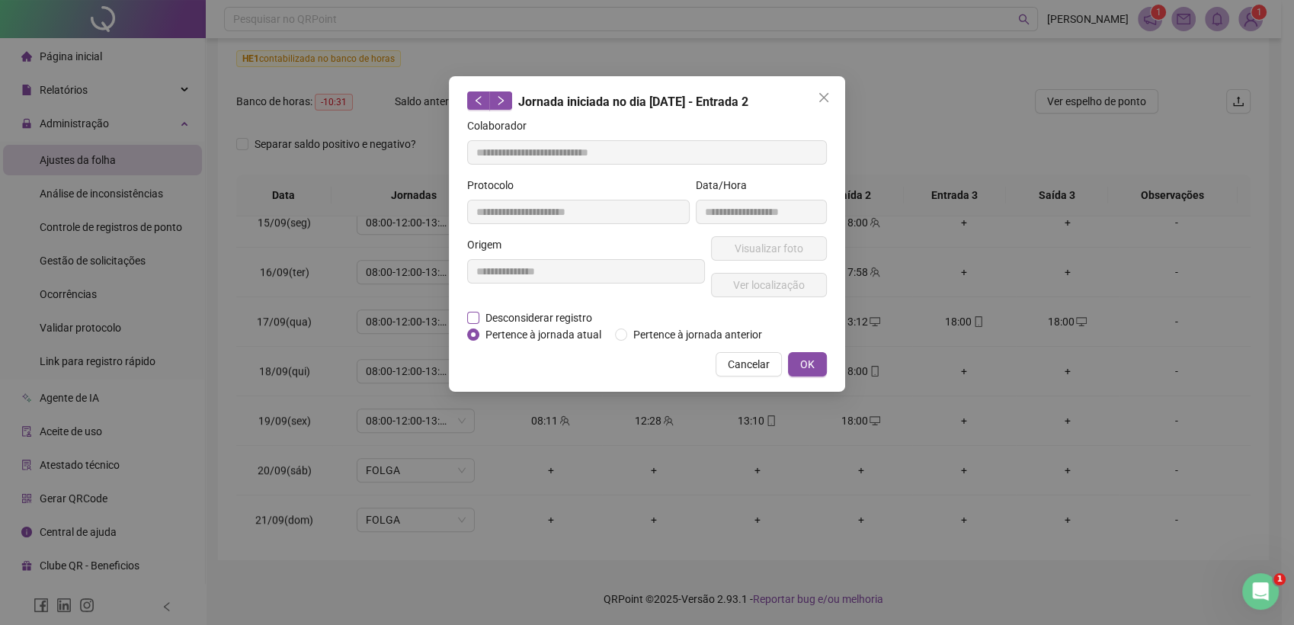
click at [539, 318] on span "Desconsiderar registro" at bounding box center [538, 317] width 119 height 17
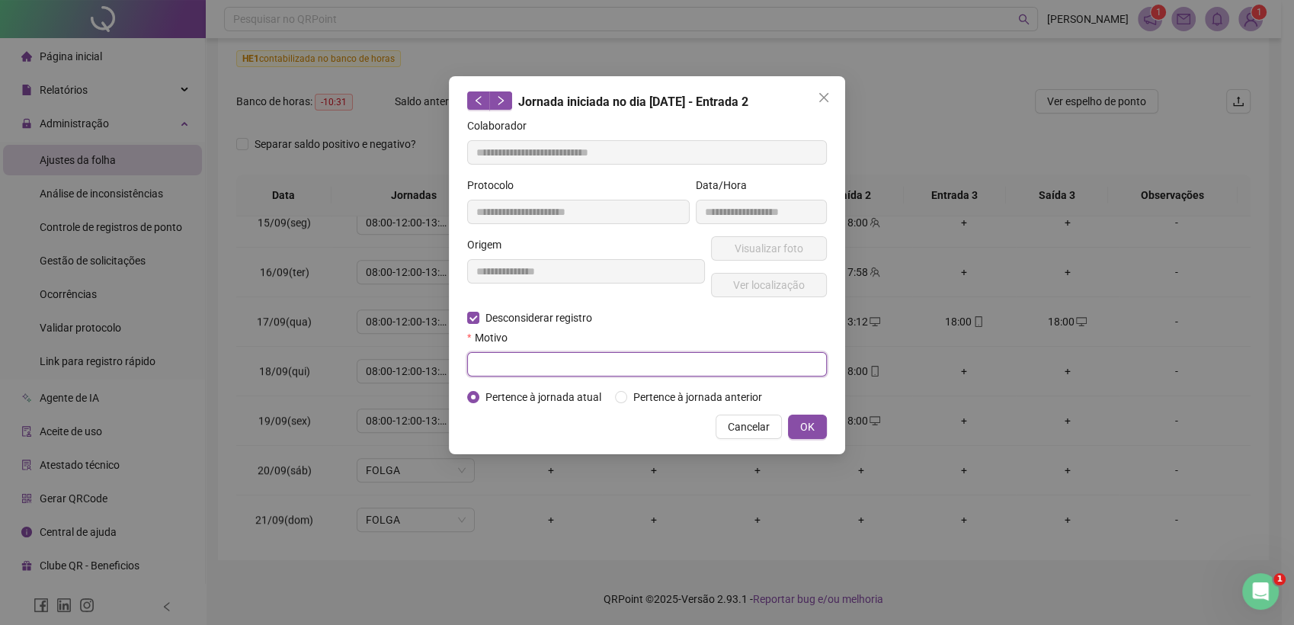
click at [534, 357] on input "text" at bounding box center [647, 364] width 360 height 24
paste input "**********"
type input "**********"
click at [803, 428] on span "OK" at bounding box center [807, 426] width 14 height 17
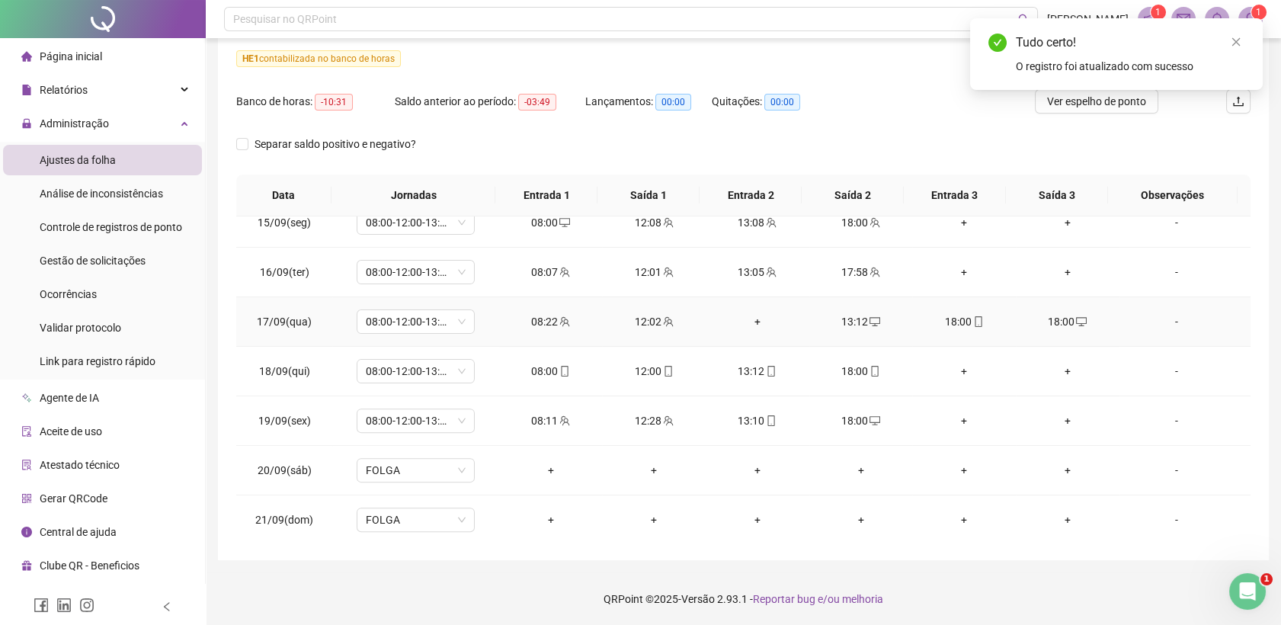
click at [1062, 318] on div "18:00" at bounding box center [1067, 321] width 79 height 17
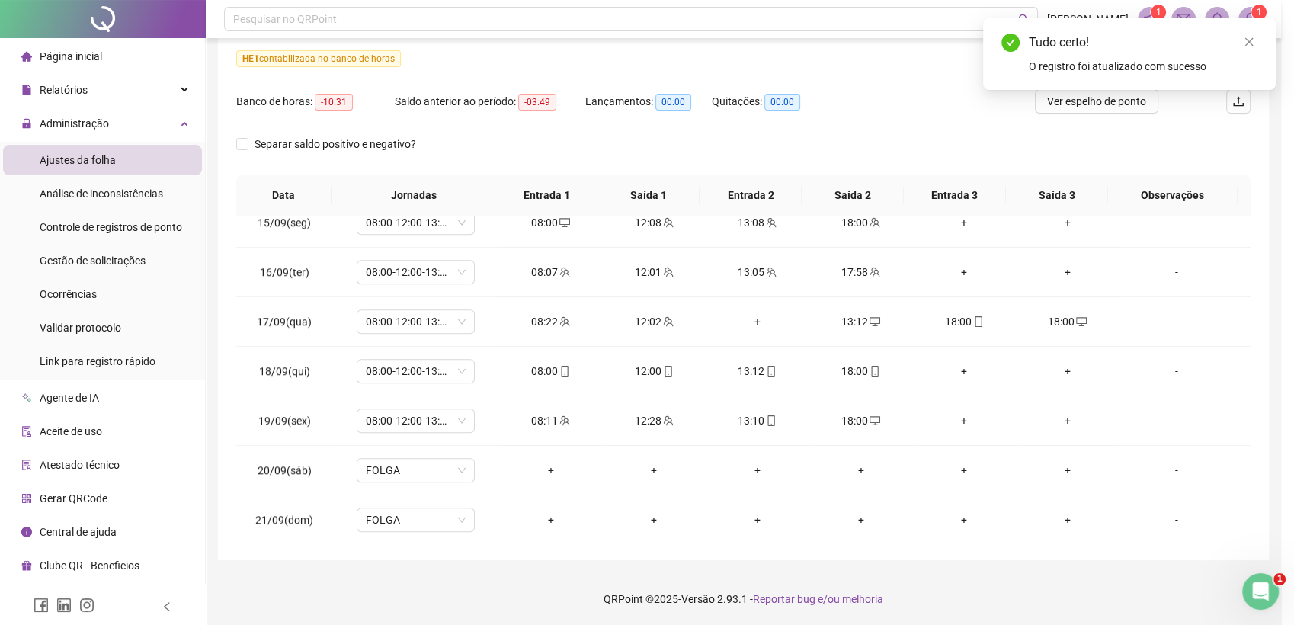
type input "**********"
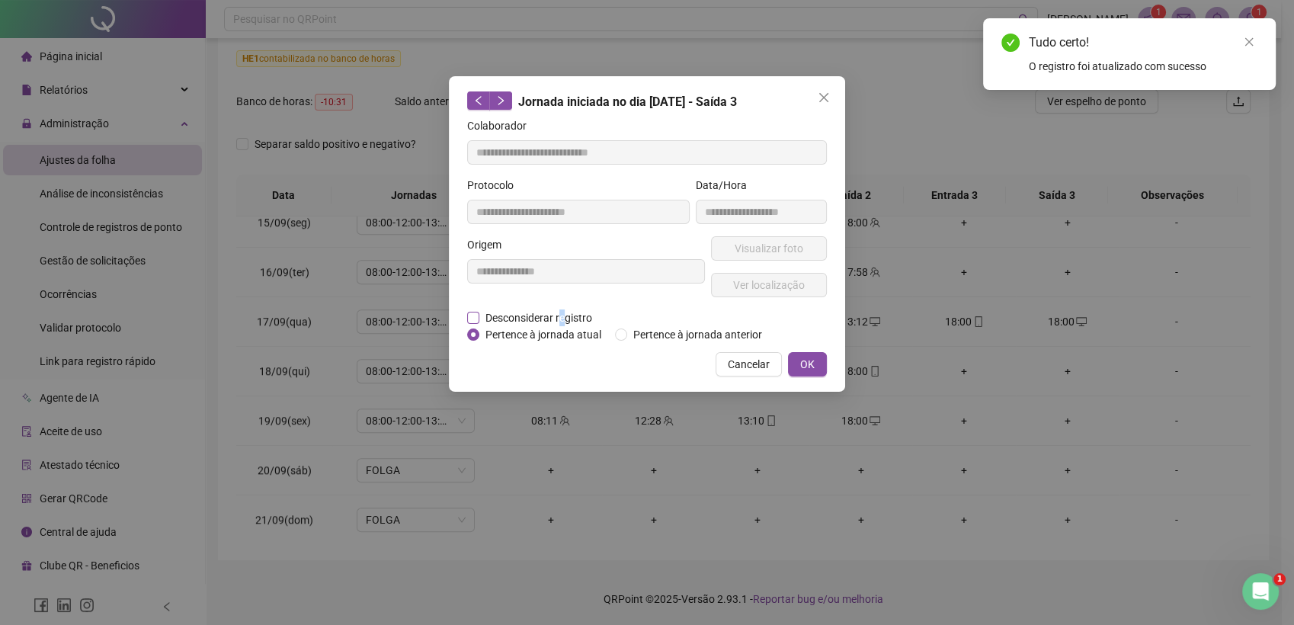
click at [561, 313] on span "Desconsiderar registro" at bounding box center [538, 317] width 119 height 17
drag, startPoint x: 561, startPoint y: 313, endPoint x: 497, endPoint y: 317, distance: 64.1
click at [497, 317] on span "Desconsiderar registro" at bounding box center [538, 317] width 119 height 17
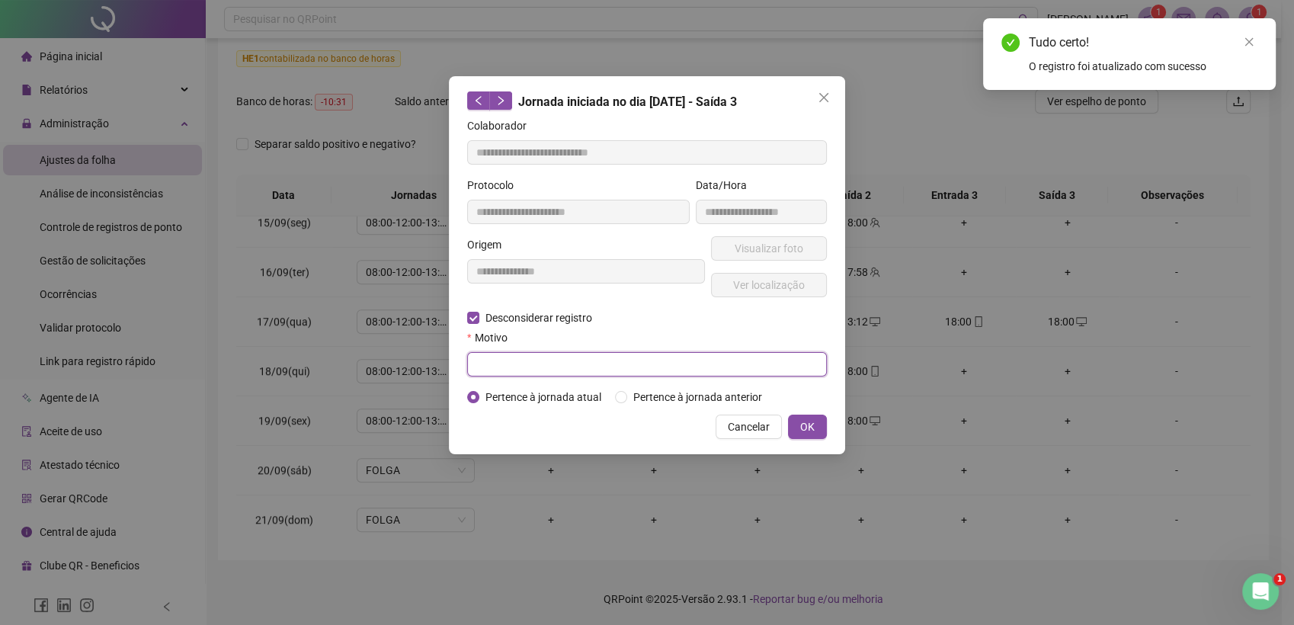
click at [501, 373] on input "text" at bounding box center [647, 364] width 360 height 24
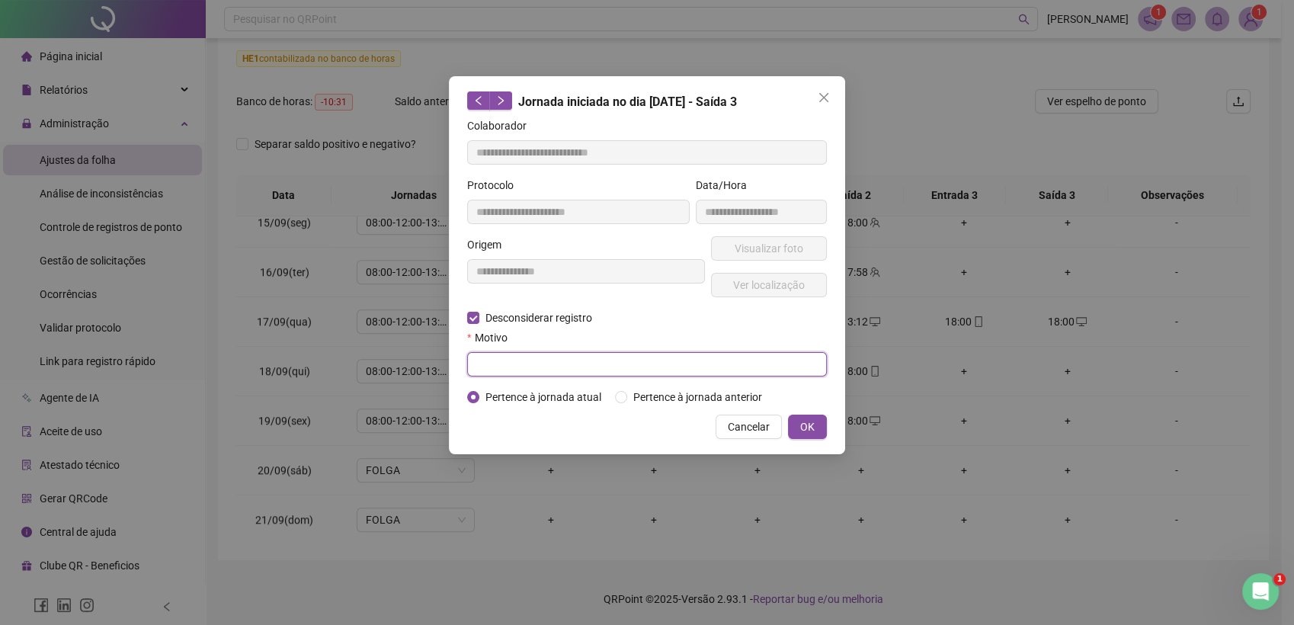
paste input "**********"
type input "**********"
drag, startPoint x: 805, startPoint y: 430, endPoint x: 815, endPoint y: 431, distance: 10.0
click at [806, 431] on span "OK" at bounding box center [807, 426] width 14 height 17
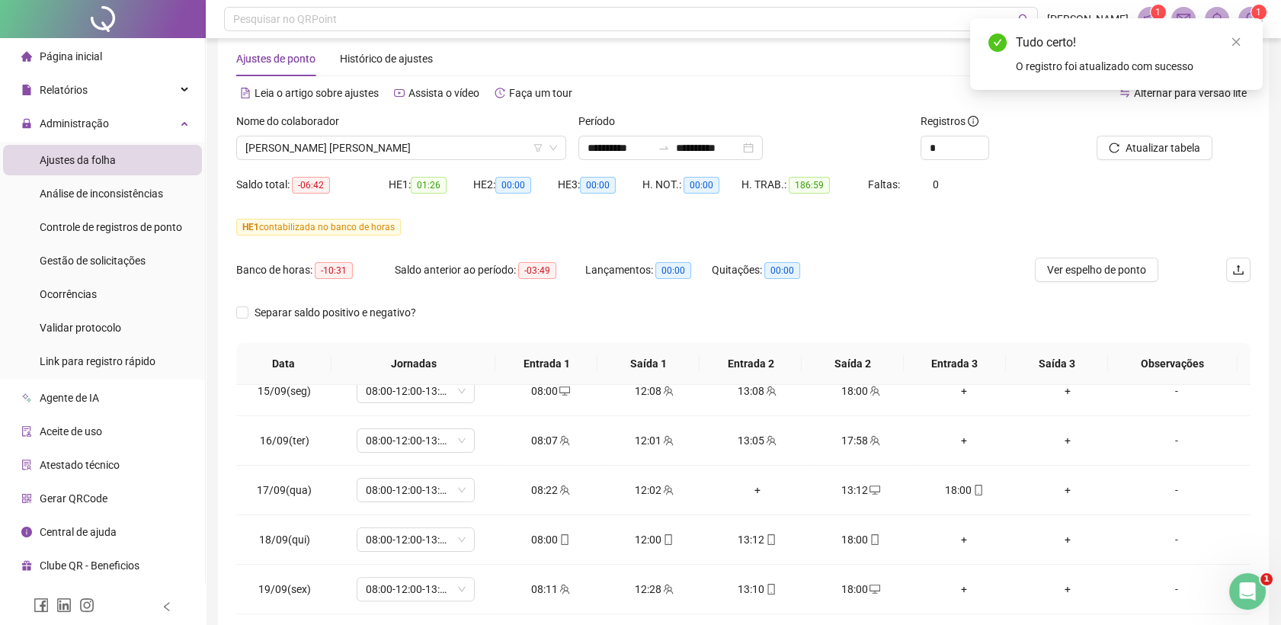
scroll to position [27, 0]
click at [1165, 136] on button "Atualizar tabela" at bounding box center [1155, 148] width 116 height 24
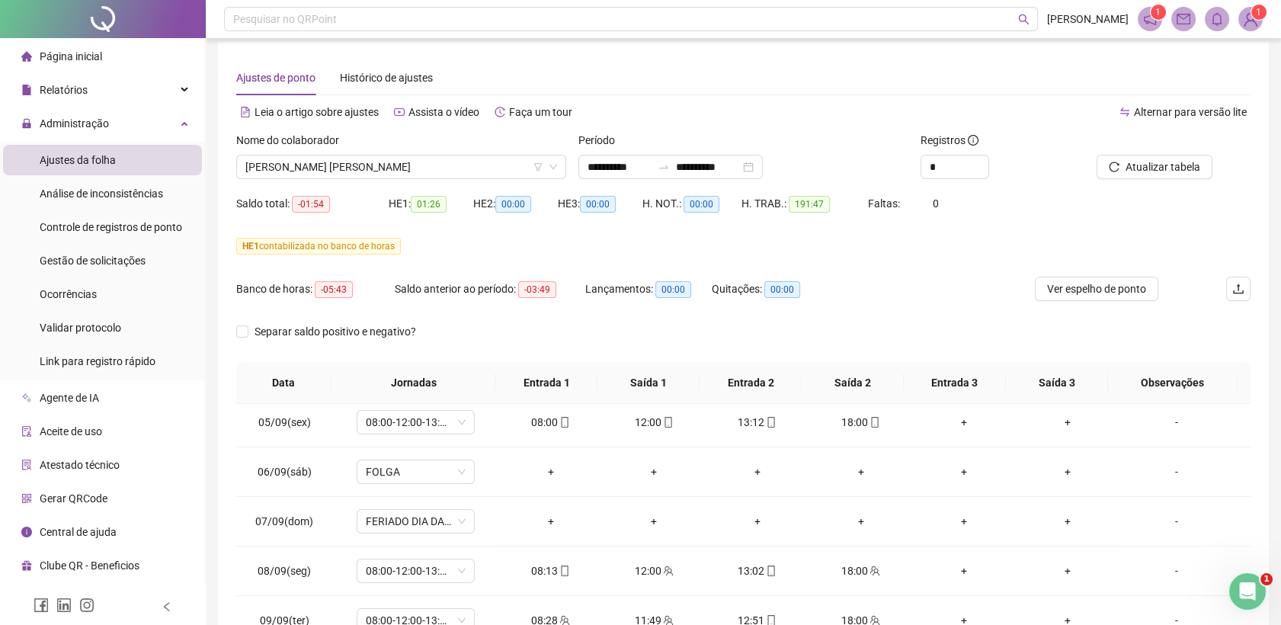
scroll to position [0, 0]
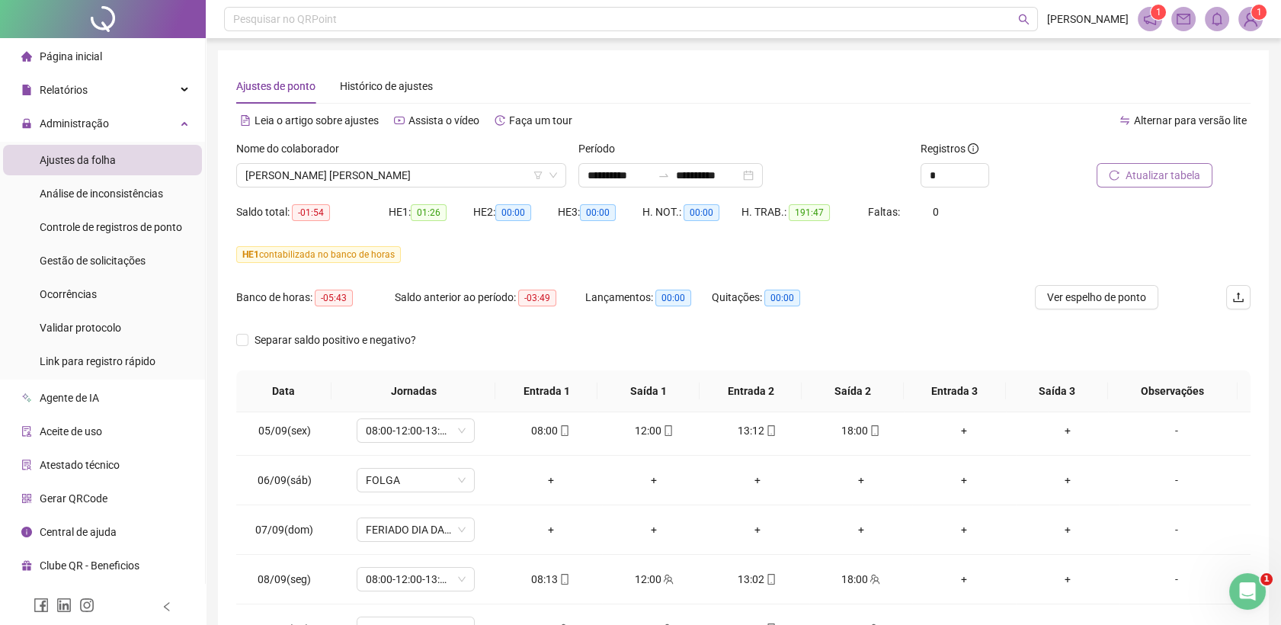
click at [1143, 173] on span "Atualizar tabela" at bounding box center [1163, 175] width 75 height 17
click at [405, 172] on span "[PERSON_NAME] [PERSON_NAME]" at bounding box center [401, 175] width 312 height 23
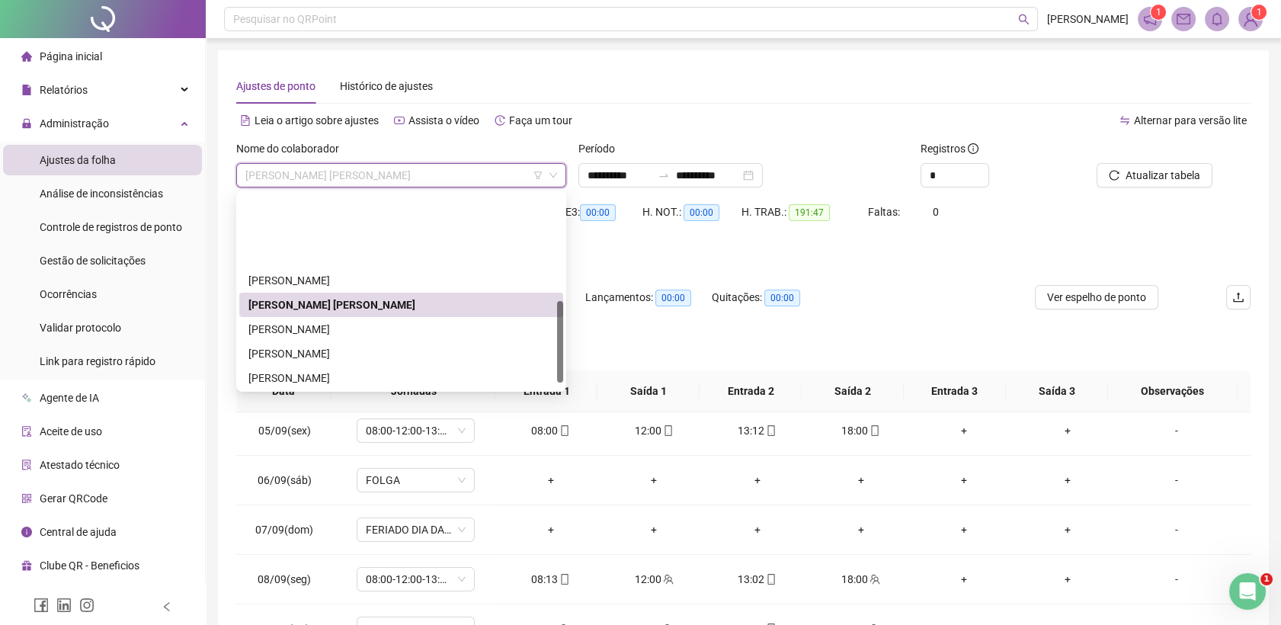
scroll to position [254, 0]
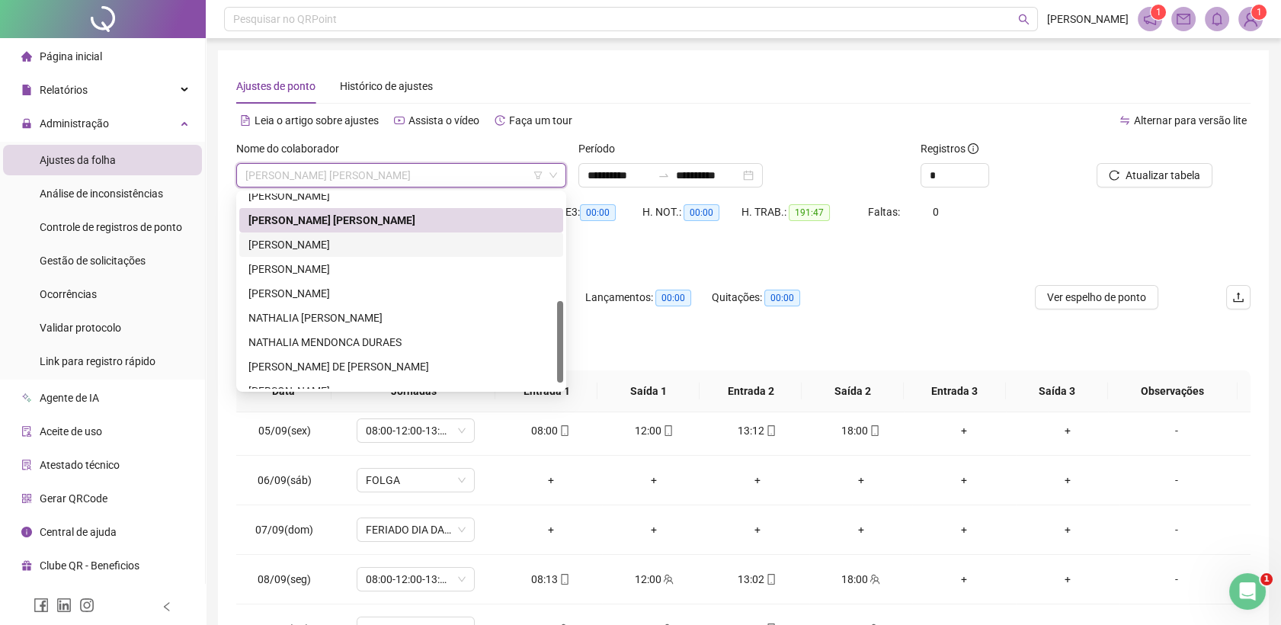
click at [353, 245] on div "[PERSON_NAME]" at bounding box center [401, 244] width 306 height 17
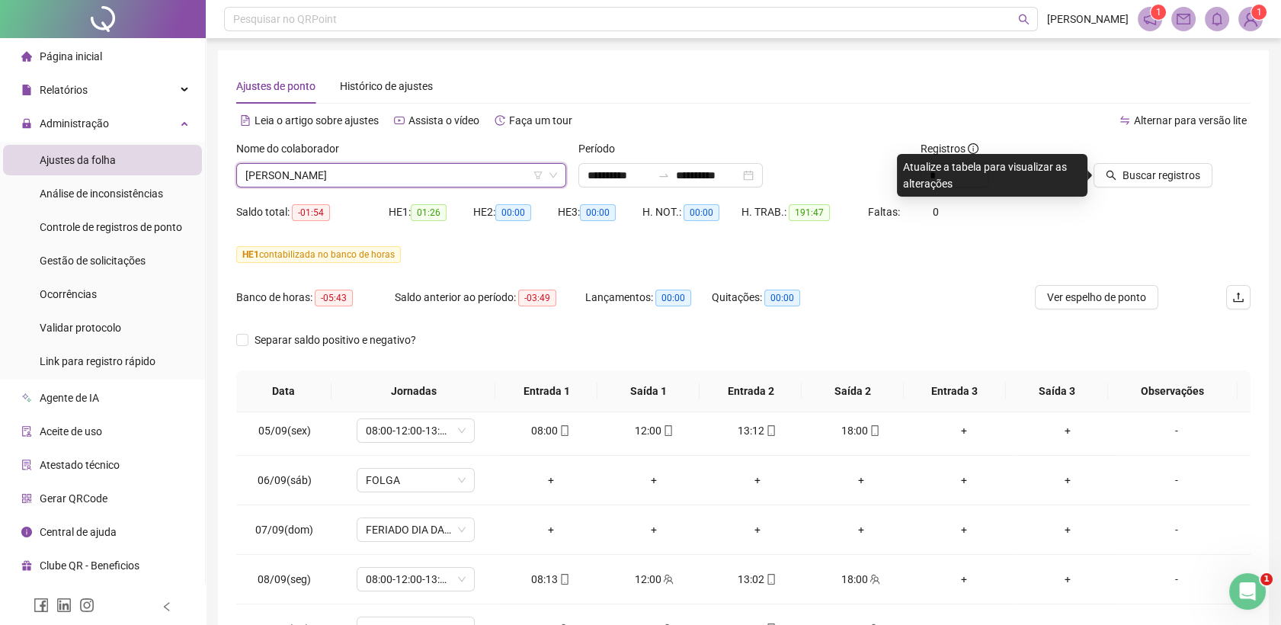
click at [1151, 161] on div at bounding box center [1151, 151] width 121 height 23
click at [1140, 175] on span "Buscar registros" at bounding box center [1162, 175] width 78 height 17
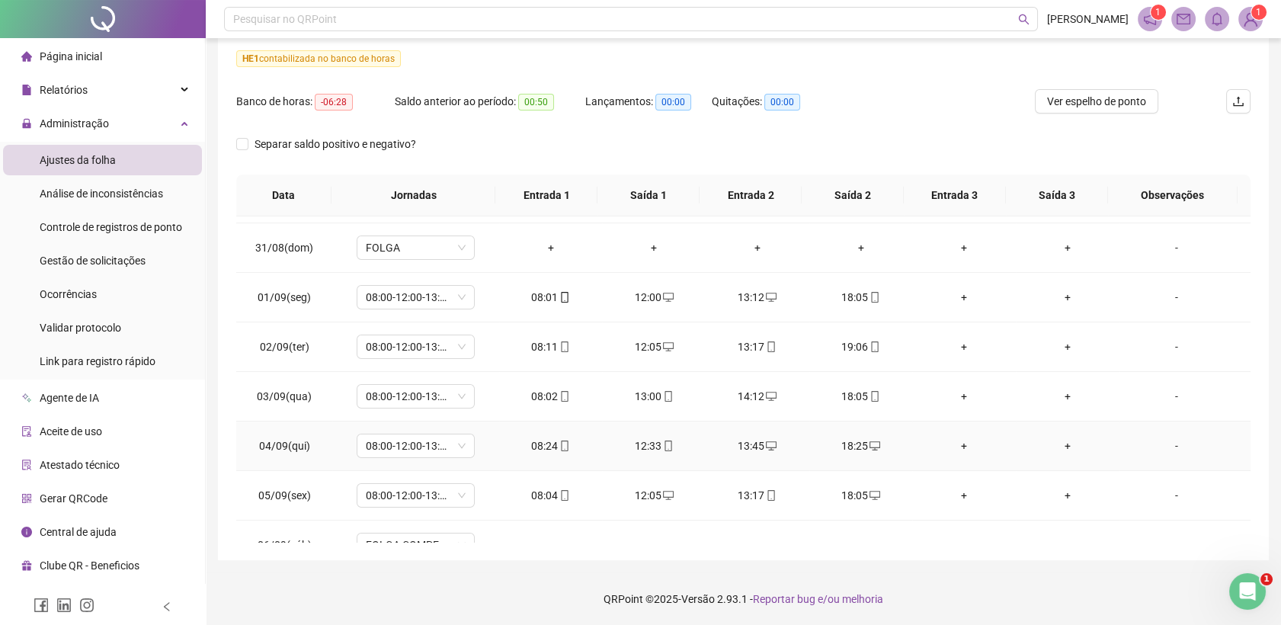
scroll to position [508, 0]
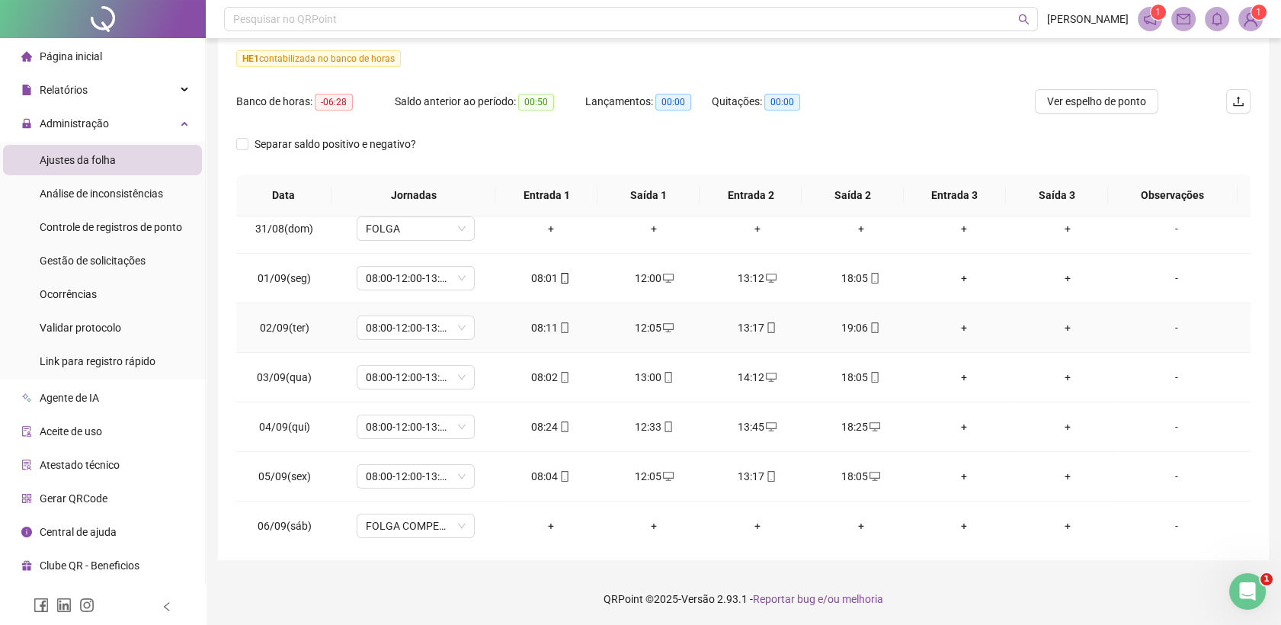
click at [871, 328] on icon "mobile" at bounding box center [874, 327] width 7 height 11
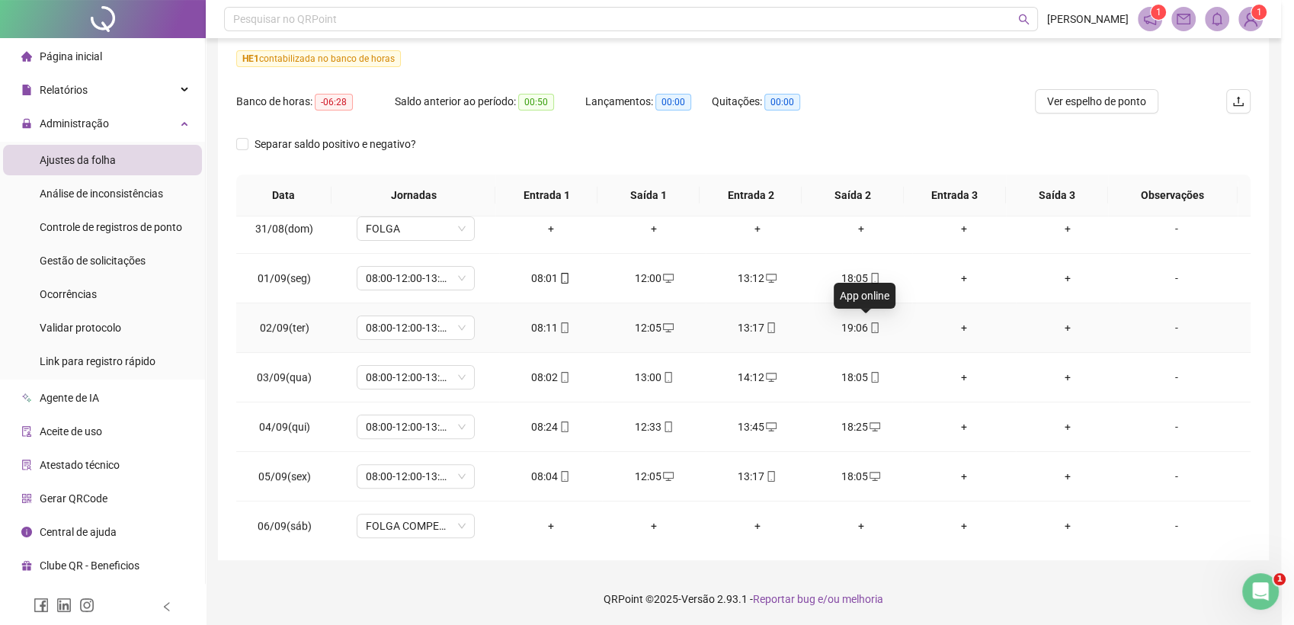
type input "**********"
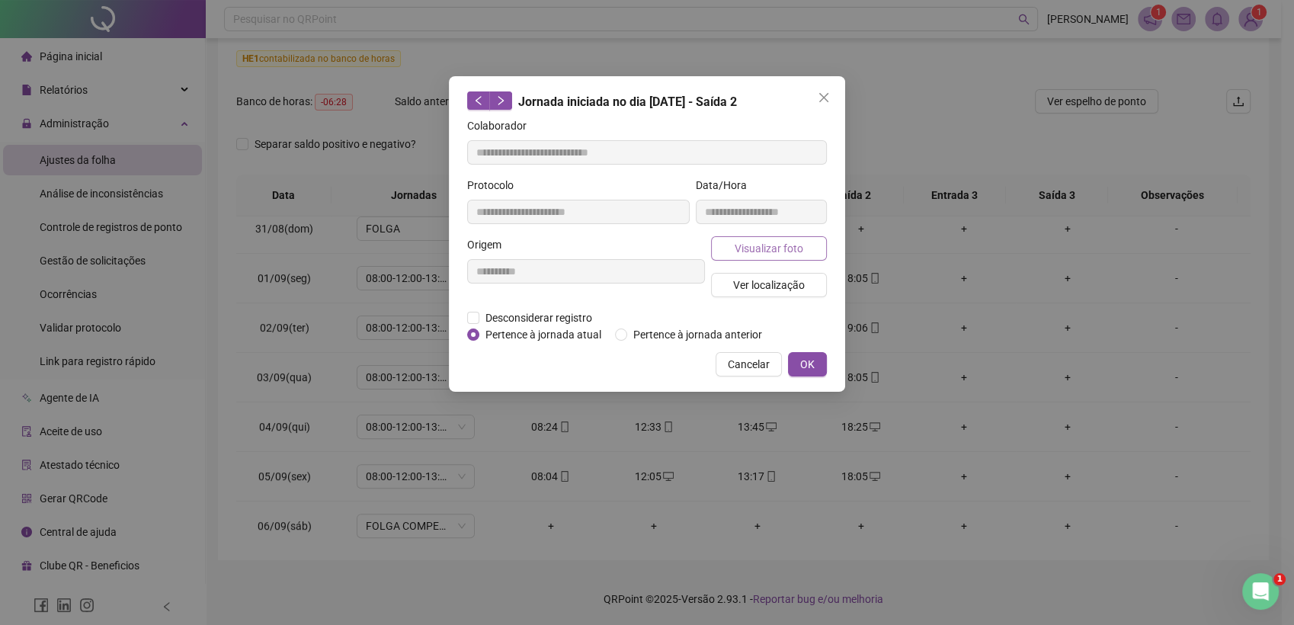
click at [780, 253] on span "Visualizar foto" at bounding box center [769, 248] width 69 height 17
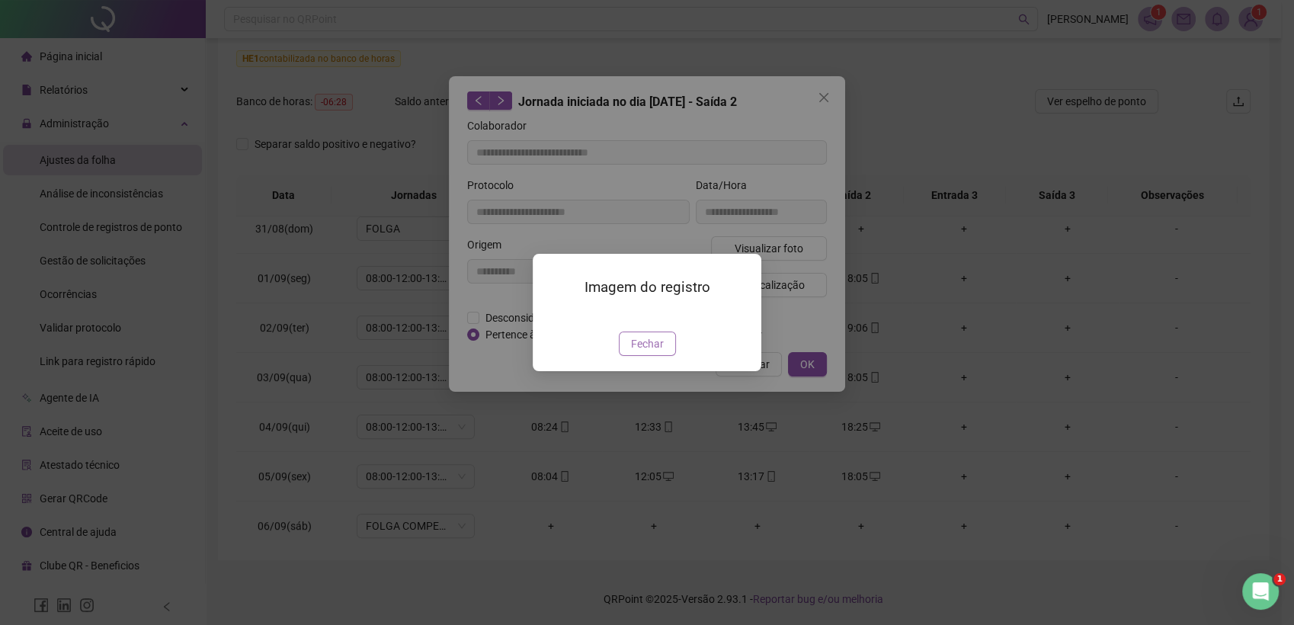
click at [641, 352] on span "Fechar" at bounding box center [647, 343] width 33 height 17
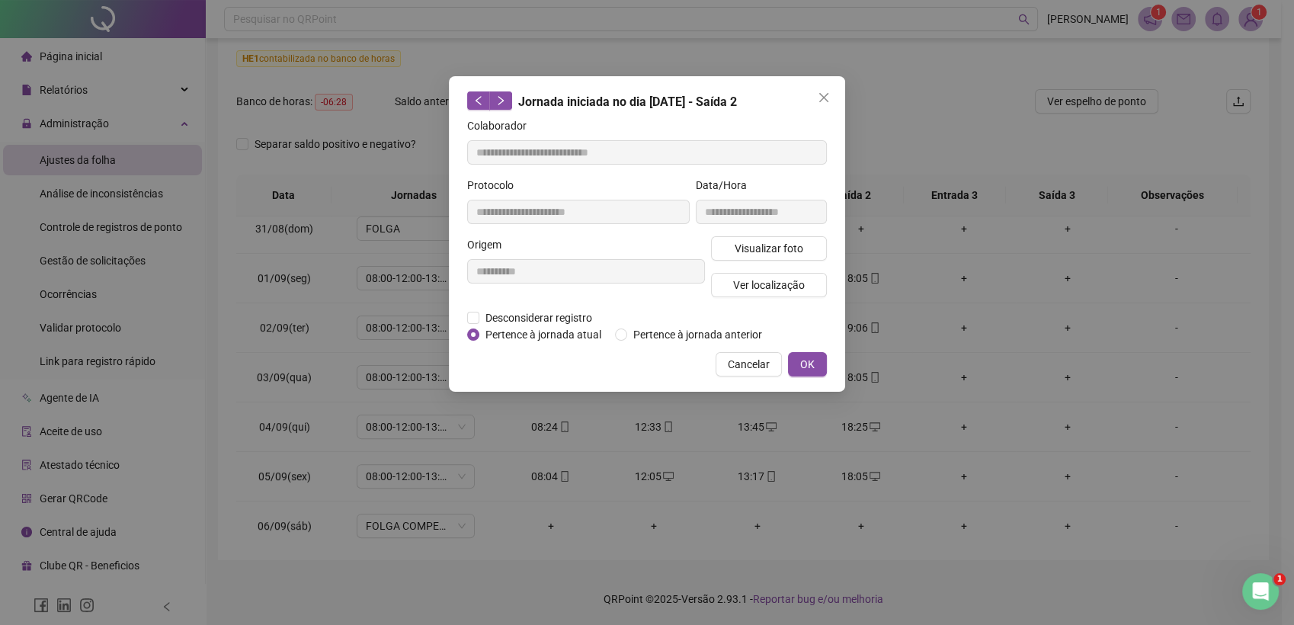
click at [825, 97] on icon "close" at bounding box center [824, 97] width 12 height 12
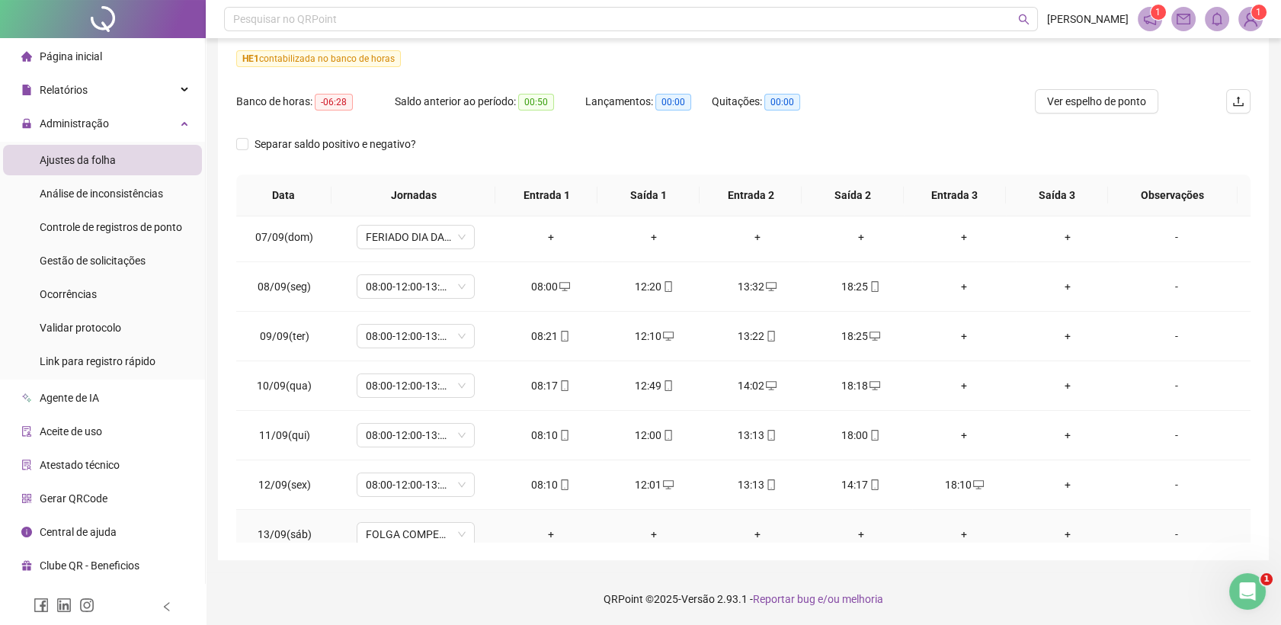
scroll to position [931, 0]
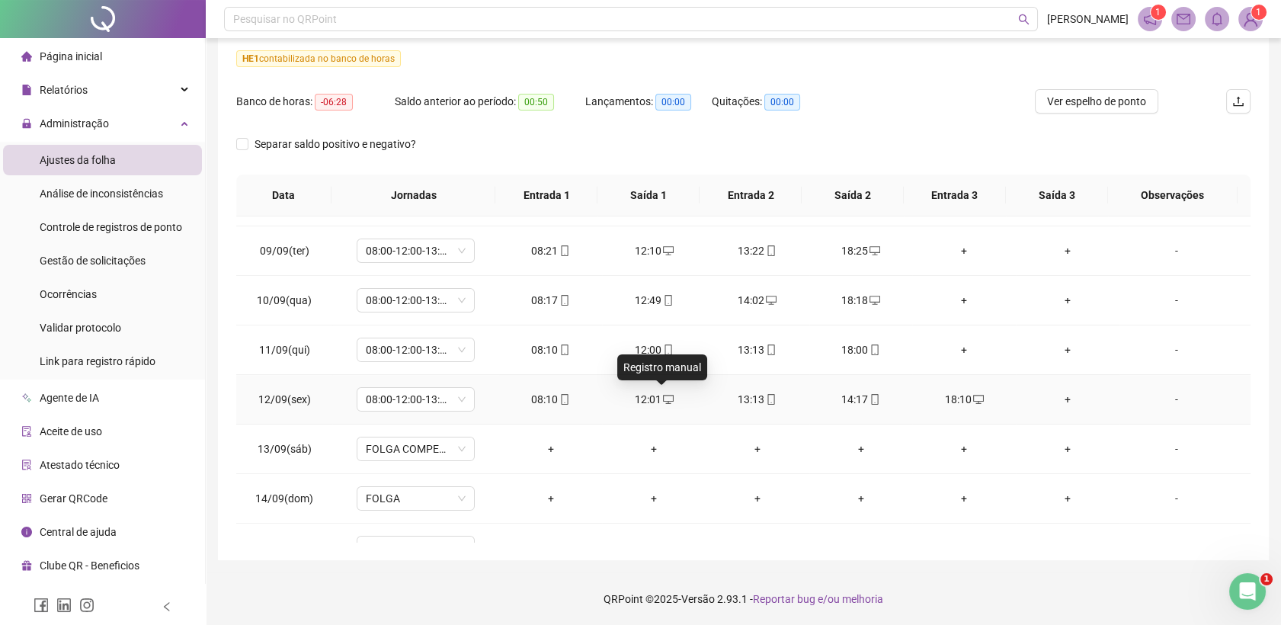
click at [665, 395] on icon "desktop" at bounding box center [668, 399] width 11 height 11
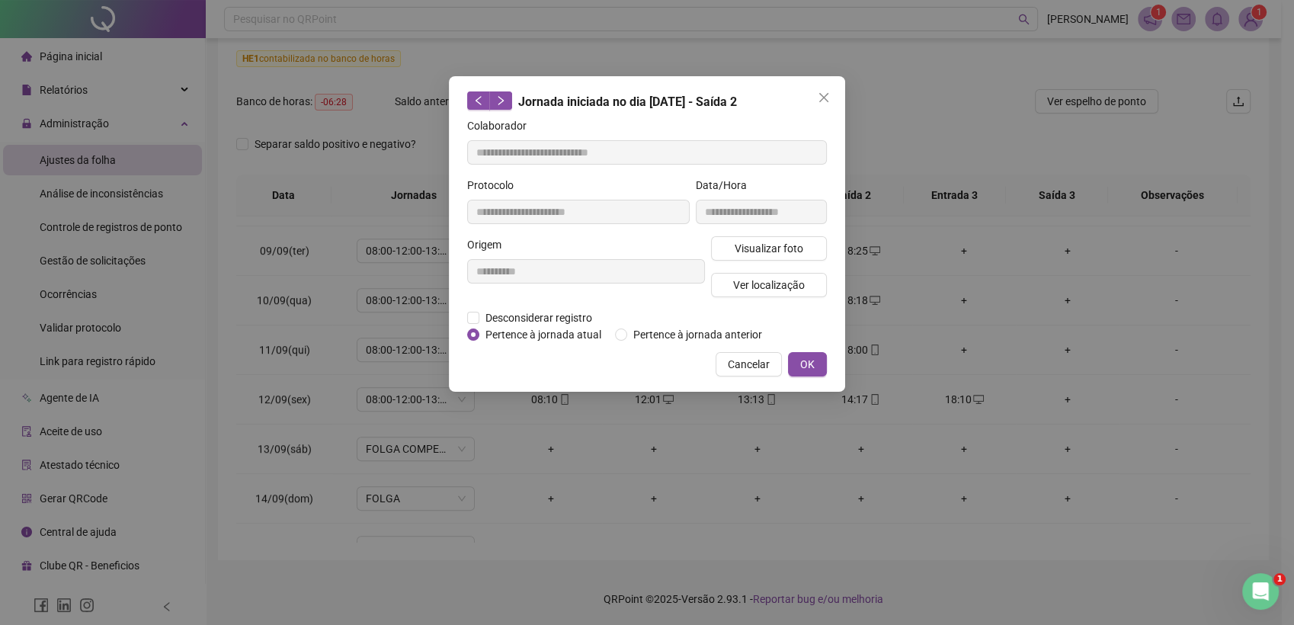
click at [509, 308] on div "**********" at bounding box center [586, 272] width 244 height 73
type input "**********"
click at [504, 319] on span "Desconsiderar registro" at bounding box center [538, 317] width 119 height 17
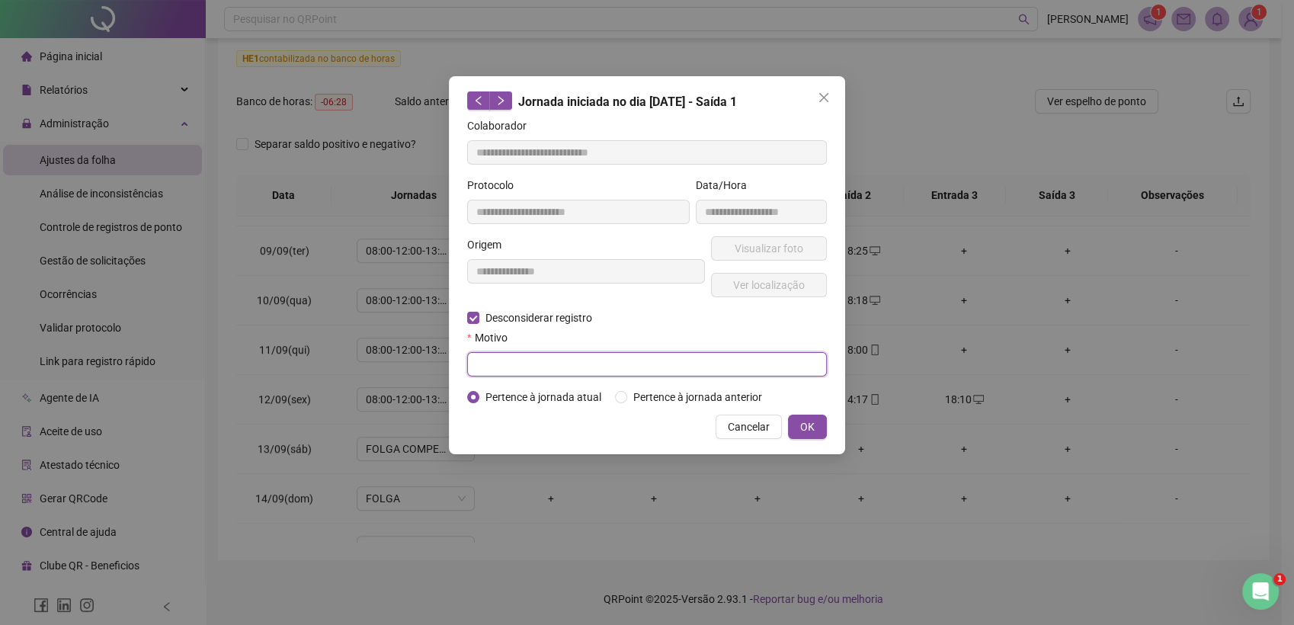
click at [505, 364] on input "text" at bounding box center [647, 364] width 360 height 24
paste input "**********"
type input "**********"
click at [812, 423] on span "OK" at bounding box center [807, 426] width 14 height 17
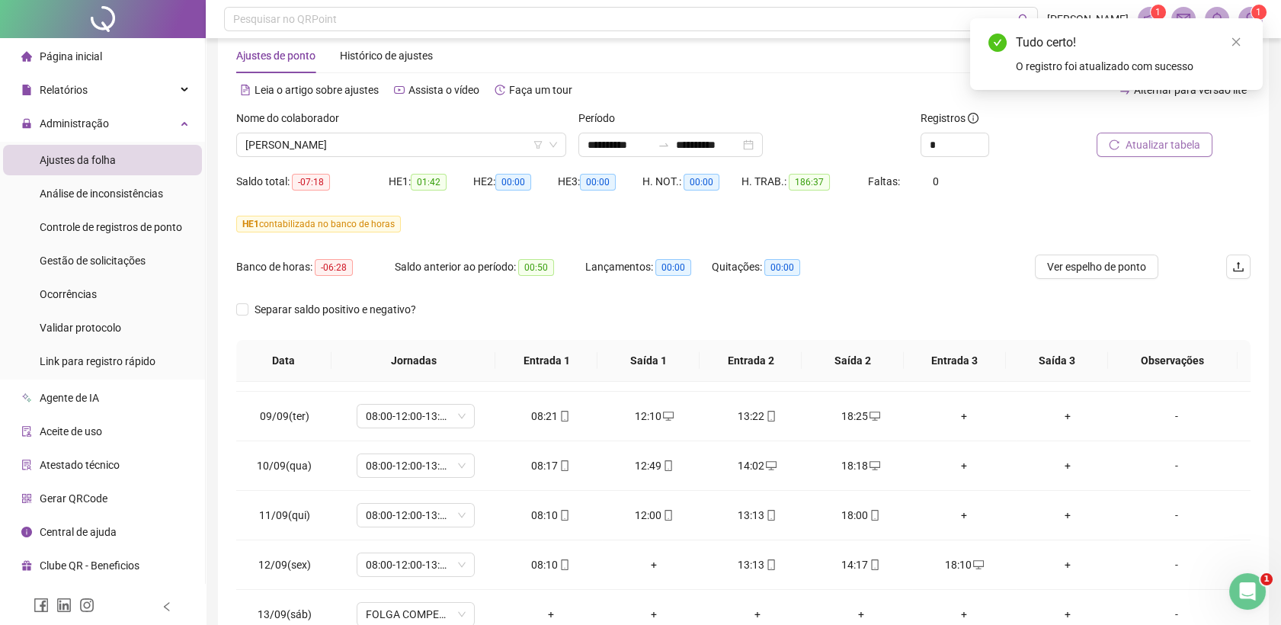
scroll to position [27, 0]
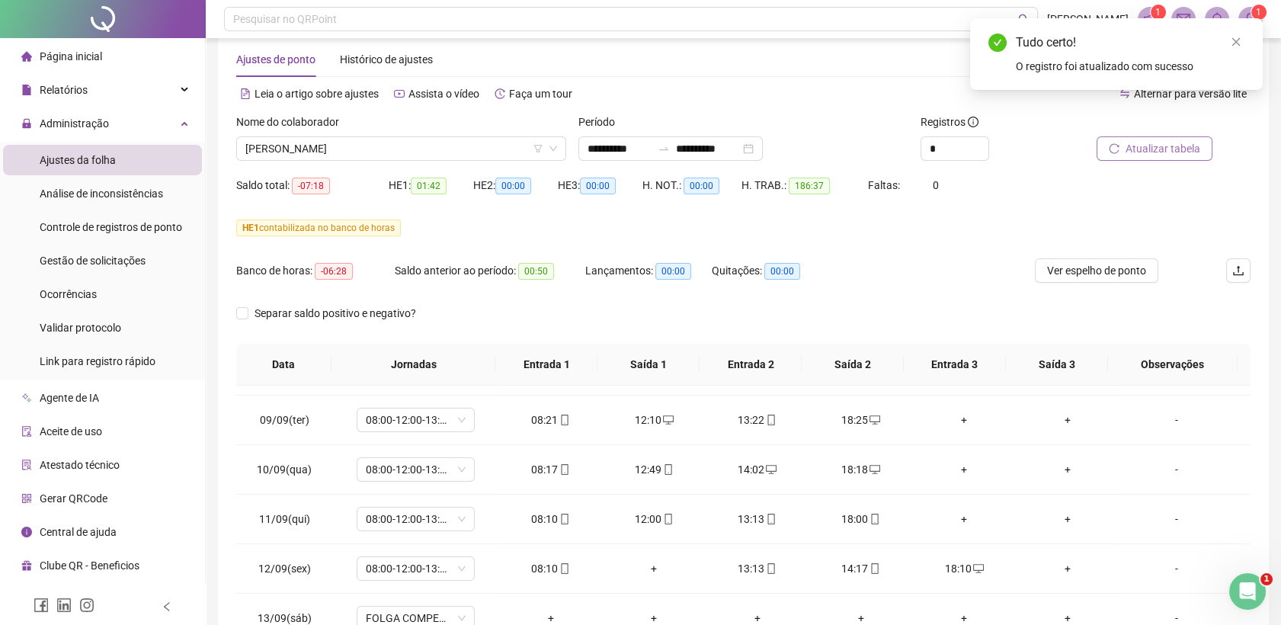
click at [1154, 149] on span "Atualizar tabela" at bounding box center [1163, 148] width 75 height 17
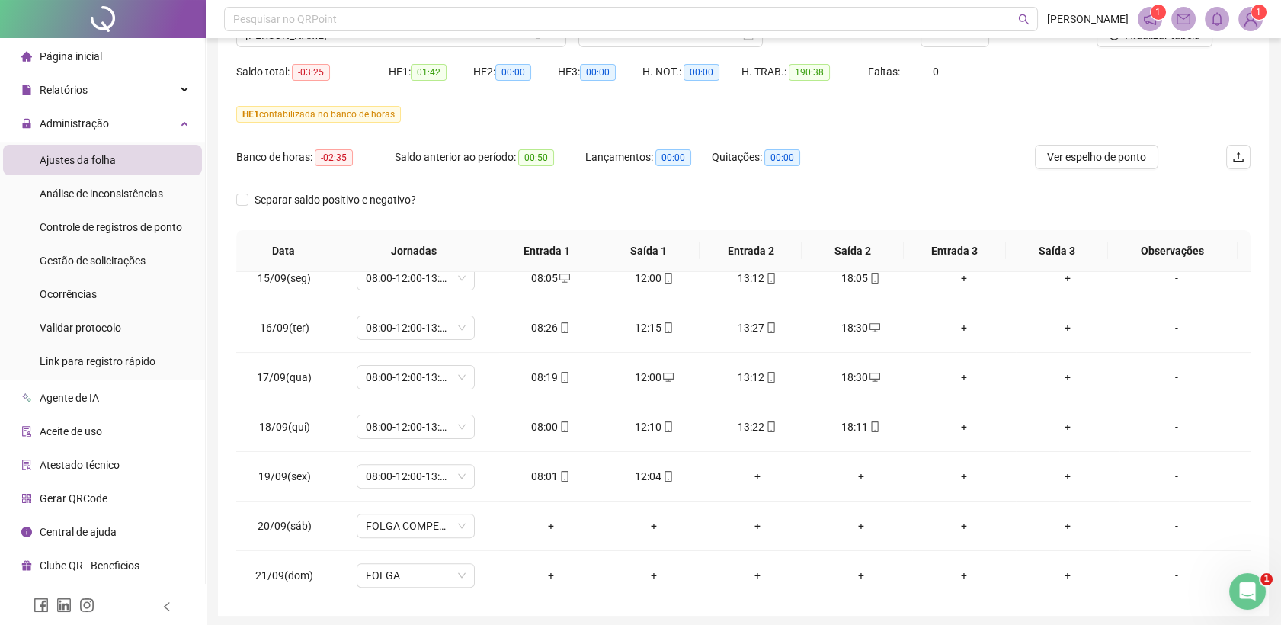
scroll to position [111, 0]
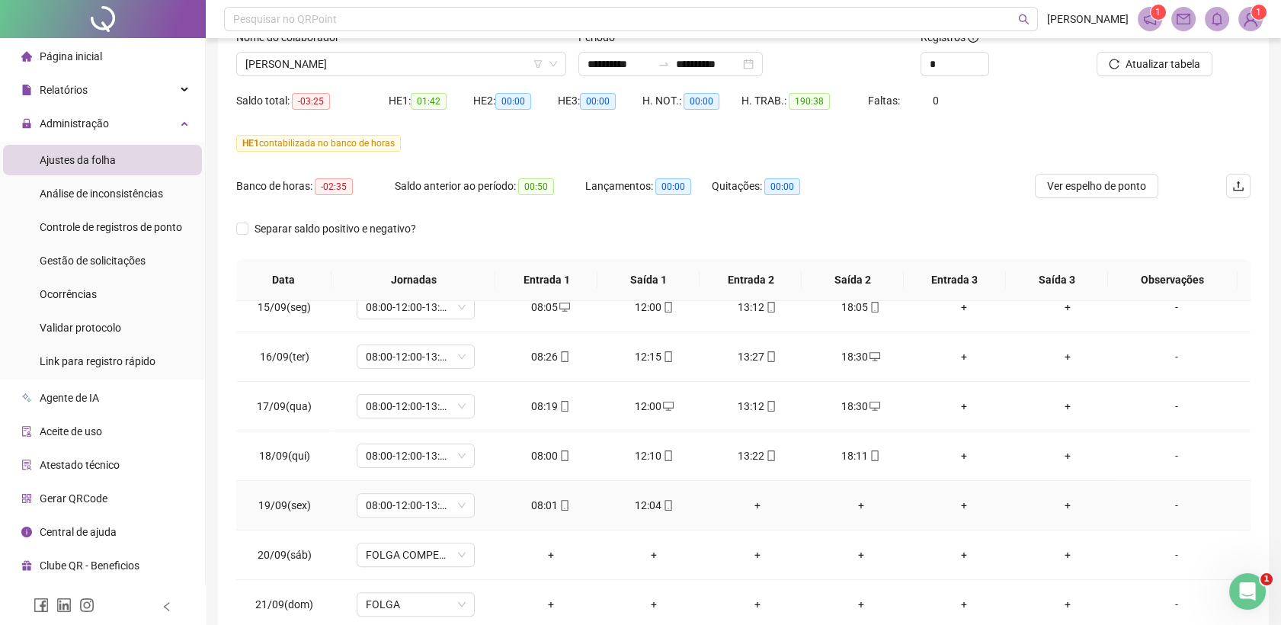
click at [744, 502] on div "+" at bounding box center [757, 505] width 79 height 17
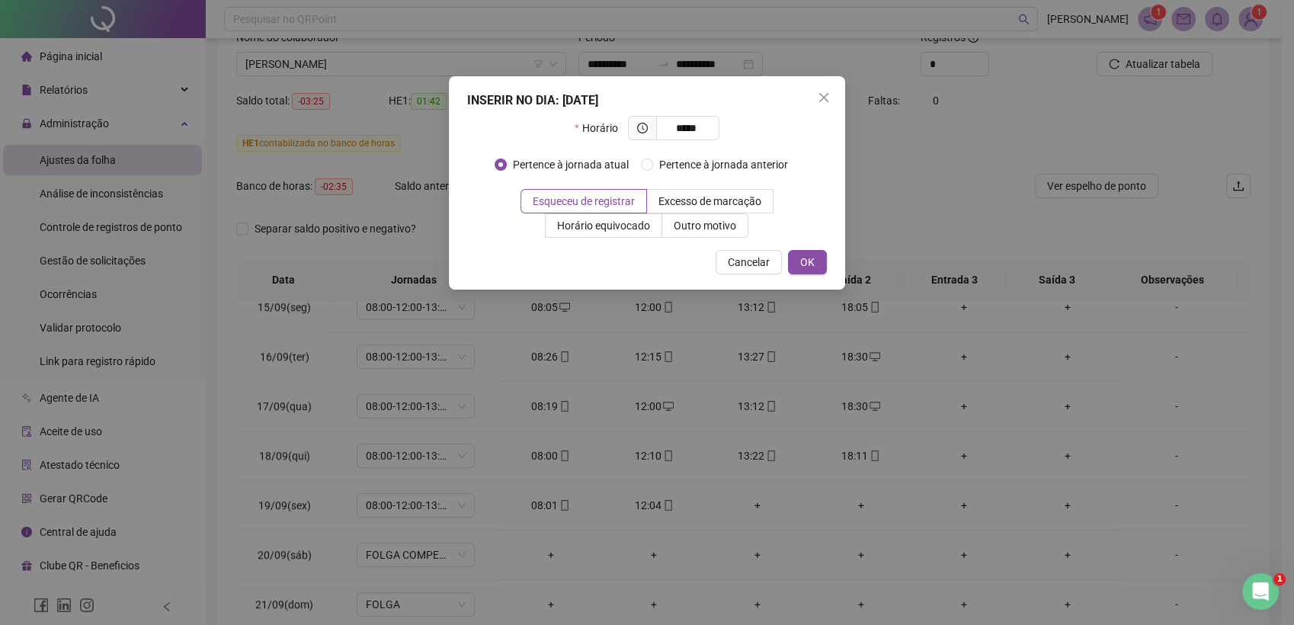
type input "*****"
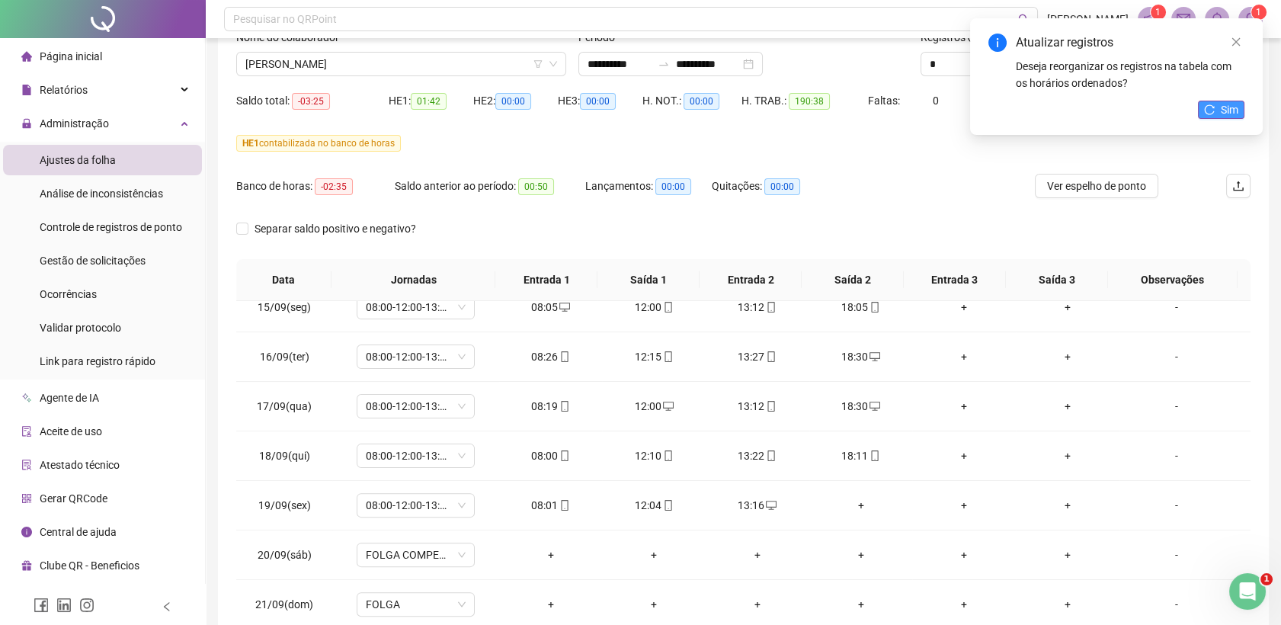
click at [1213, 113] on icon "reload" at bounding box center [1209, 109] width 11 height 11
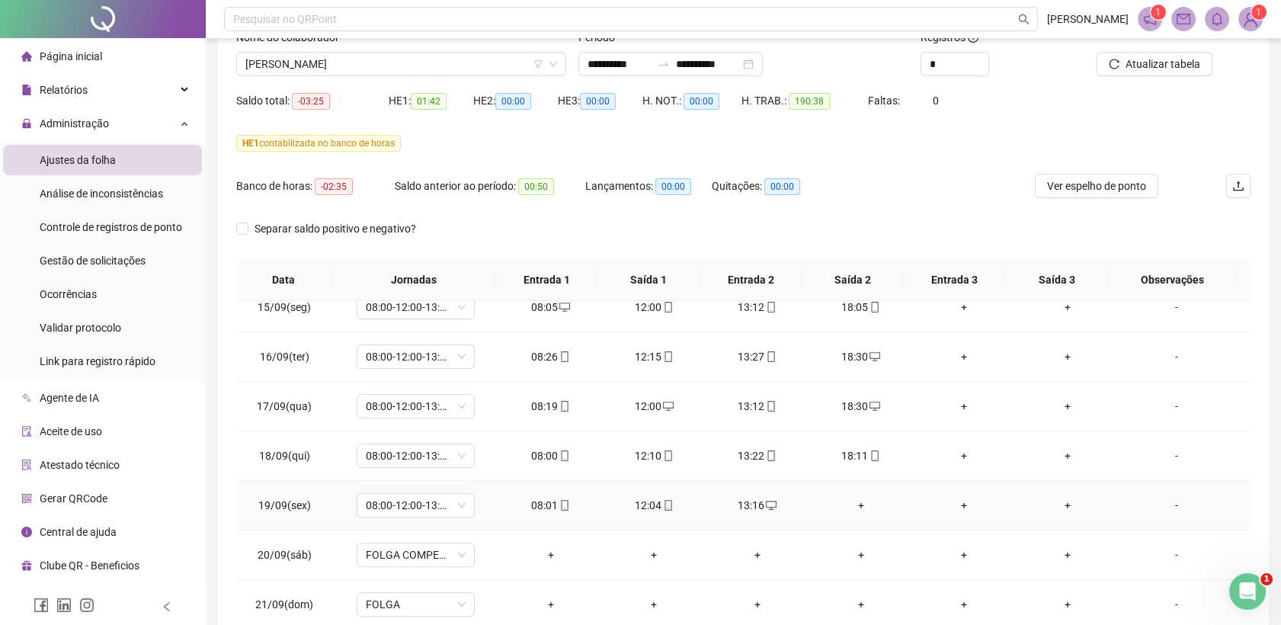
click at [854, 501] on div "+" at bounding box center [861, 505] width 79 height 17
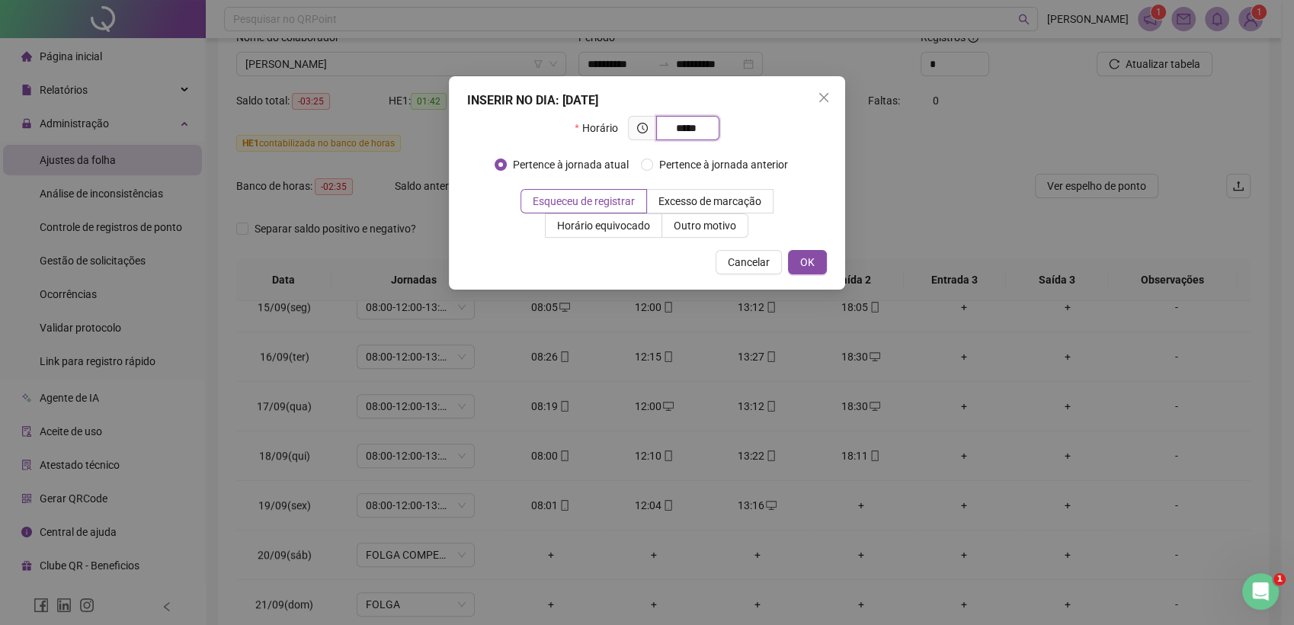
type input "*****"
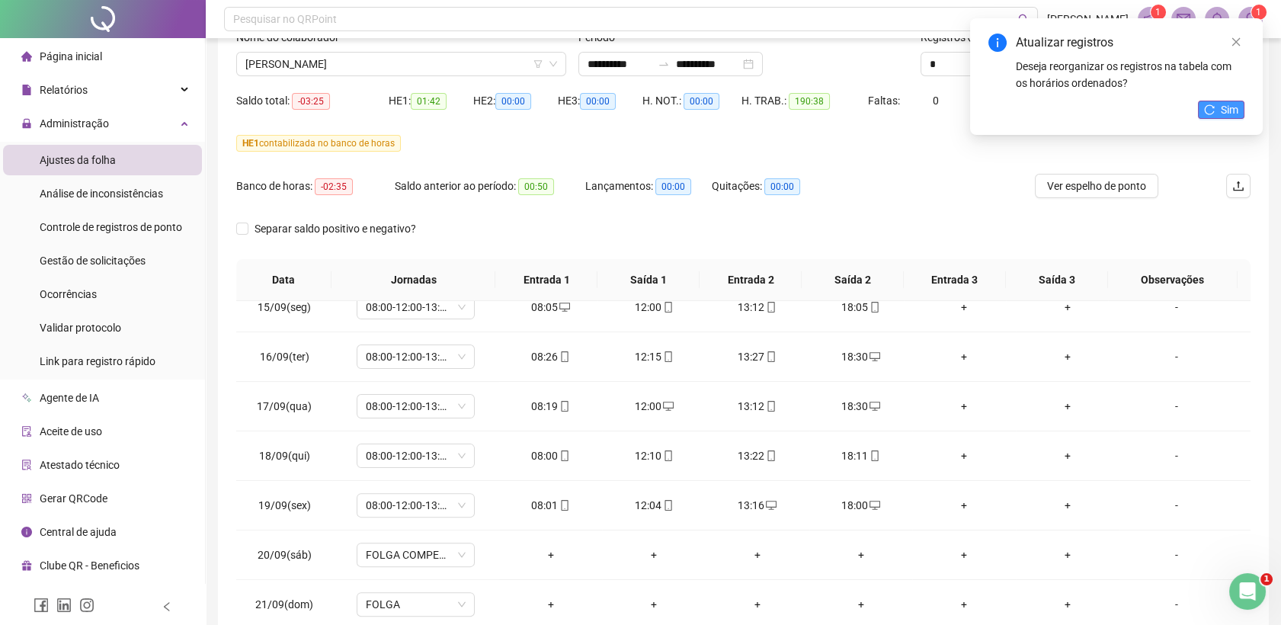
click at [1223, 102] on span "Sim" at bounding box center [1230, 109] width 18 height 17
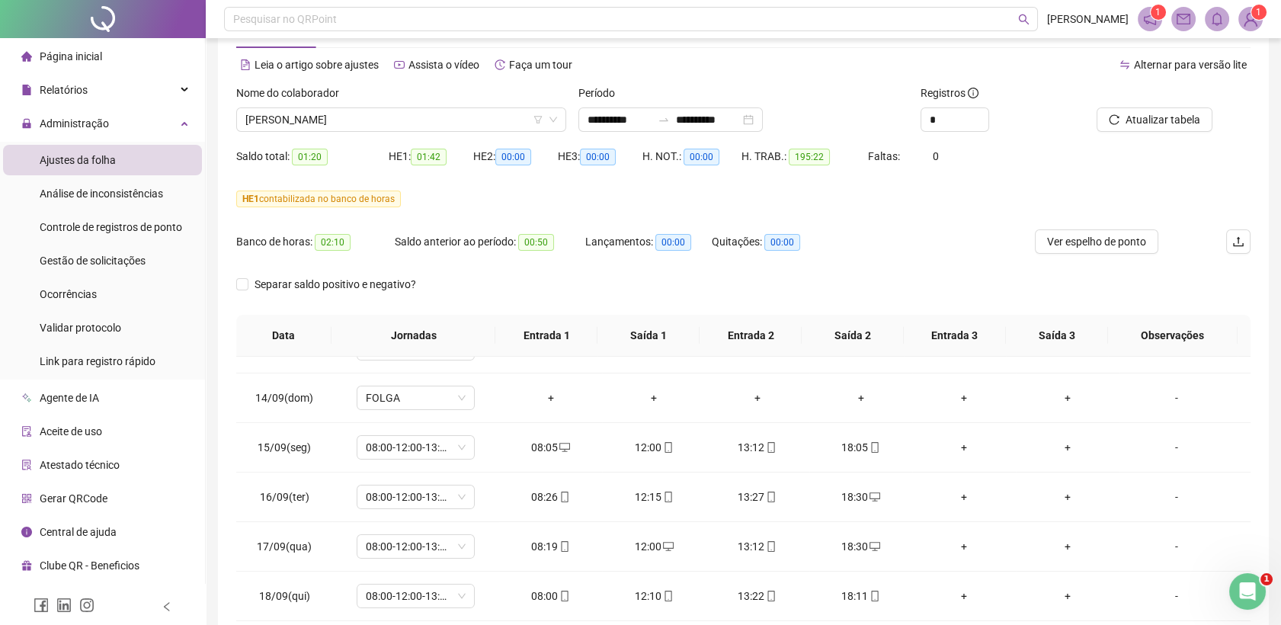
scroll to position [27, 0]
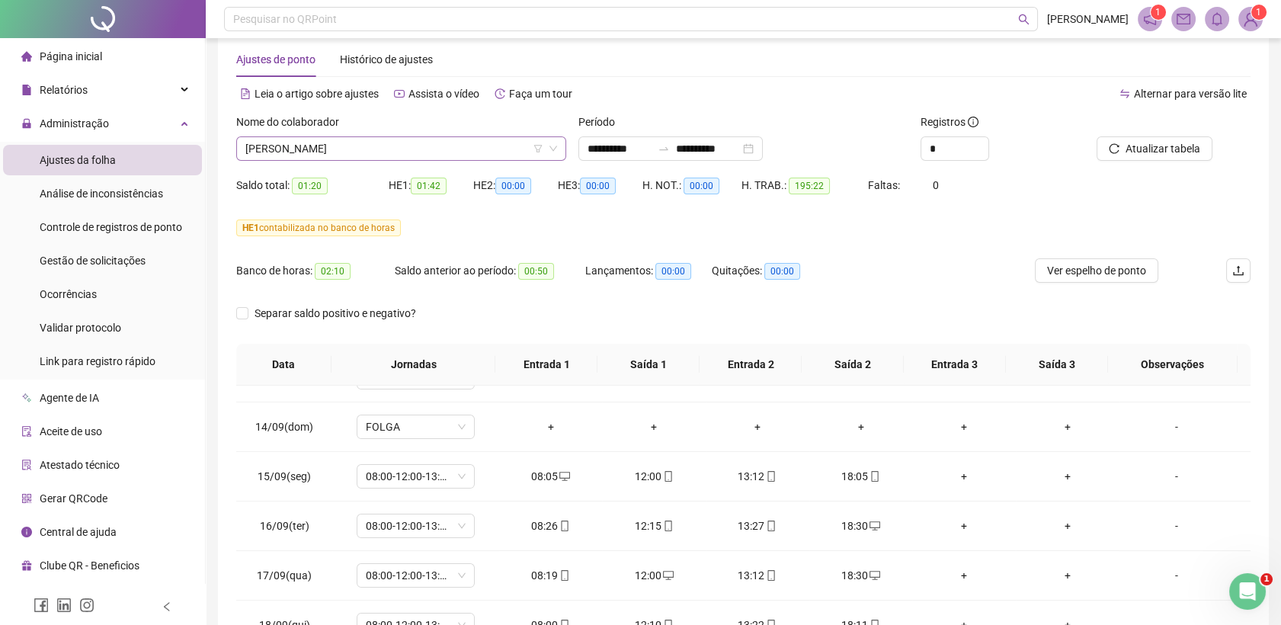
click at [430, 146] on span "[PERSON_NAME]" at bounding box center [401, 148] width 312 height 23
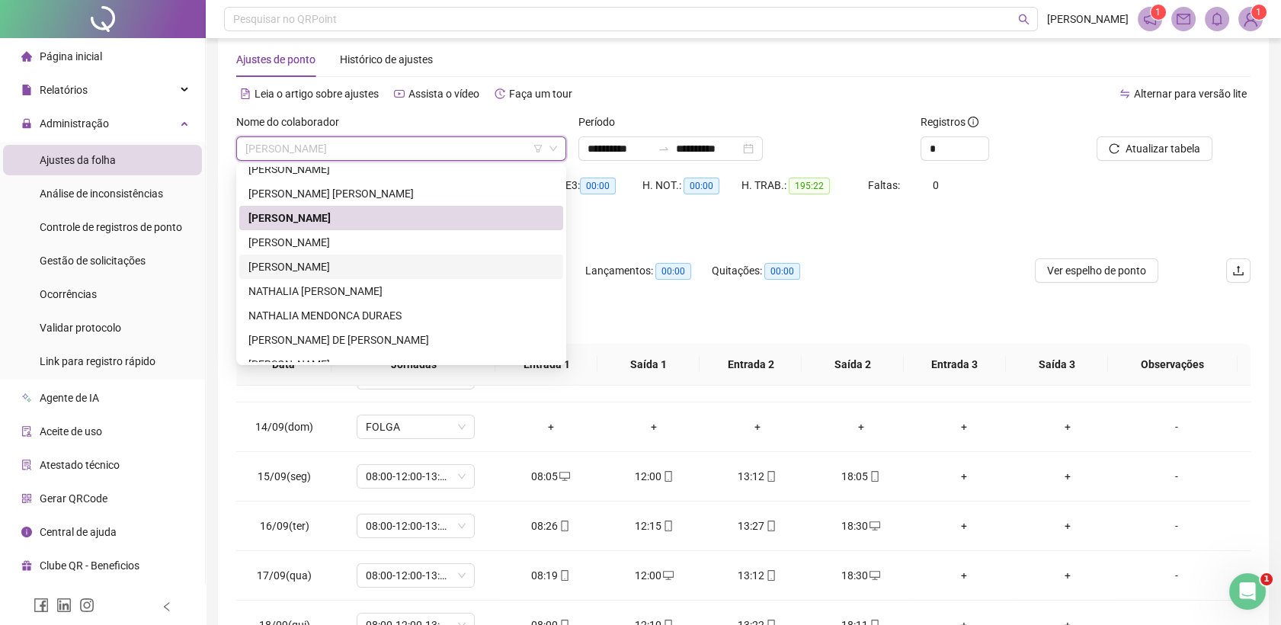
click at [346, 271] on div "[PERSON_NAME]" at bounding box center [401, 266] width 306 height 17
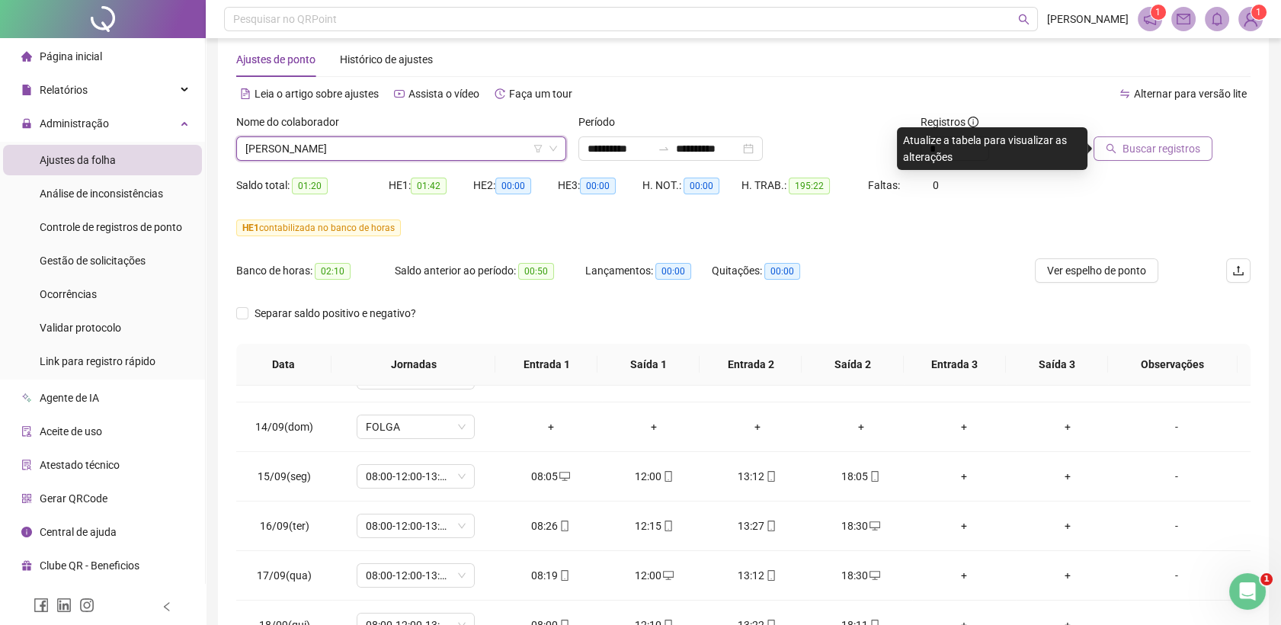
click at [1124, 146] on button "Buscar registros" at bounding box center [1153, 148] width 119 height 24
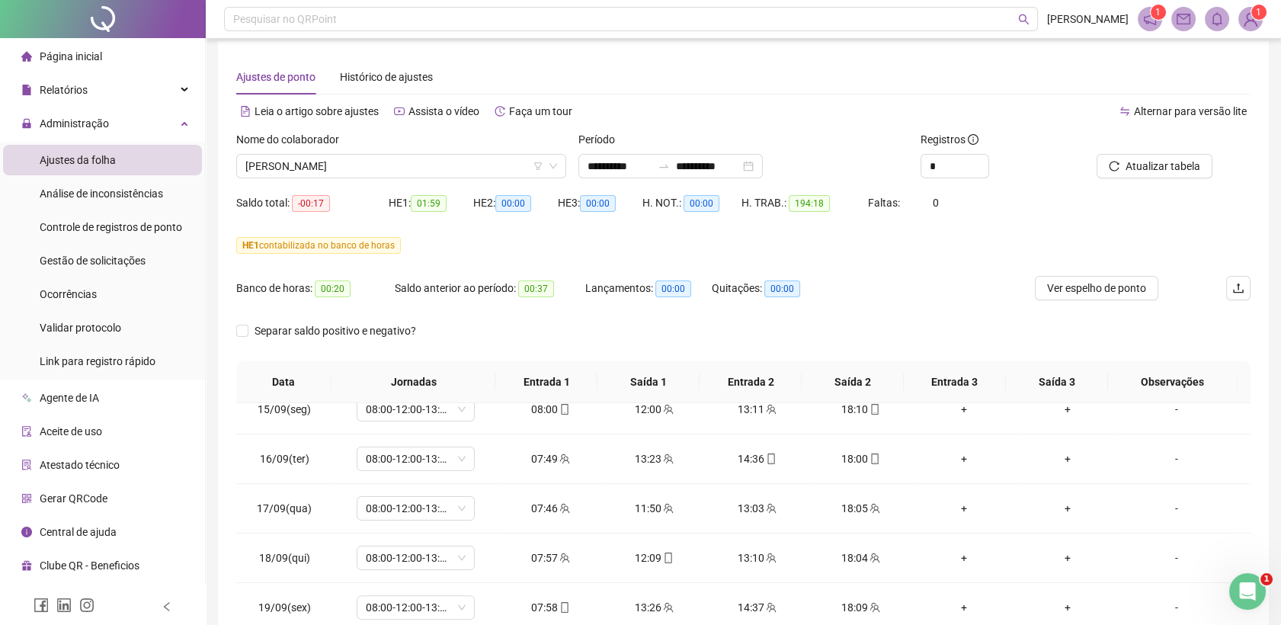
scroll to position [0, 0]
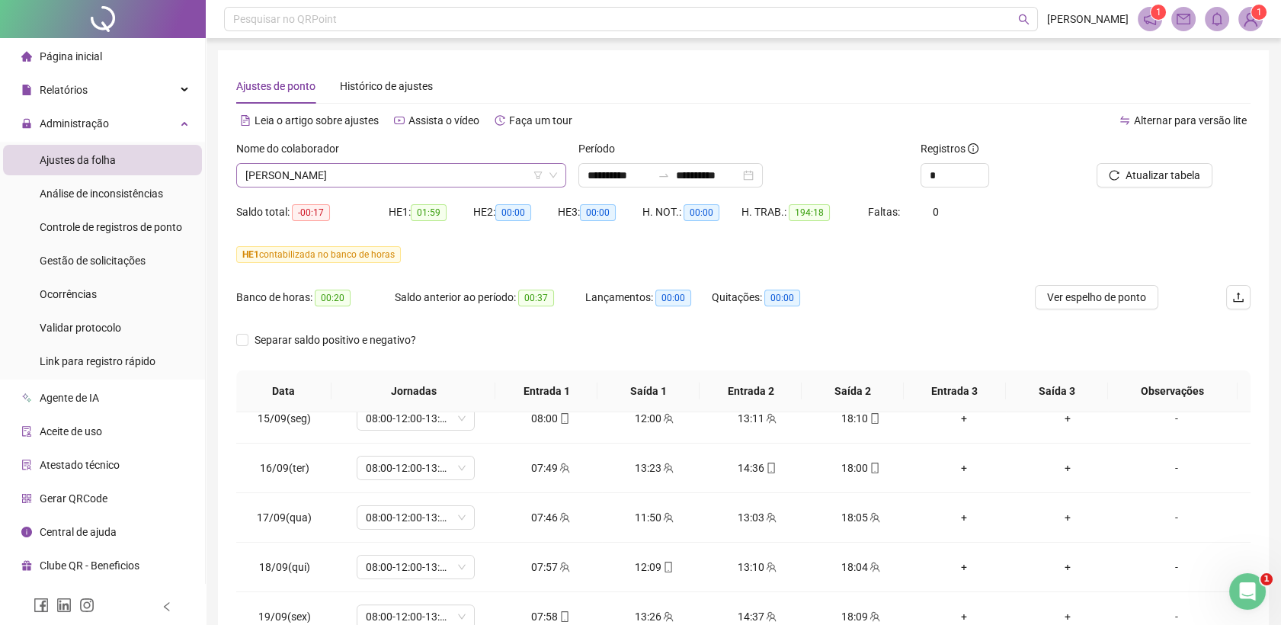
click at [434, 178] on span "[PERSON_NAME]" at bounding box center [401, 175] width 312 height 23
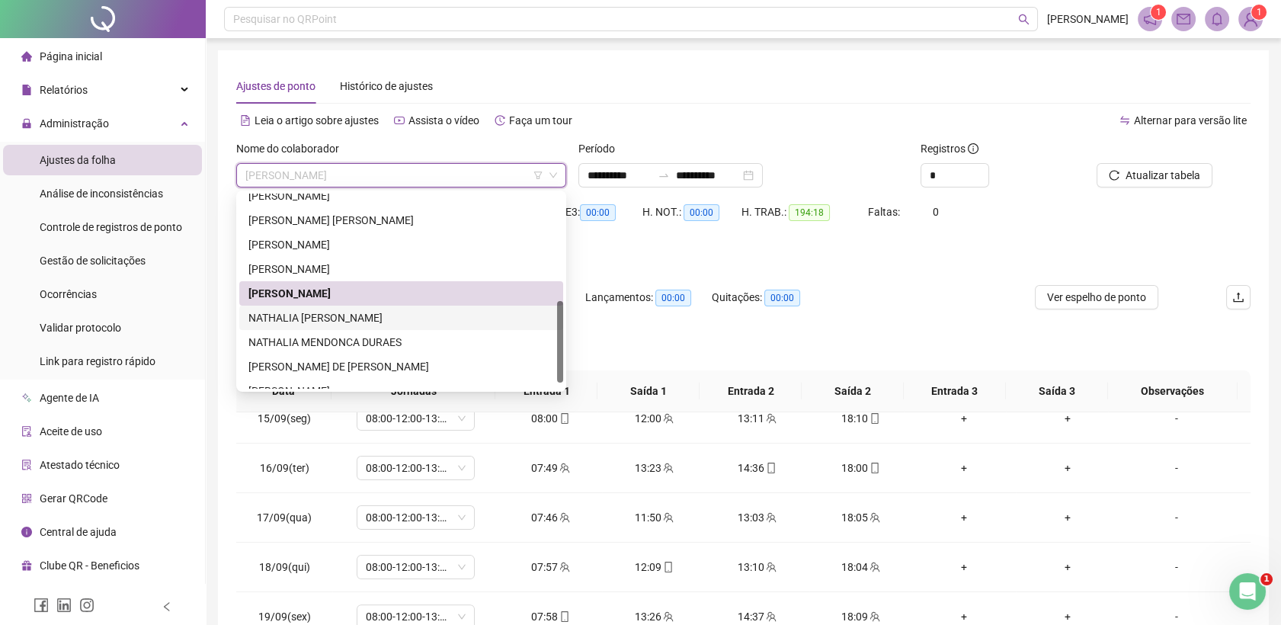
click at [367, 318] on div "NATHALIA [PERSON_NAME]" at bounding box center [401, 317] width 306 height 17
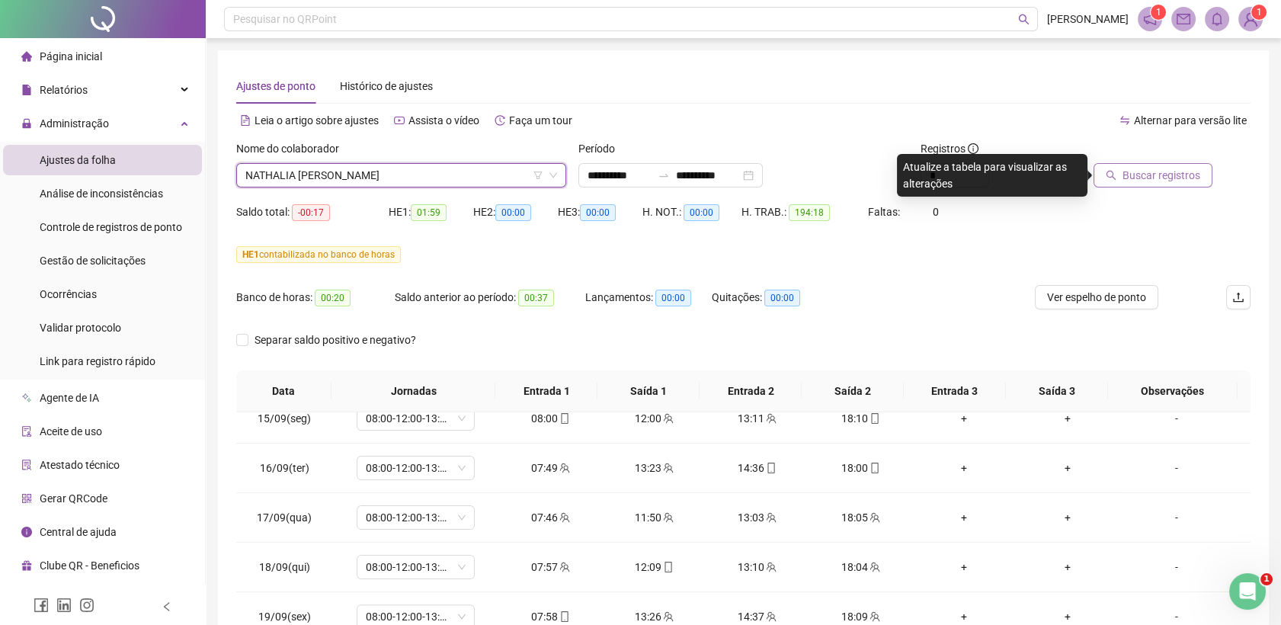
click at [1165, 178] on span "Buscar registros" at bounding box center [1162, 175] width 78 height 17
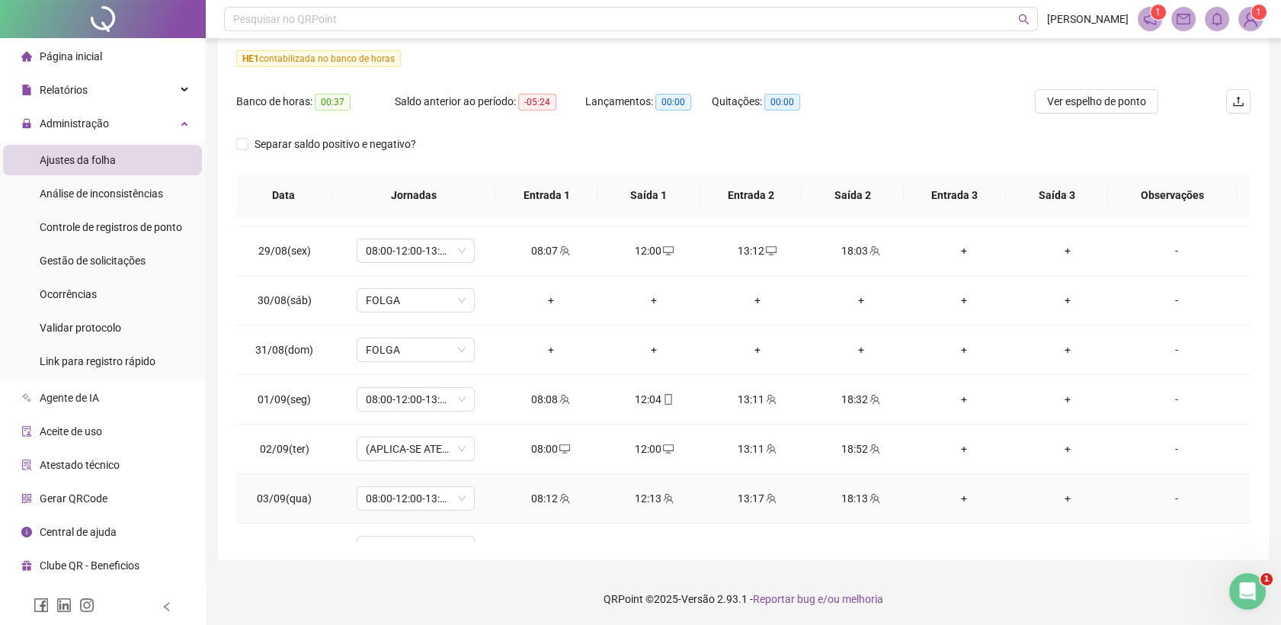
scroll to position [423, 0]
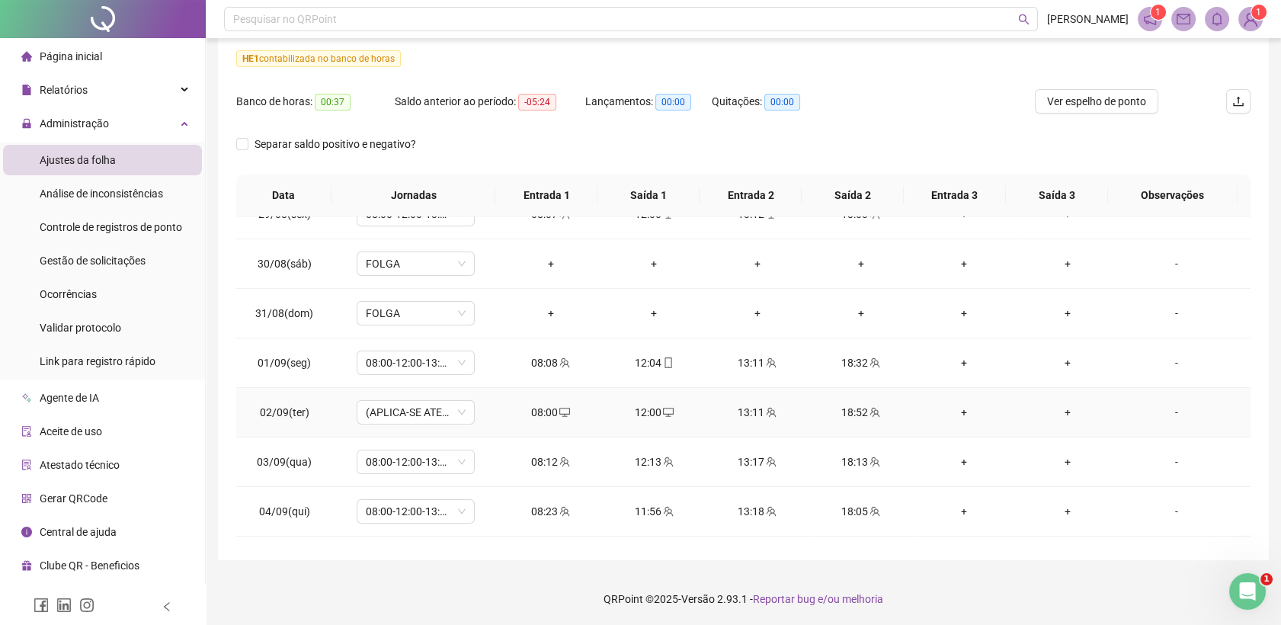
click at [870, 412] on icon "team" at bounding box center [875, 412] width 11 height 11
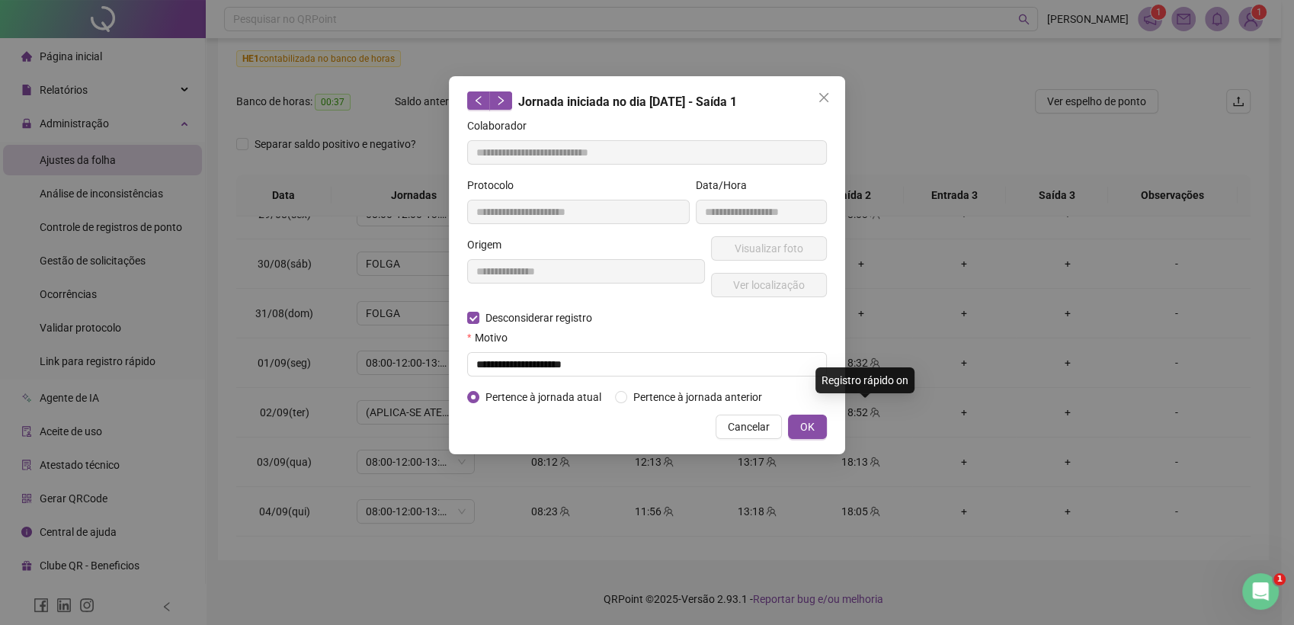
type input "**********"
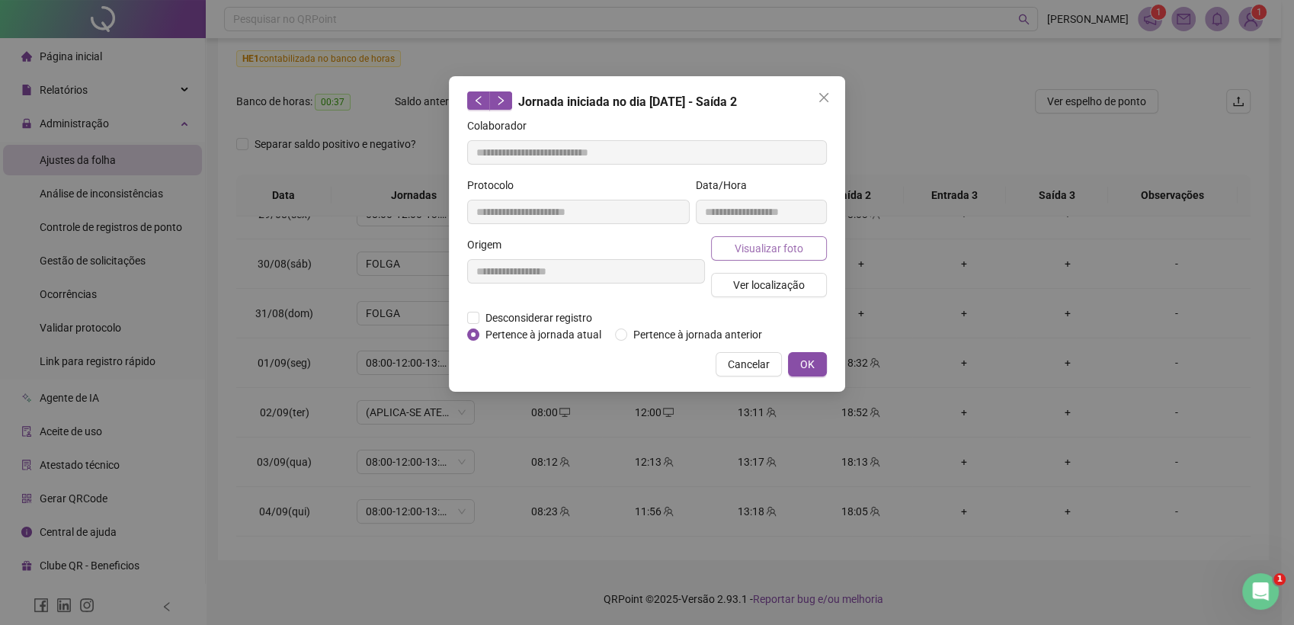
click at [745, 254] on span "Visualizar foto" at bounding box center [769, 248] width 69 height 17
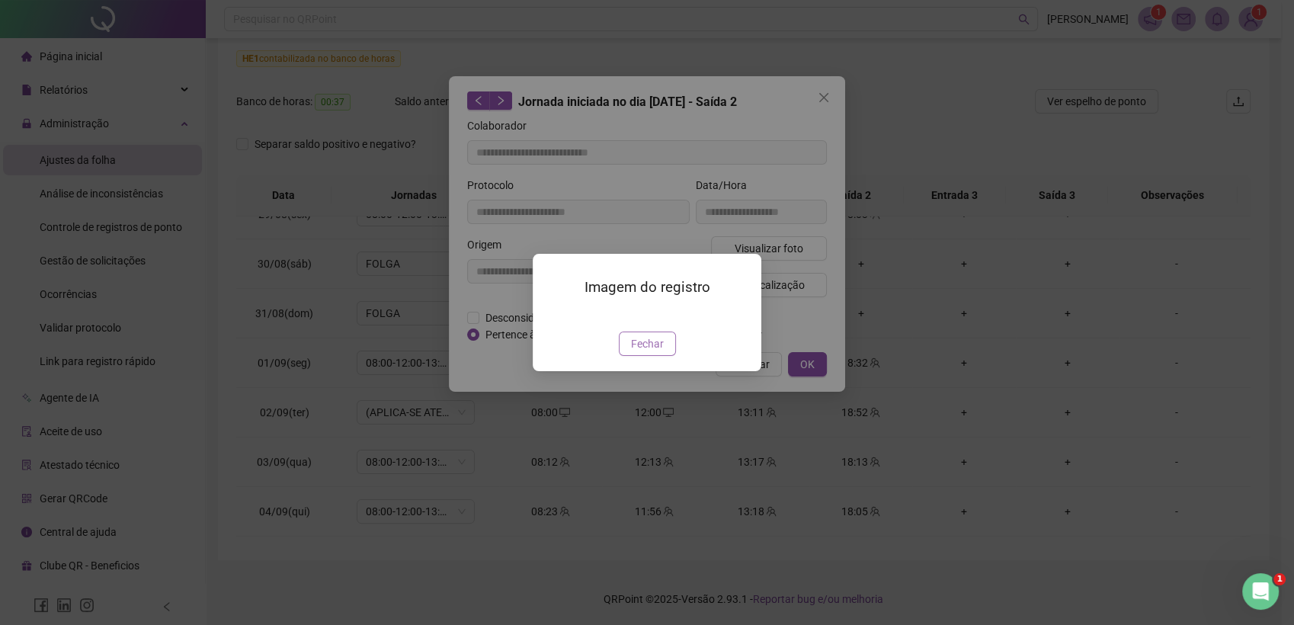
click at [654, 352] on span "Fechar" at bounding box center [647, 343] width 33 height 17
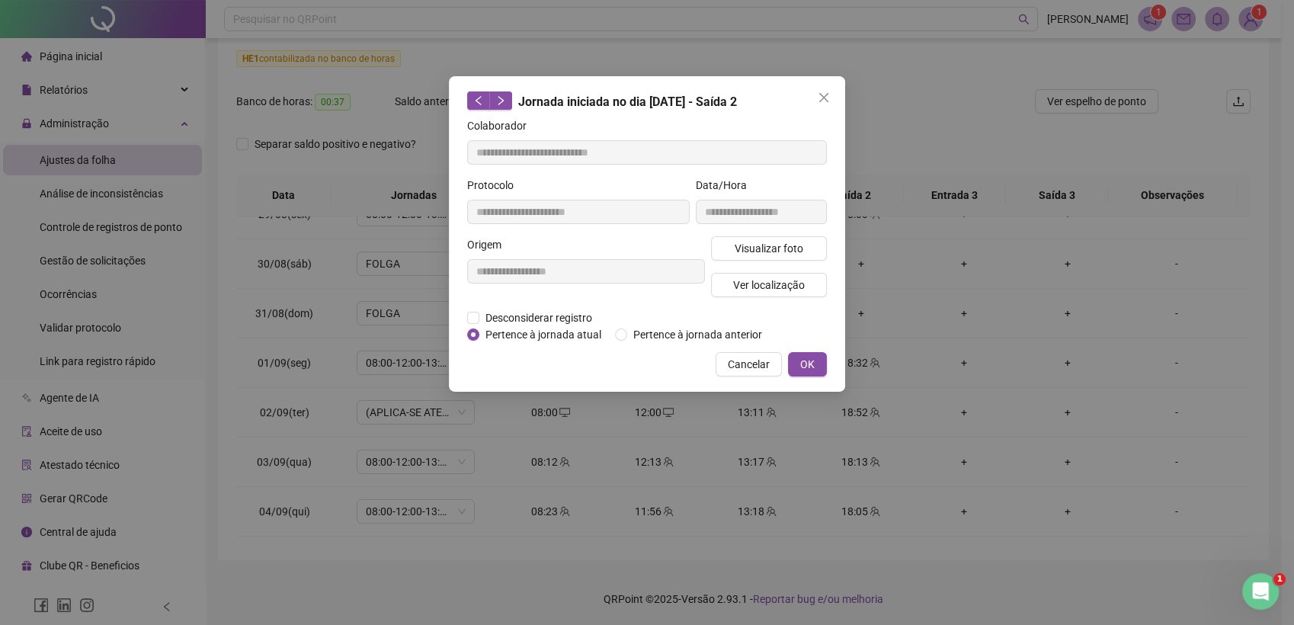
click at [823, 103] on icon "close" at bounding box center [824, 97] width 12 height 12
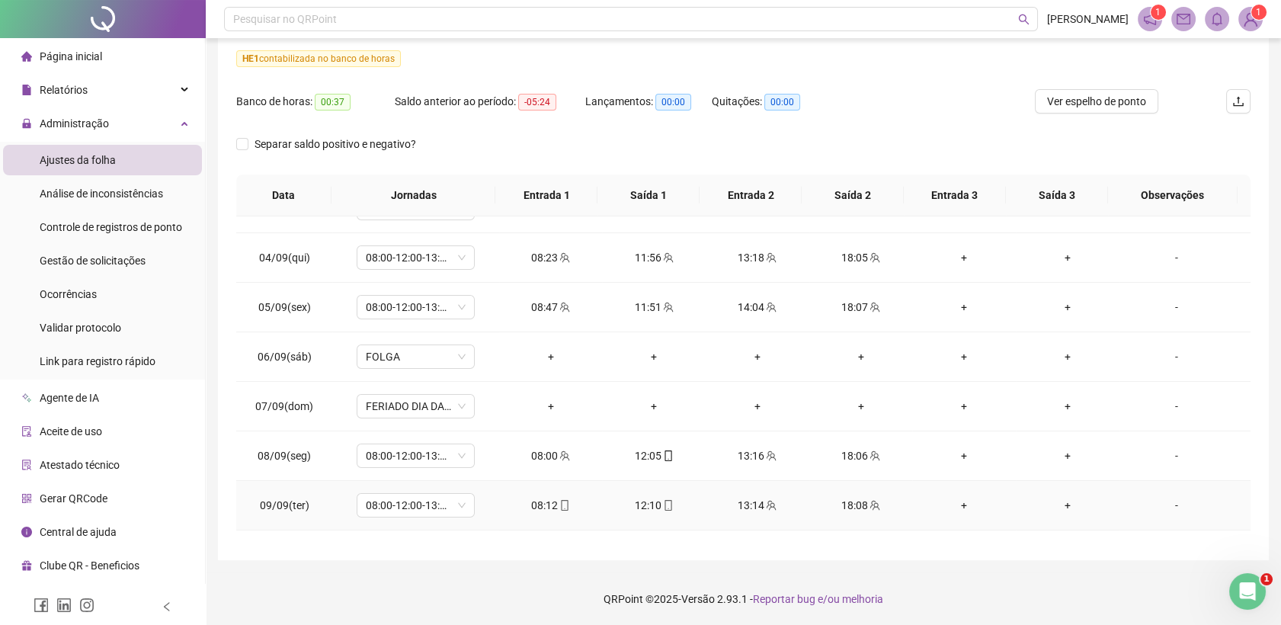
scroll to position [762, 0]
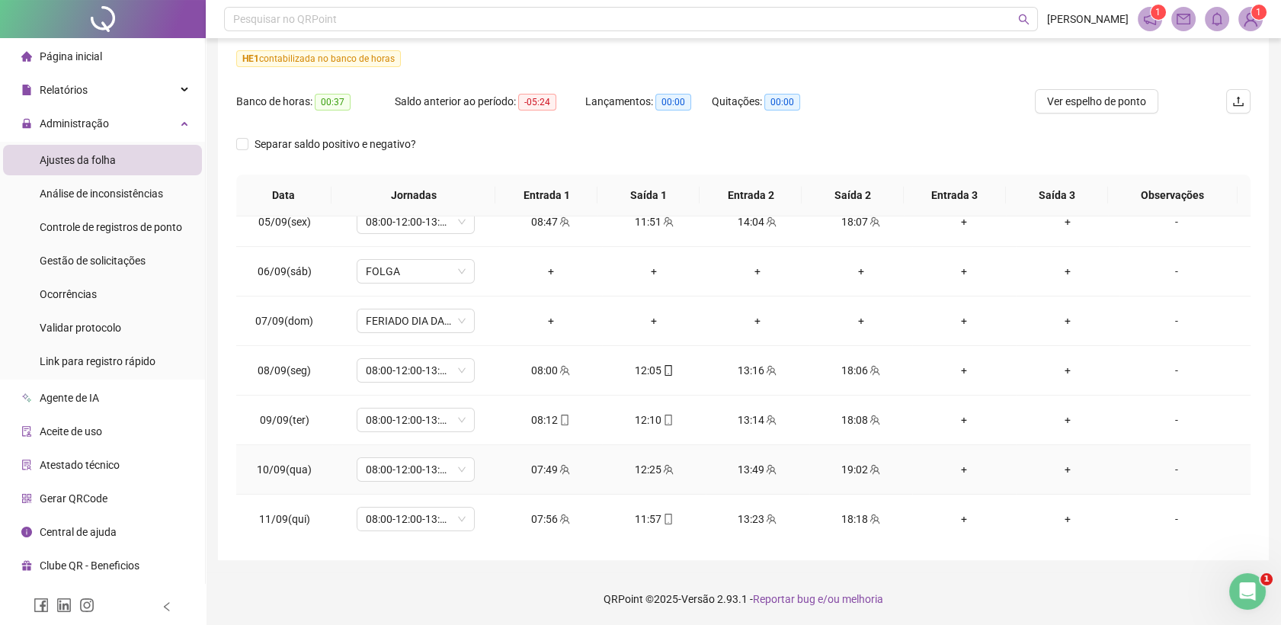
click at [873, 463] on div "19:02" at bounding box center [861, 469] width 79 height 17
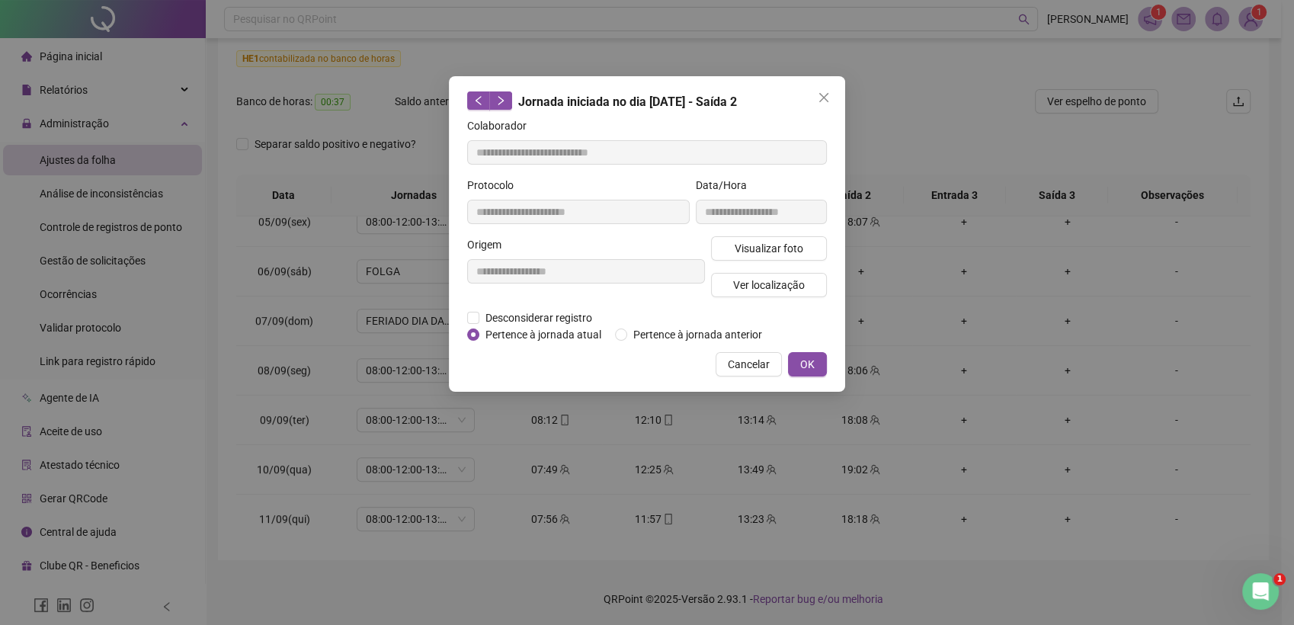
type input "**********"
click at [774, 248] on span "Visualizar foto" at bounding box center [769, 248] width 69 height 17
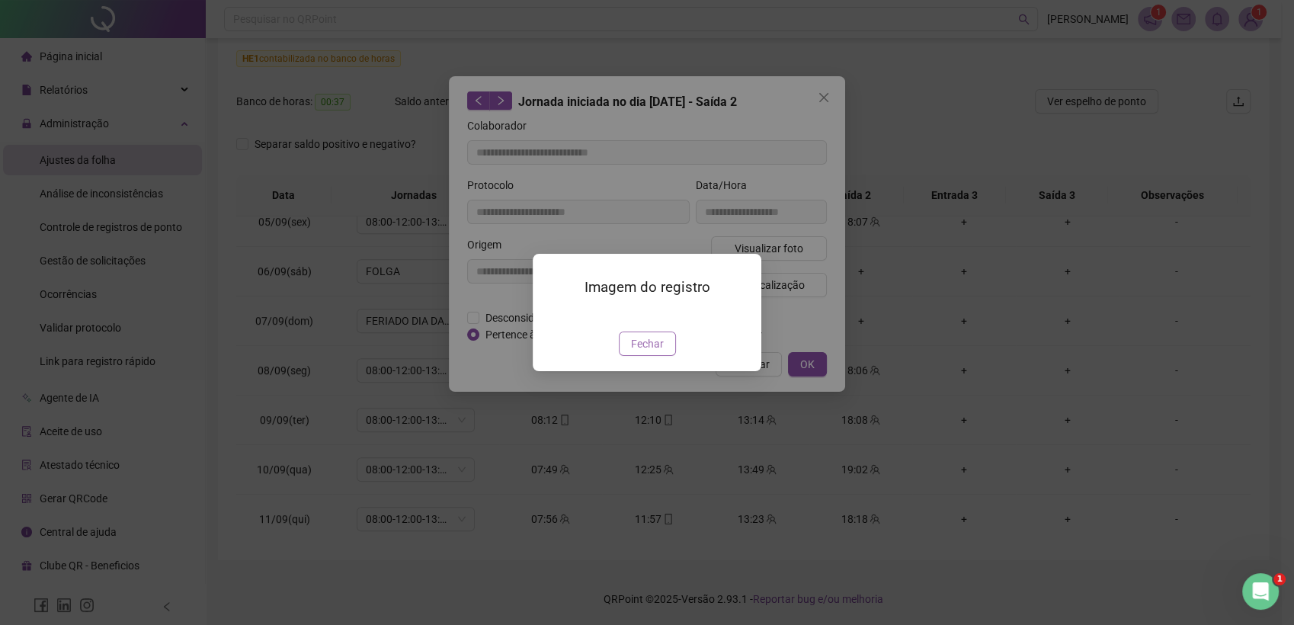
click at [650, 352] on span "Fechar" at bounding box center [647, 343] width 33 height 17
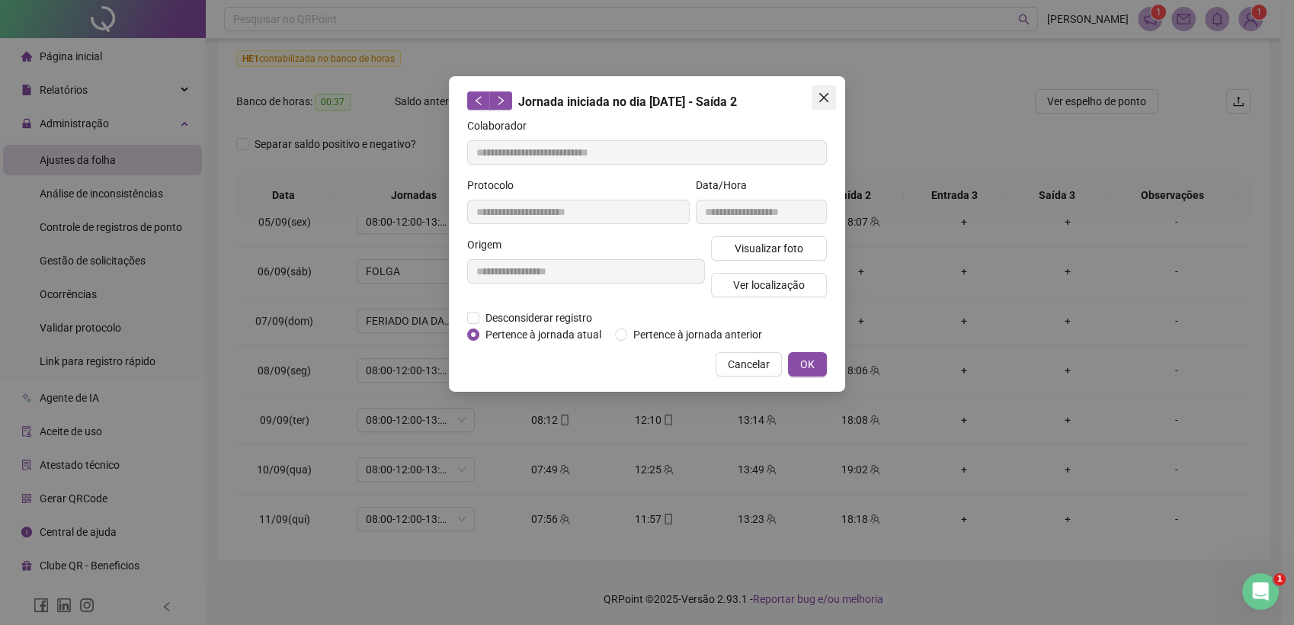
click at [824, 104] on button "Close" at bounding box center [824, 97] width 24 height 24
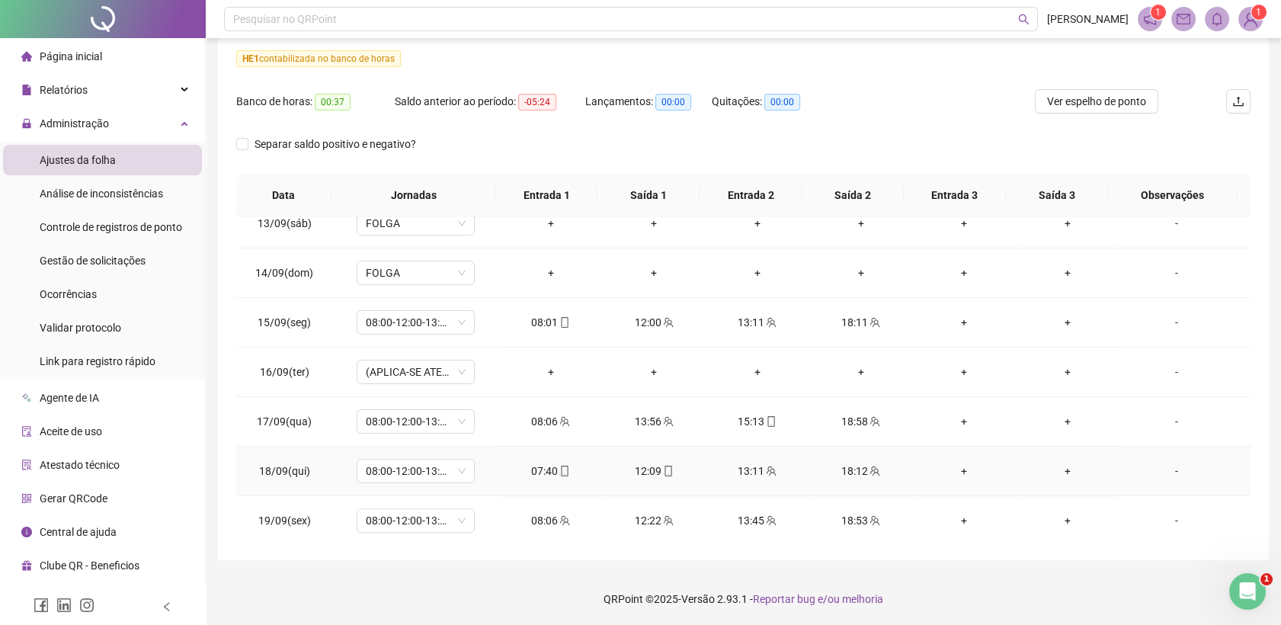
scroll to position [1185, 0]
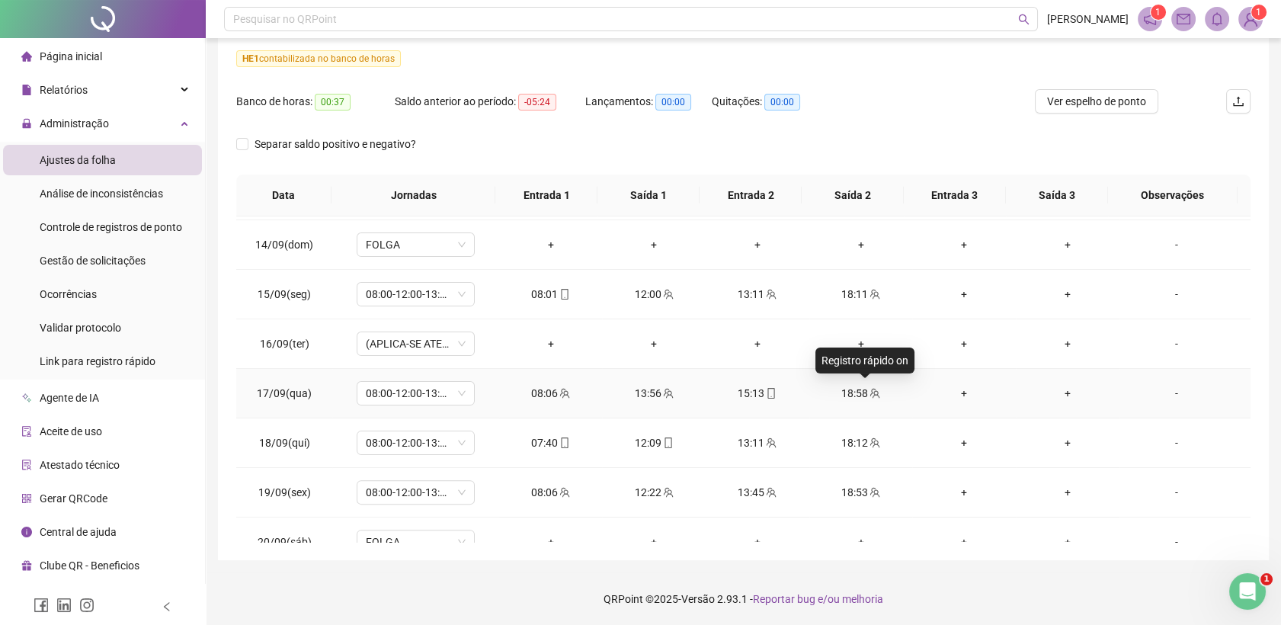
click at [870, 391] on icon "team" at bounding box center [875, 393] width 10 height 10
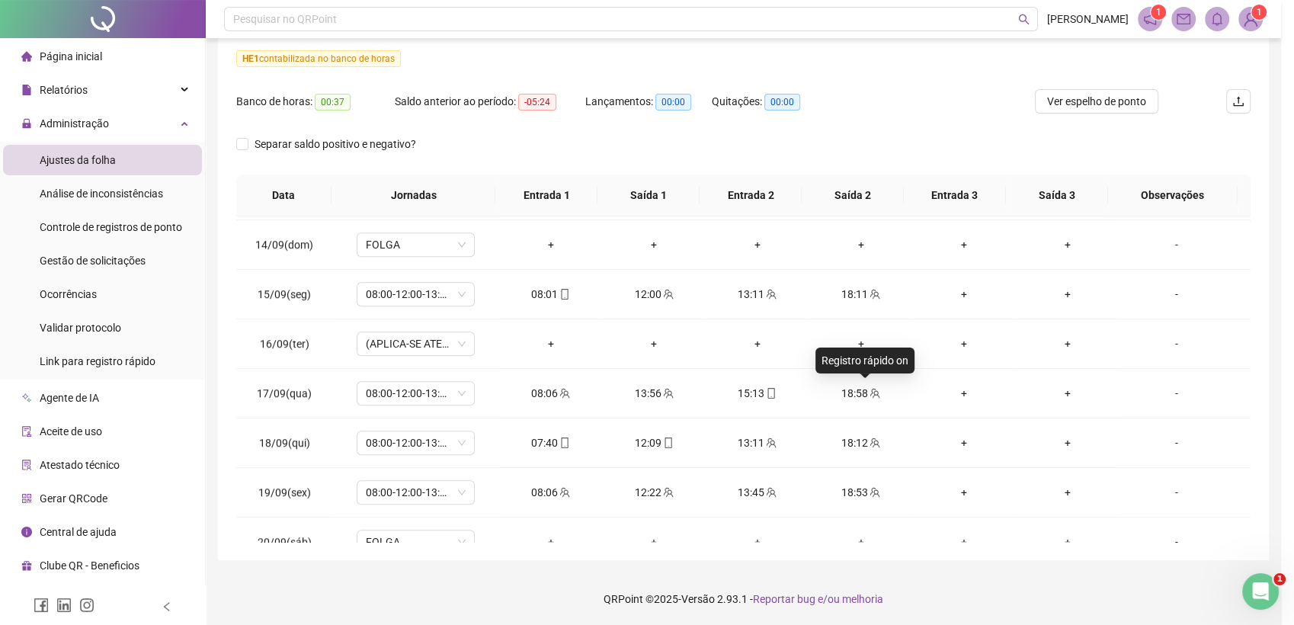
type input "**********"
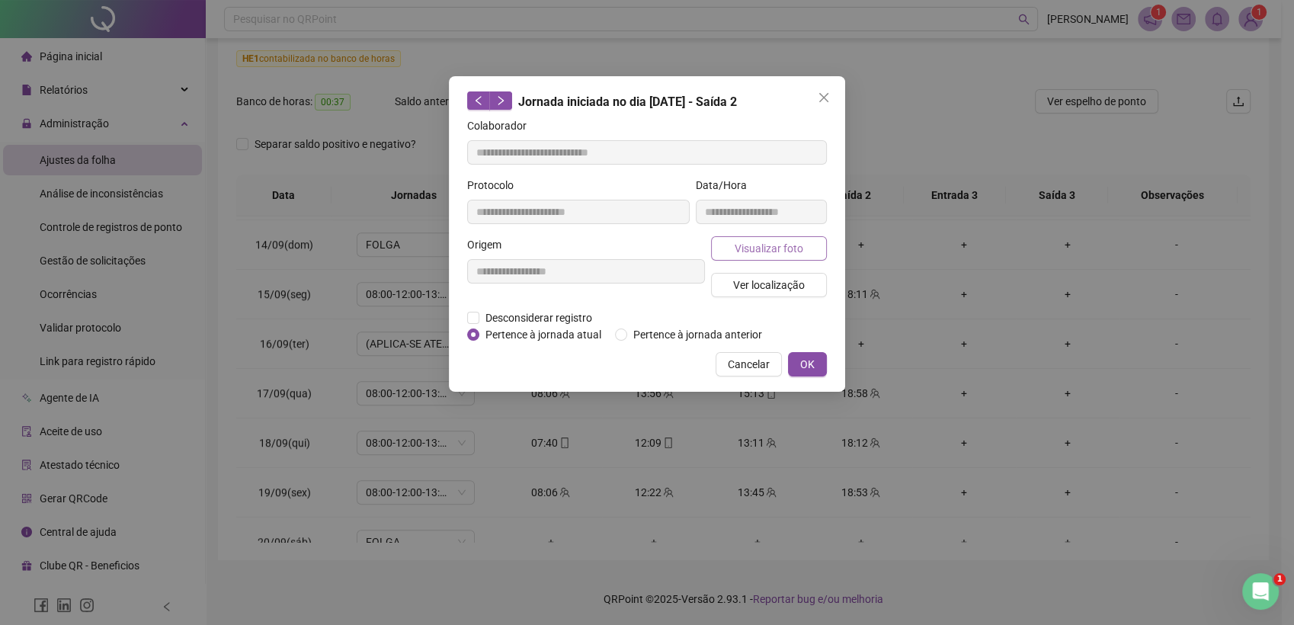
click at [787, 251] on span "Visualizar foto" at bounding box center [769, 248] width 69 height 17
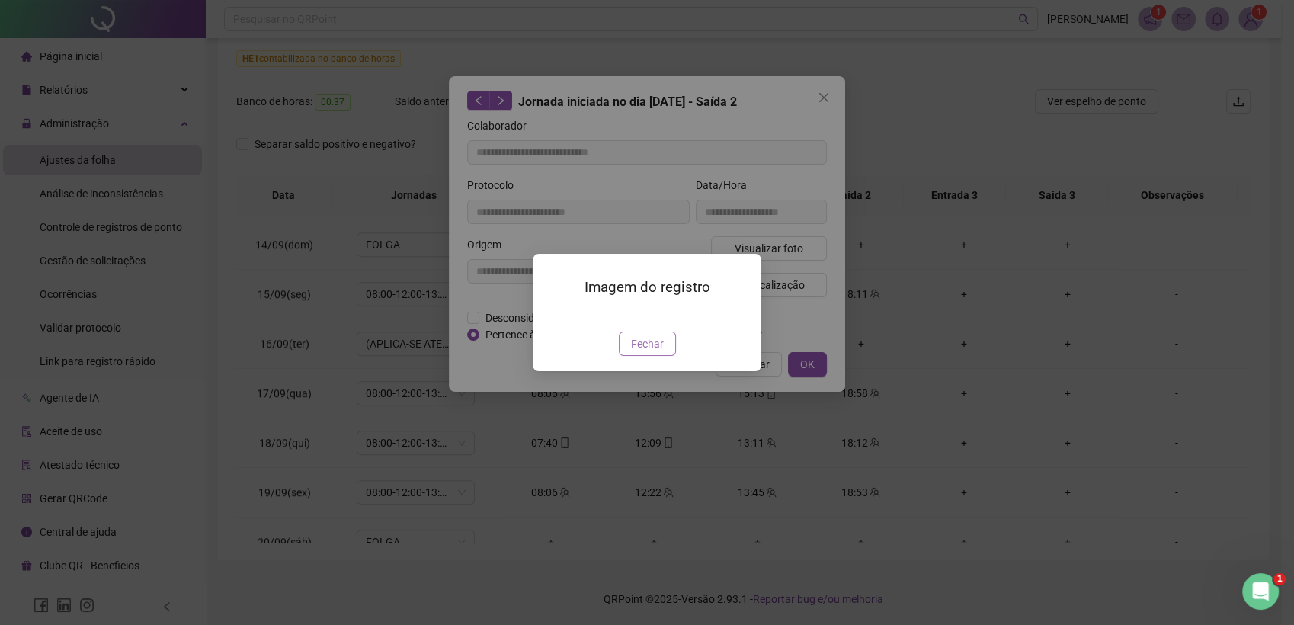
click at [654, 352] on span "Fechar" at bounding box center [647, 343] width 33 height 17
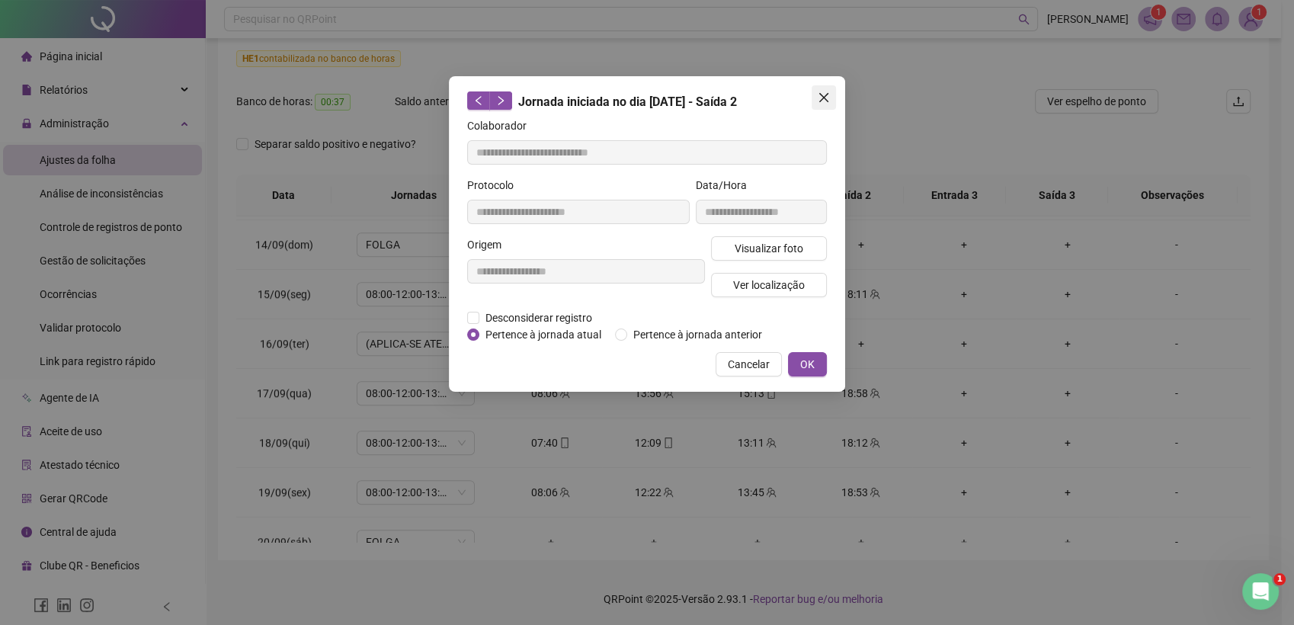
click at [827, 95] on icon "close" at bounding box center [824, 97] width 12 height 12
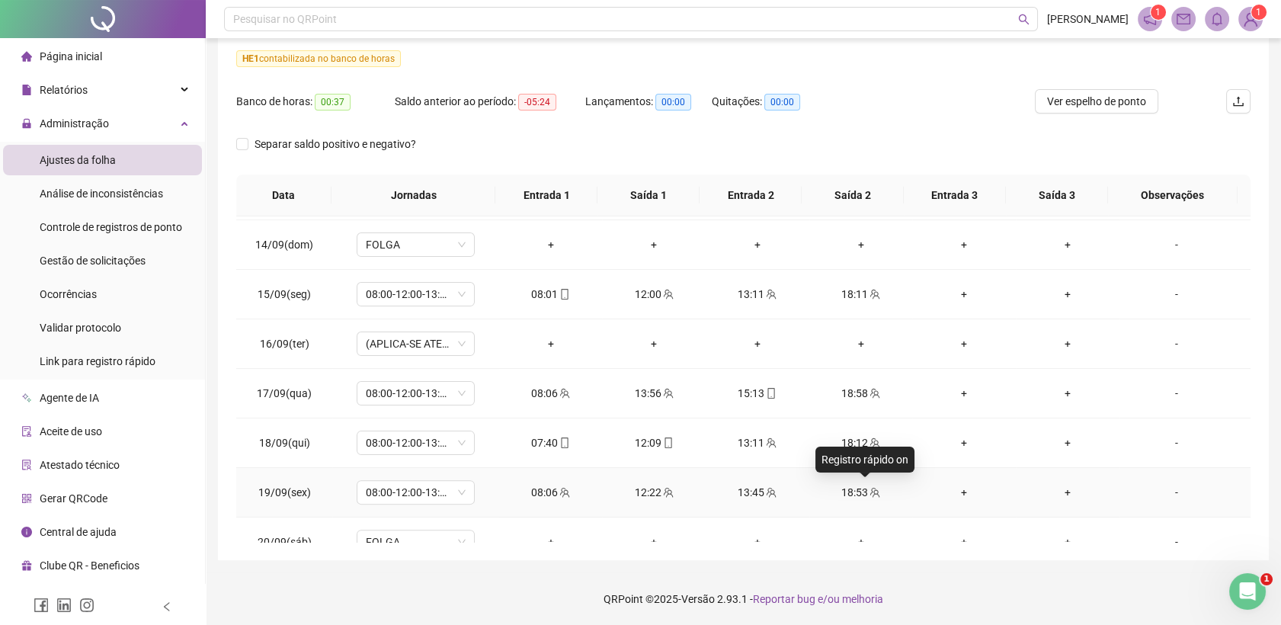
click at [868, 495] on span at bounding box center [874, 492] width 12 height 12
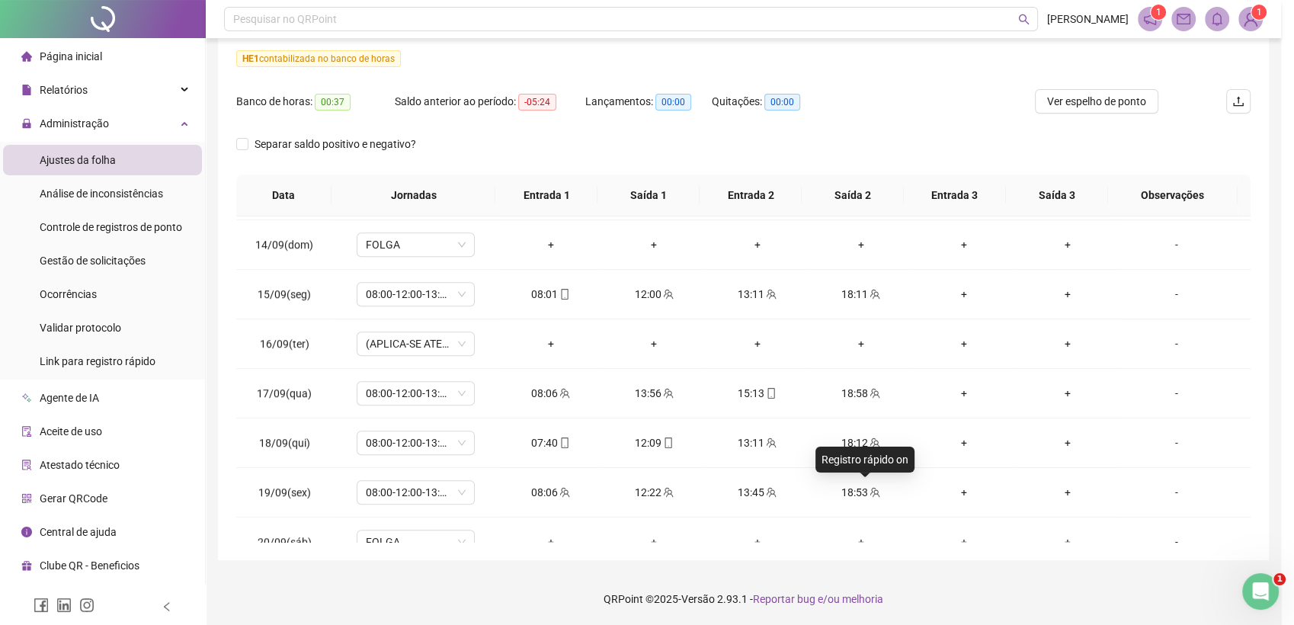
type input "**********"
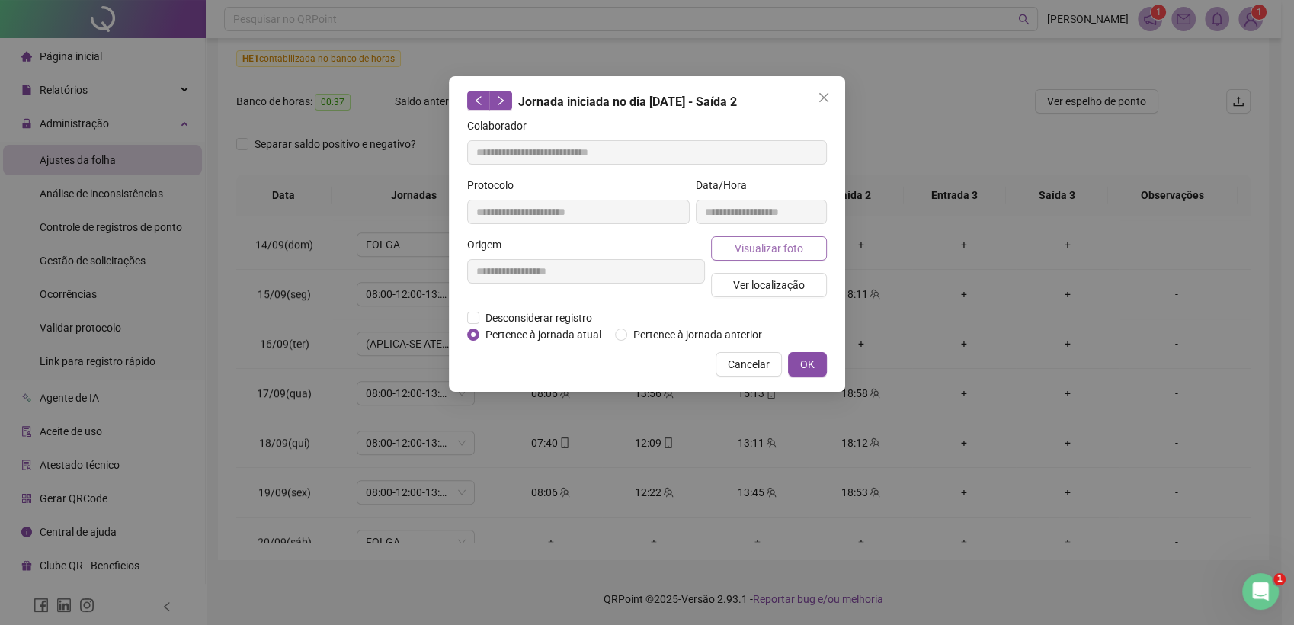
click at [787, 243] on span "Visualizar foto" at bounding box center [769, 248] width 69 height 17
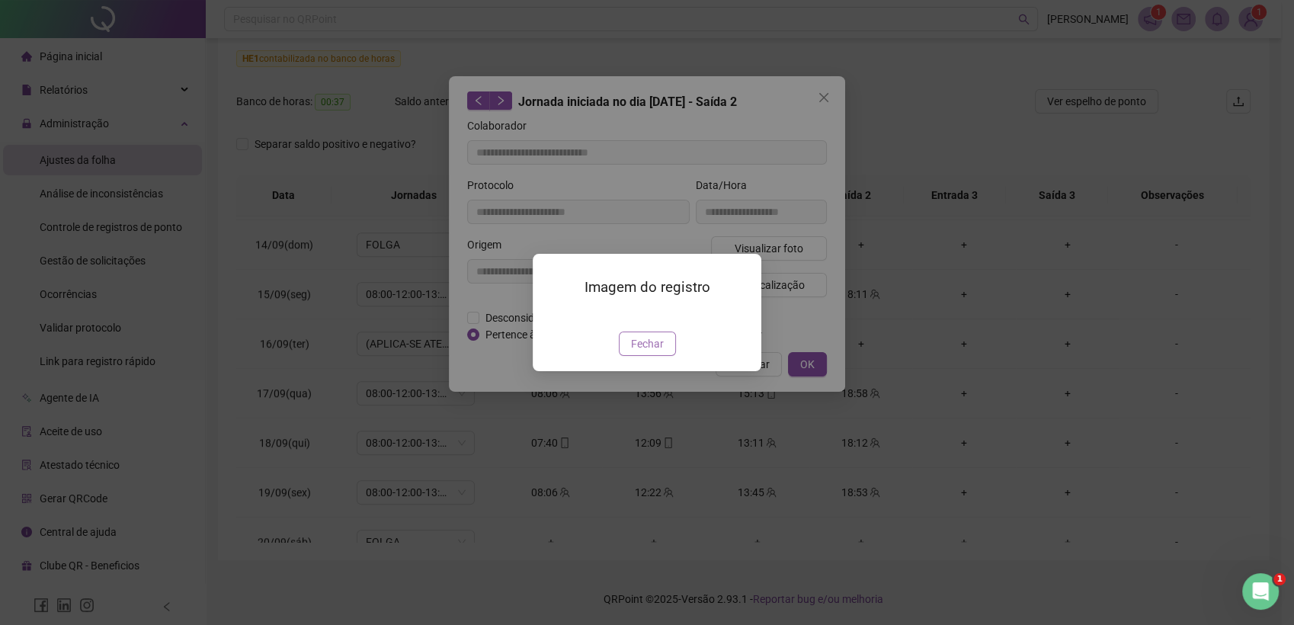
click at [667, 356] on button "Fechar" at bounding box center [647, 344] width 57 height 24
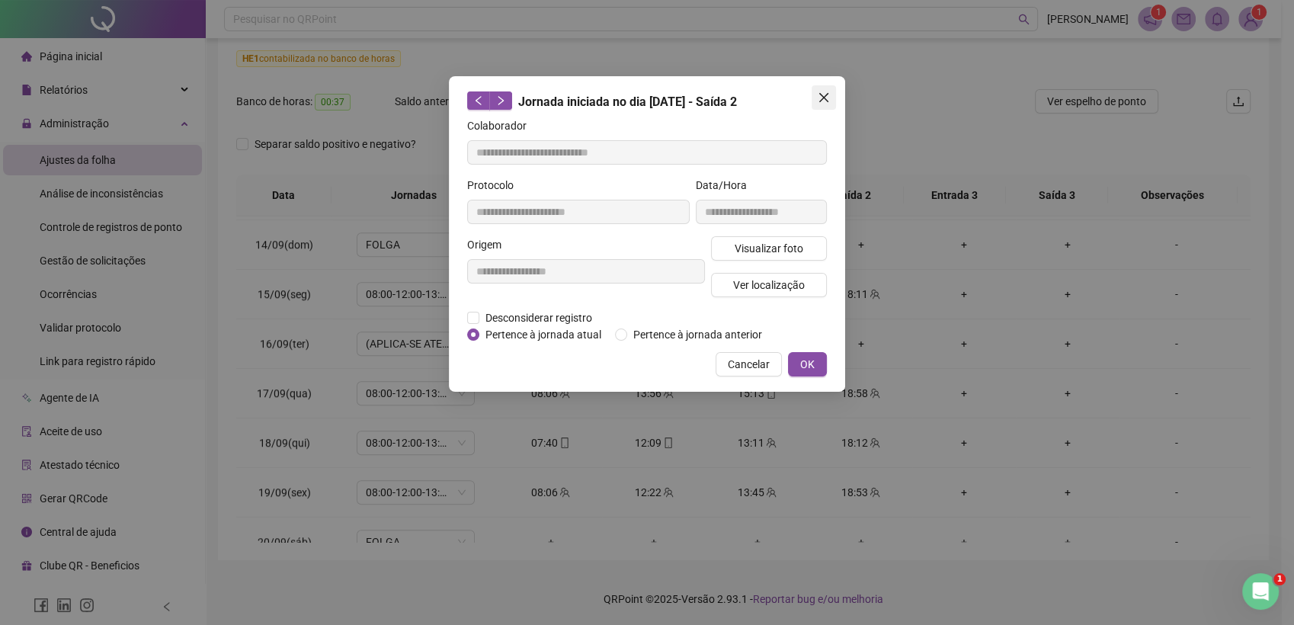
click at [831, 95] on span "Close" at bounding box center [824, 97] width 24 height 12
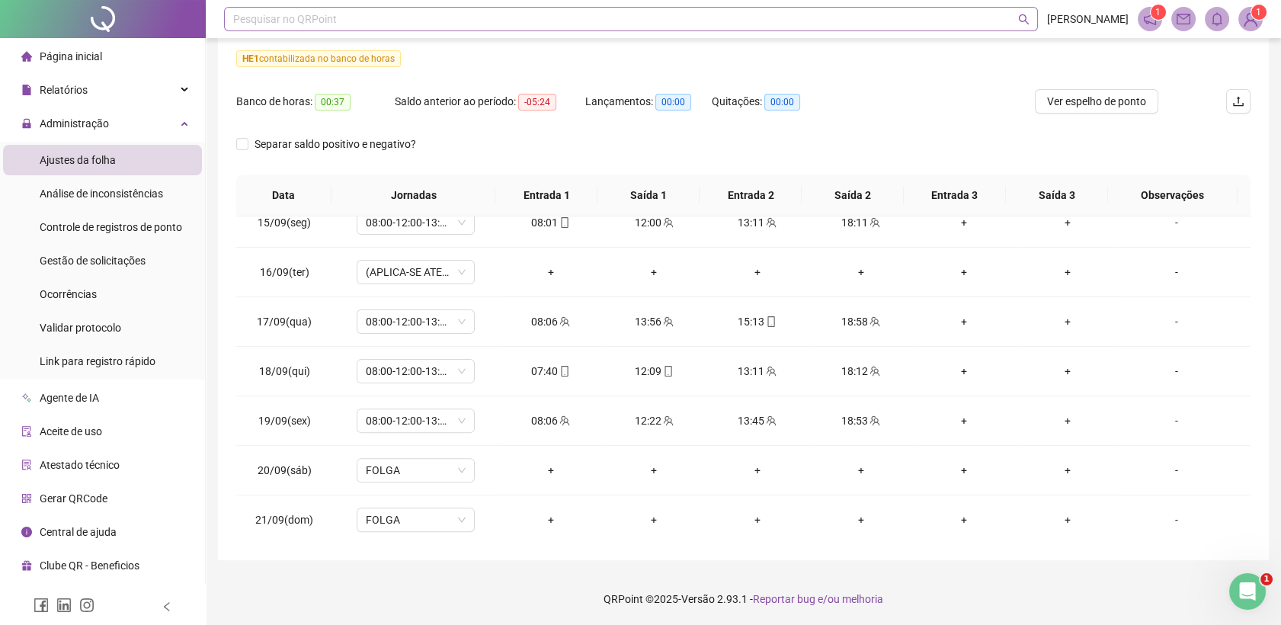
scroll to position [27, 0]
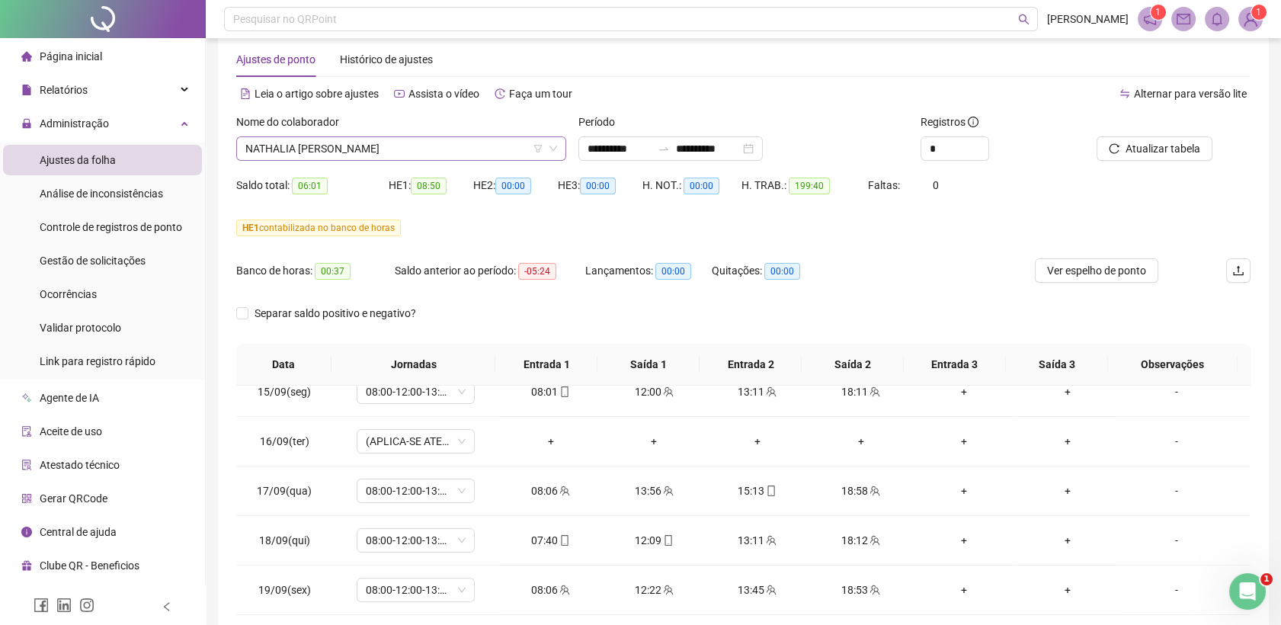
click at [425, 154] on span "NATHALIA [PERSON_NAME]" at bounding box center [401, 148] width 312 height 23
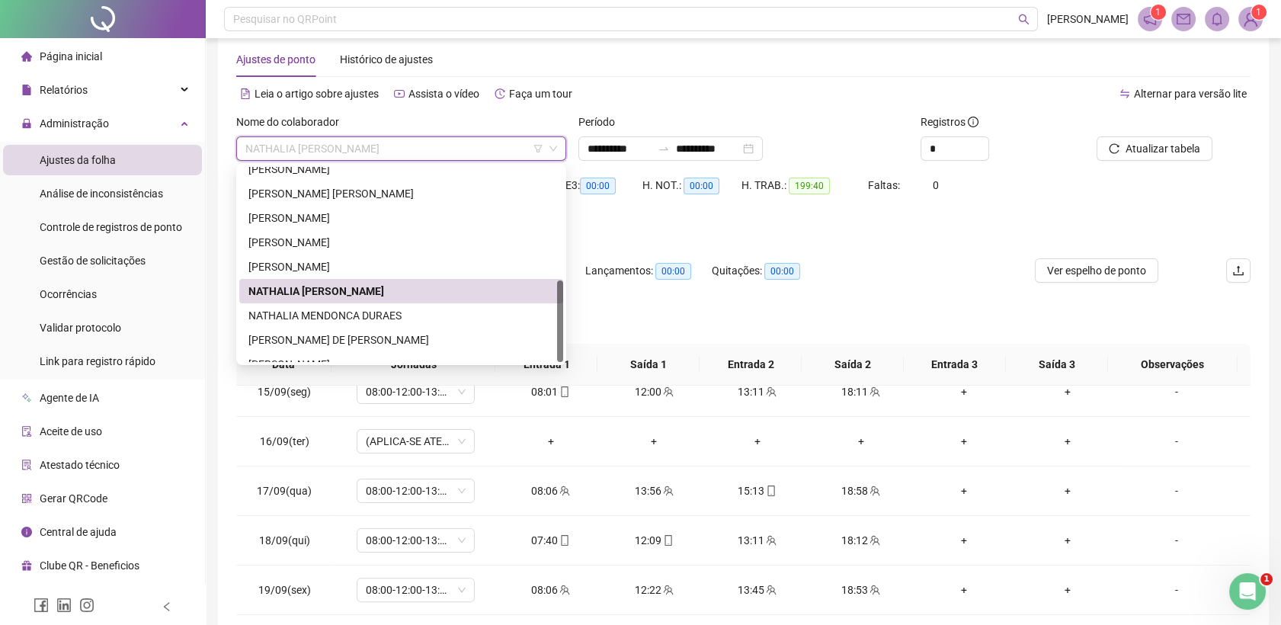
scroll to position [268, 0]
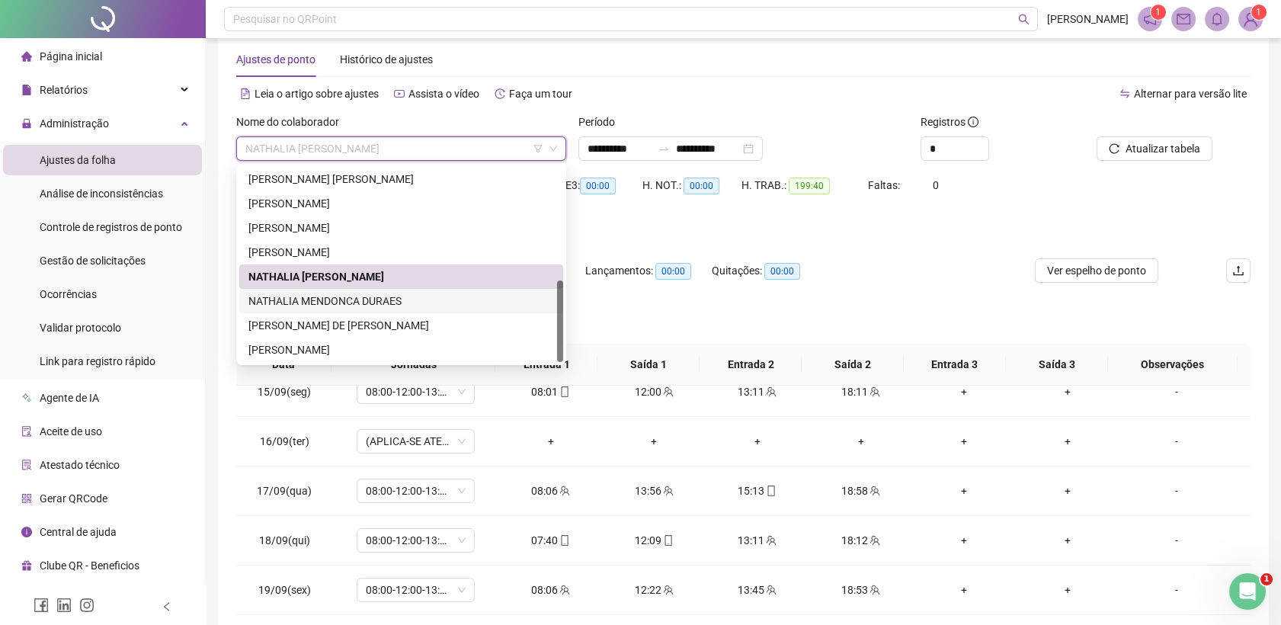
click at [340, 300] on div "NATHALIA MENDONCA DURAES" at bounding box center [401, 301] width 306 height 17
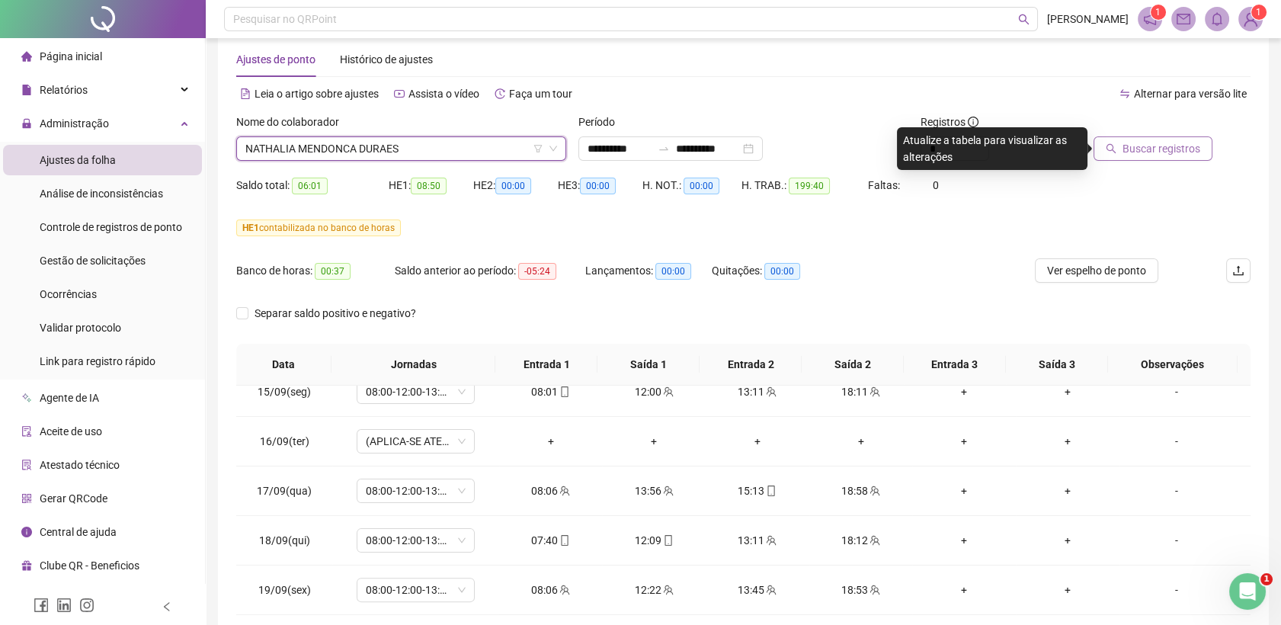
click at [1178, 141] on span "Buscar registros" at bounding box center [1162, 148] width 78 height 17
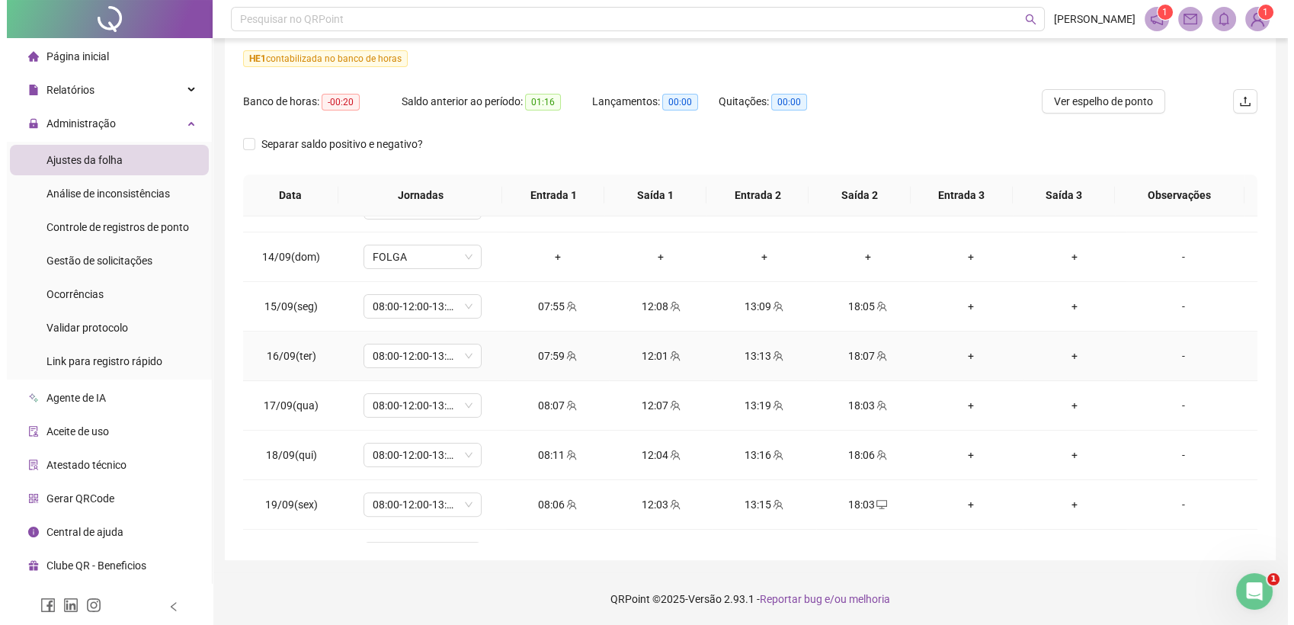
scroll to position [1172, 0]
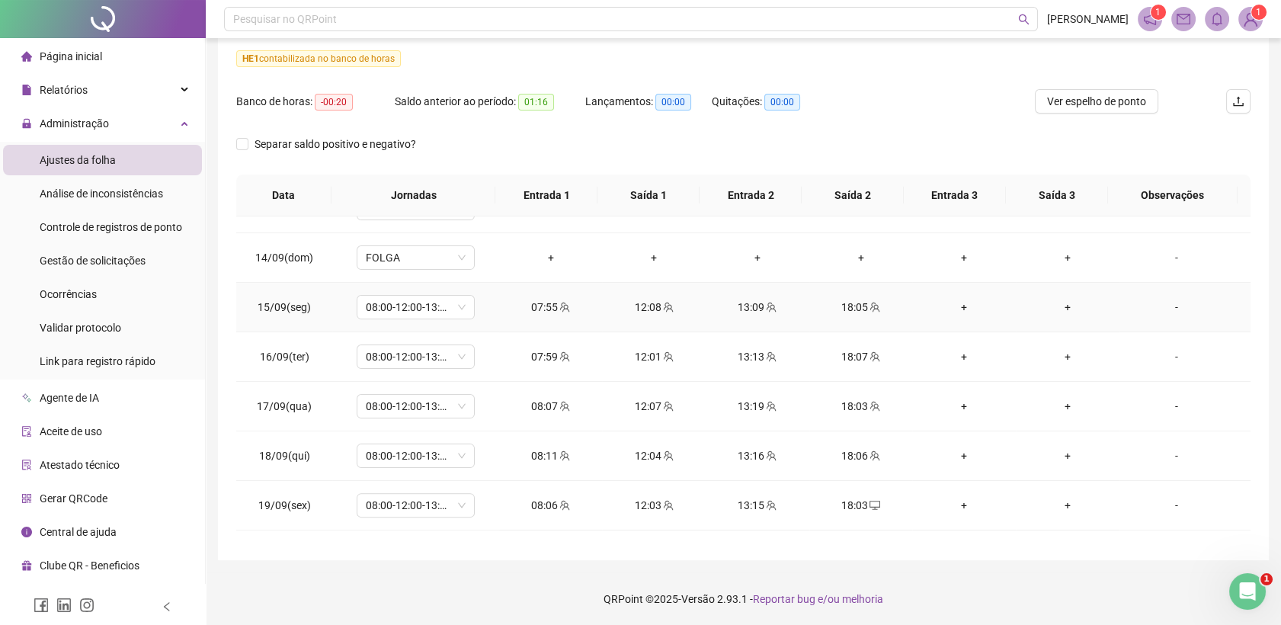
click at [563, 302] on icon "team" at bounding box center [565, 307] width 10 height 10
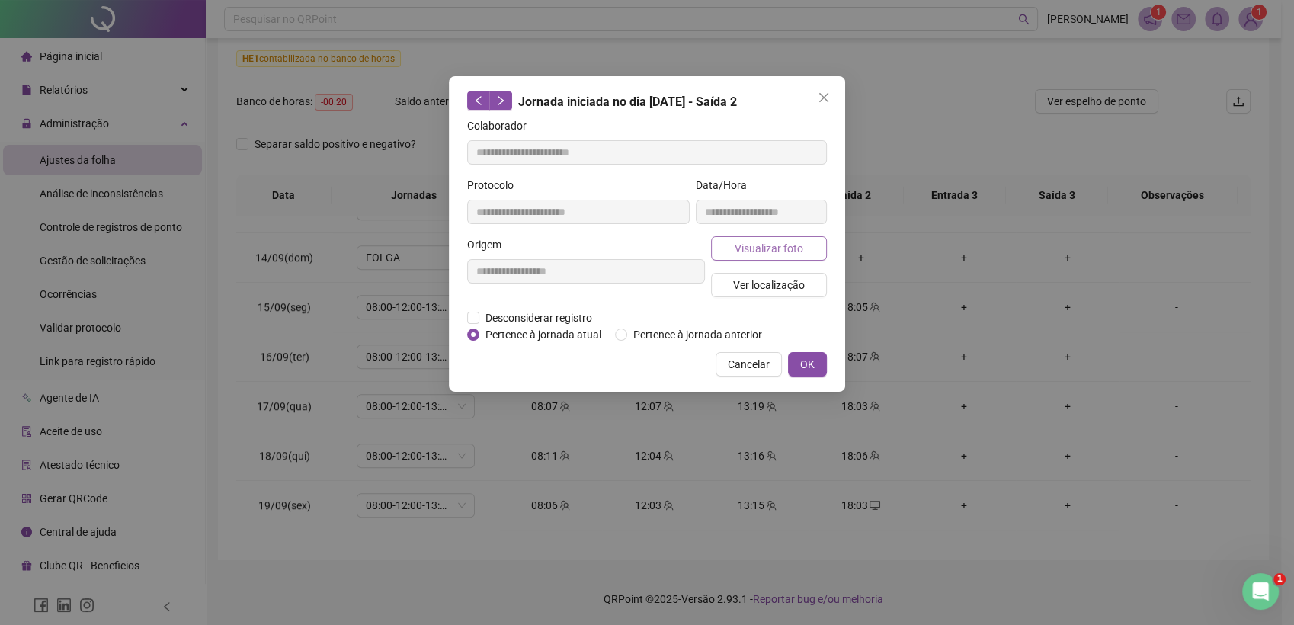
click at [768, 247] on span "Visualizar foto" at bounding box center [769, 248] width 69 height 17
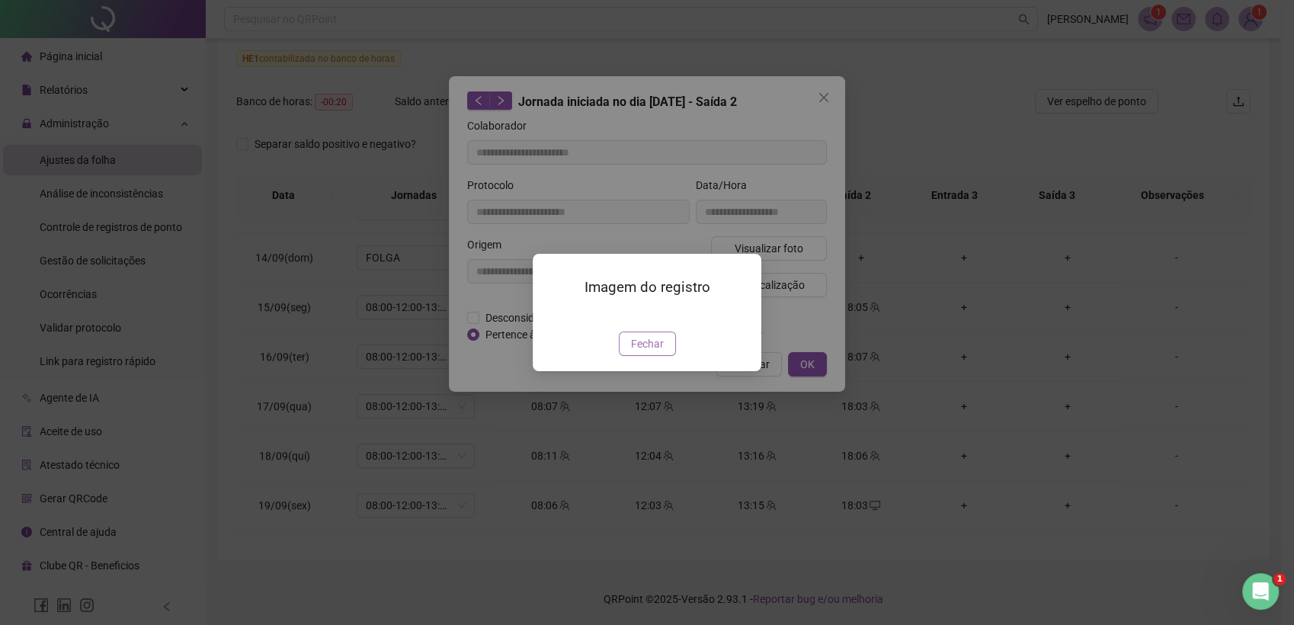
type input "**********"
click at [642, 352] on span "Fechar" at bounding box center [647, 343] width 33 height 17
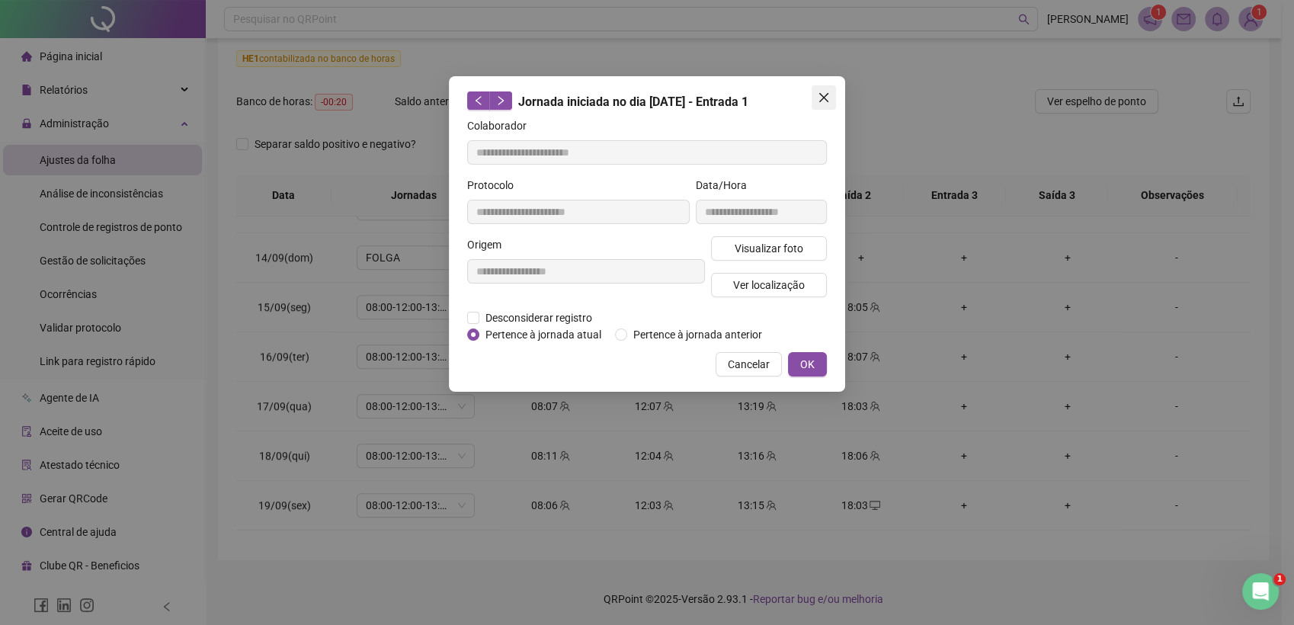
click at [823, 98] on icon "close" at bounding box center [823, 97] width 9 height 9
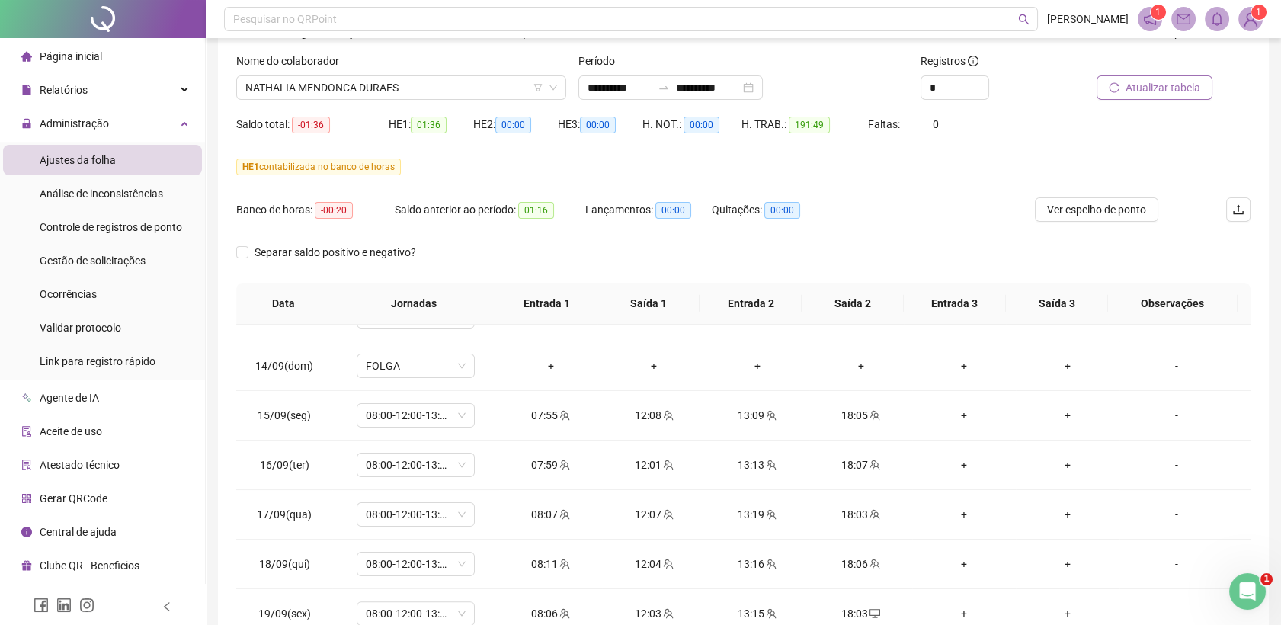
scroll to position [0, 0]
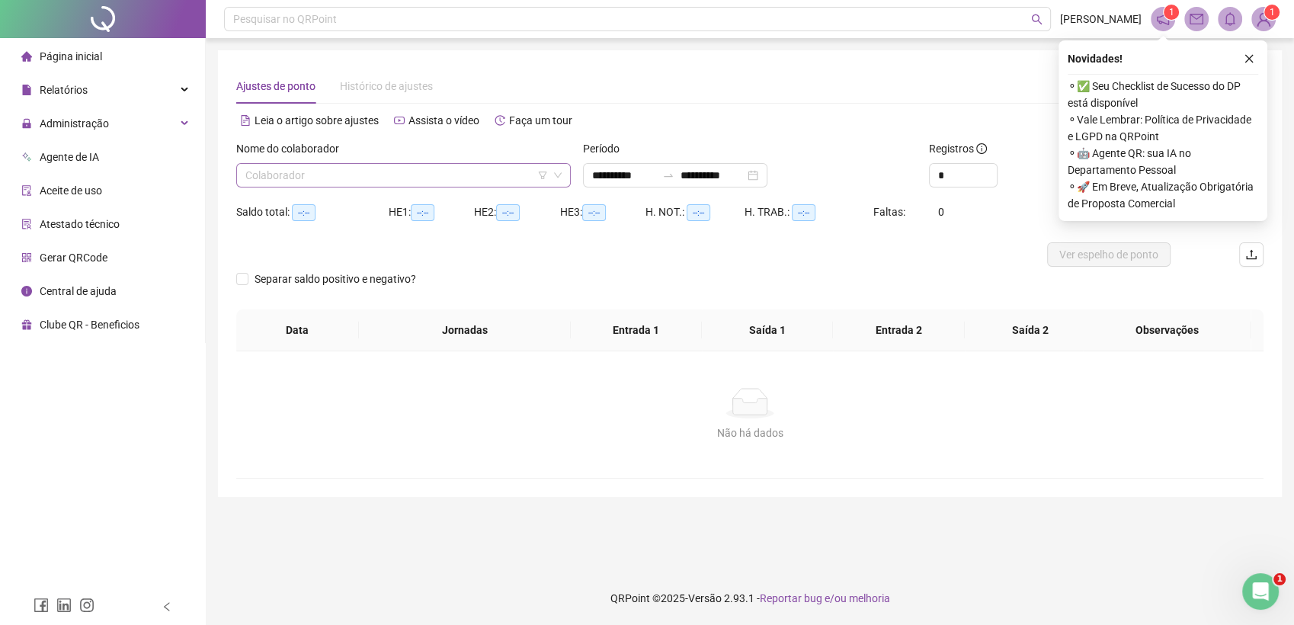
click at [512, 175] on input "search" at bounding box center [396, 175] width 303 height 23
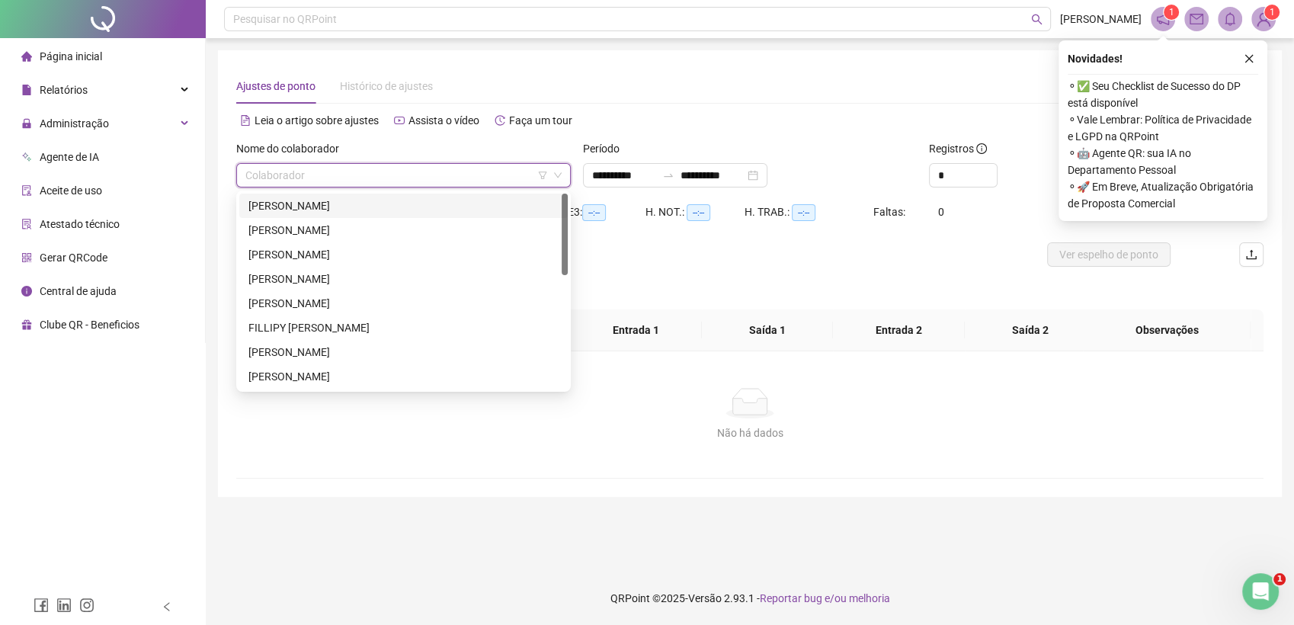
click at [675, 253] on div at bounding box center [621, 254] width 771 height 24
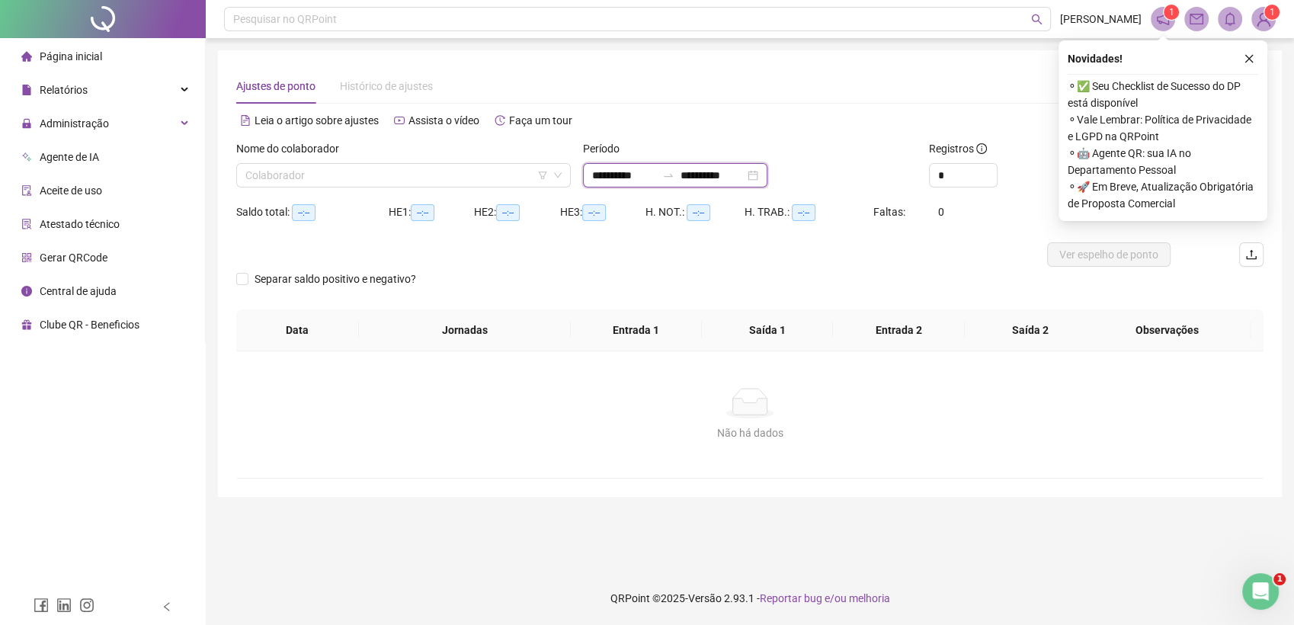
click at [643, 168] on input "**********" at bounding box center [624, 175] width 64 height 17
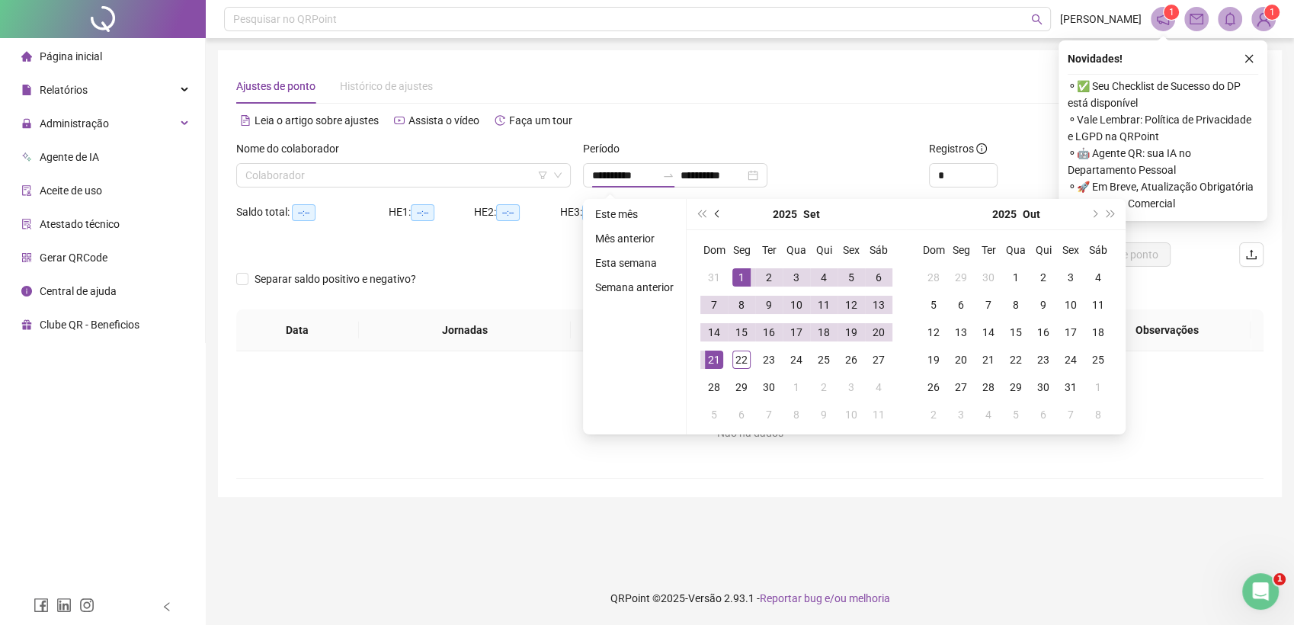
click at [715, 215] on span "prev-year" at bounding box center [719, 214] width 8 height 8
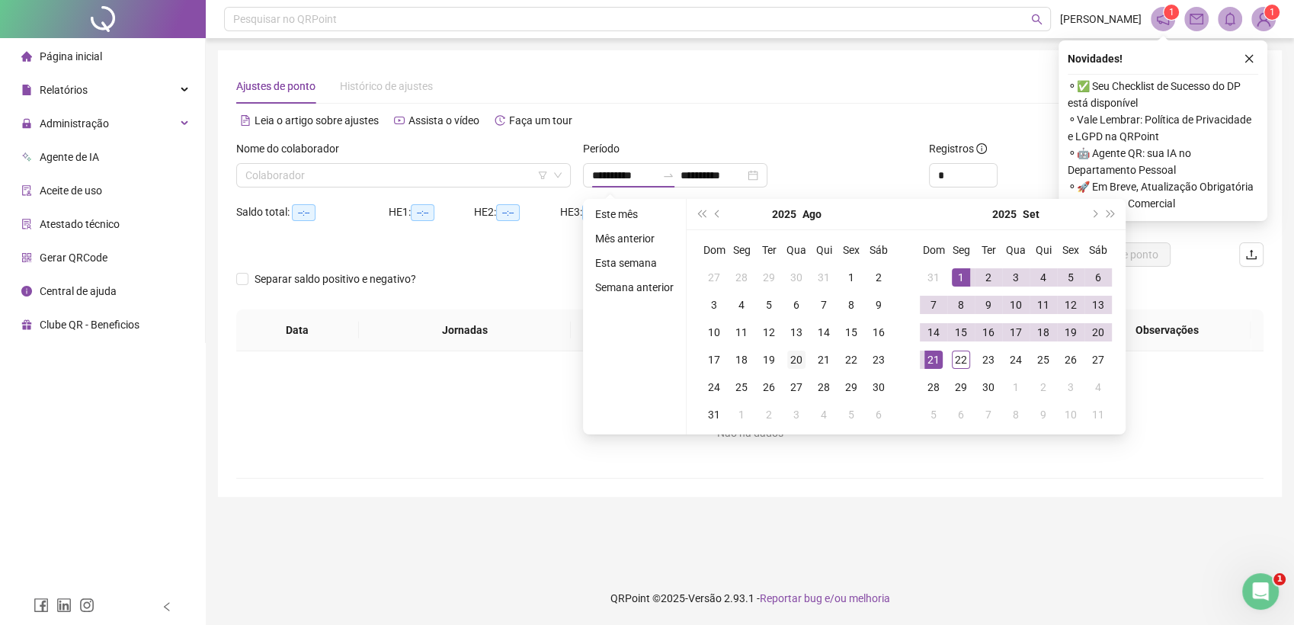
type input "**********"
click at [791, 367] on div "20" at bounding box center [796, 360] width 18 height 18
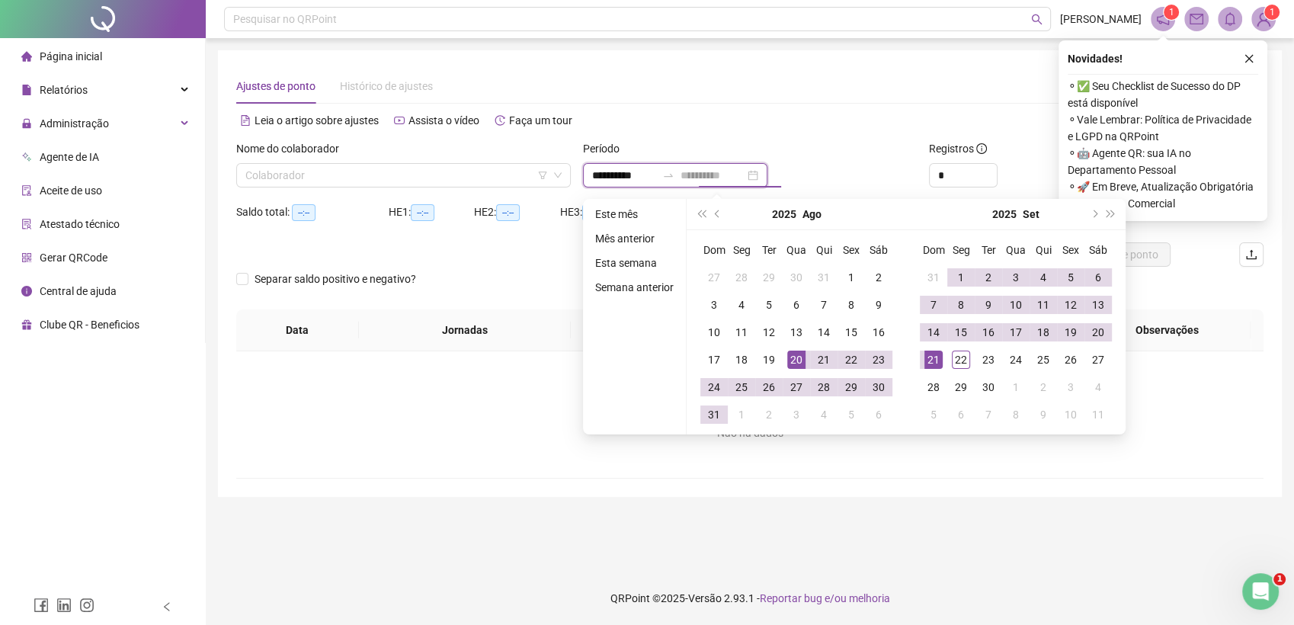
type input "**********"
click at [928, 357] on div "21" at bounding box center [934, 360] width 18 height 18
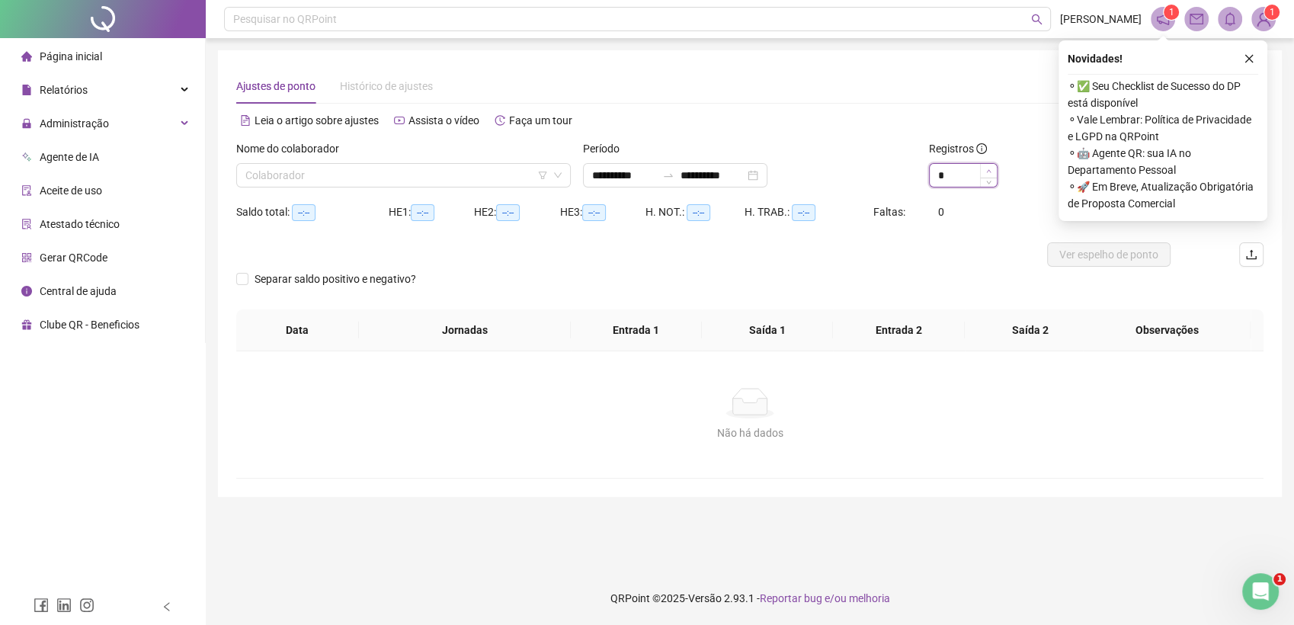
type input "*"
click at [987, 175] on span "Increase Value" at bounding box center [988, 171] width 17 height 14
click at [1253, 56] on icon "close" at bounding box center [1249, 58] width 11 height 11
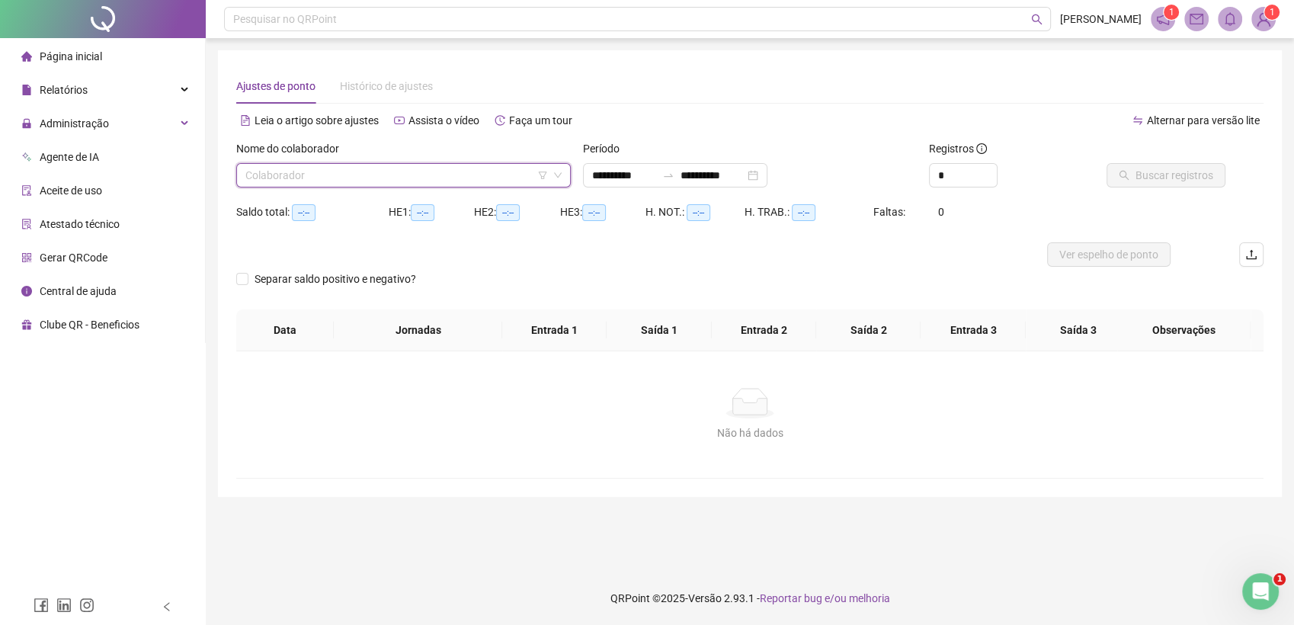
click at [441, 185] on input "search" at bounding box center [396, 175] width 303 height 23
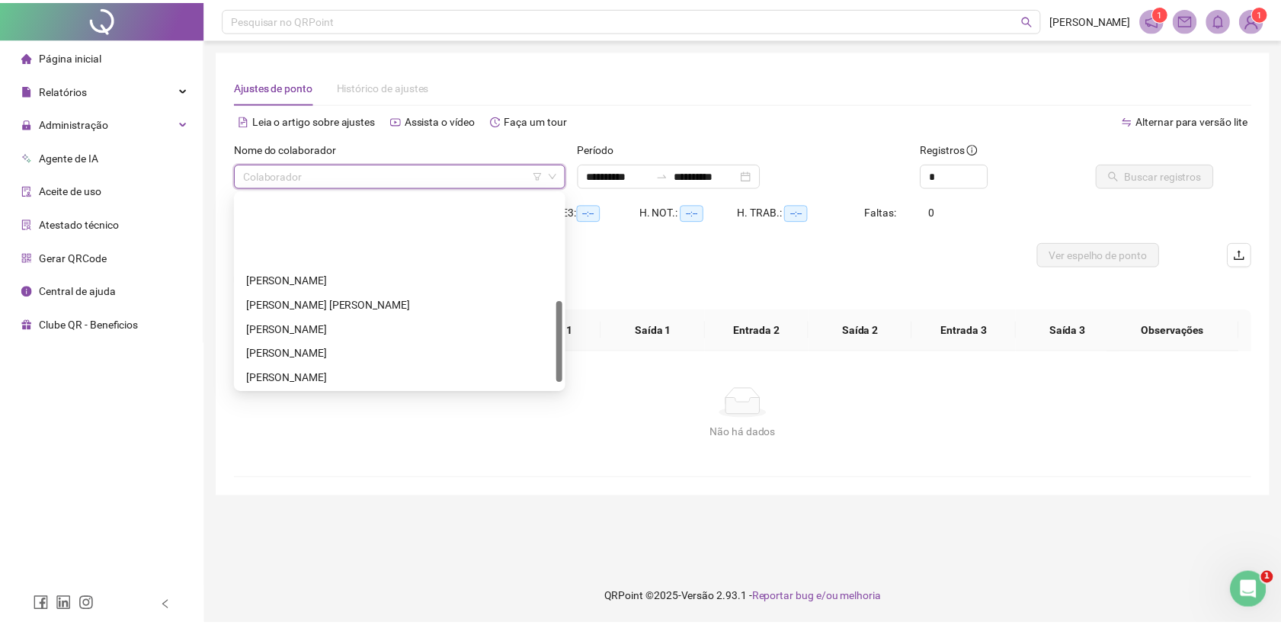
scroll to position [254, 0]
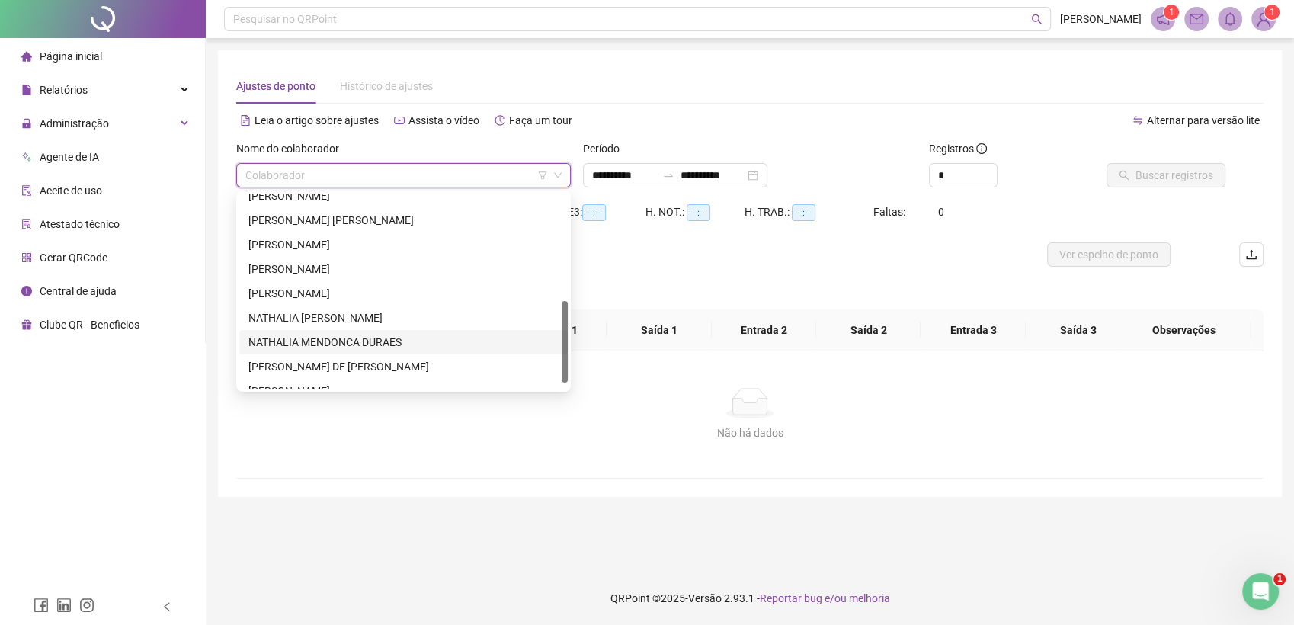
click at [354, 335] on div "NATHALIA MENDONCA DURAES" at bounding box center [403, 342] width 310 height 17
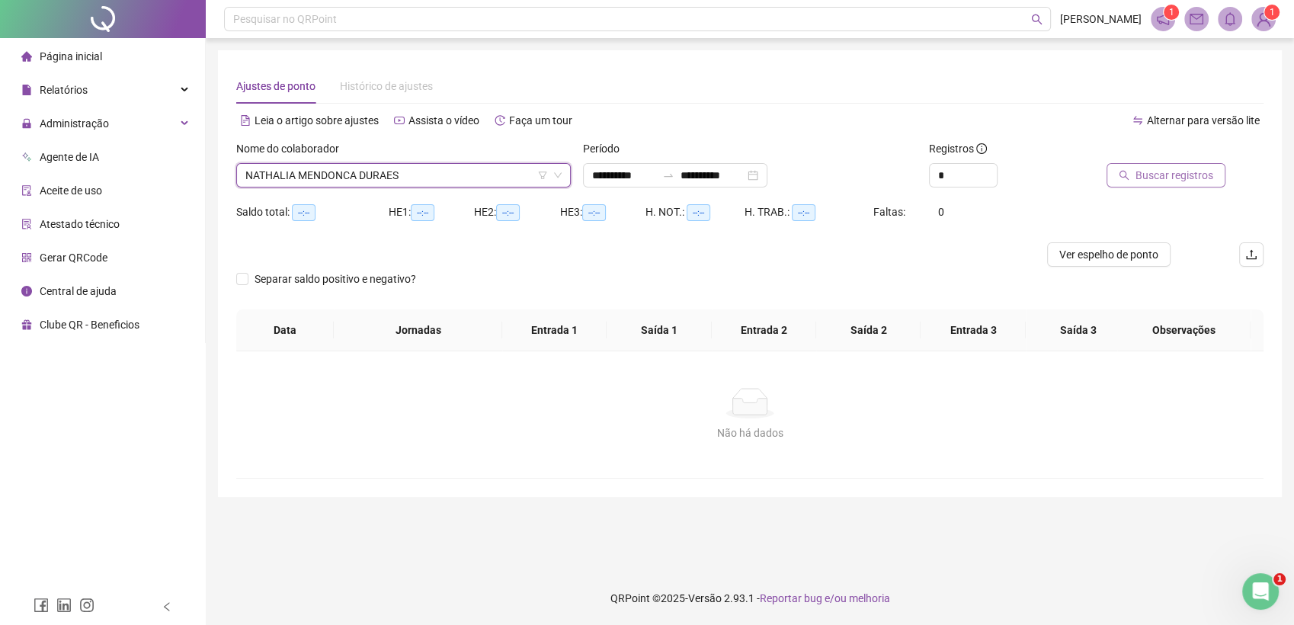
click at [1187, 175] on span "Buscar registros" at bounding box center [1175, 175] width 78 height 17
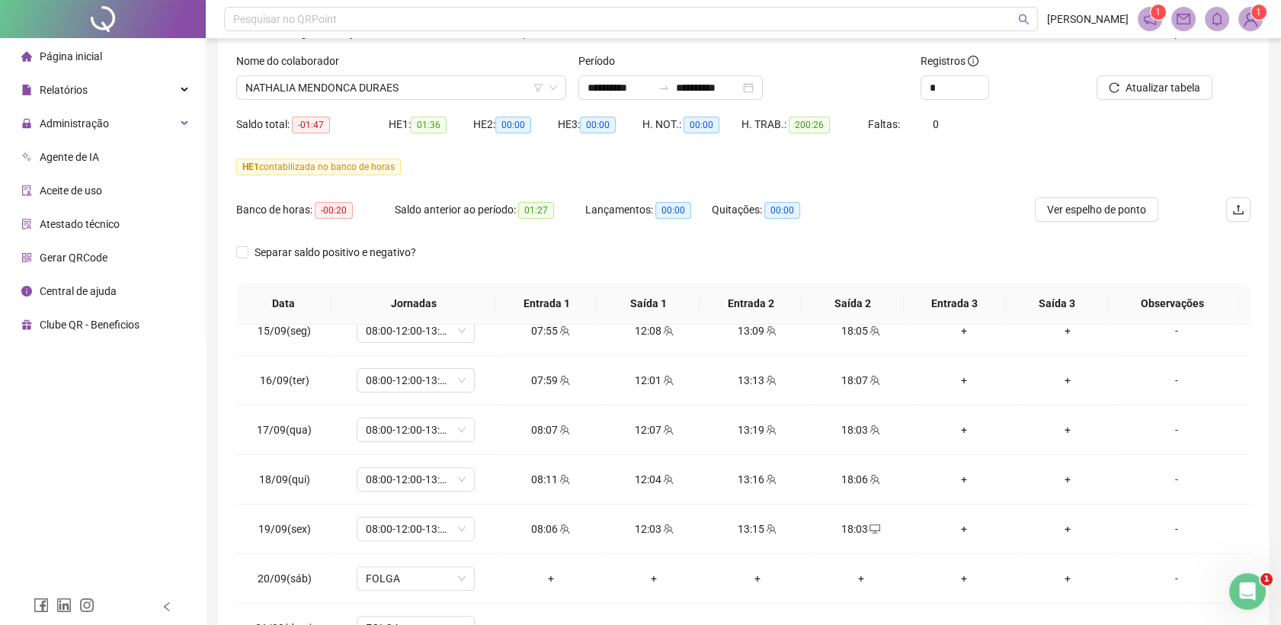
scroll to position [0, 0]
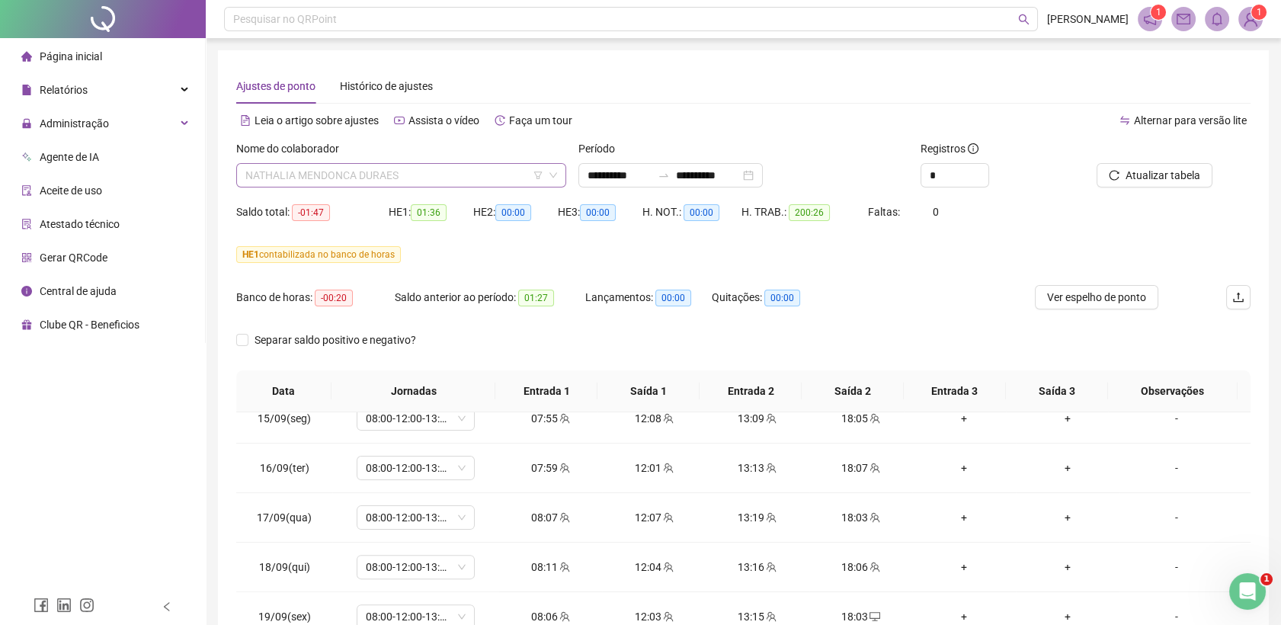
click at [414, 184] on span "NATHALIA MENDONCA DURAES" at bounding box center [401, 175] width 312 height 23
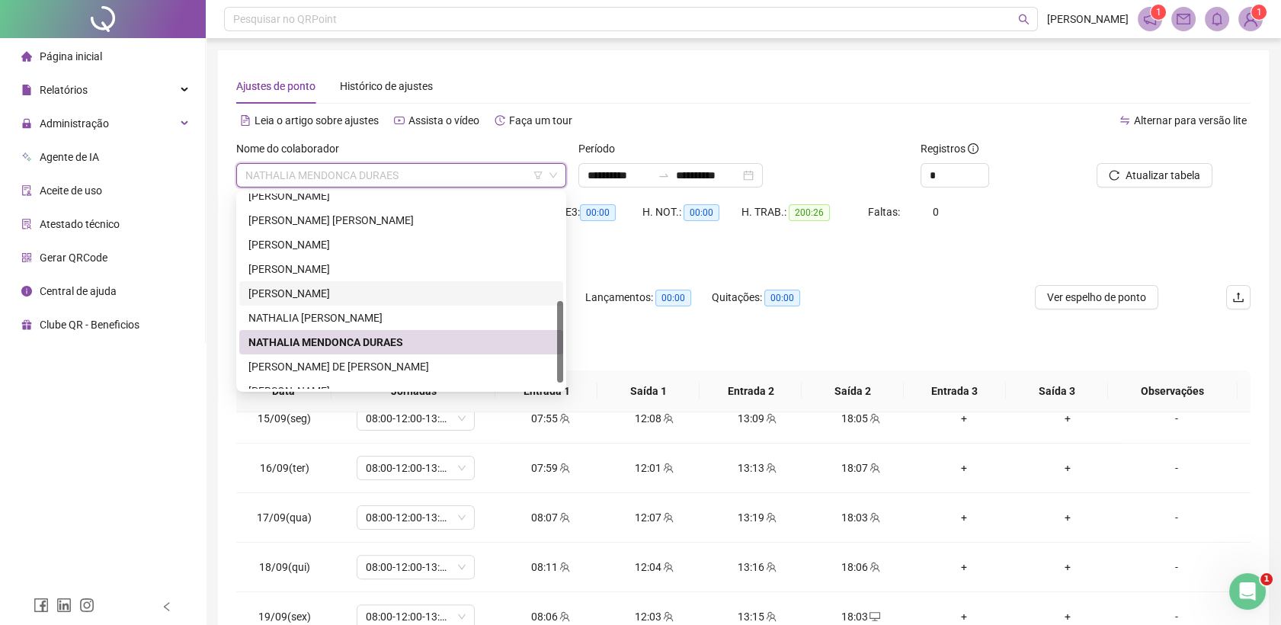
scroll to position [268, 0]
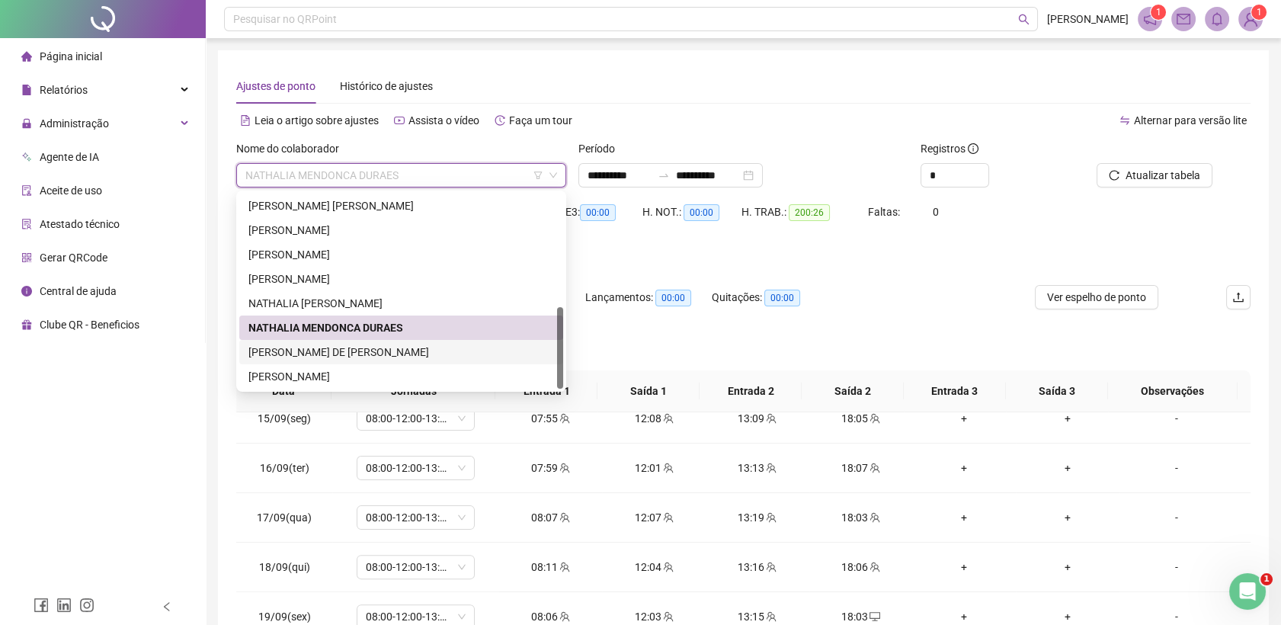
click at [347, 351] on div "[PERSON_NAME] DE [PERSON_NAME]" at bounding box center [401, 352] width 306 height 17
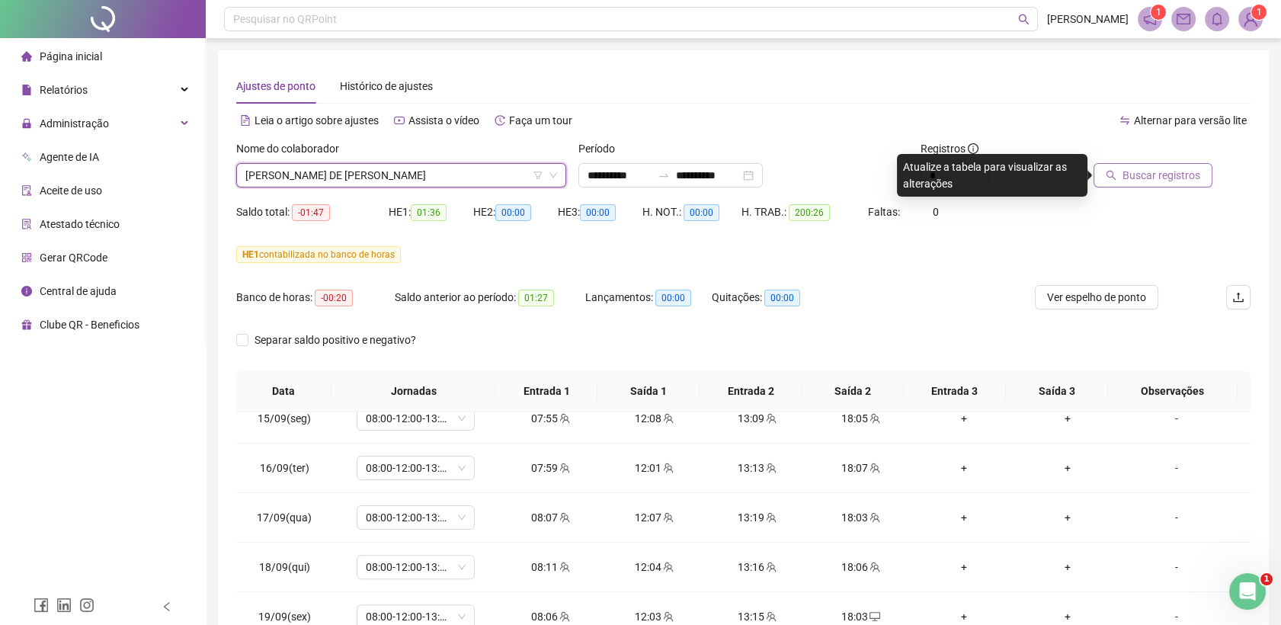
click at [1189, 175] on span "Buscar registros" at bounding box center [1162, 175] width 78 height 17
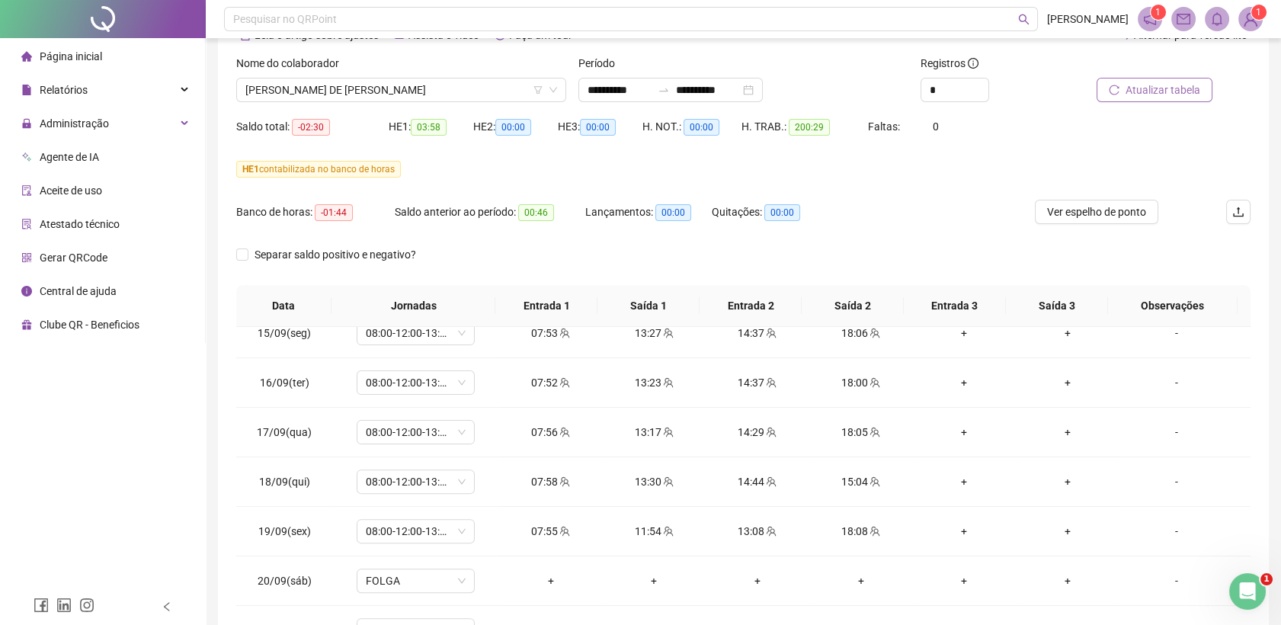
scroll to position [0, 0]
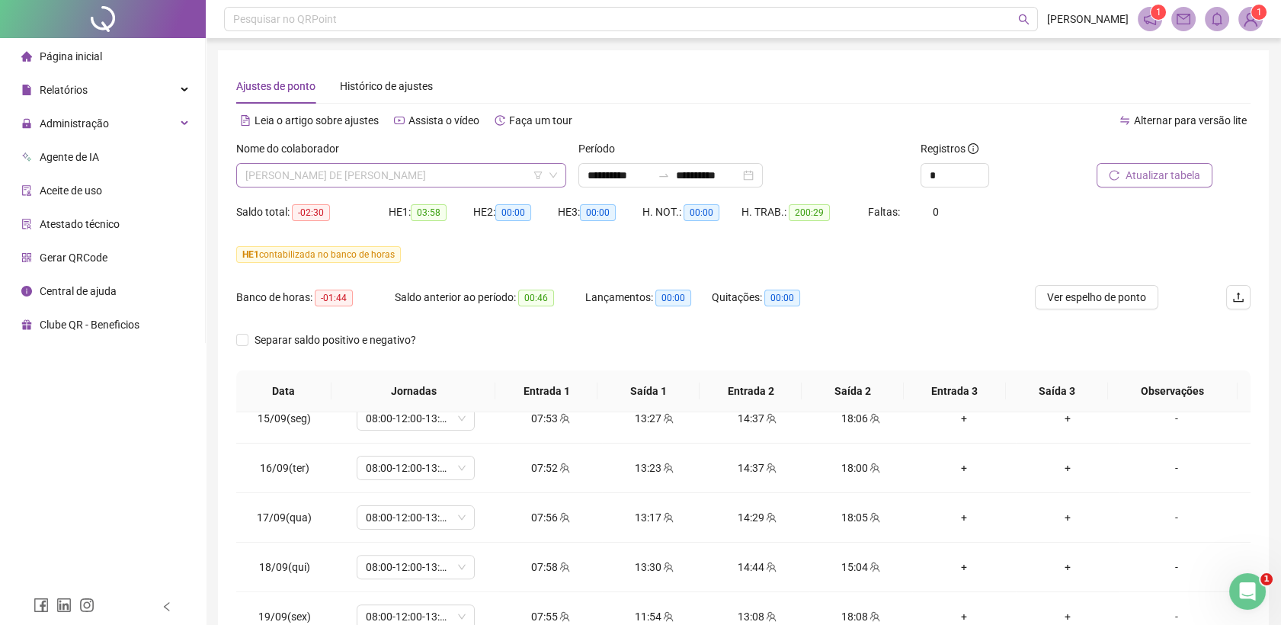
click at [441, 175] on span "[PERSON_NAME] DE [PERSON_NAME]" at bounding box center [401, 175] width 312 height 23
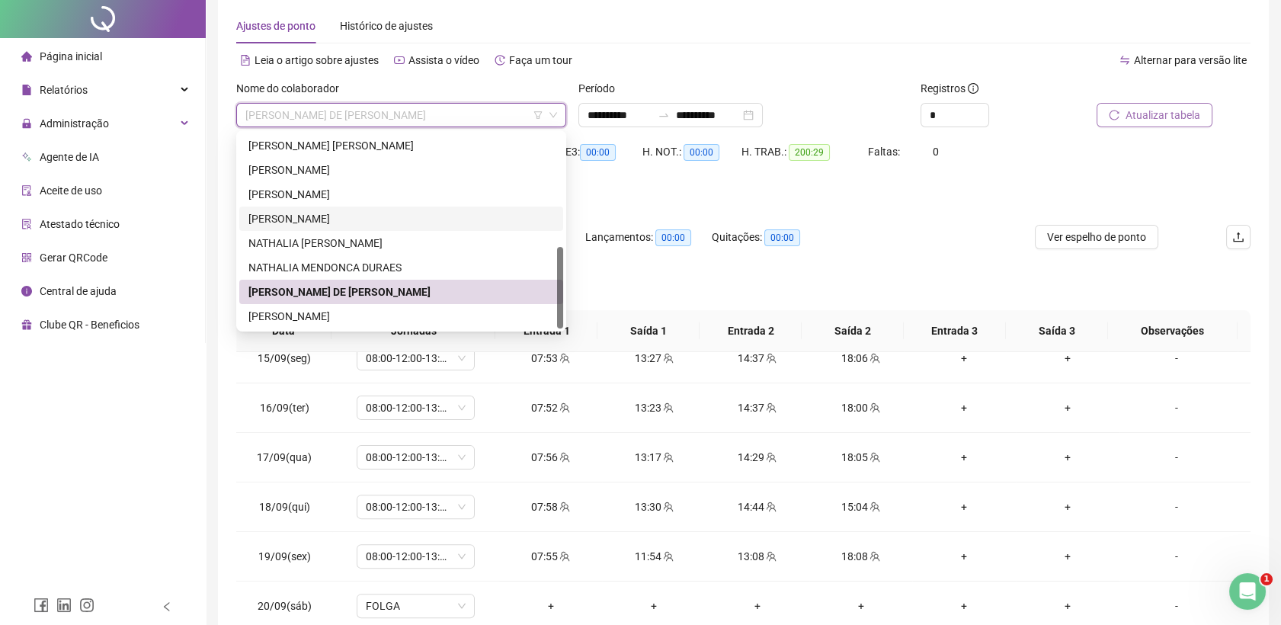
scroll to position [85, 0]
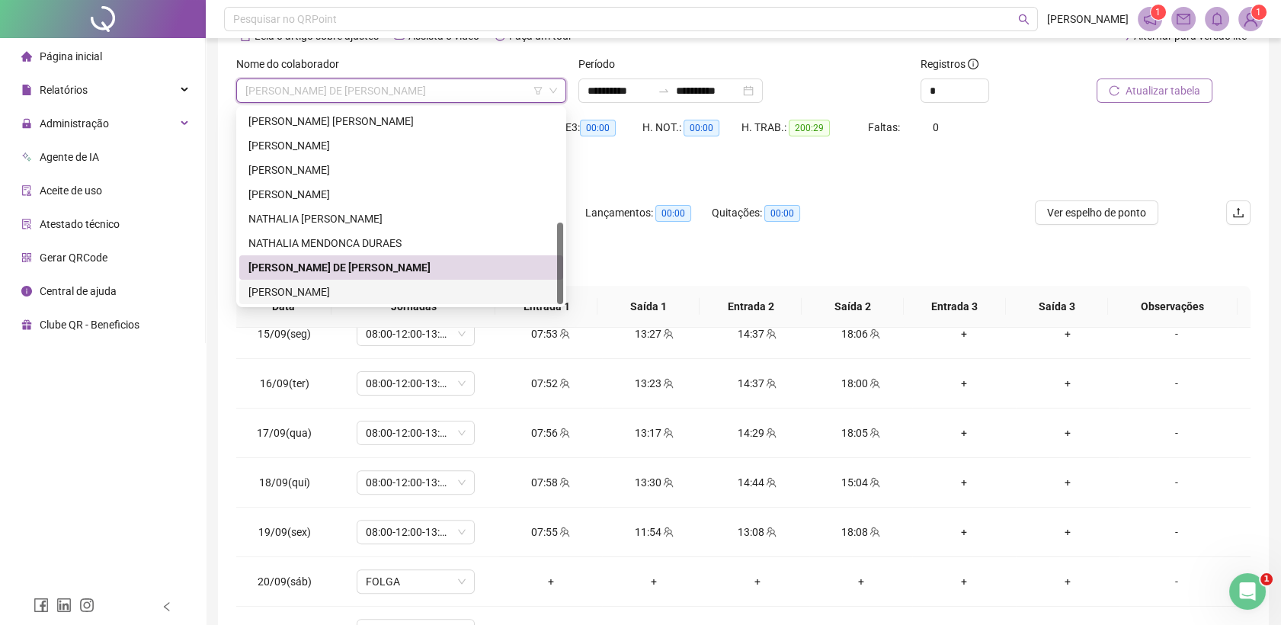
click at [341, 287] on div "[PERSON_NAME]" at bounding box center [401, 292] width 306 height 17
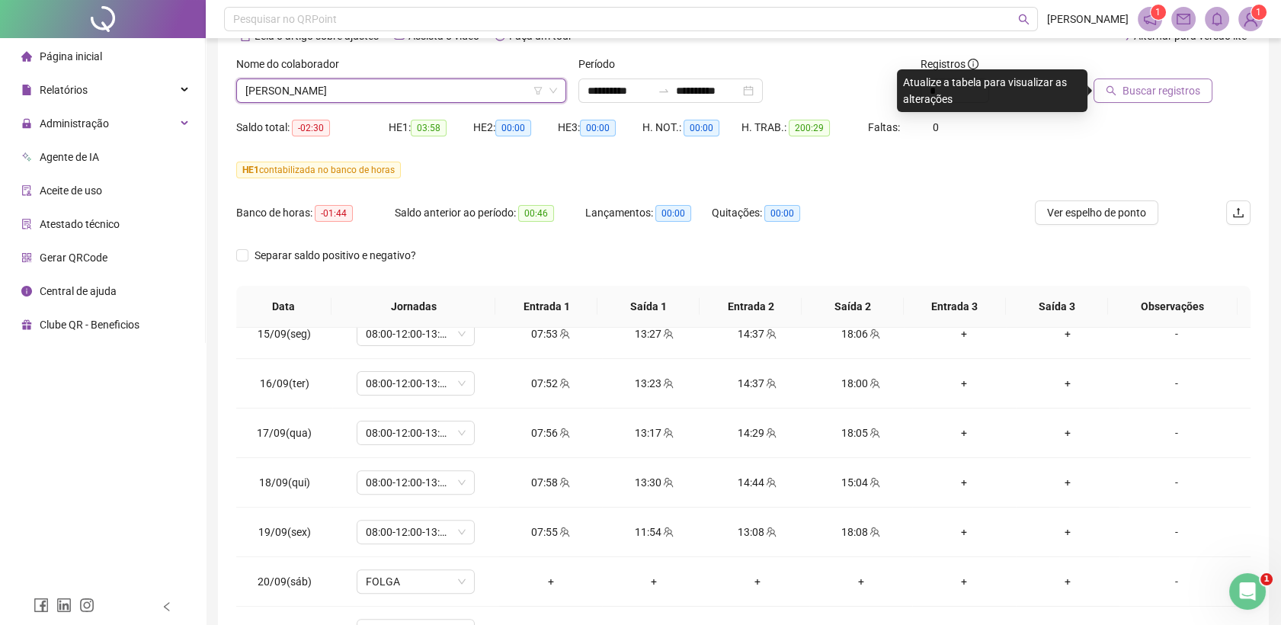
click at [1152, 95] on span "Buscar registros" at bounding box center [1162, 90] width 78 height 17
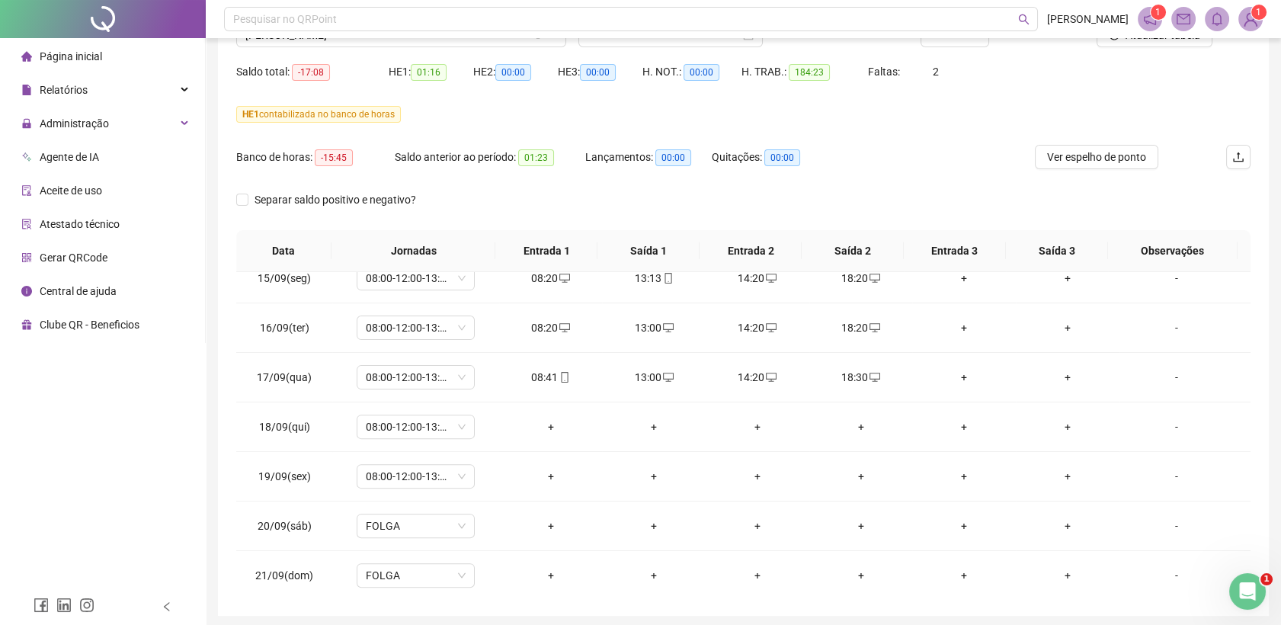
scroll to position [111, 0]
